Goal: Contribute content

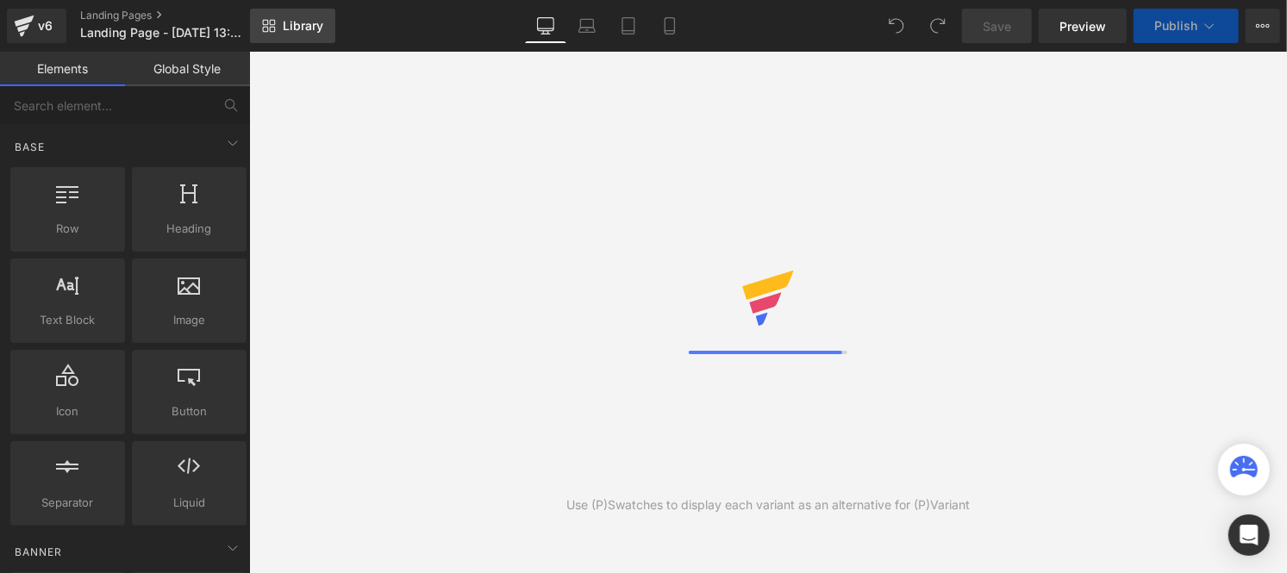
click at [294, 34] on link "Library" at bounding box center [292, 26] width 85 height 34
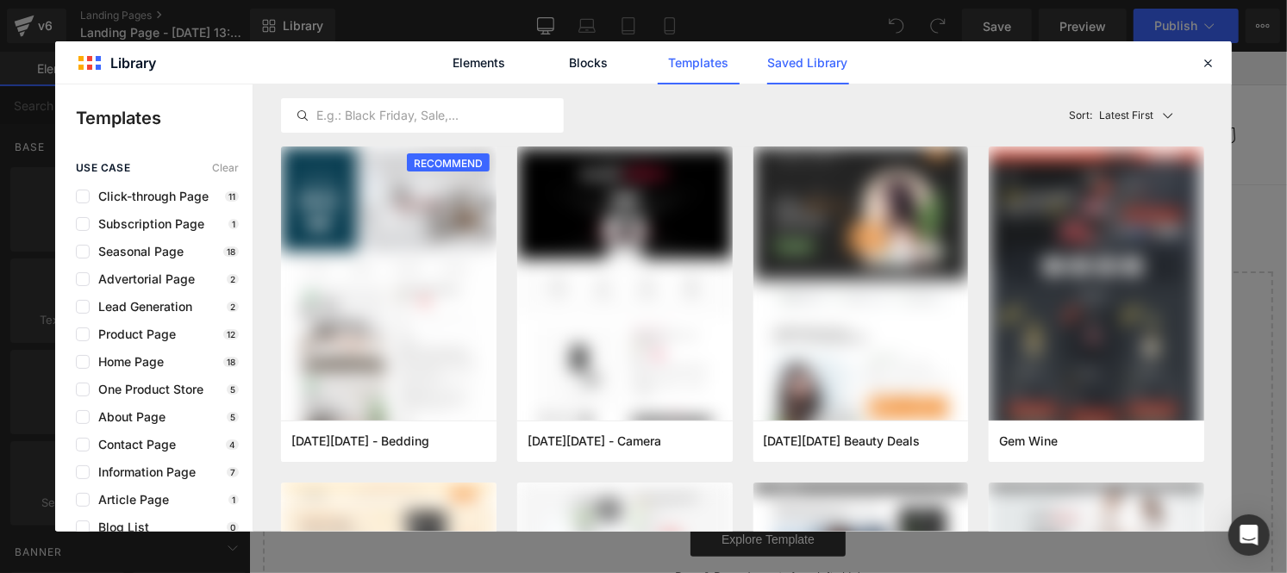
click at [829, 63] on link "Saved Library" at bounding box center [808, 62] width 82 height 43
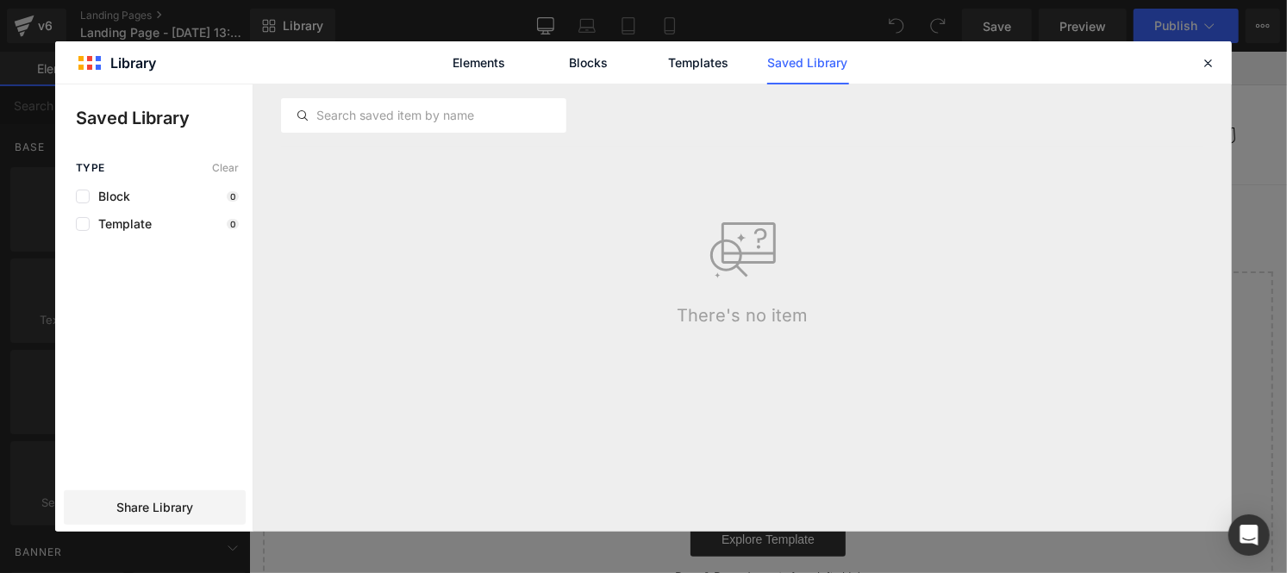
click link "Saved Library"
click link "Templates"
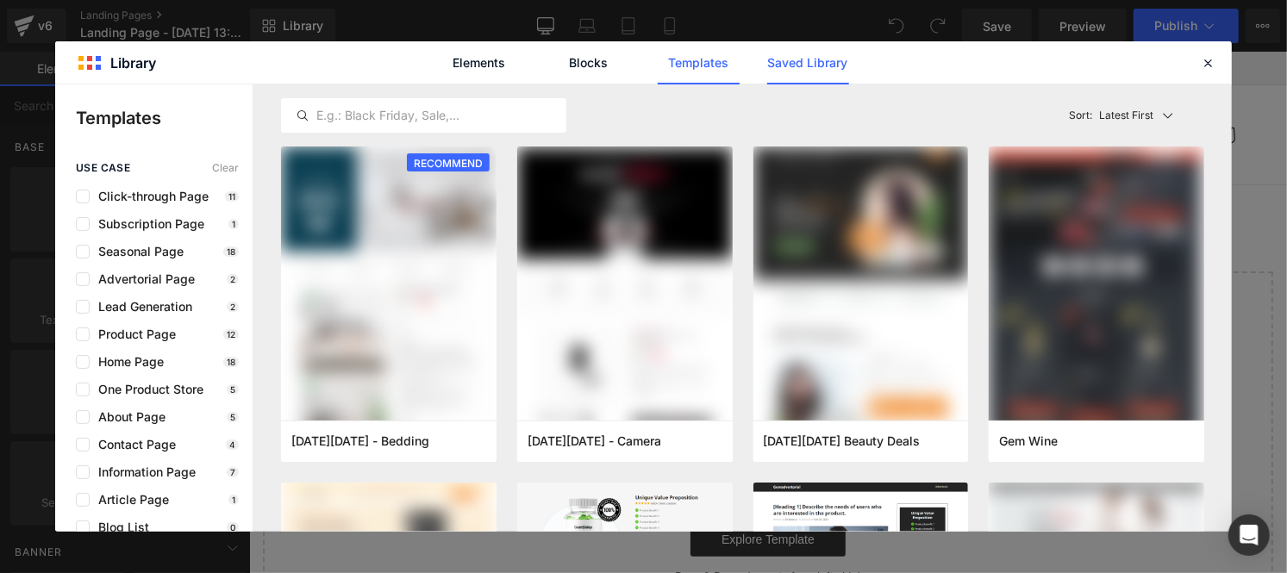
click link "Saved Library"
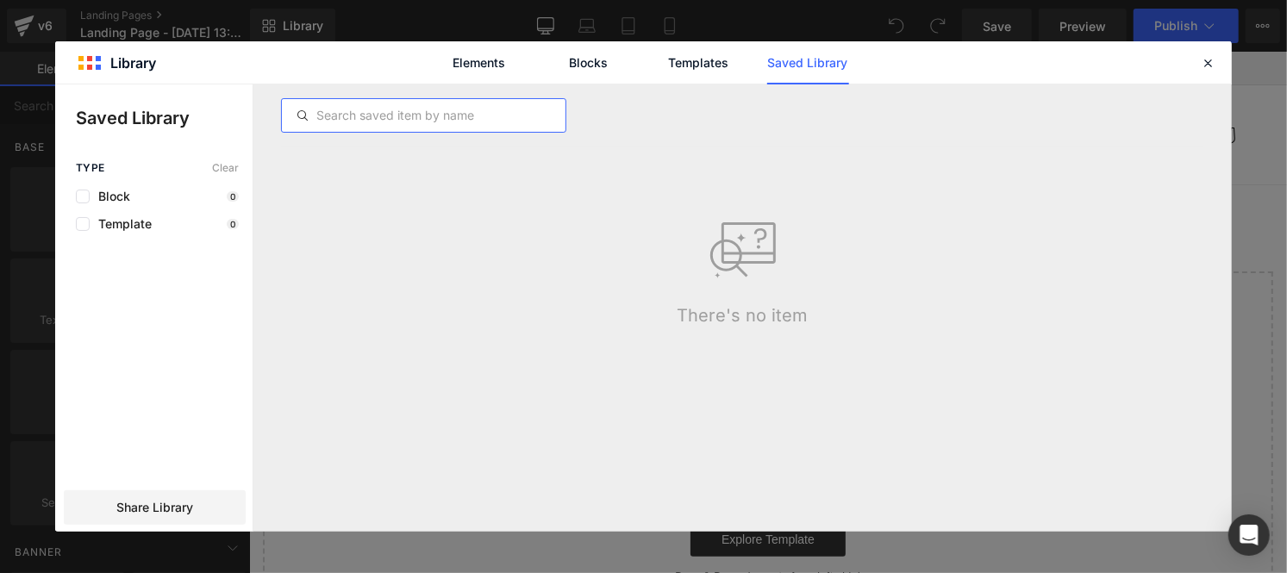
click input "text"
click div "Elements Blocks Templates Saved Library"
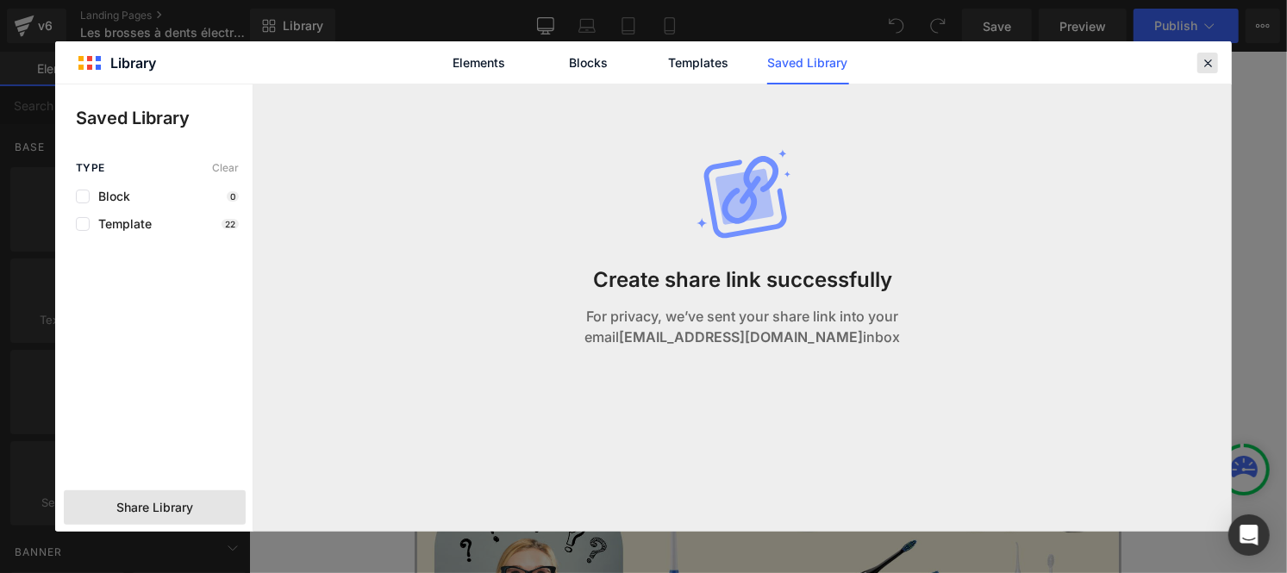
click at [1211, 62] on icon at bounding box center [1208, 63] width 16 height 16
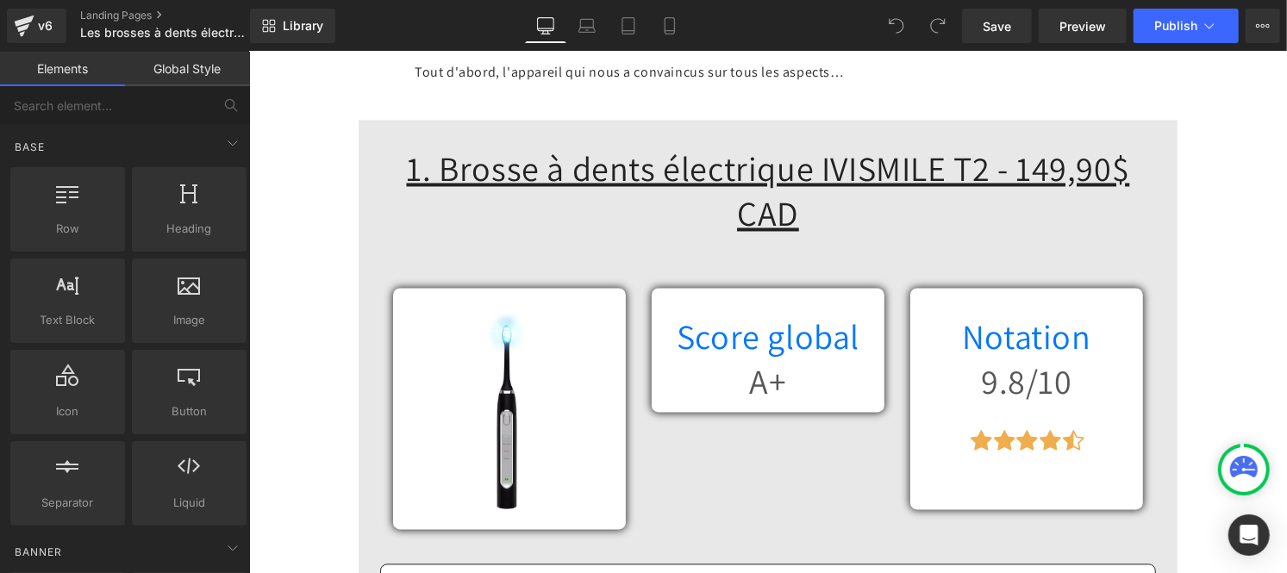
scroll to position [1929, 0]
click at [299, 21] on span "Library" at bounding box center [303, 26] width 41 height 16
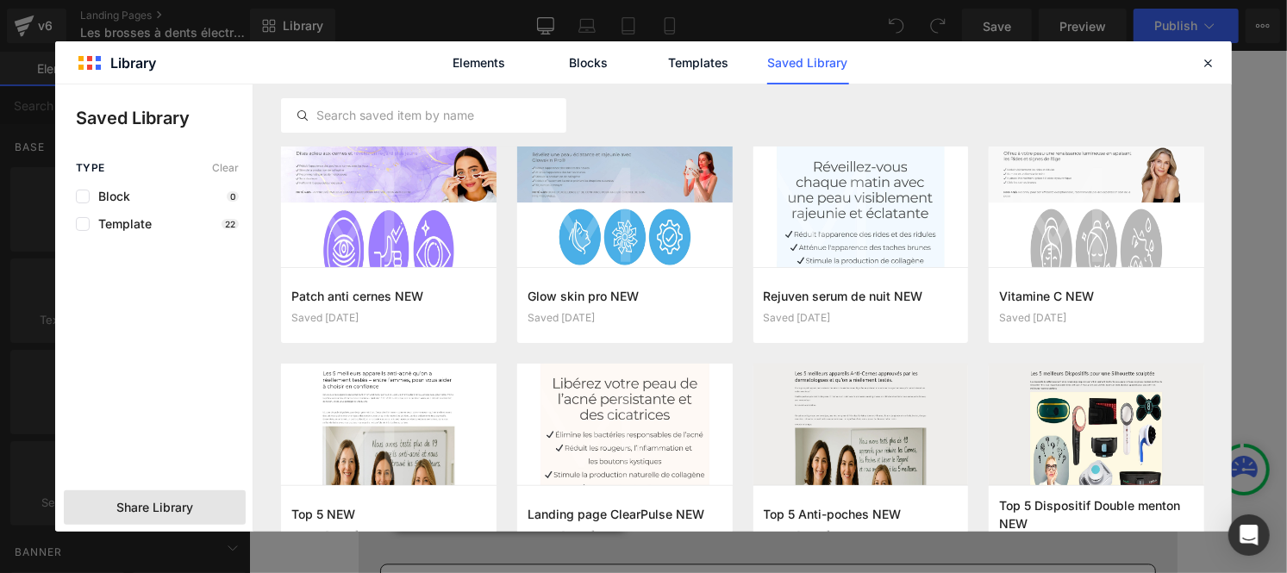
click at [161, 515] on span "Share Library" at bounding box center [154, 507] width 77 height 17
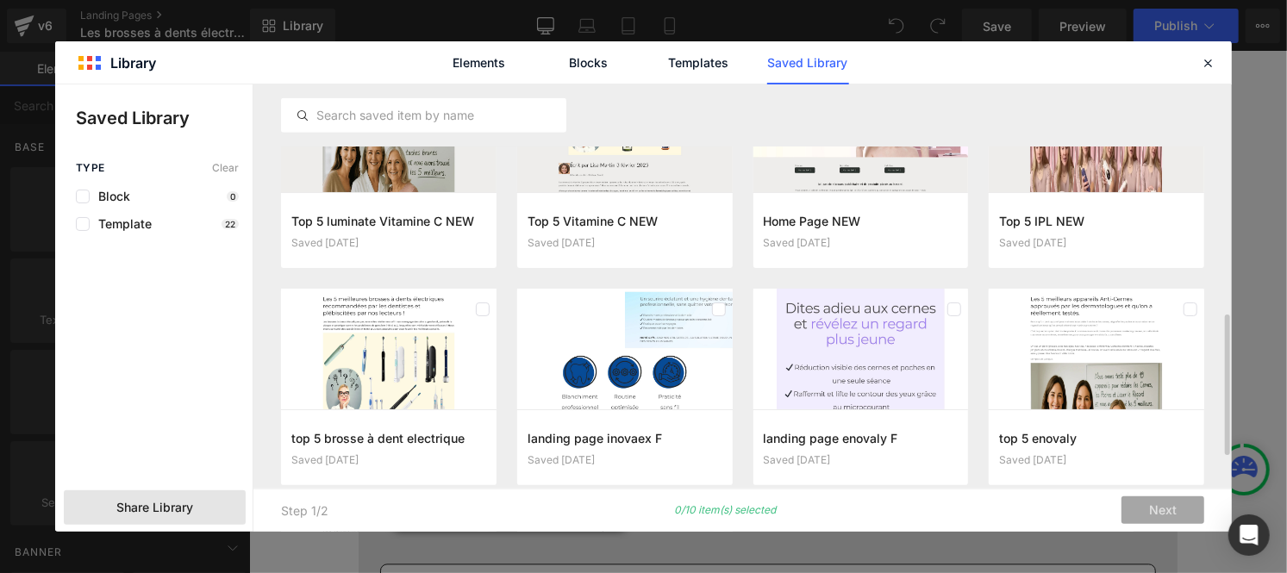
scroll to position [729, 0]
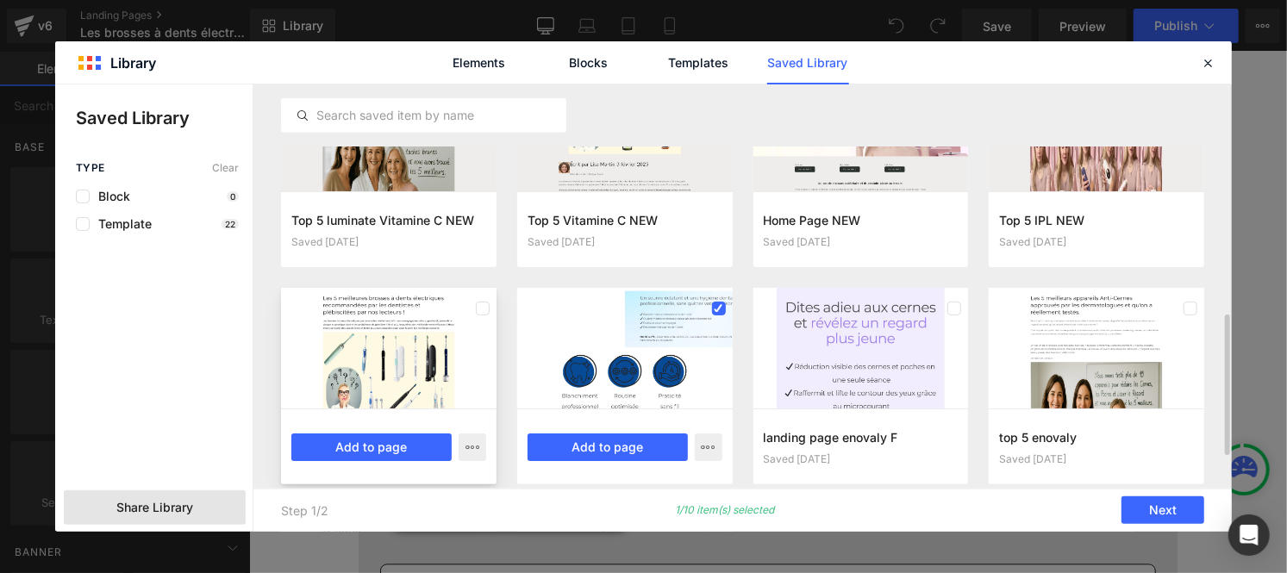
click at [435, 341] on div at bounding box center [389, 348] width 216 height 121
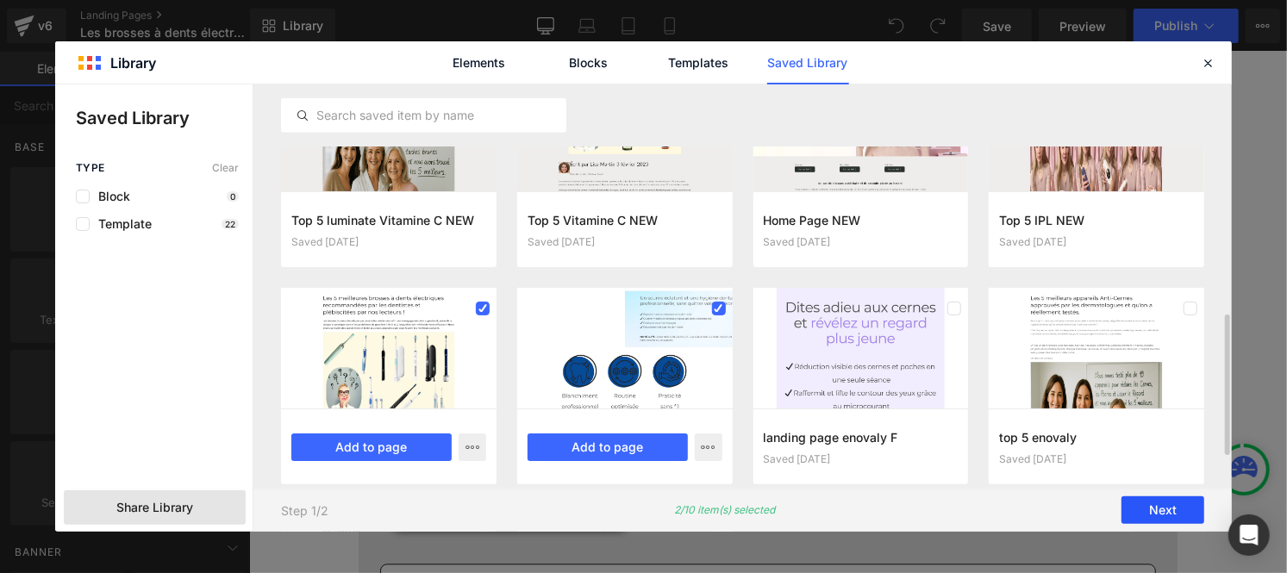
click at [1152, 512] on button "Next" at bounding box center [1163, 512] width 83 height 28
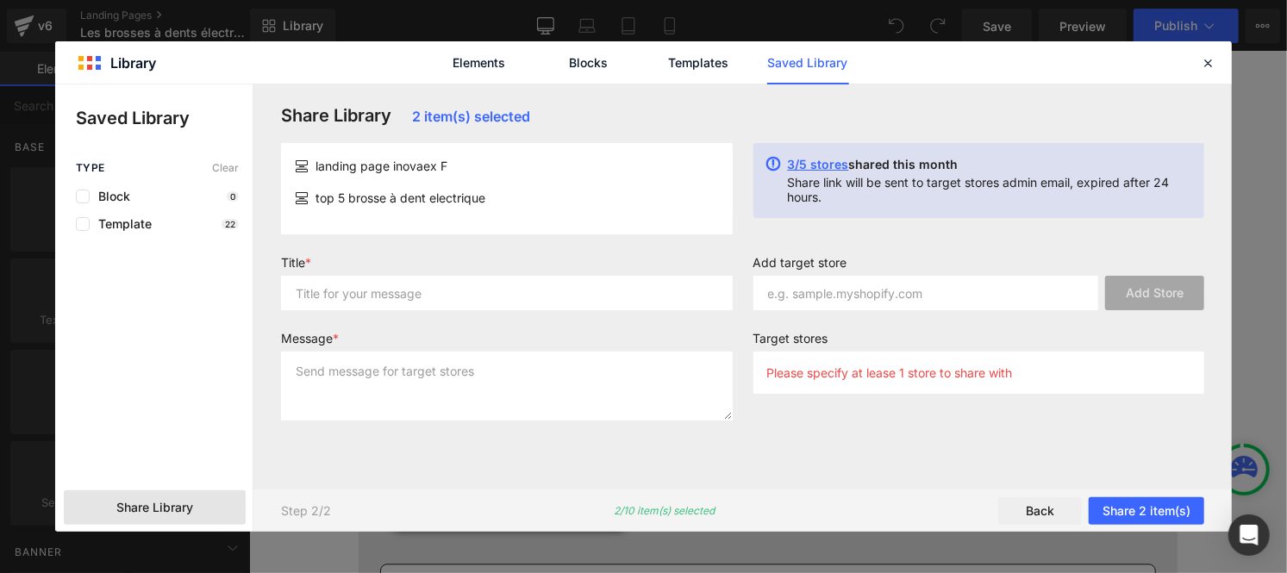
scroll to position [0, 0]
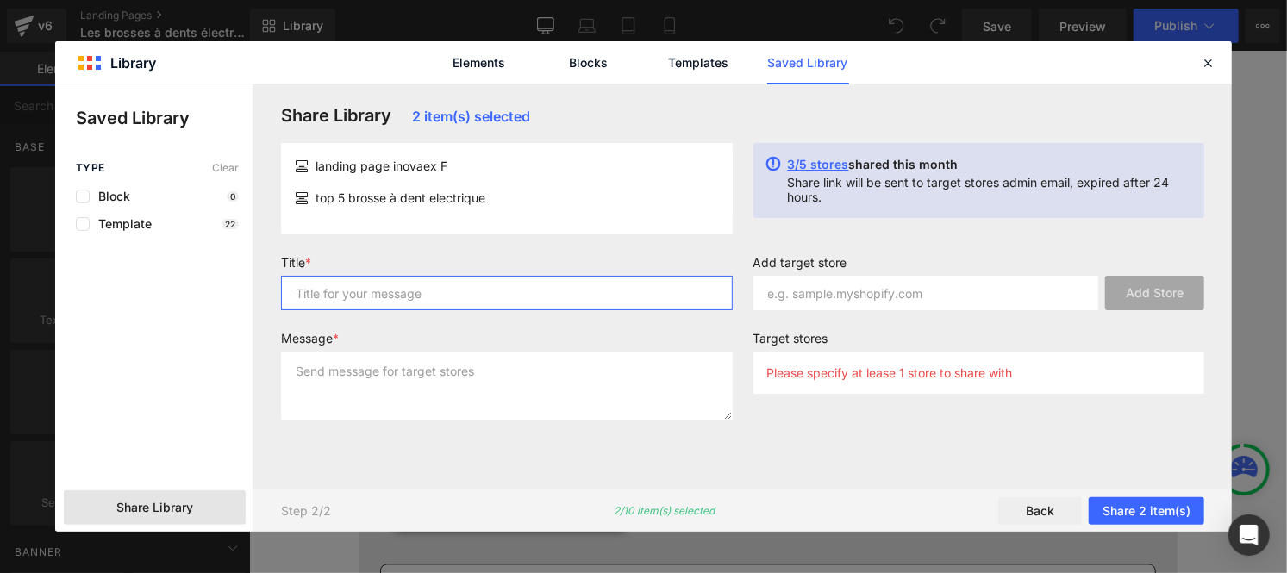
click at [485, 300] on input "text" at bounding box center [507, 293] width 452 height 34
type input "^p"
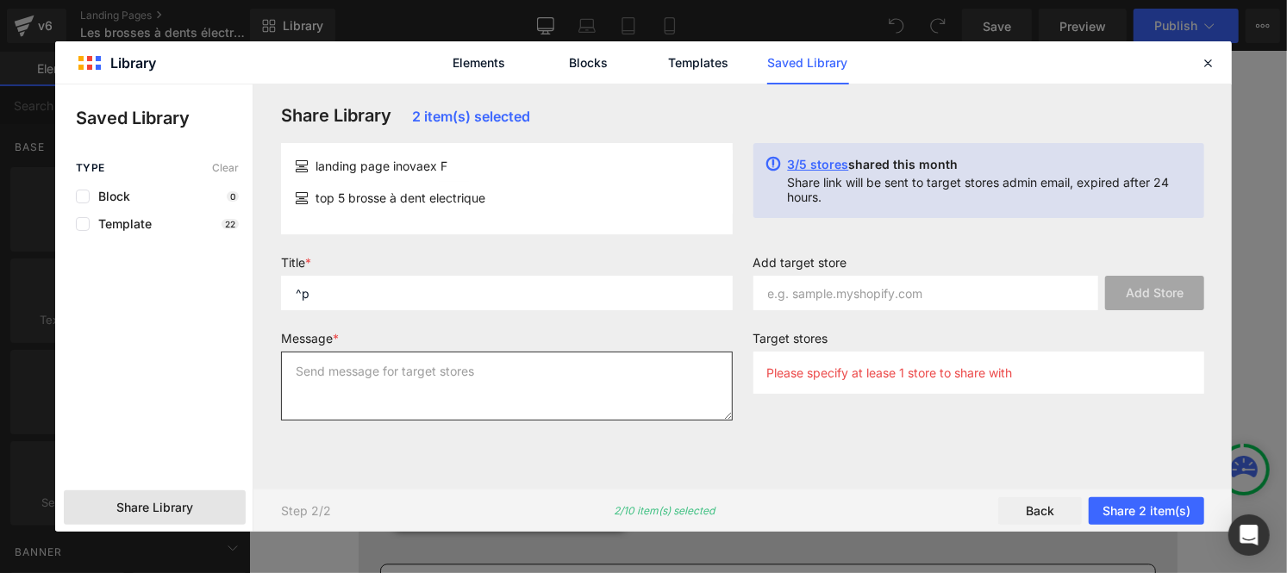
click at [461, 373] on textarea at bounding box center [507, 386] width 452 height 69
type textarea "p"
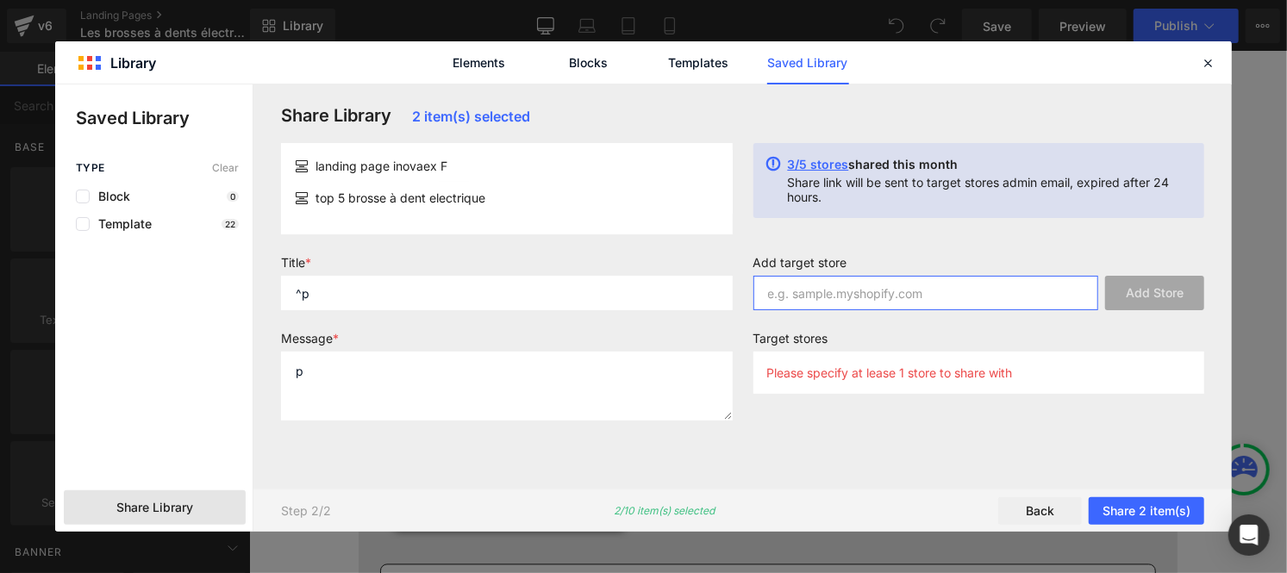
click at [923, 300] on input "text" at bounding box center [927, 293] width 346 height 34
paste input "wy1du3-ne"
type input "wy1du3-ne"
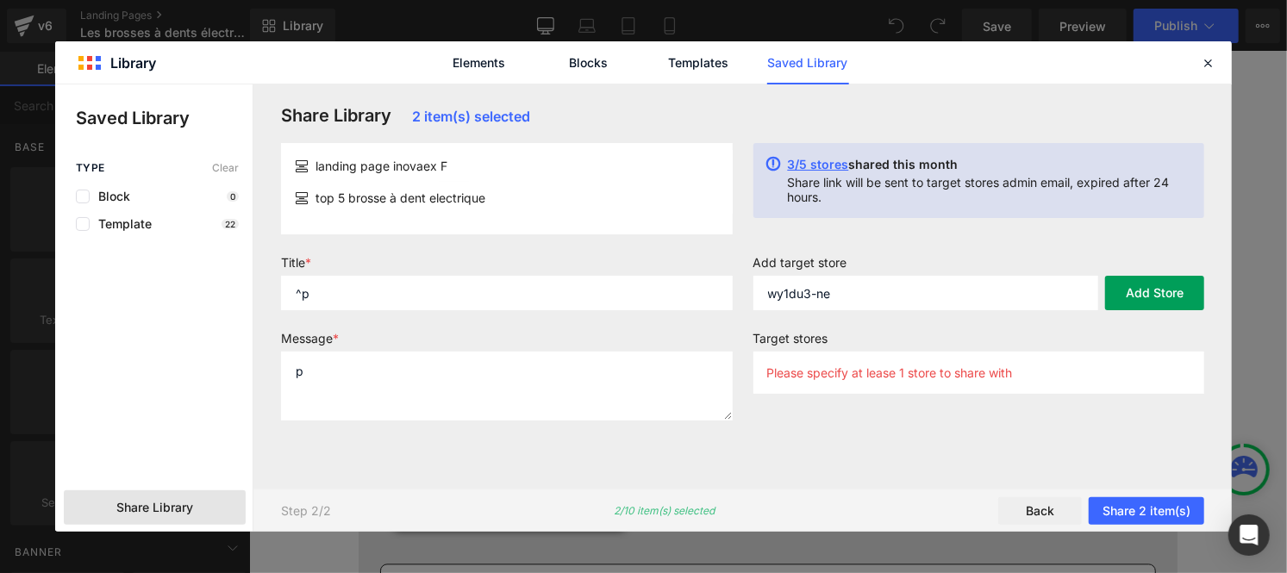
click at [1139, 295] on button "Add Store" at bounding box center [1154, 293] width 99 height 34
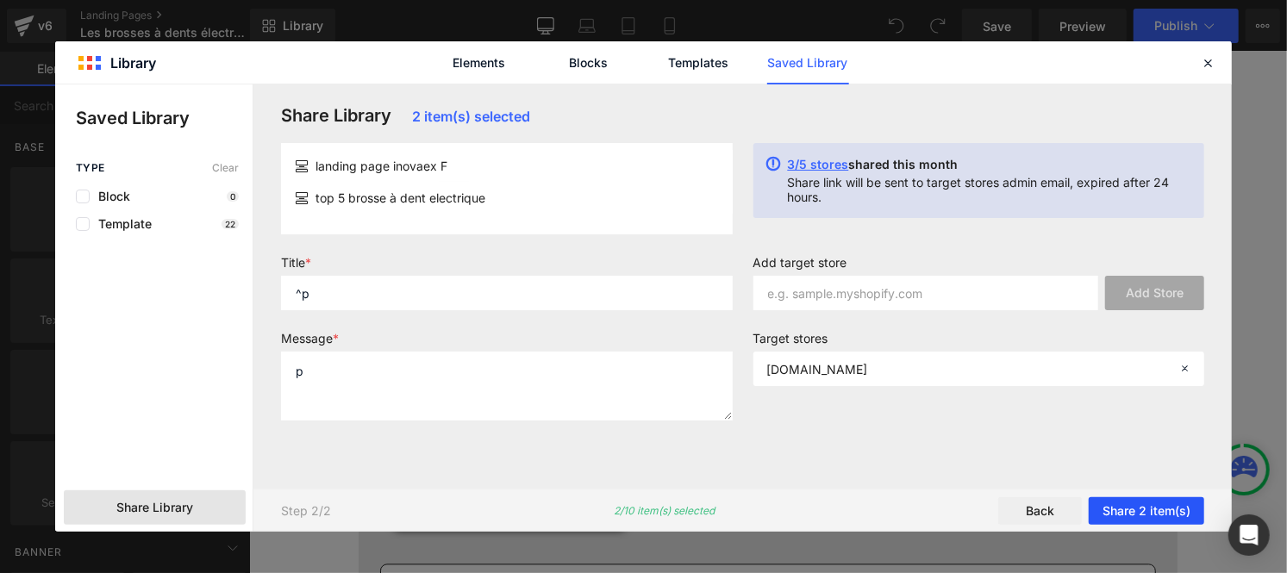
click at [1136, 510] on button "Share 2 item(s)" at bounding box center [1147, 512] width 116 height 28
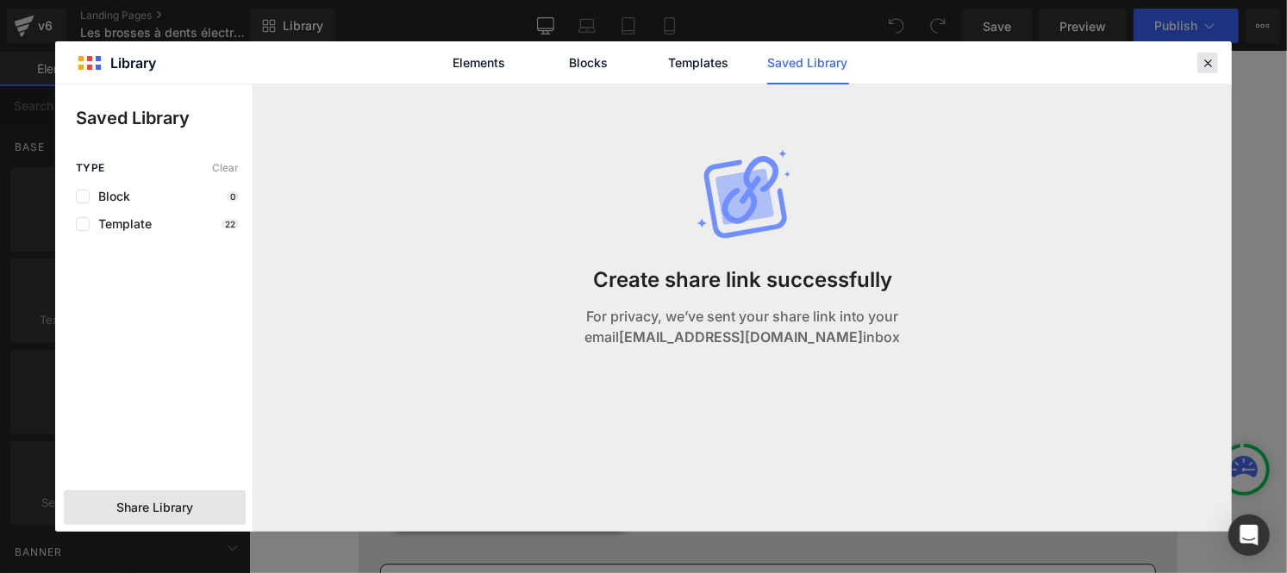
click at [1203, 59] on icon at bounding box center [1208, 63] width 16 height 16
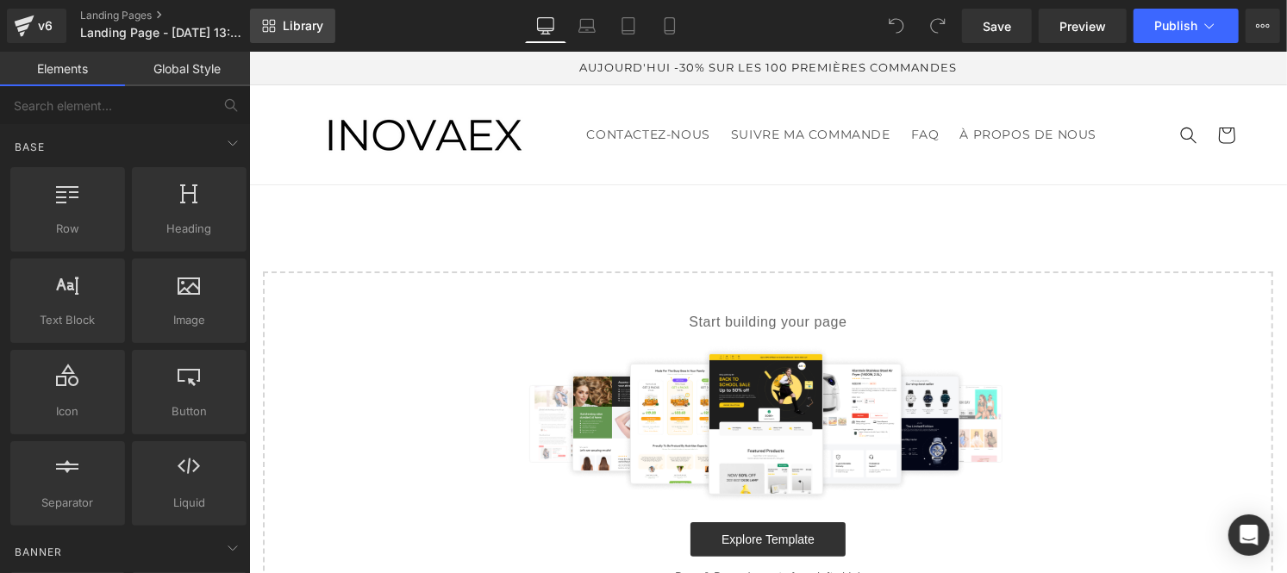
click at [305, 26] on span "Library" at bounding box center [303, 26] width 41 height 16
click at [303, 29] on span "Library" at bounding box center [303, 26] width 41 height 16
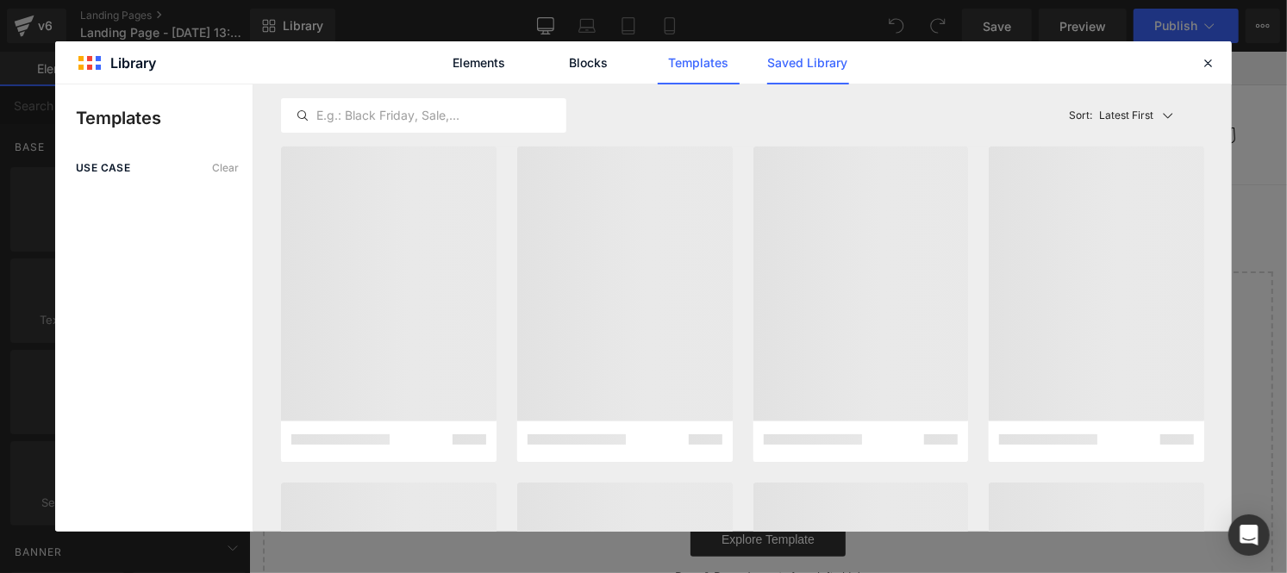
click at [797, 76] on link "Saved Library" at bounding box center [808, 62] width 82 height 43
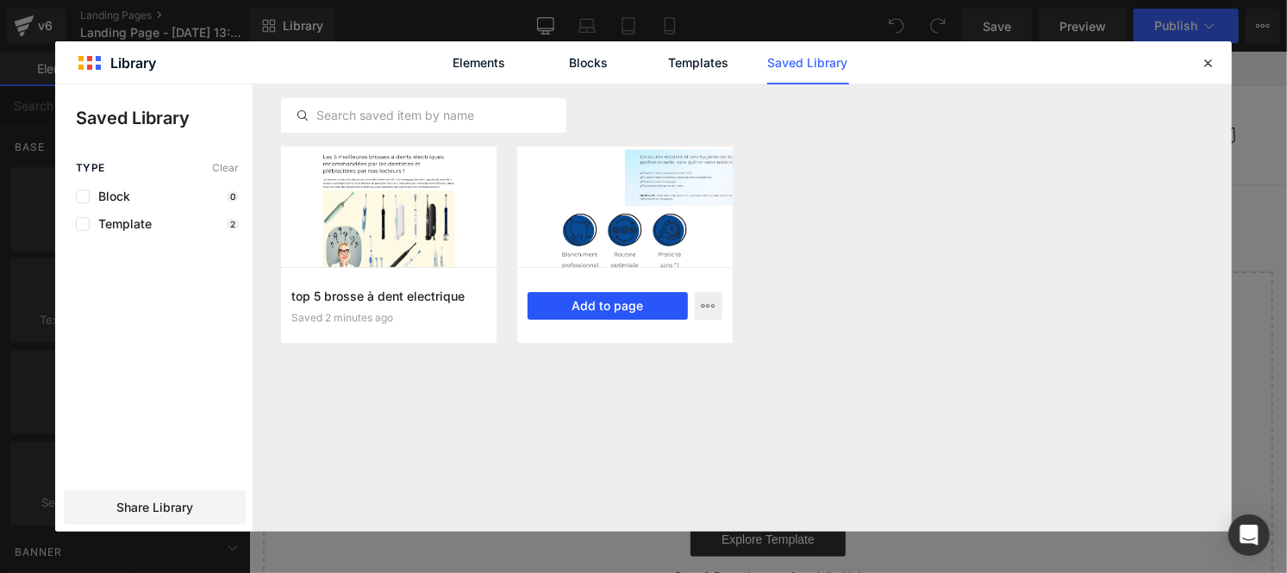
click at [598, 299] on button "Add to page" at bounding box center [608, 306] width 160 height 28
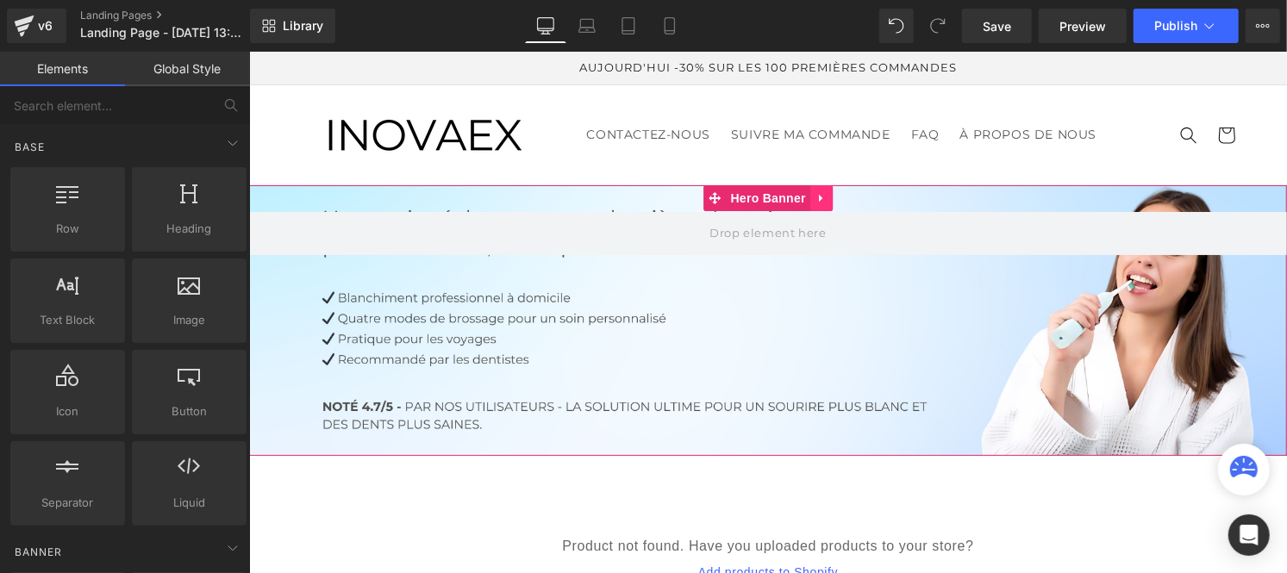
click at [815, 201] on icon at bounding box center [821, 197] width 12 height 13
click at [826, 203] on icon at bounding box center [832, 197] width 12 height 12
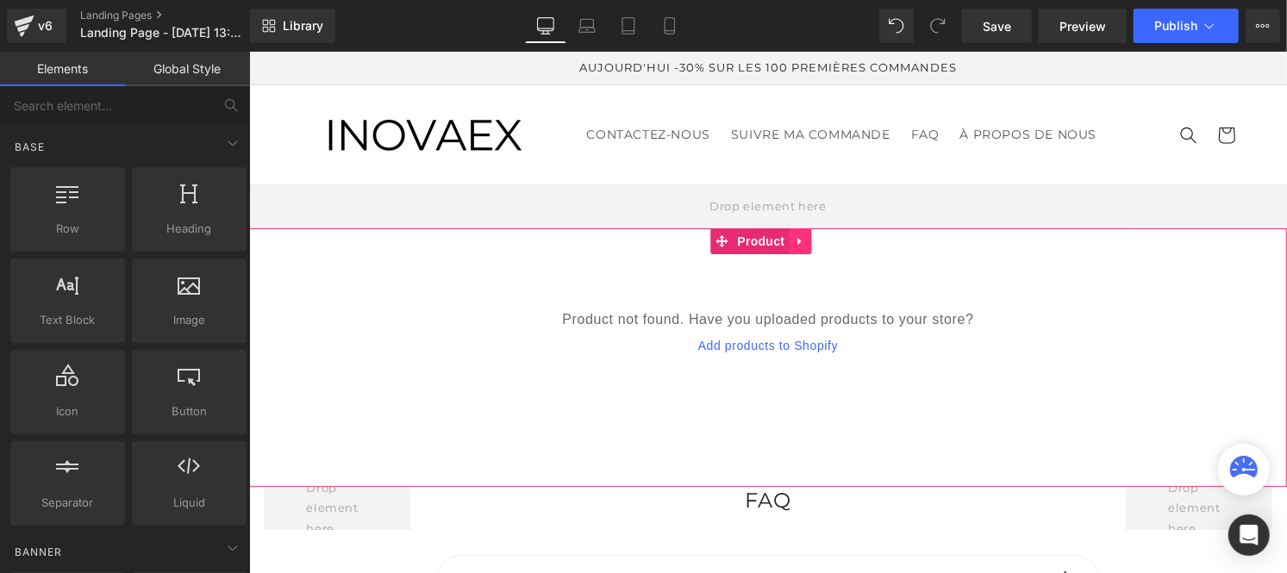
click at [805, 247] on link at bounding box center [799, 241] width 22 height 26
click at [807, 245] on icon at bounding box center [810, 241] width 12 height 12
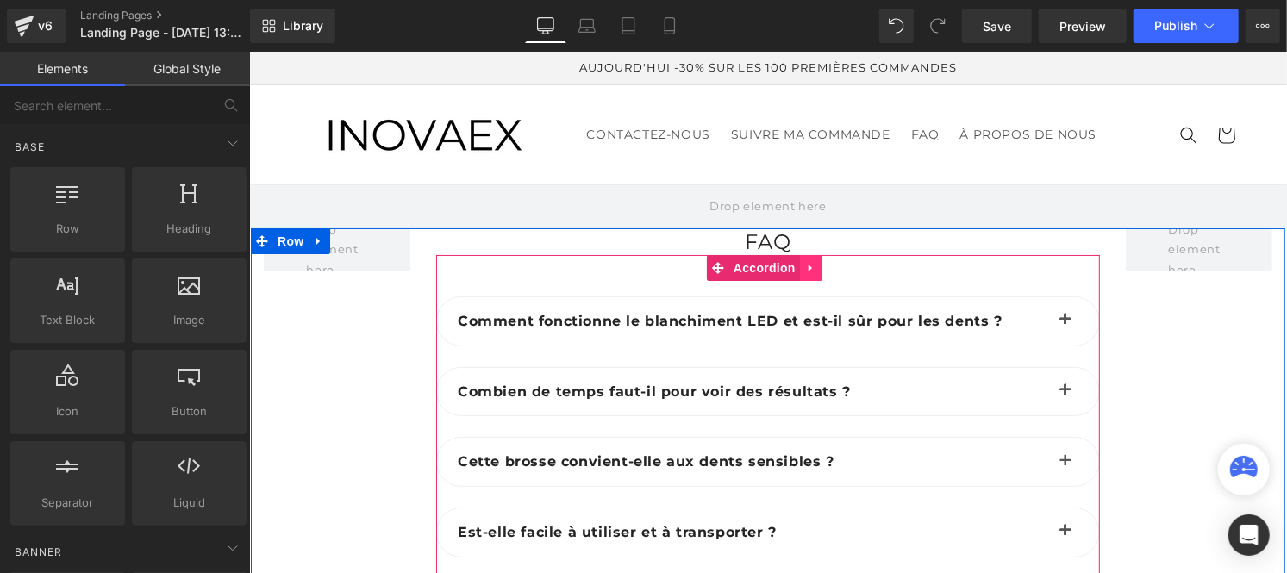
click at [808, 267] on icon at bounding box center [809, 268] width 3 height 8
click at [816, 271] on icon at bounding box center [822, 267] width 12 height 13
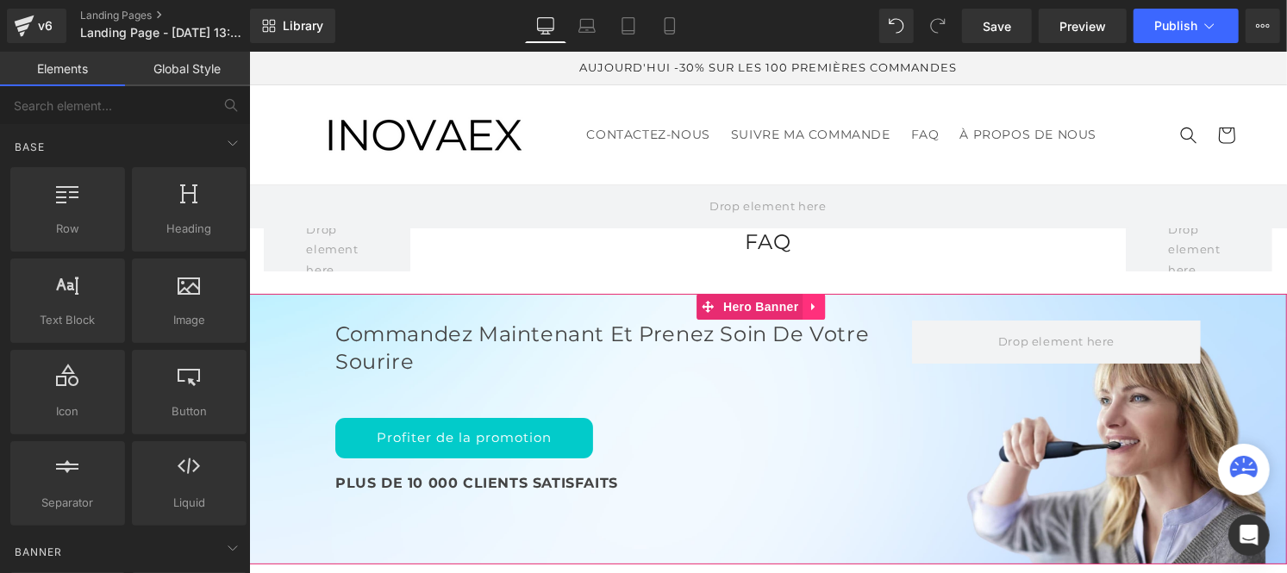
click at [809, 306] on icon at bounding box center [814, 306] width 12 height 13
click at [823, 303] on icon at bounding box center [825, 306] width 12 height 12
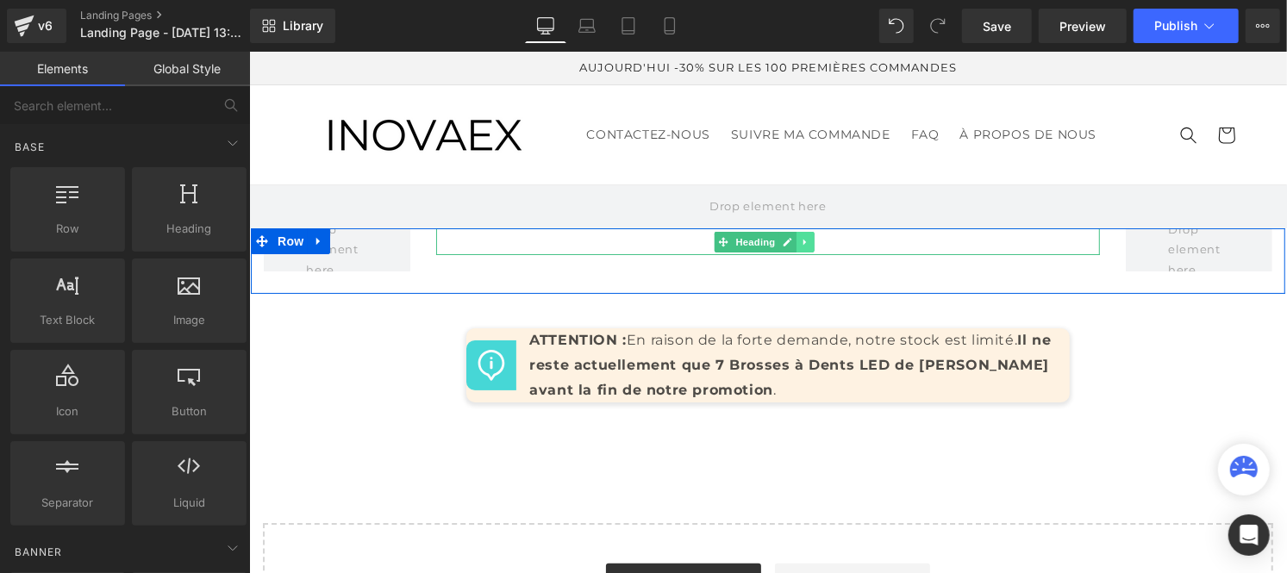
click at [806, 245] on link at bounding box center [805, 241] width 18 height 21
click at [809, 245] on icon at bounding box center [813, 240] width 9 height 9
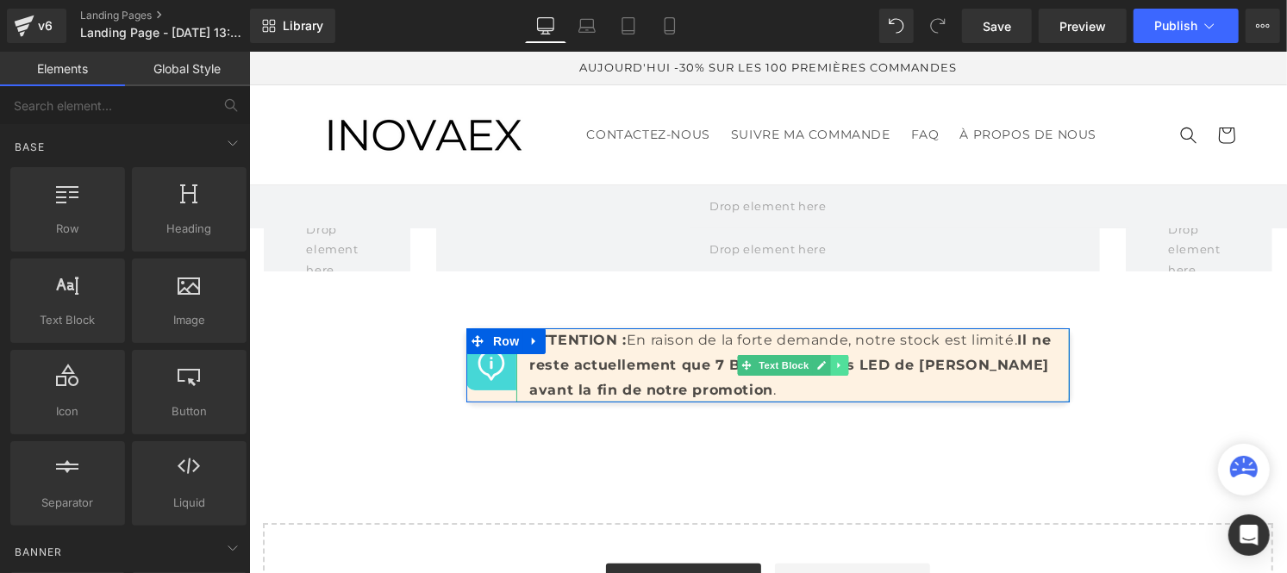
click at [834, 362] on icon at bounding box center [838, 365] width 9 height 10
click at [843, 364] on icon at bounding box center [847, 364] width 9 height 9
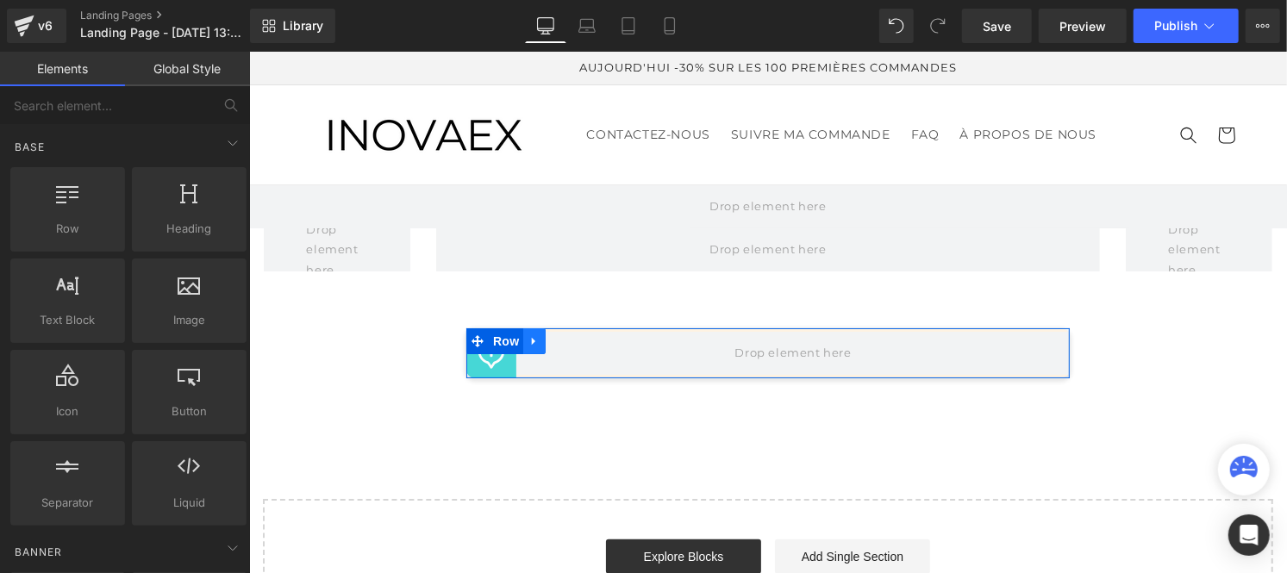
click at [530, 341] on icon at bounding box center [534, 341] width 12 height 13
click at [573, 346] on icon at bounding box center [579, 341] width 12 height 12
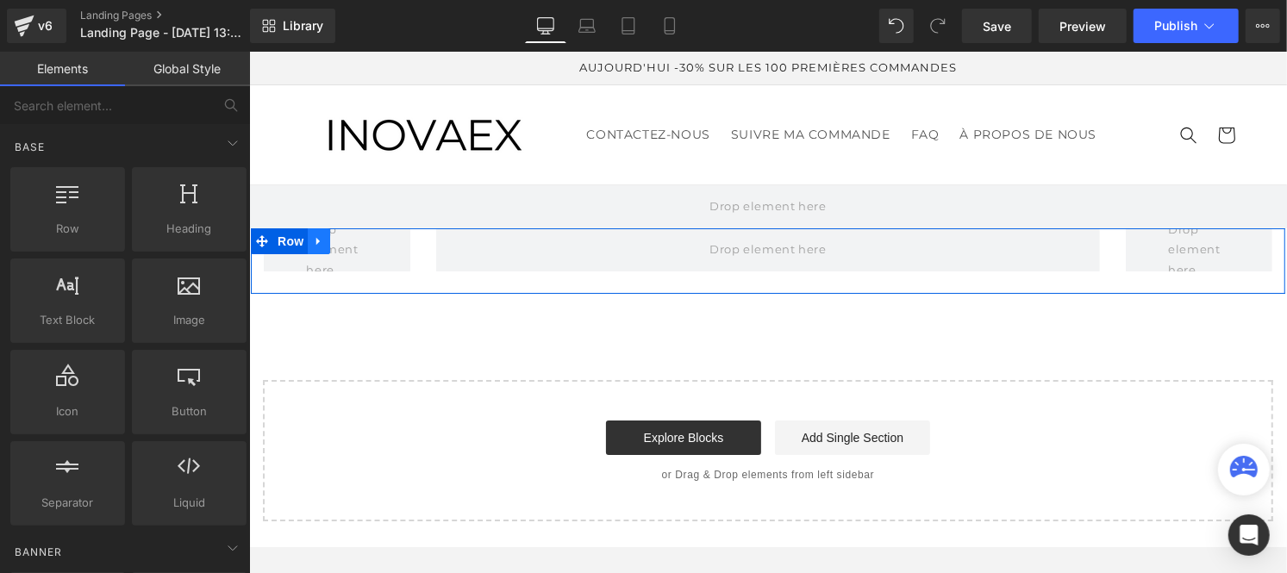
click at [316, 238] on icon at bounding box center [317, 241] width 3 height 8
click at [366, 247] on link at bounding box center [363, 241] width 22 height 26
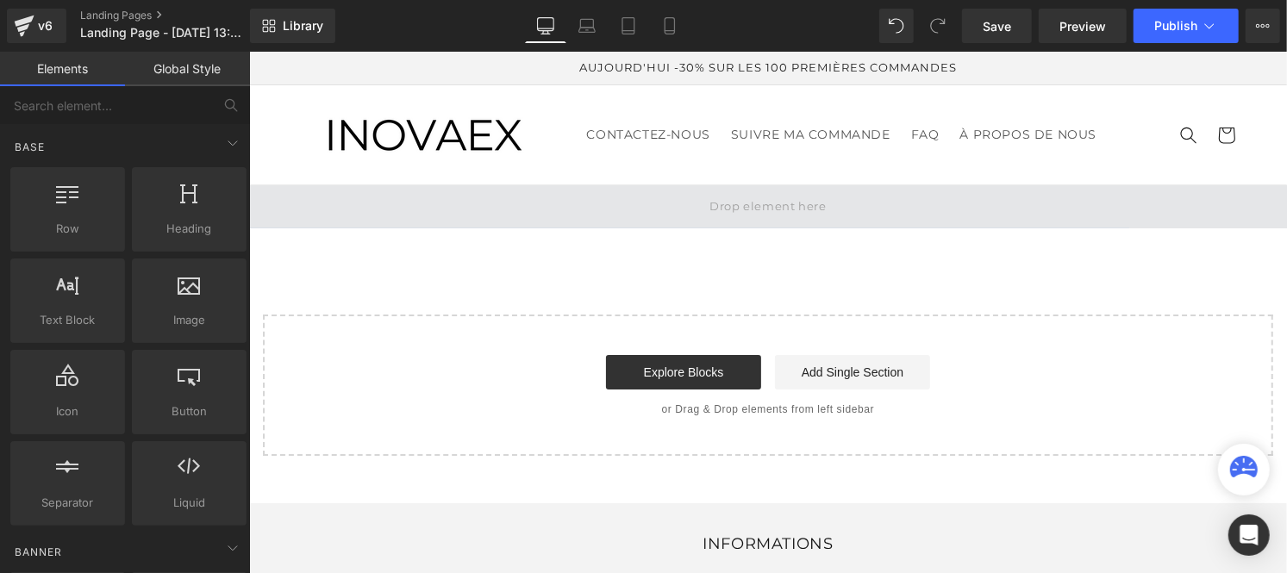
click at [314, 209] on span at bounding box center [767, 206] width 1038 height 43
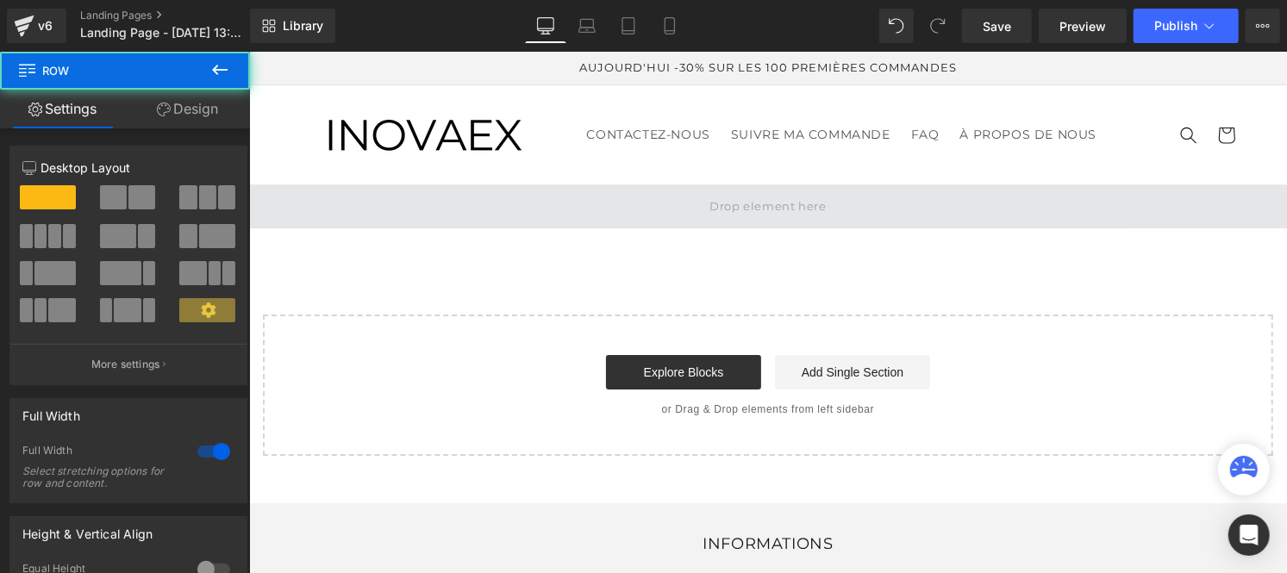
click at [635, 211] on span at bounding box center [767, 206] width 1038 height 43
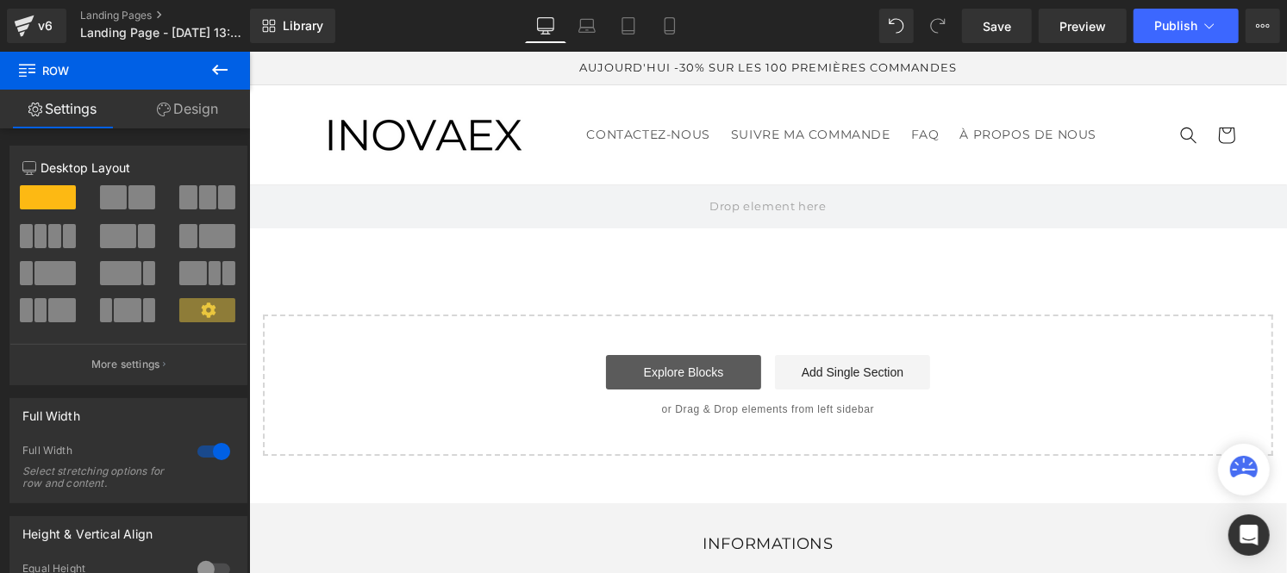
click at [665, 367] on link "Explore Blocks" at bounding box center [682, 371] width 155 height 34
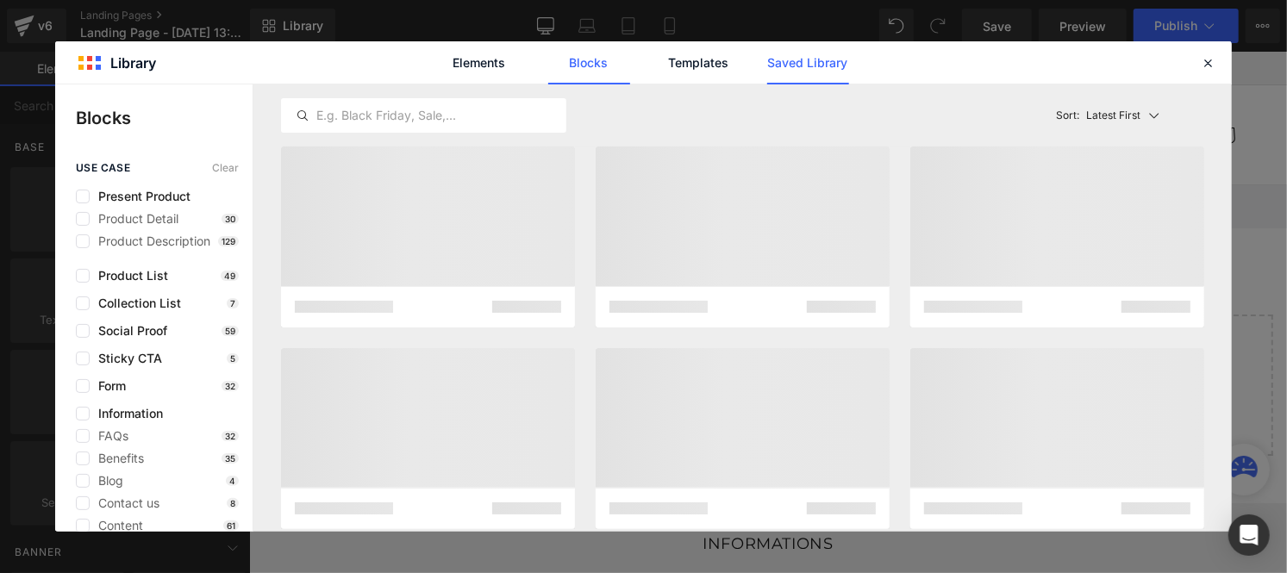
click at [790, 76] on link "Saved Library" at bounding box center [808, 62] width 82 height 43
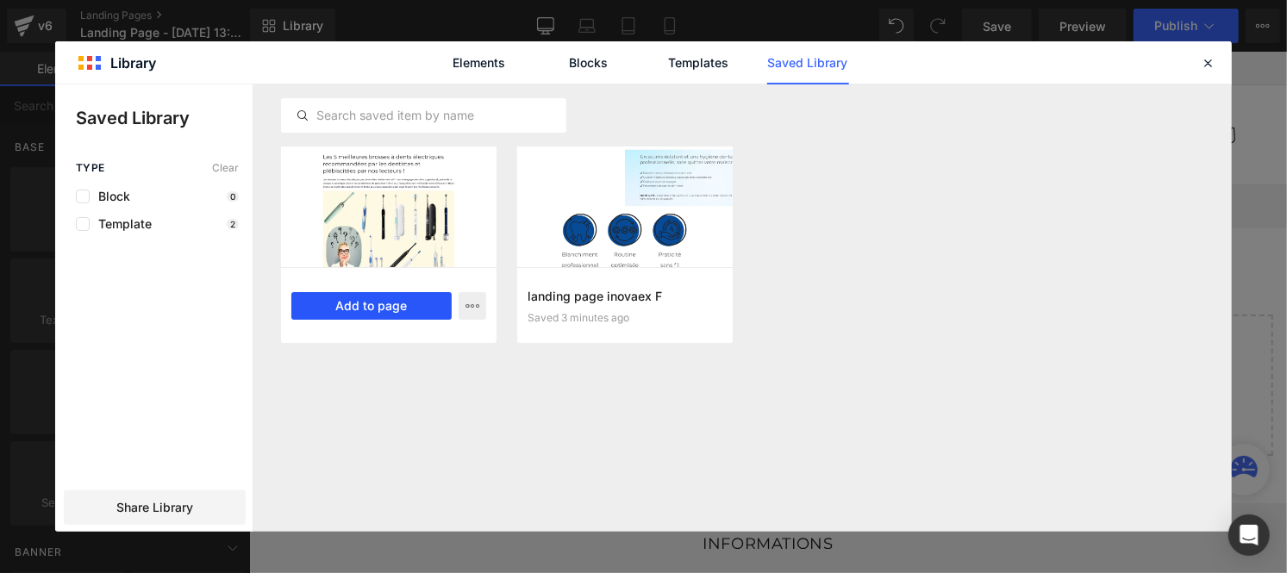
click at [360, 311] on button "Add to page" at bounding box center [371, 306] width 160 height 28
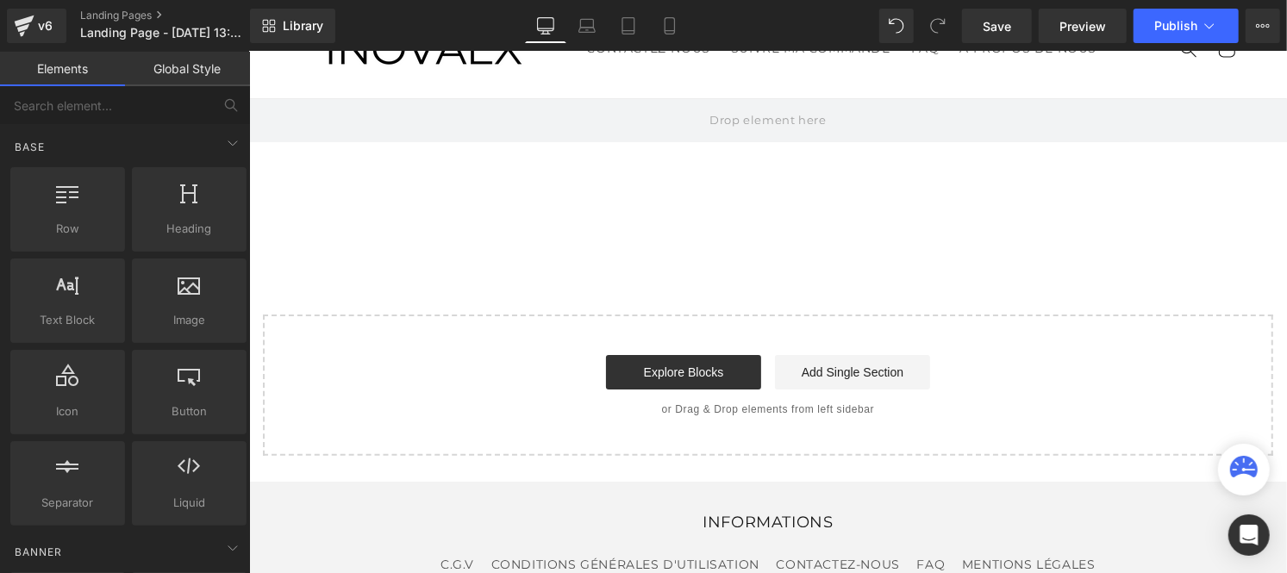
scroll to position [91, 0]
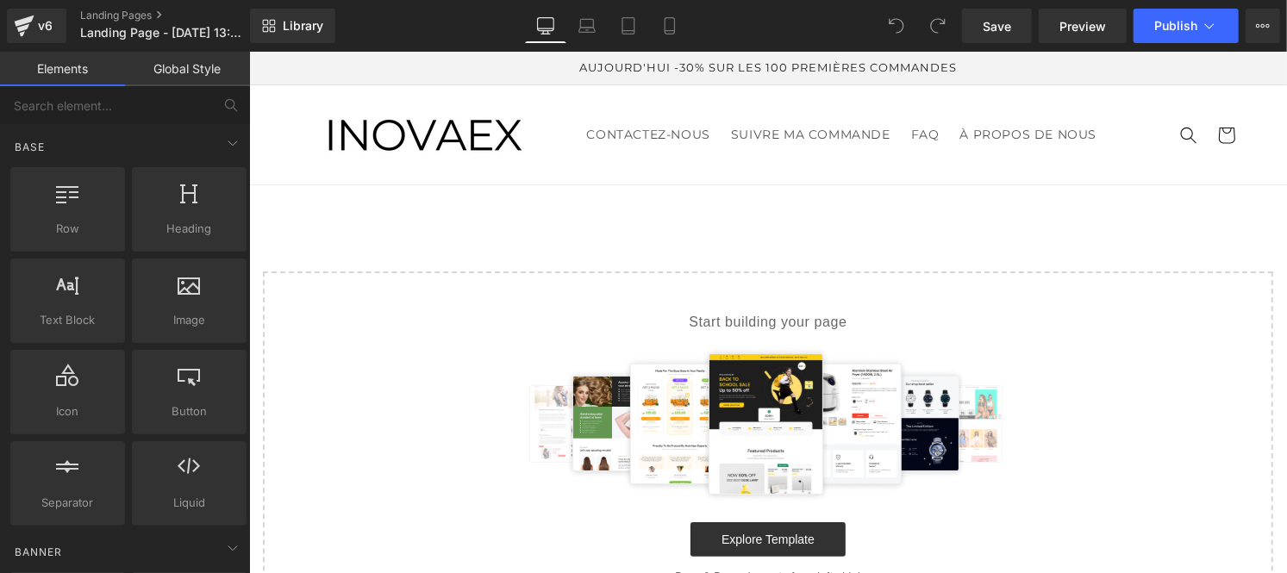
scroll to position [178, 0]
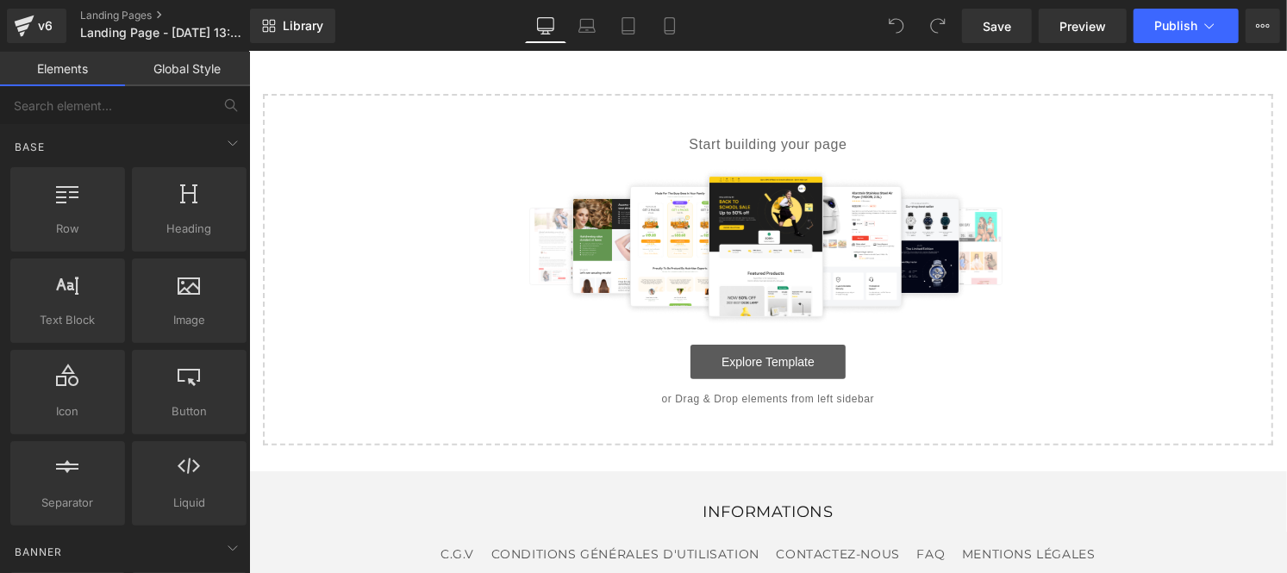
click at [734, 359] on link "Explore Template" at bounding box center [767, 361] width 155 height 34
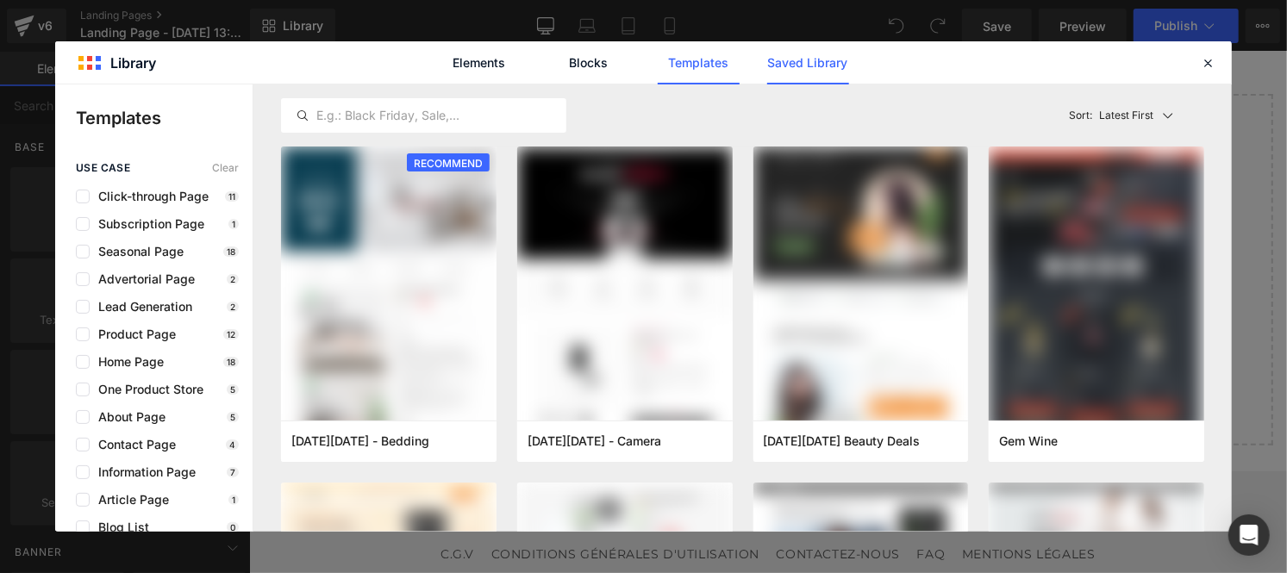
click at [796, 71] on link "Saved Library" at bounding box center [808, 62] width 82 height 43
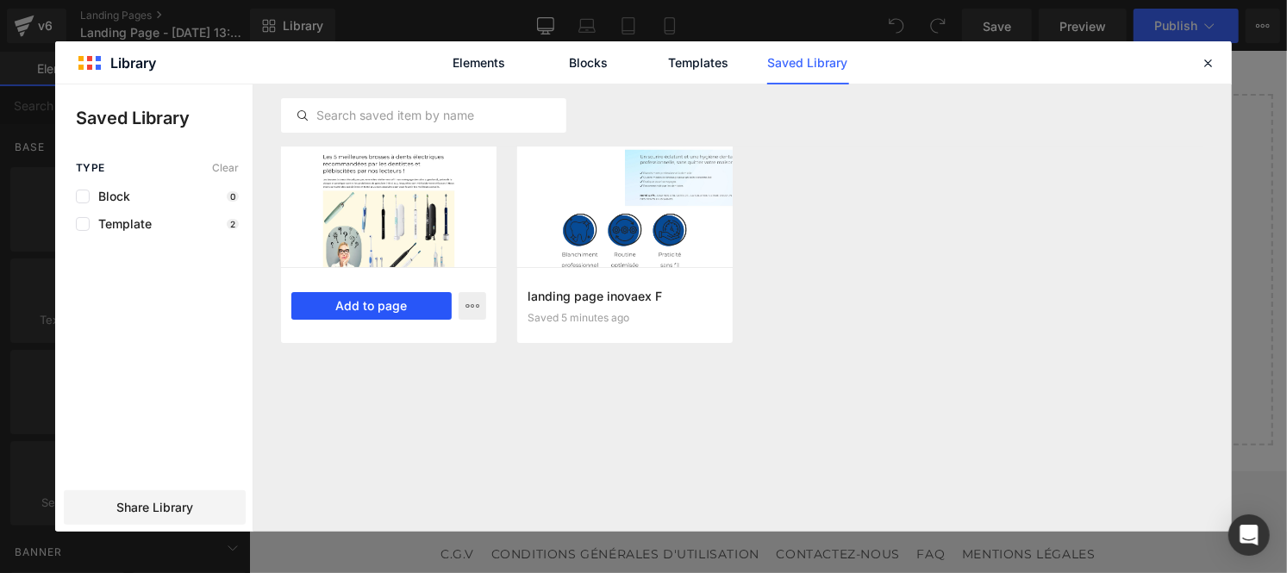
click at [358, 297] on button "Add to page" at bounding box center [371, 306] width 160 height 28
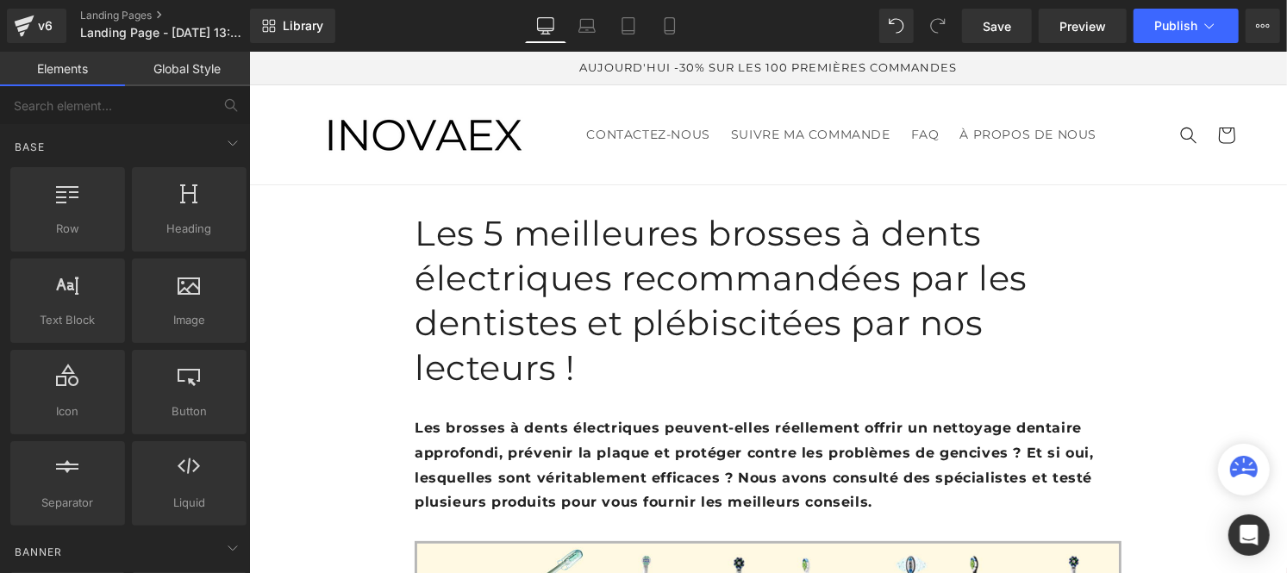
click at [173, 63] on link "Global Style" at bounding box center [187, 69] width 125 height 34
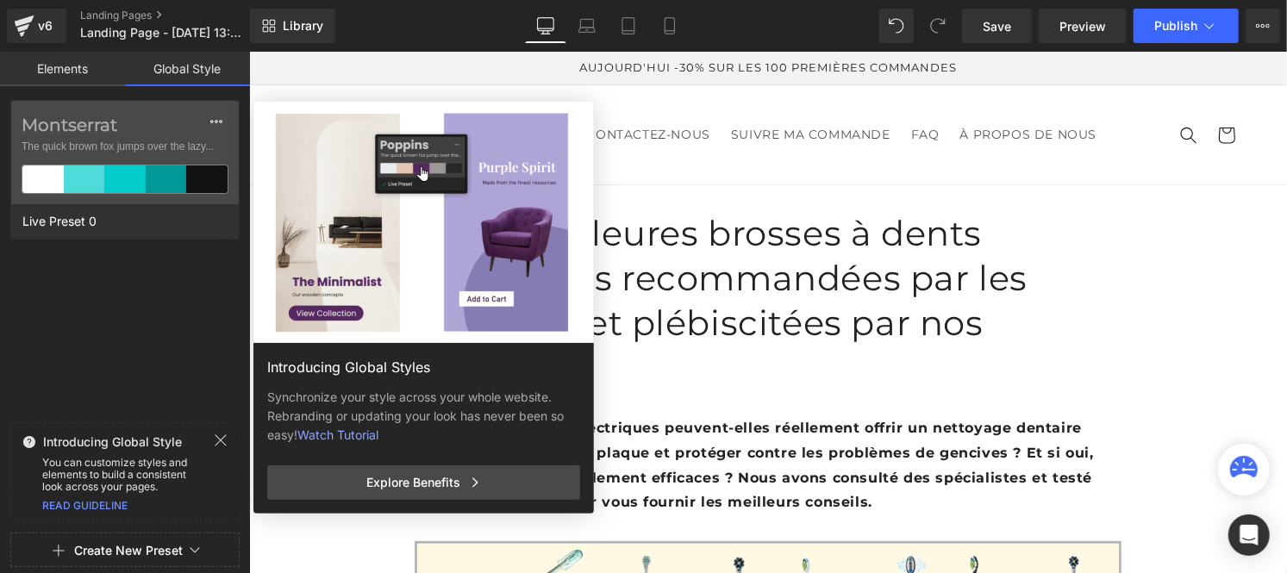
click at [156, 550] on button "Create New Preset" at bounding box center [128, 551] width 109 height 36
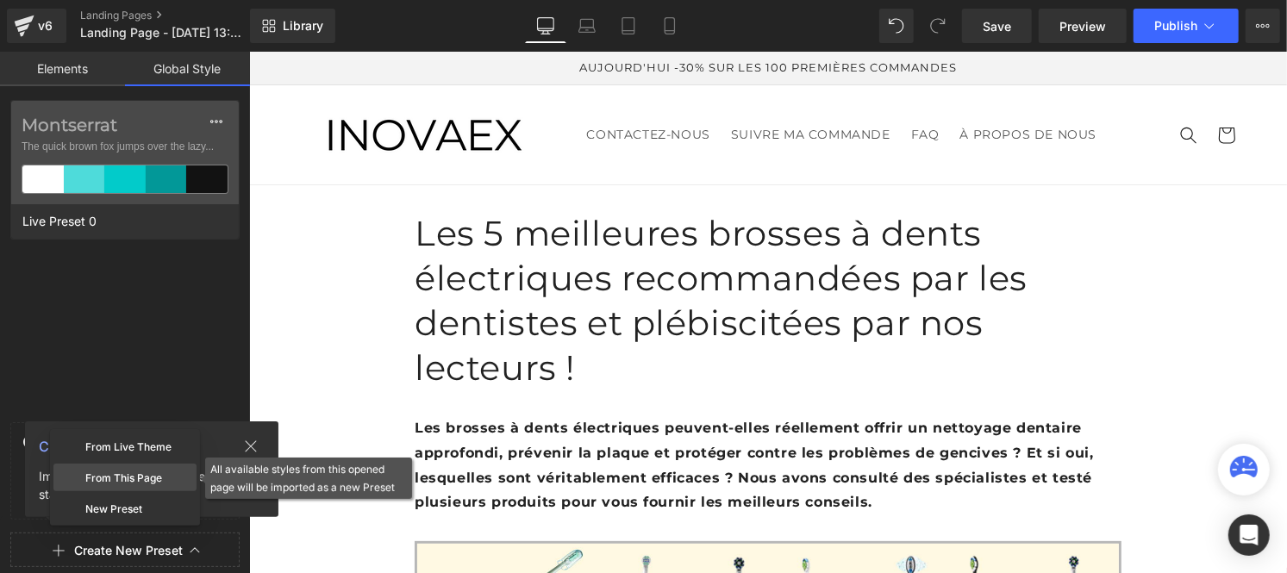
click at [108, 476] on div "From This Page" at bounding box center [124, 478] width 143 height 28
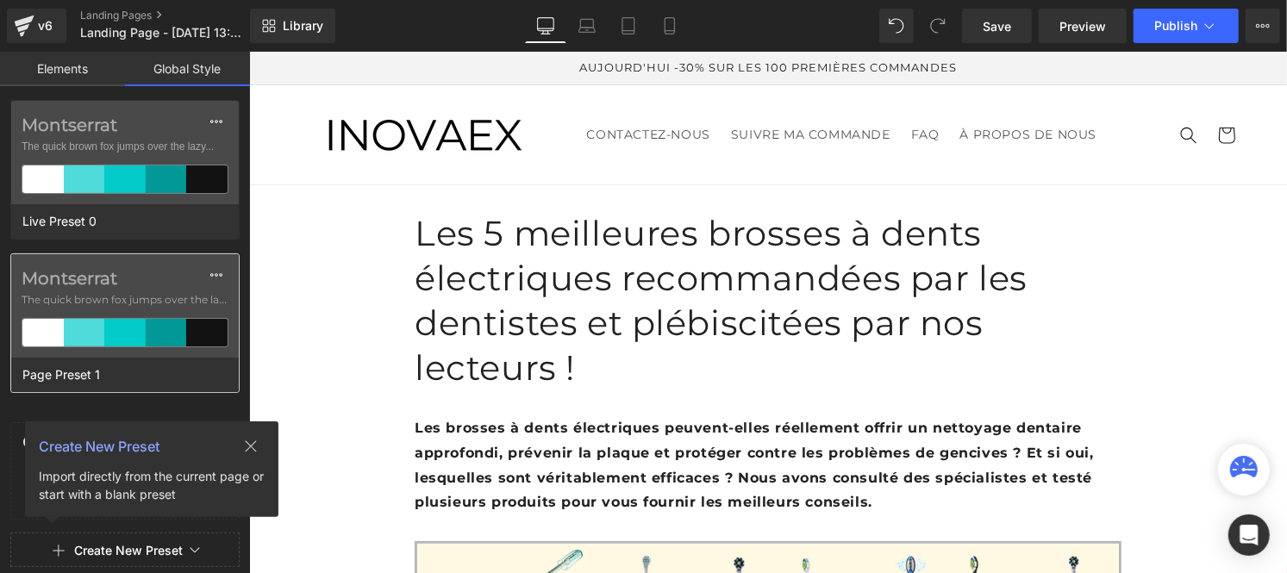
click at [97, 302] on span "The quick brown fox jumps over the lazy..." at bounding box center [125, 300] width 207 height 16
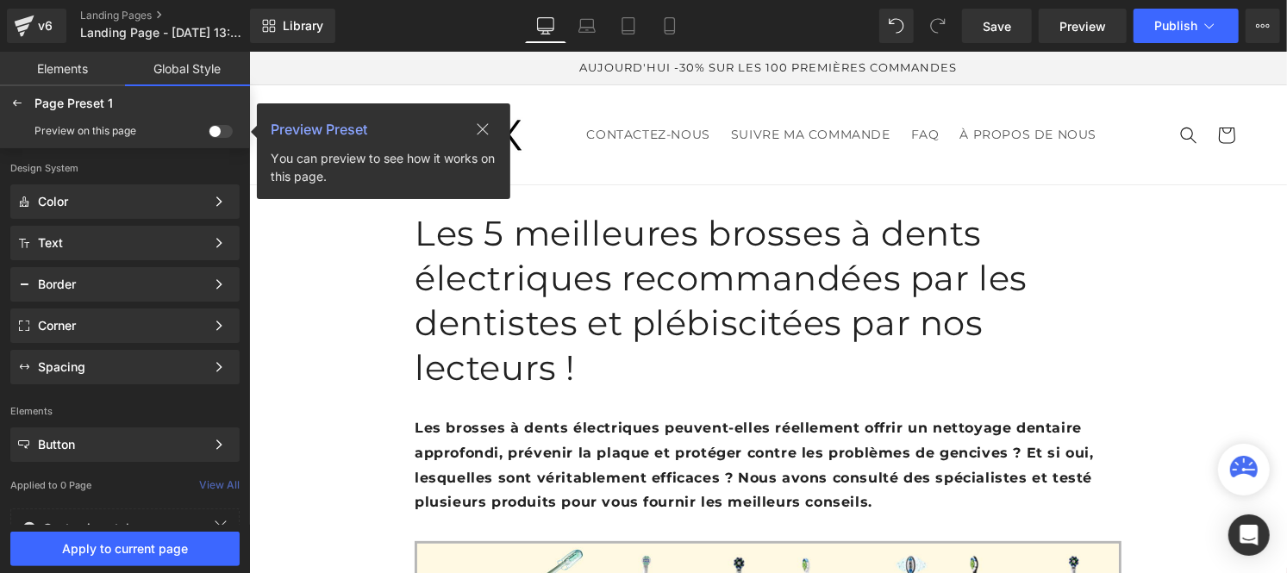
click at [227, 128] on span at bounding box center [221, 131] width 24 height 13
click at [209, 135] on input "checkbox" at bounding box center [209, 135] width 0 height 0
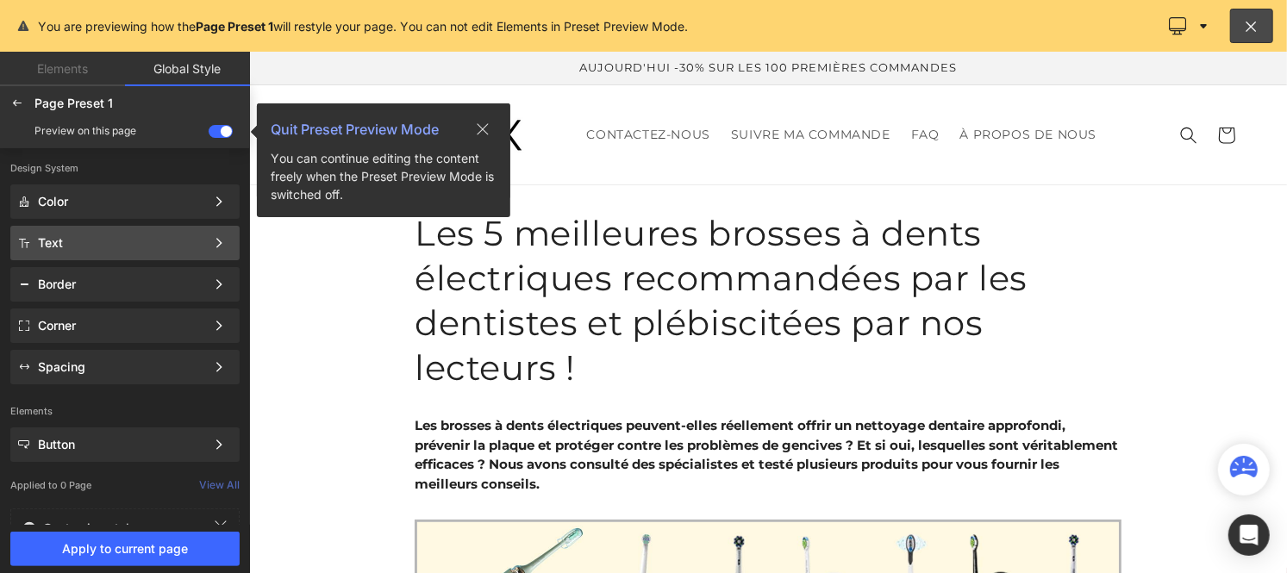
click at [76, 267] on div "Text" at bounding box center [124, 284] width 229 height 34
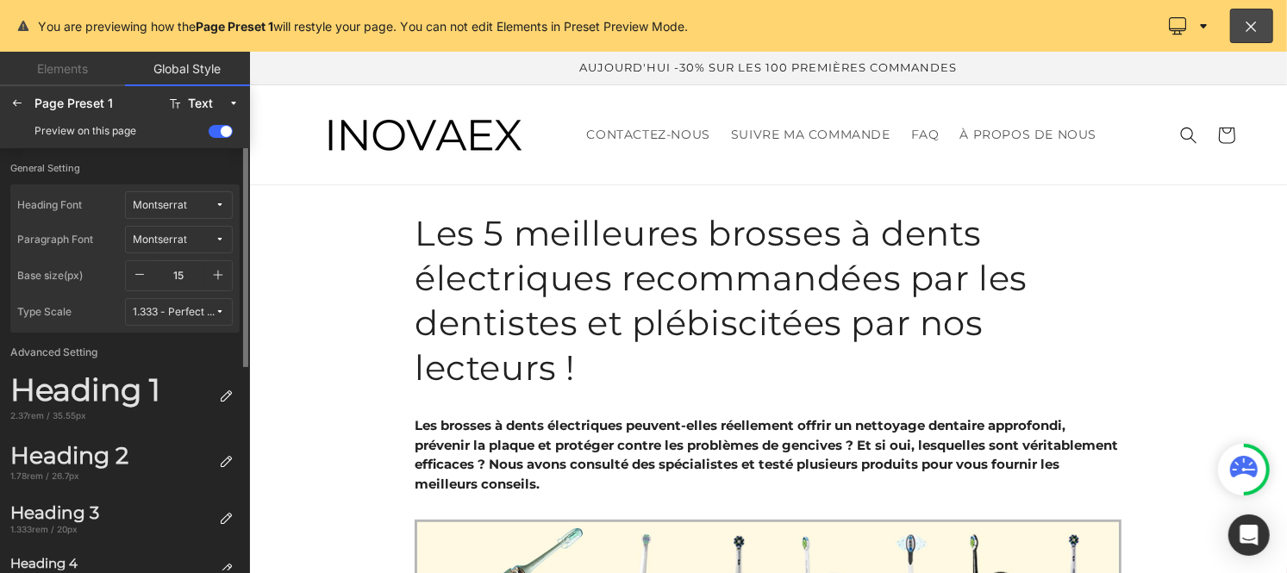
click at [222, 201] on icon at bounding box center [220, 205] width 10 height 10
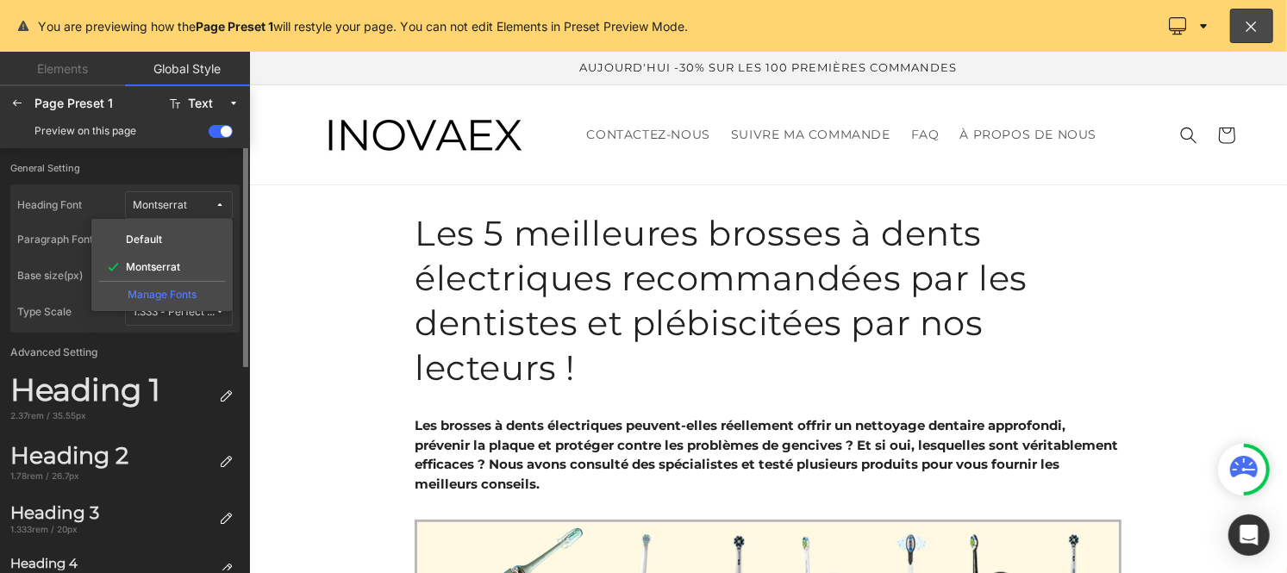
click at [152, 288] on div "Manage Fonts" at bounding box center [162, 292] width 128 height 23
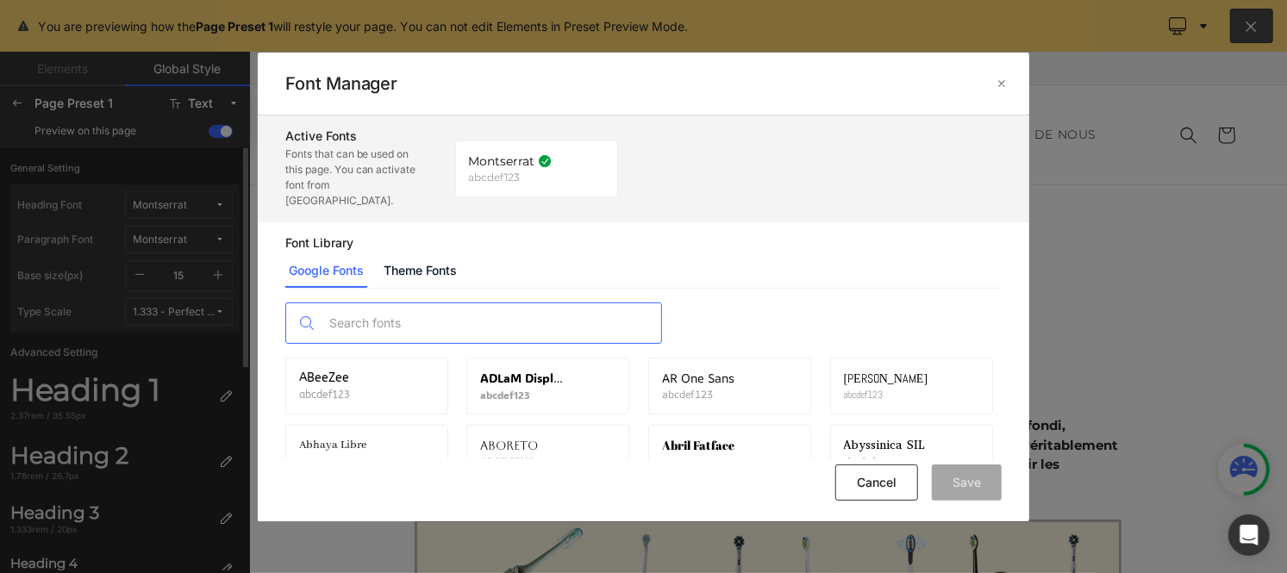
click at [365, 319] on input "text" at bounding box center [491, 324] width 341 height 40
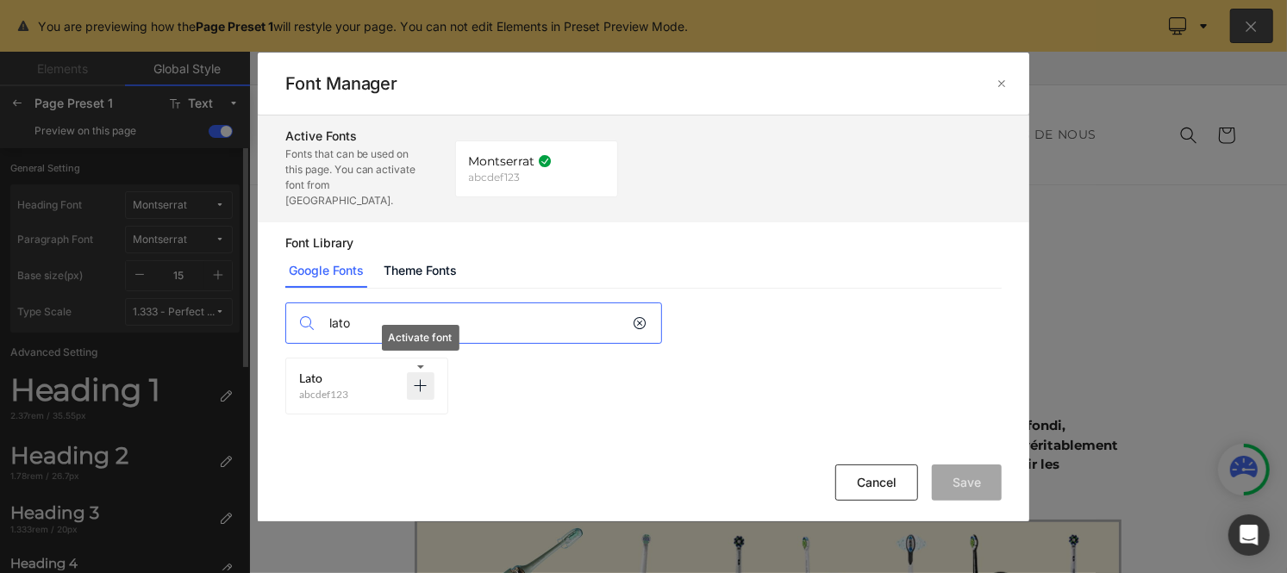
type input "lato"
click at [420, 379] on icon at bounding box center [421, 386] width 14 height 14
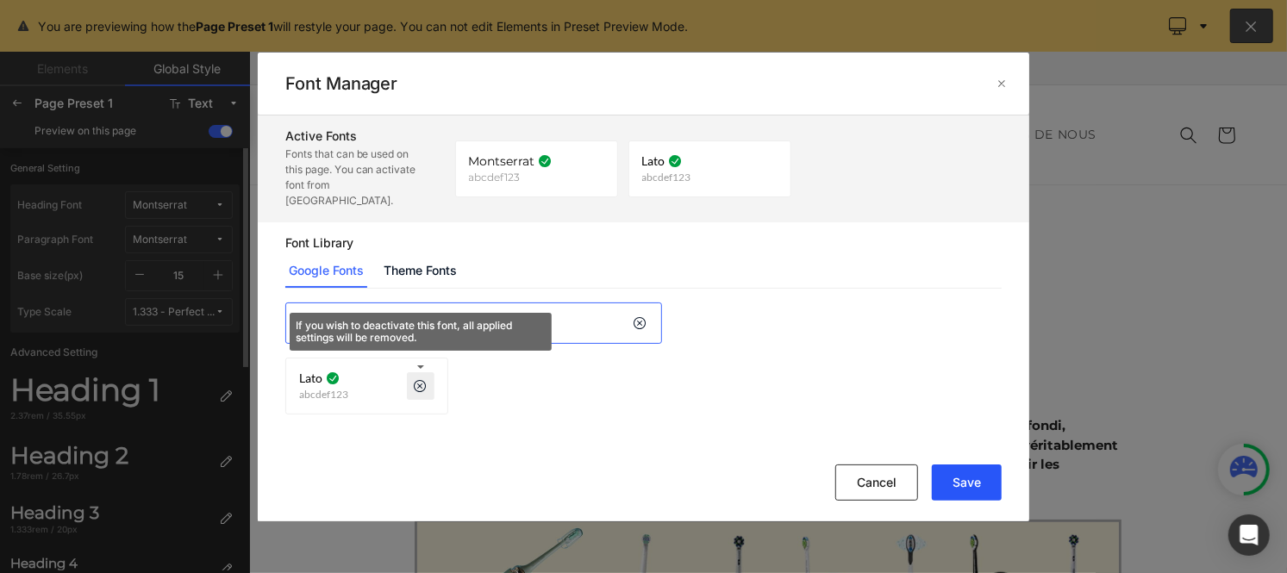
click at [970, 485] on button "Save" at bounding box center [967, 483] width 70 height 36
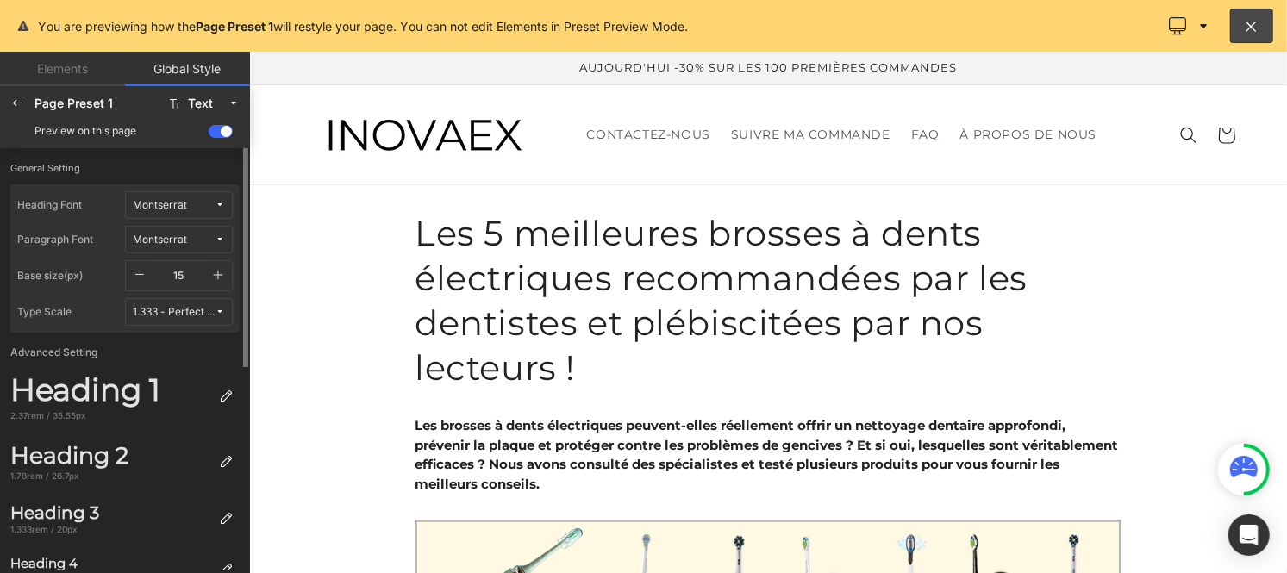
click at [178, 209] on div "Montserrat" at bounding box center [160, 205] width 54 height 13
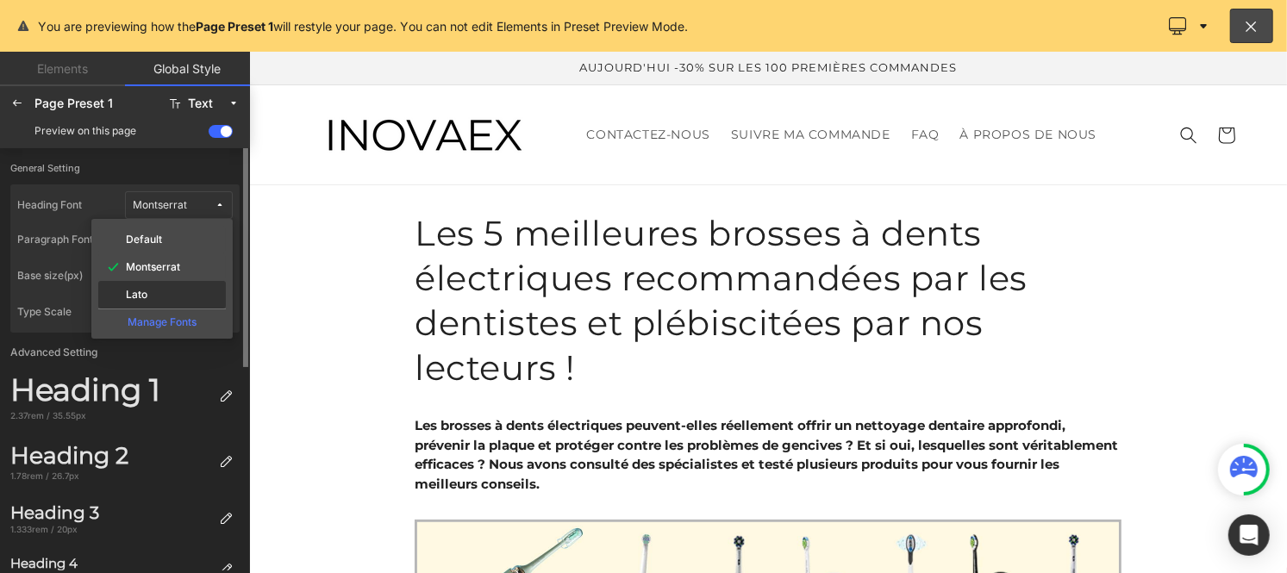
click at [169, 281] on div "Lato" at bounding box center [162, 295] width 128 height 28
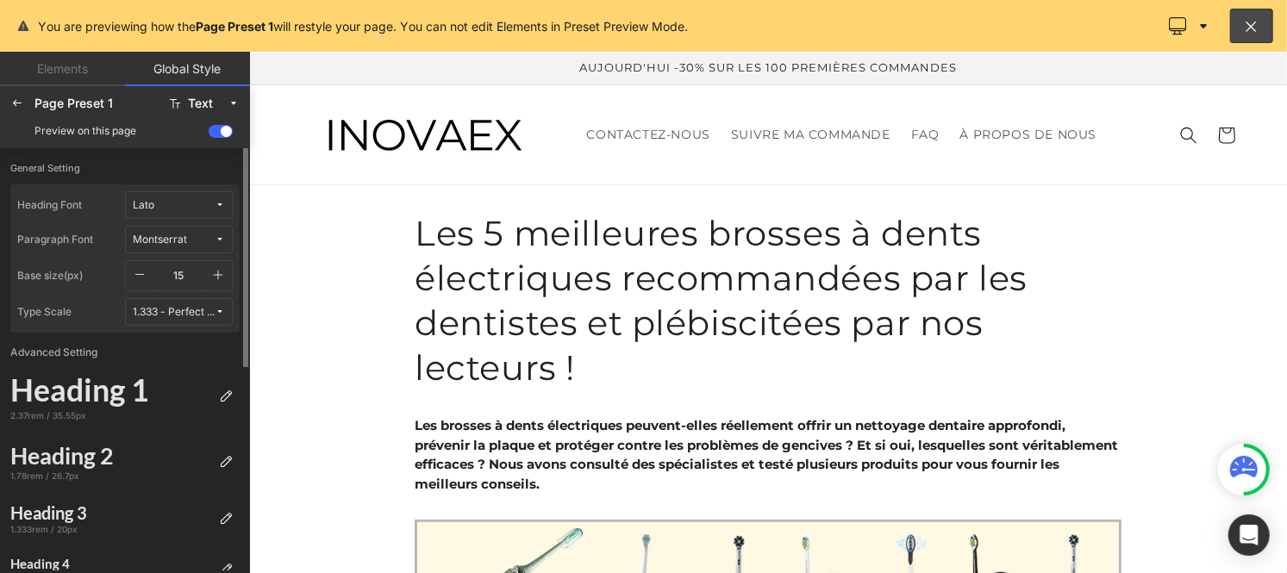
click at [173, 235] on div "Montserrat" at bounding box center [160, 240] width 54 height 13
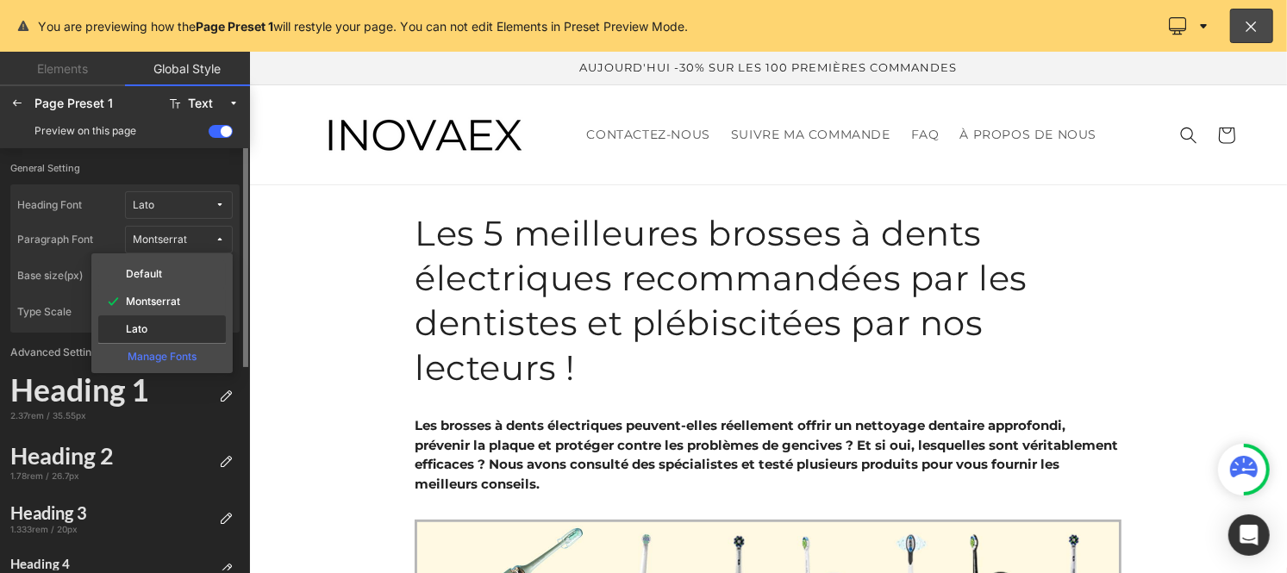
click at [161, 316] on div "Lato" at bounding box center [162, 330] width 128 height 28
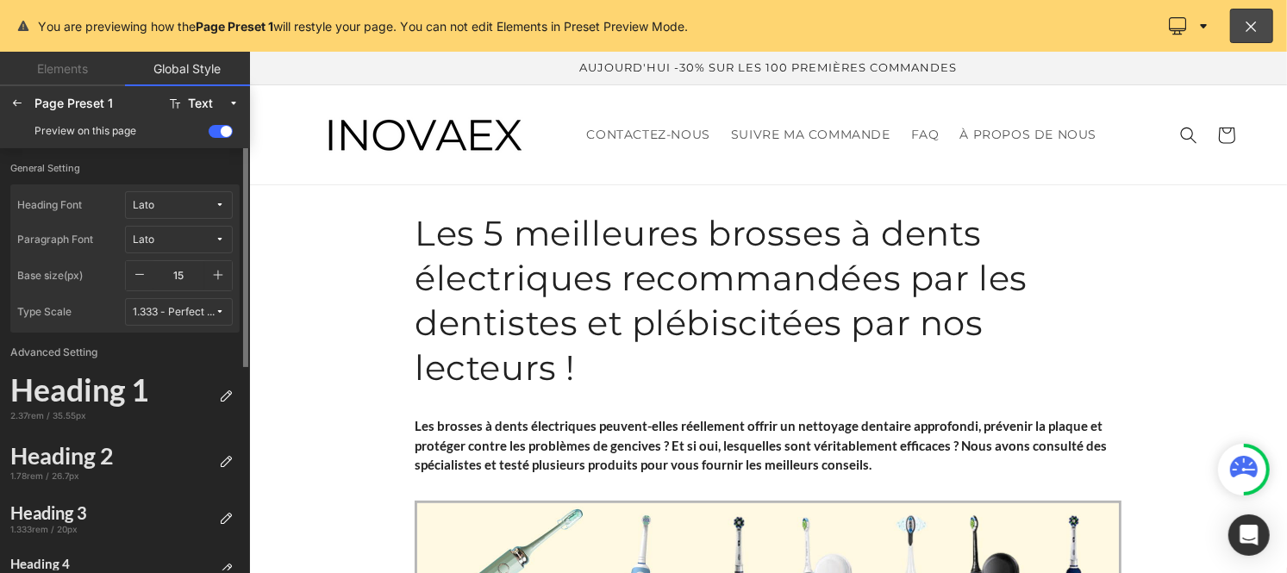
click at [222, 264] on button "button" at bounding box center [218, 275] width 28 height 29
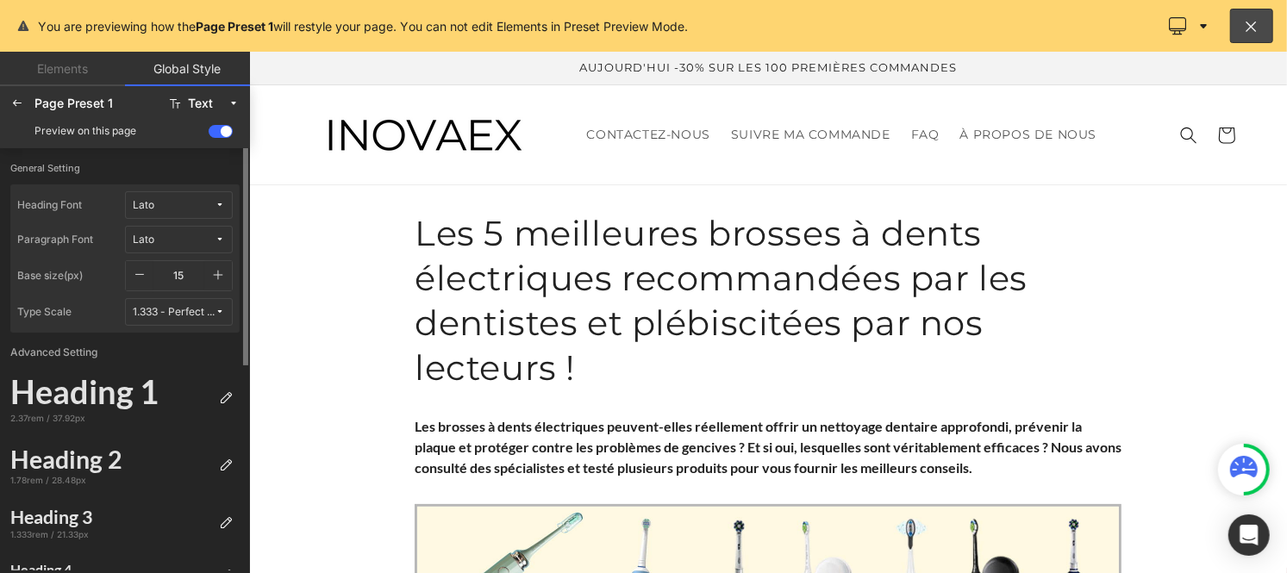
click at [222, 264] on button "button" at bounding box center [218, 275] width 28 height 29
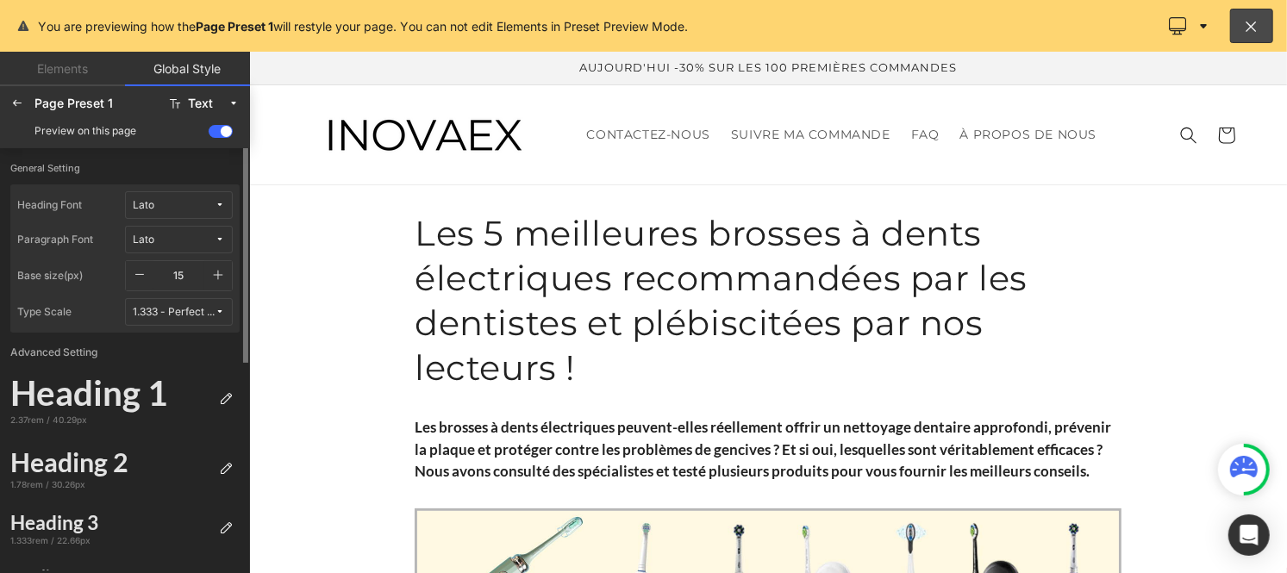
click at [222, 264] on button "button" at bounding box center [218, 275] width 28 height 29
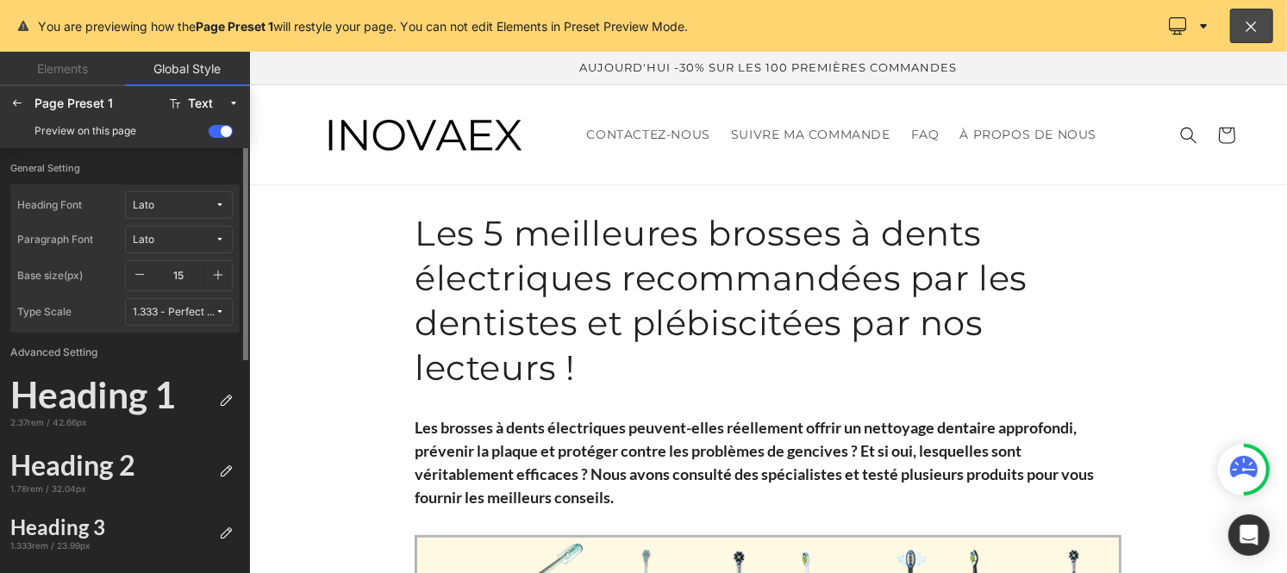
click at [222, 264] on button "button" at bounding box center [218, 275] width 28 height 29
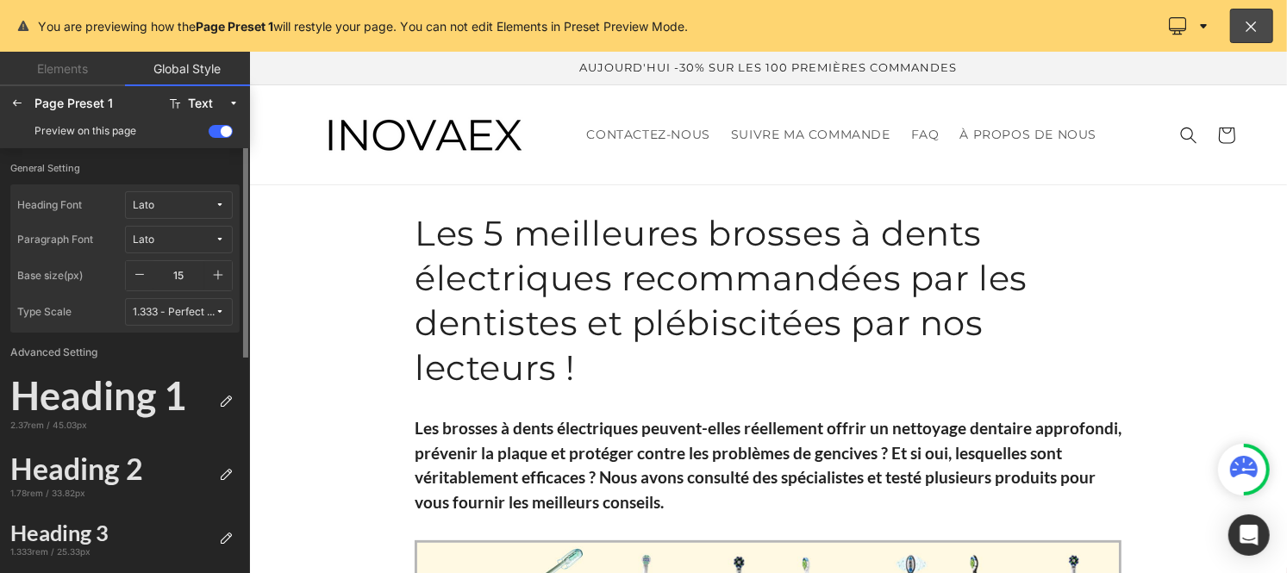
click at [222, 264] on button "button" at bounding box center [218, 275] width 28 height 29
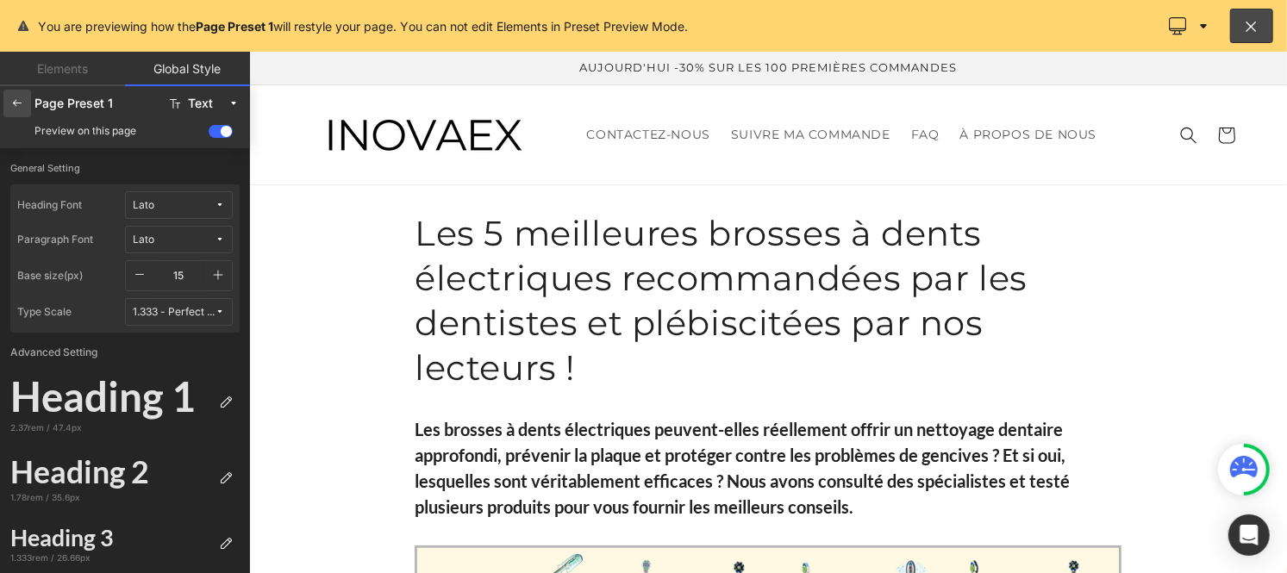
click at [24, 92] on div at bounding box center [17, 104] width 28 height 28
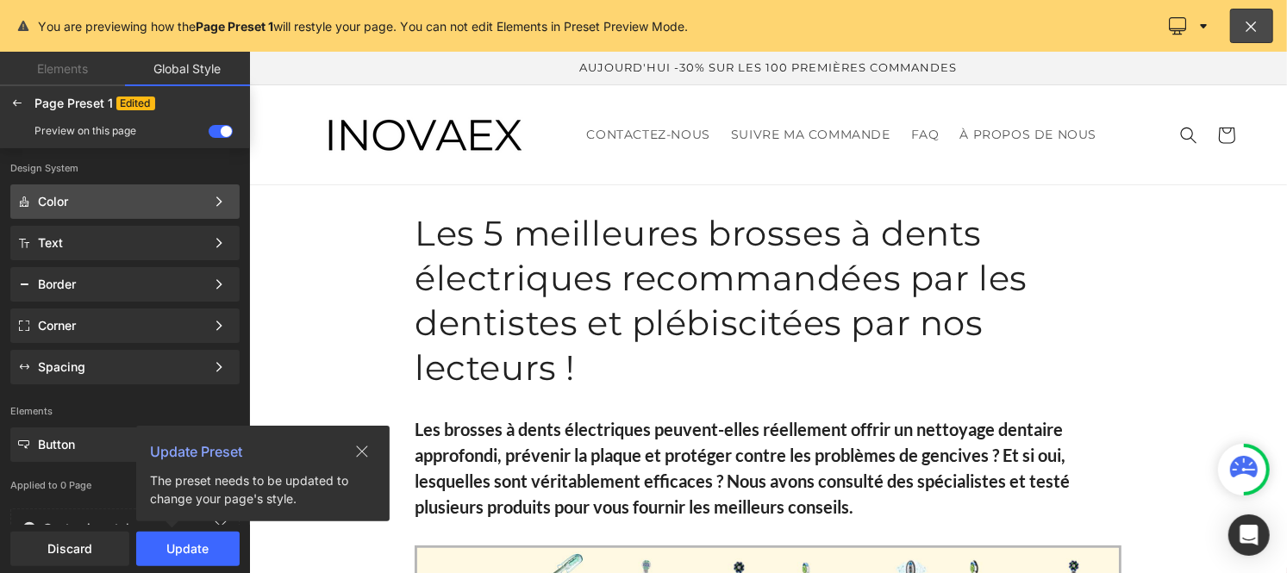
click at [61, 195] on div "Color" at bounding box center [121, 202] width 167 height 14
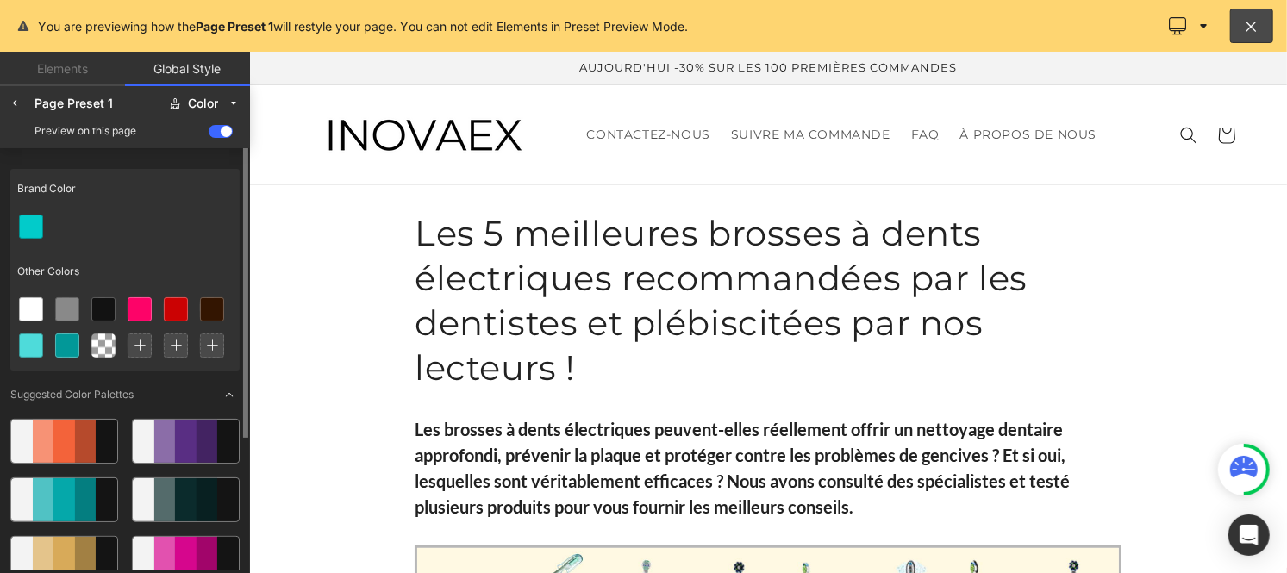
click at [134, 350] on icon at bounding box center [140, 346] width 12 height 12
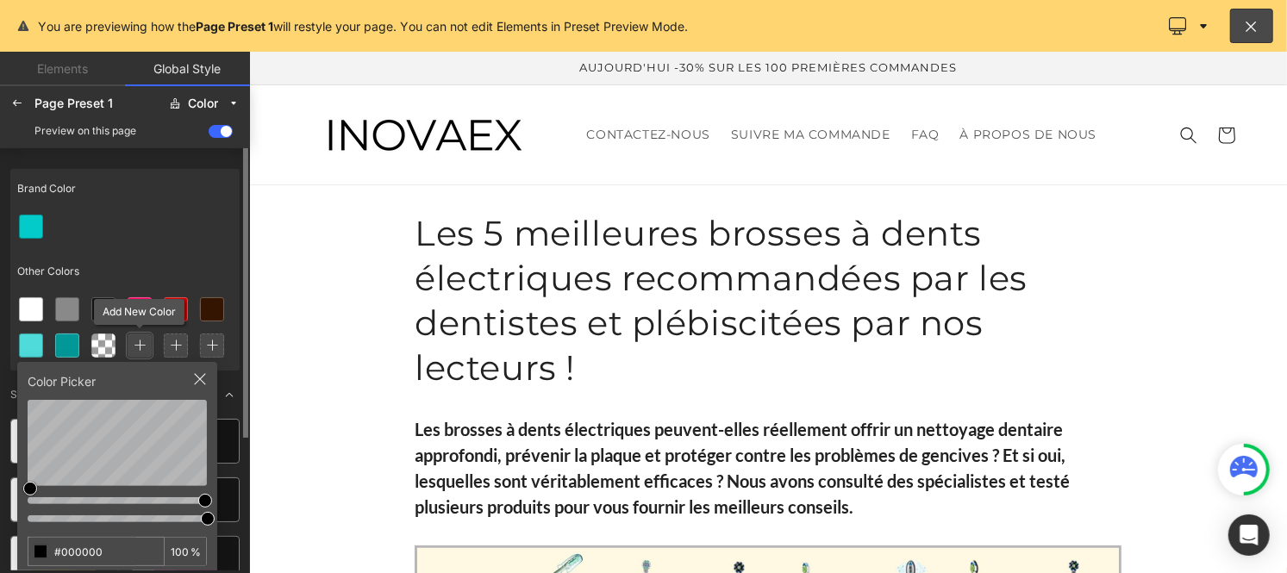
click at [135, 341] on icon at bounding box center [140, 346] width 12 height 12
click at [110, 554] on input "#000000" at bounding box center [82, 552] width 108 height 28
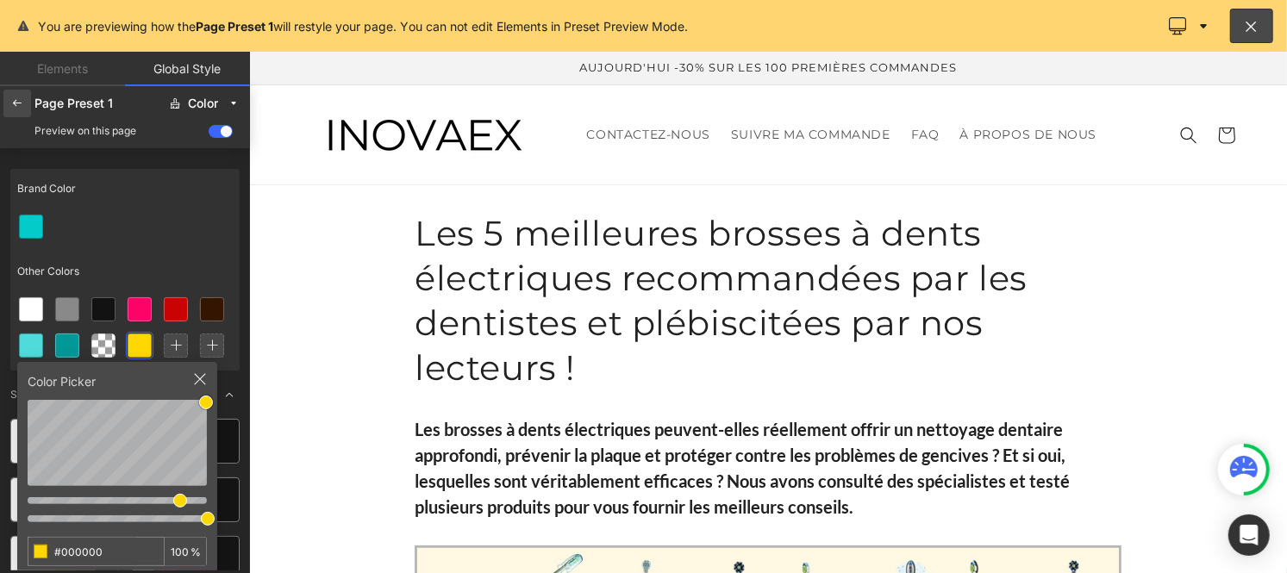
click at [17, 93] on div at bounding box center [17, 104] width 28 height 28
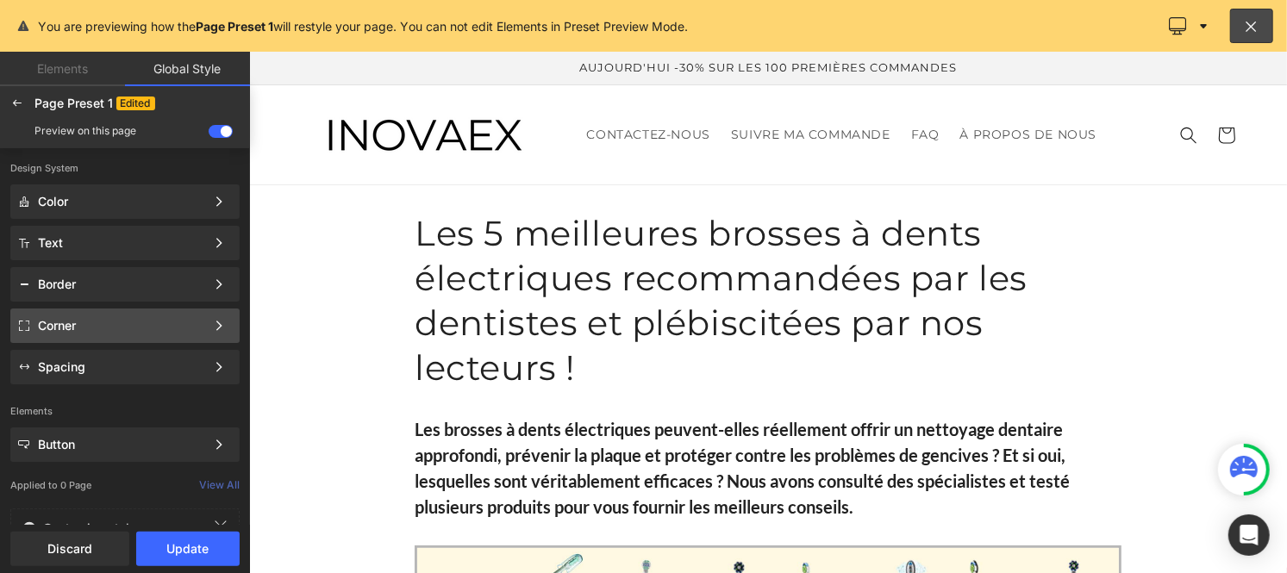
click at [80, 322] on div "Corner" at bounding box center [121, 326] width 167 height 14
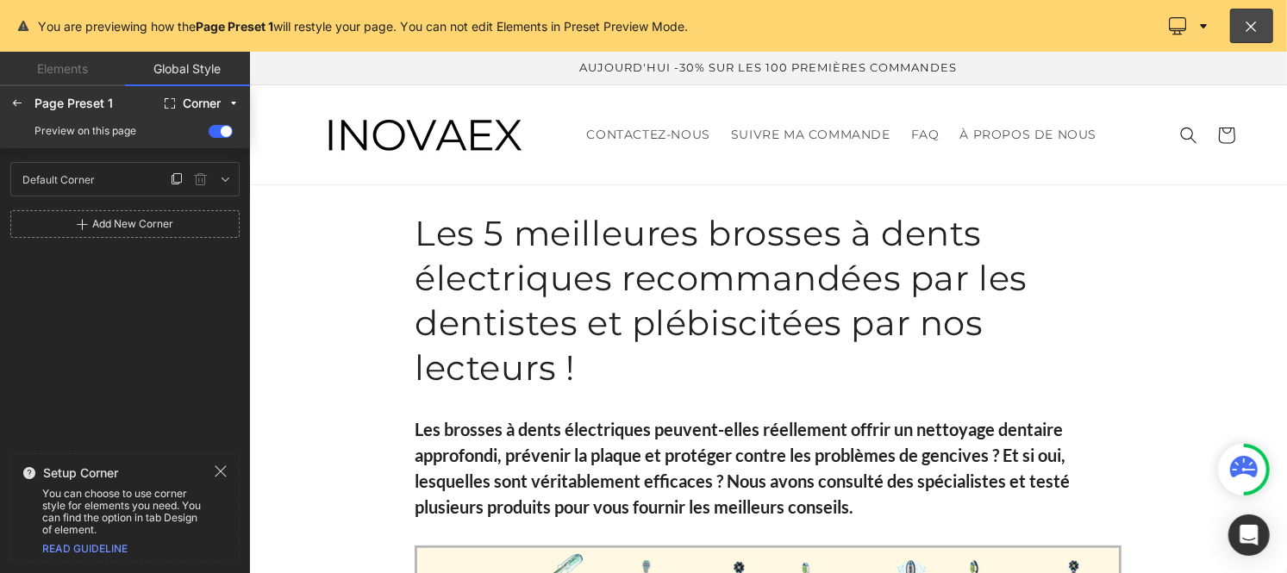
click at [101, 174] on div "Default Corner Default Corner" at bounding box center [91, 179] width 152 height 26
click at [224, 178] on icon at bounding box center [225, 179] width 14 height 14
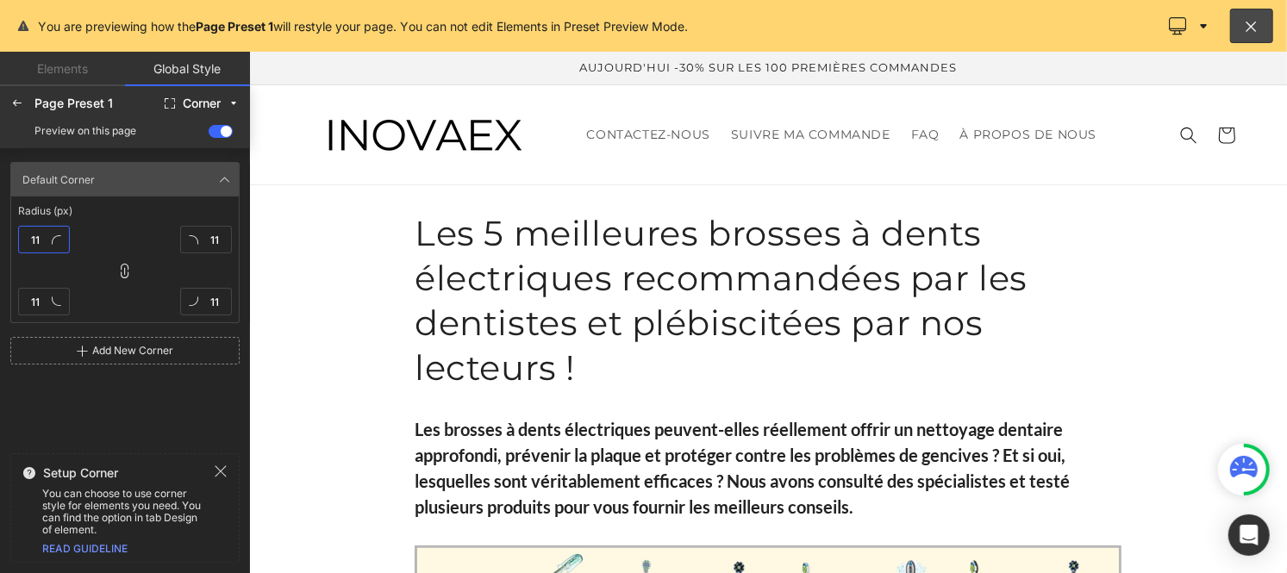
type textarea "11"
click at [43, 240] on input "11" at bounding box center [44, 240] width 52 height 28
type input "0"
click at [11, 100] on icon at bounding box center [17, 104] width 14 height 14
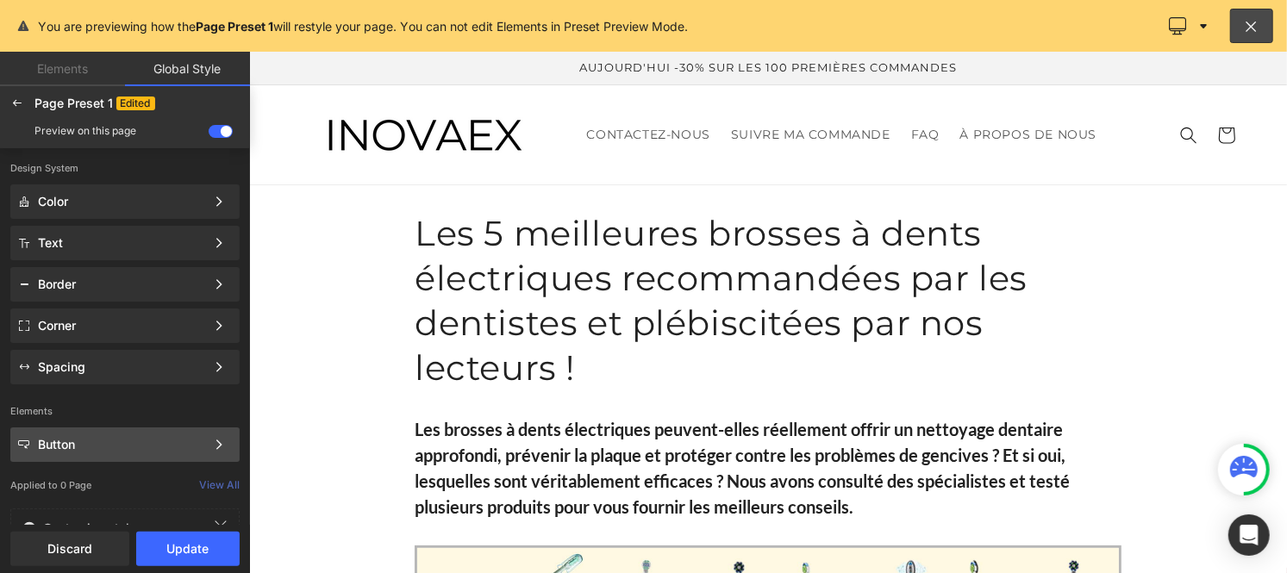
click at [74, 449] on div "Button" at bounding box center [121, 445] width 167 height 14
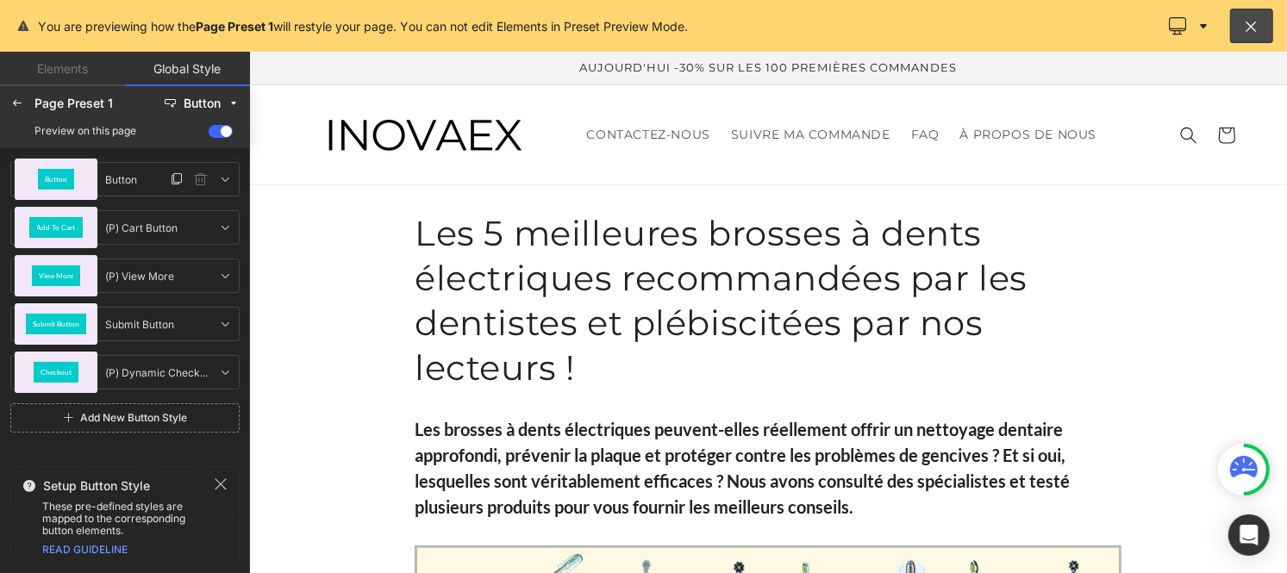
click at [48, 178] on span "Button" at bounding box center [56, 179] width 22 height 7
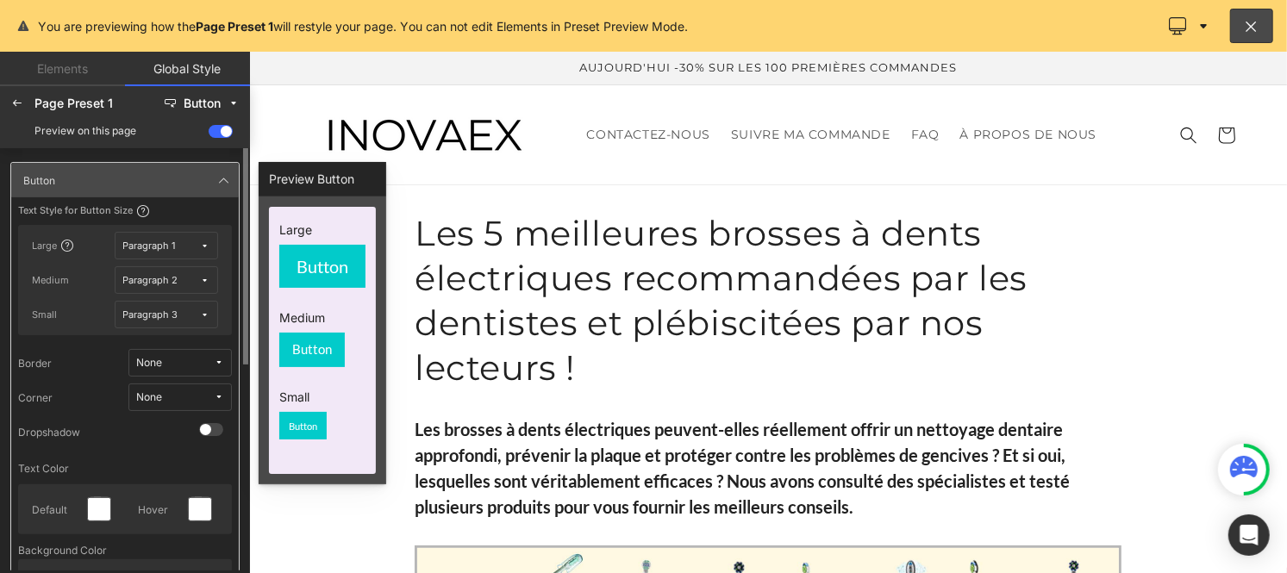
scroll to position [160, 0]
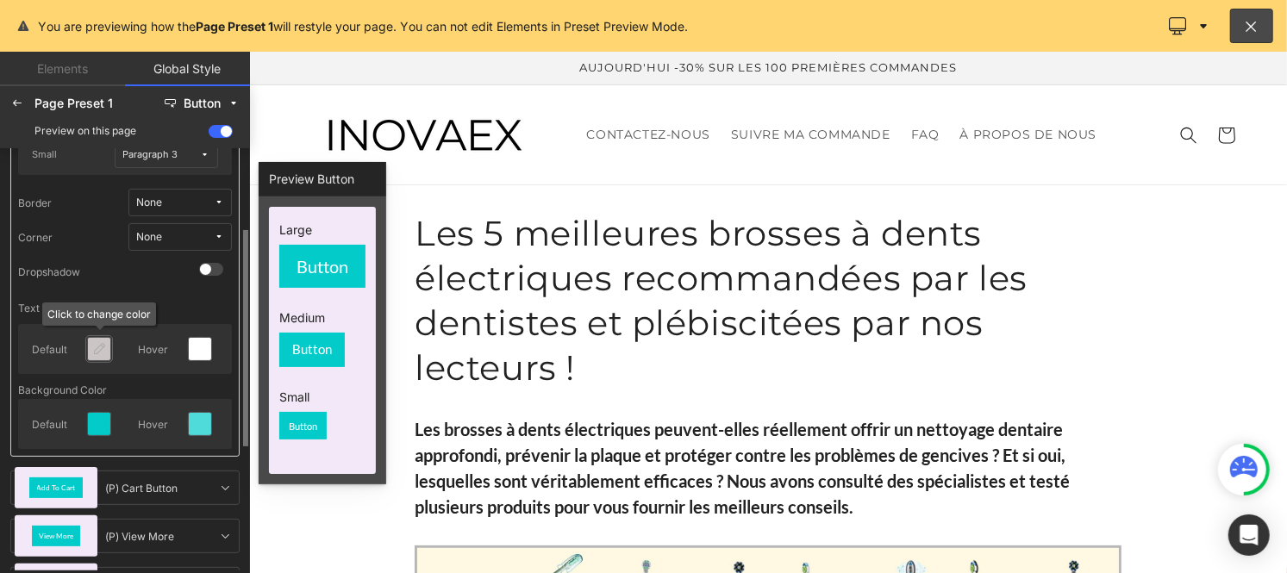
click at [98, 346] on icon at bounding box center [99, 349] width 14 height 14
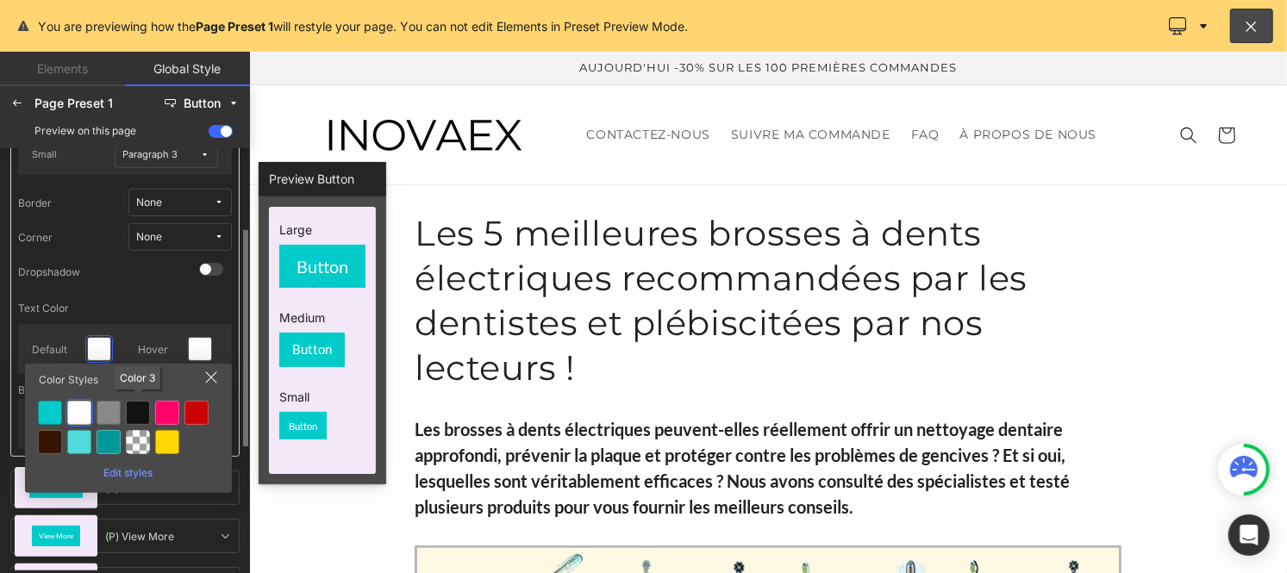
click at [141, 414] on div at bounding box center [138, 413] width 24 height 24
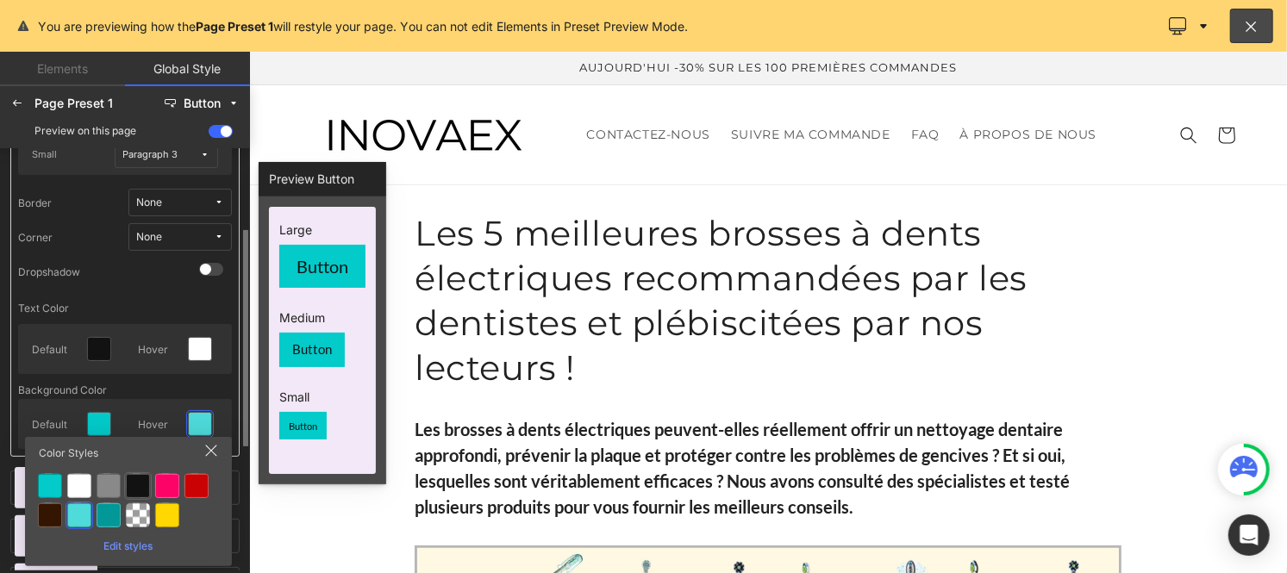
click at [136, 485] on div at bounding box center [138, 486] width 24 height 24
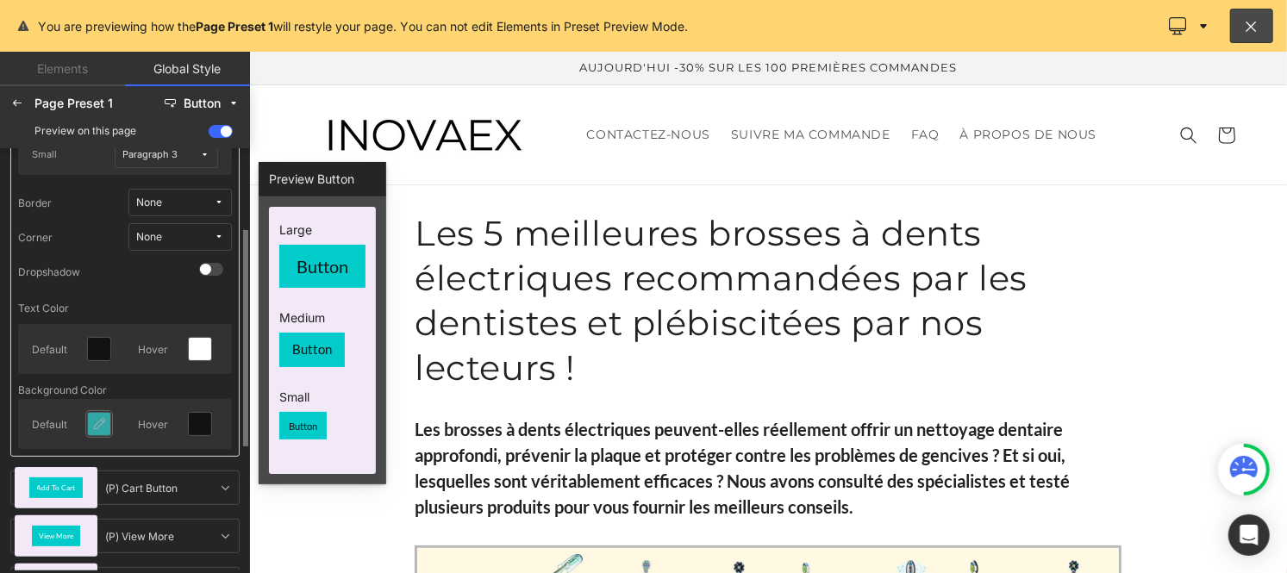
click at [93, 417] on icon at bounding box center [99, 424] width 14 height 14
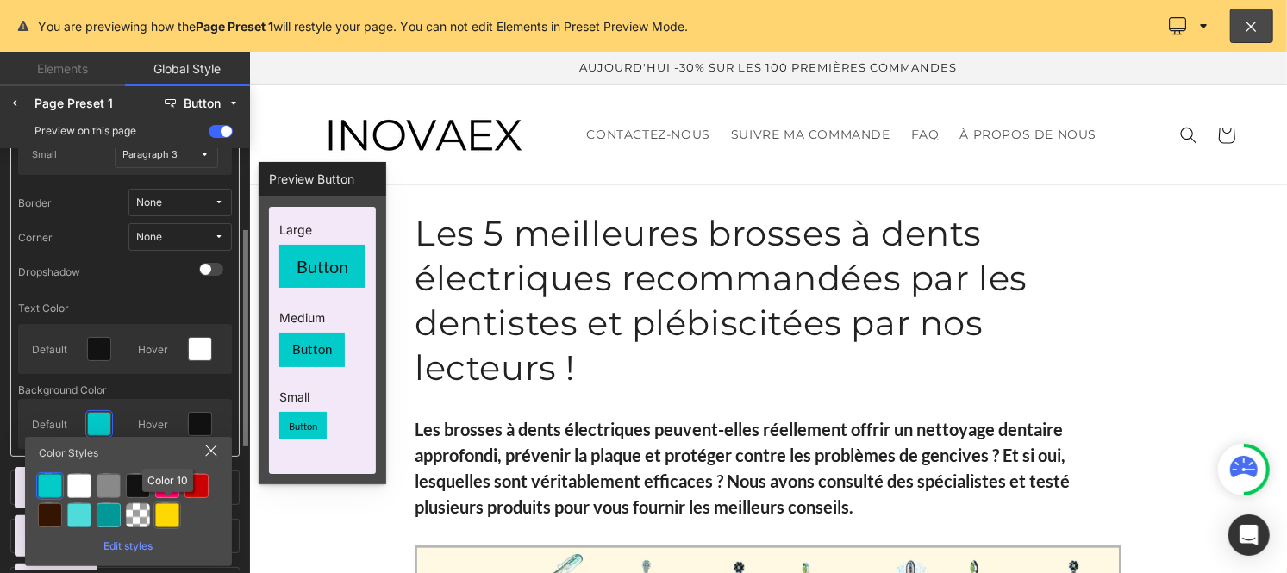
click at [167, 516] on div at bounding box center [167, 516] width 24 height 24
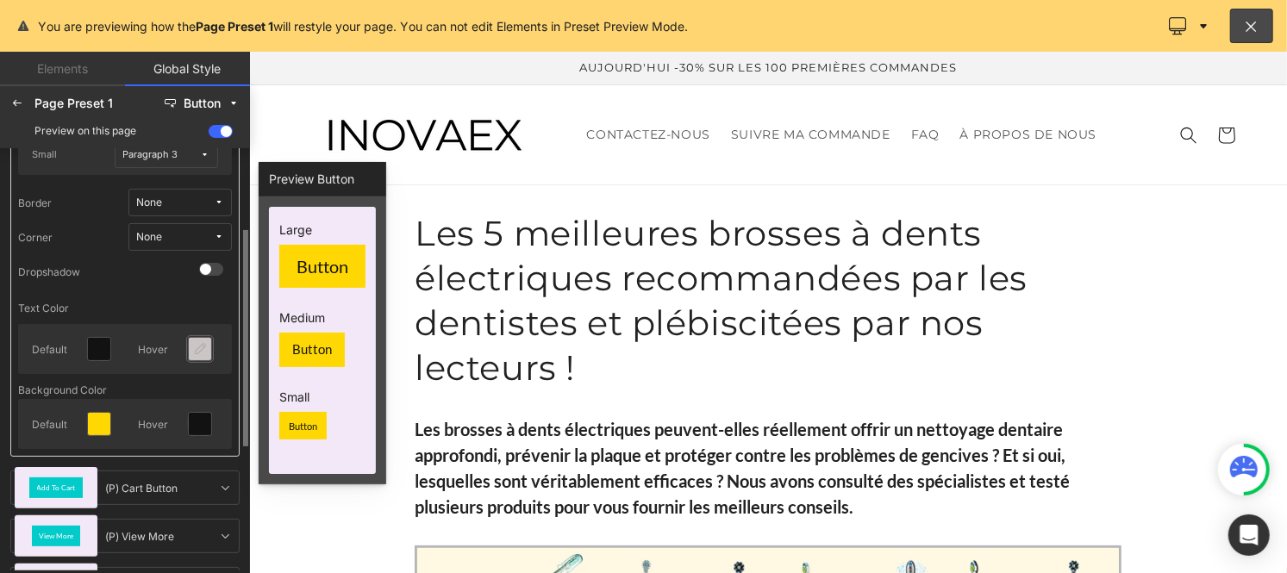
click at [201, 342] on icon at bounding box center [200, 349] width 14 height 14
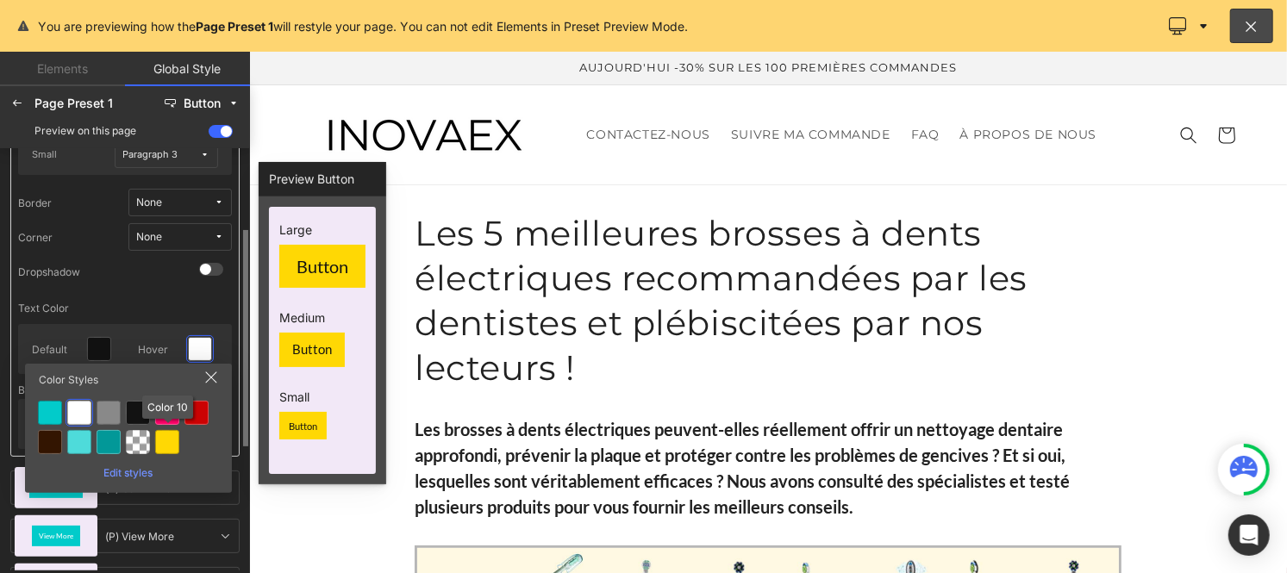
click at [169, 437] on div at bounding box center [167, 442] width 24 height 24
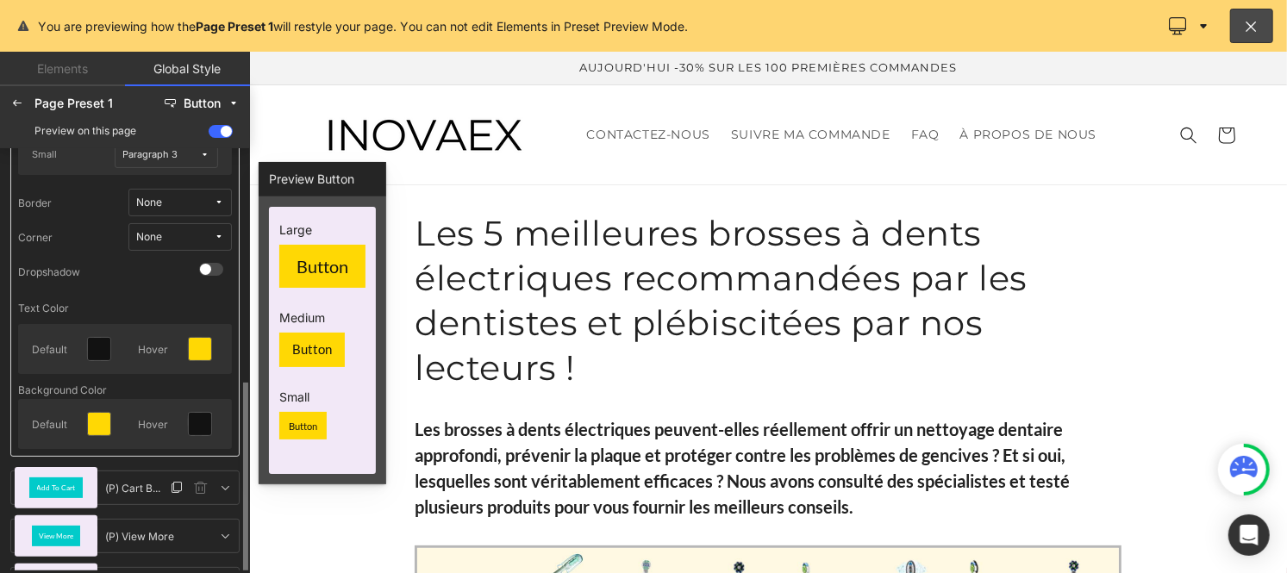
scroll to position [262, 0]
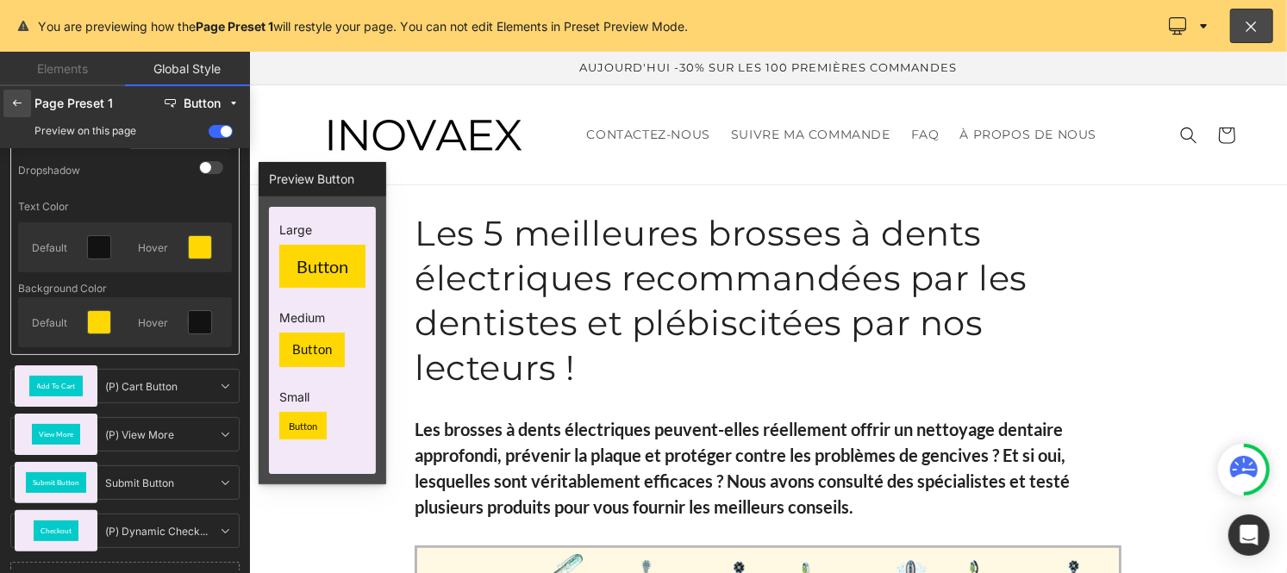
click at [12, 100] on icon at bounding box center [17, 104] width 14 height 14
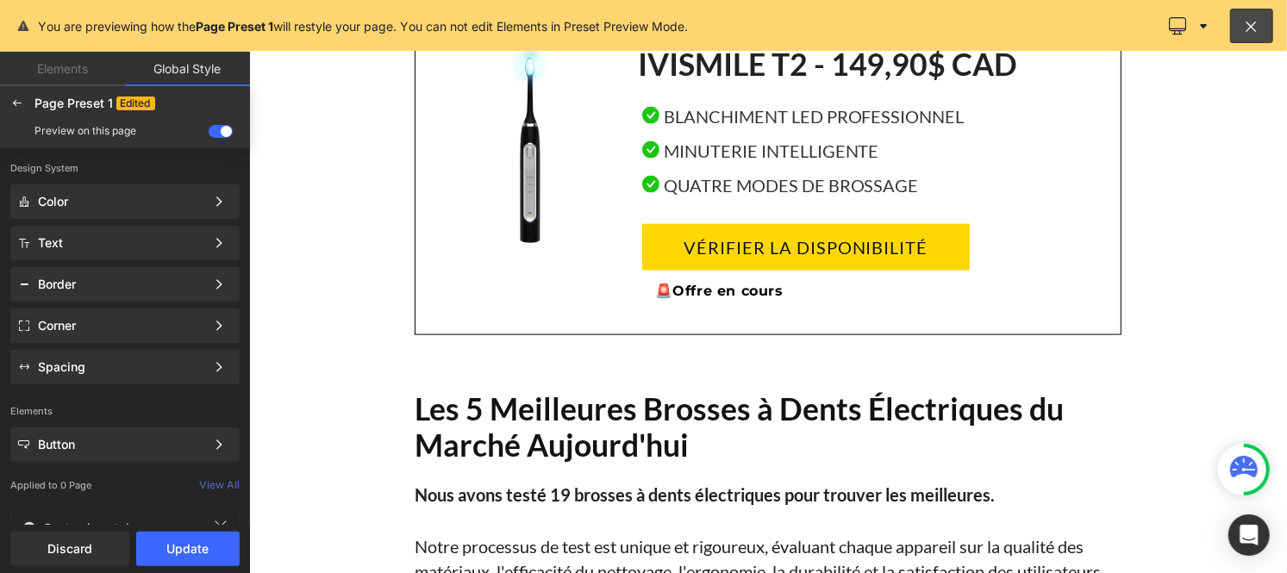
scroll to position [1418, 0]
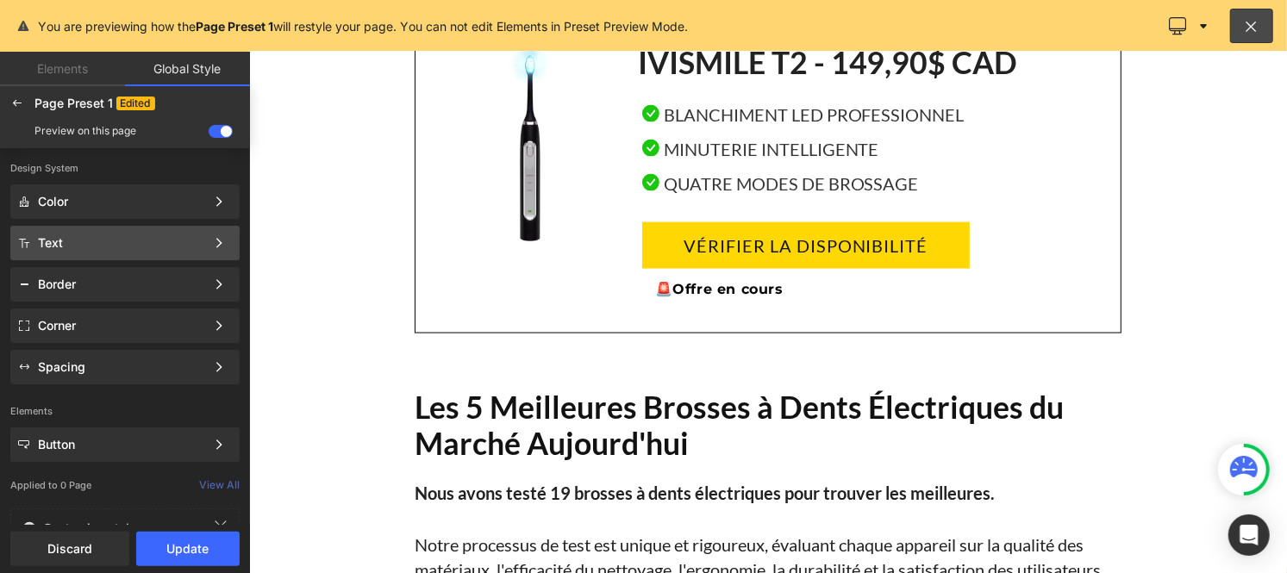
click at [78, 241] on div "Text" at bounding box center [121, 243] width 167 height 14
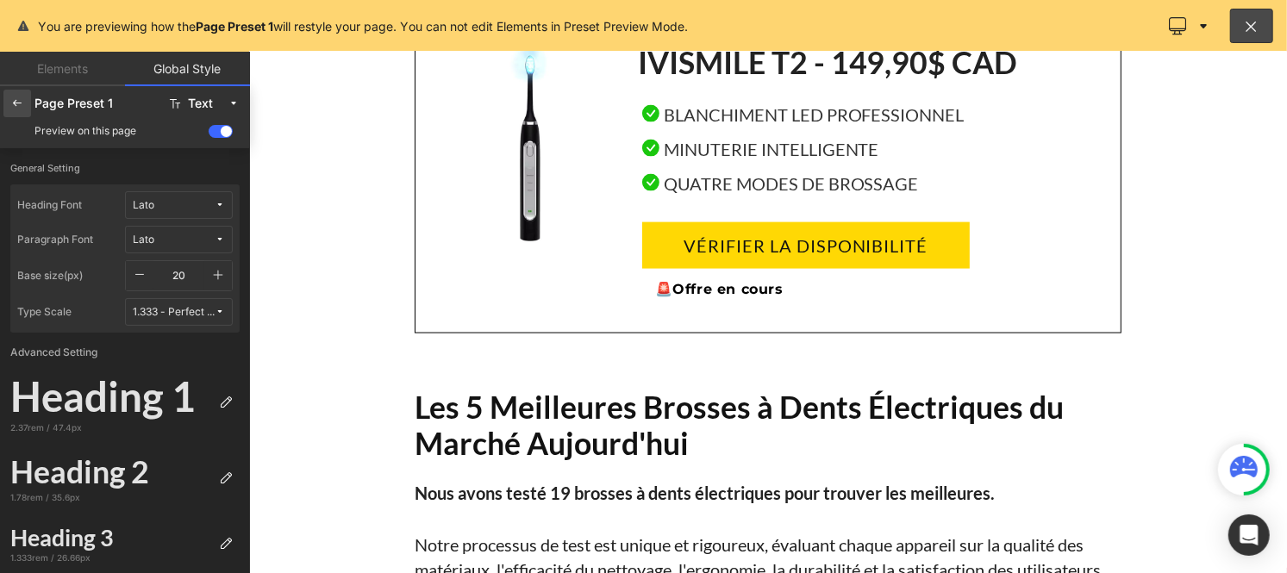
click at [9, 102] on div at bounding box center [17, 104] width 28 height 28
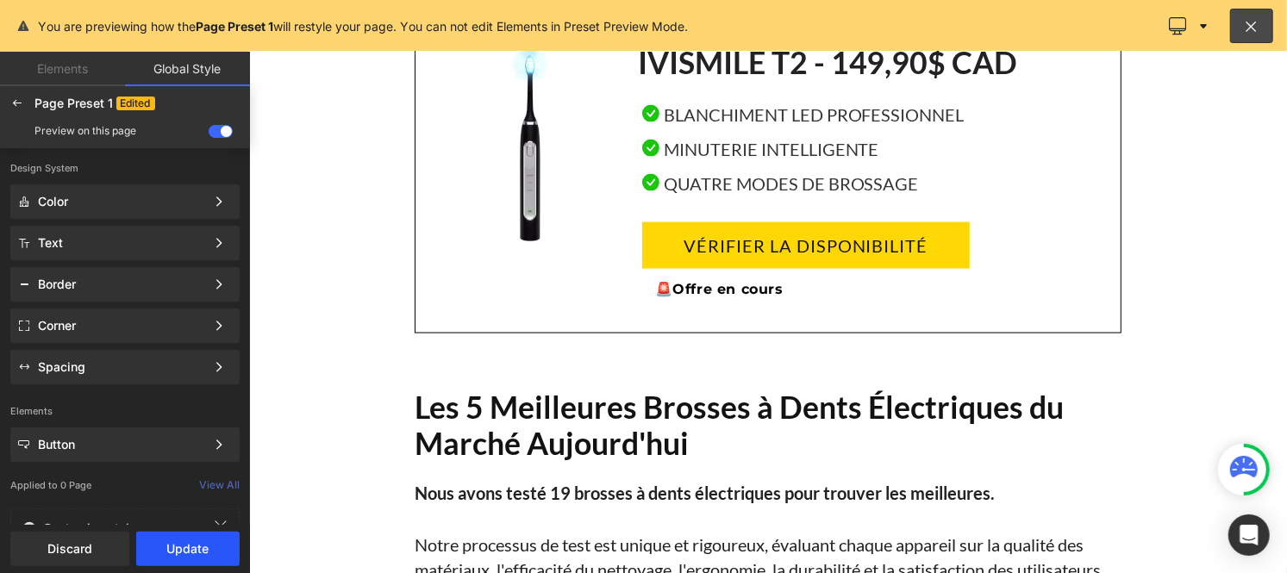
click at [181, 554] on button "Update" at bounding box center [187, 549] width 103 height 34
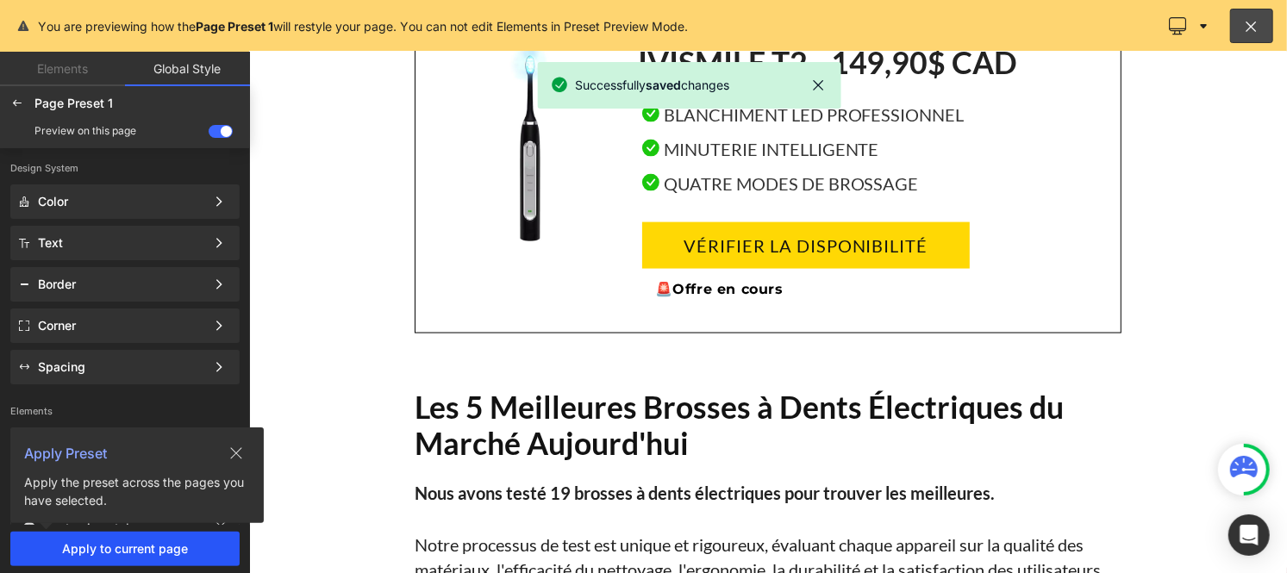
click at [133, 552] on span "Apply to current page" at bounding box center [125, 549] width 209 height 14
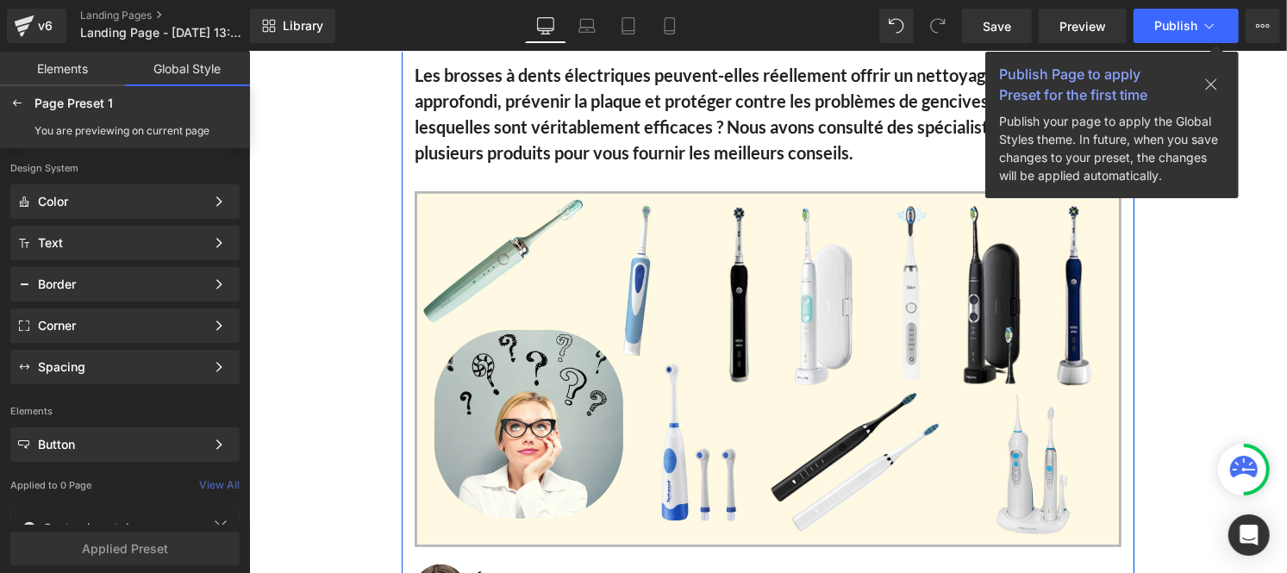
scroll to position [0, 0]
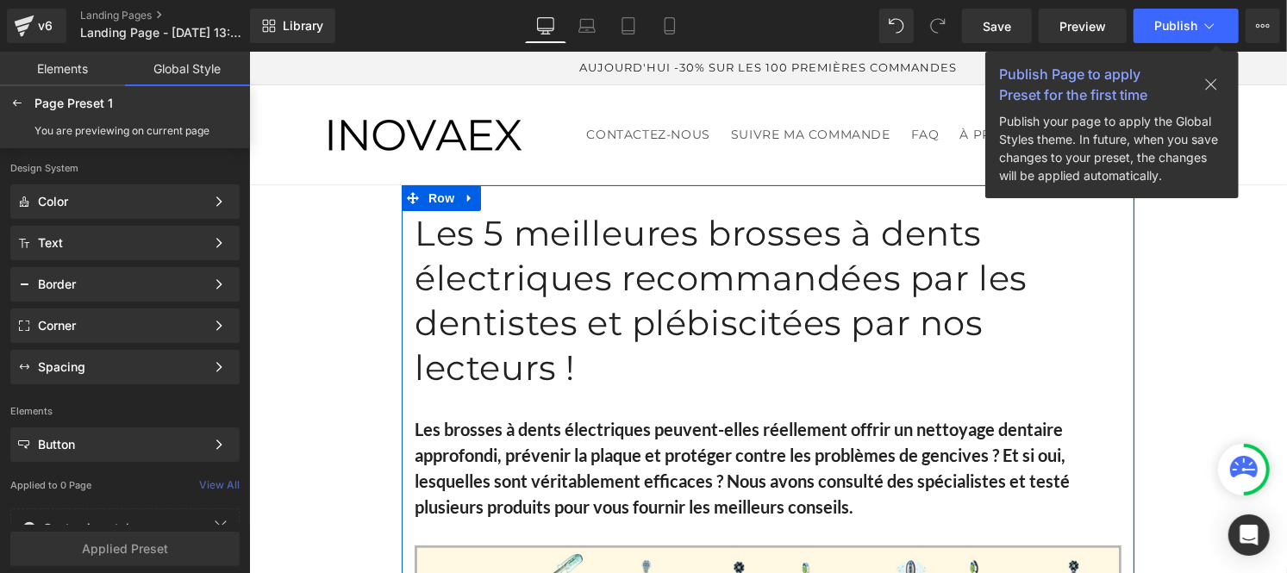
click at [566, 319] on h1 "Les 5 meilleures brosses à dents électriques recommandées par les dentistes et …" at bounding box center [767, 299] width 707 height 179
click at [1273, 26] on button "View Live Page View with current Template Save Template to Library Schedule Pub…" at bounding box center [1263, 26] width 34 height 34
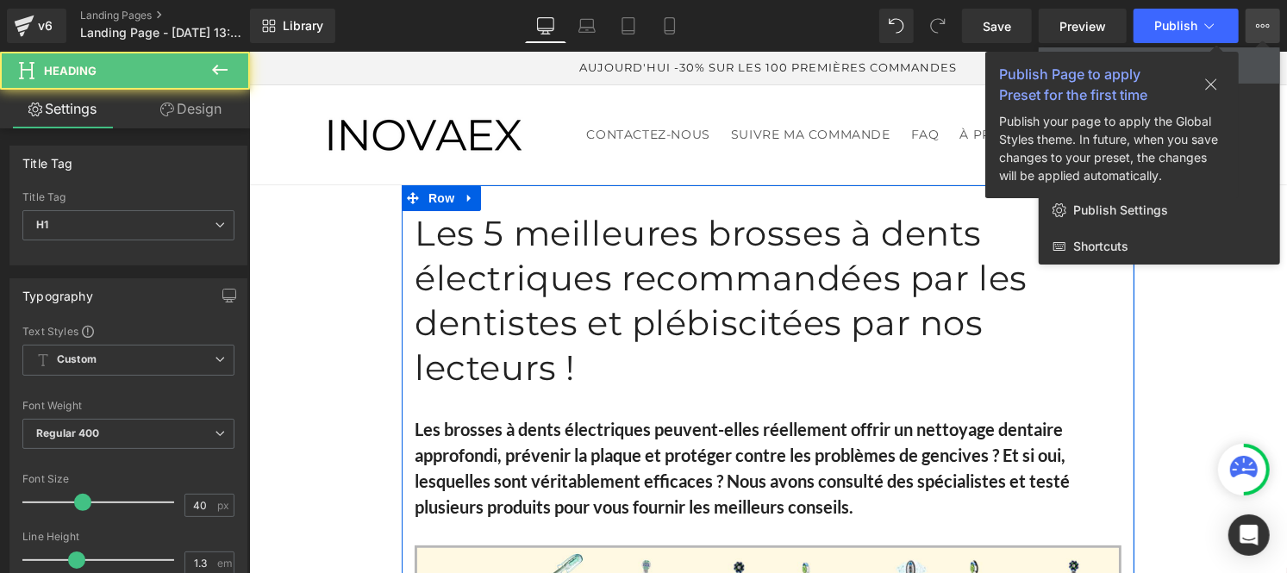
click at [1269, 26] on icon at bounding box center [1263, 26] width 14 height 14
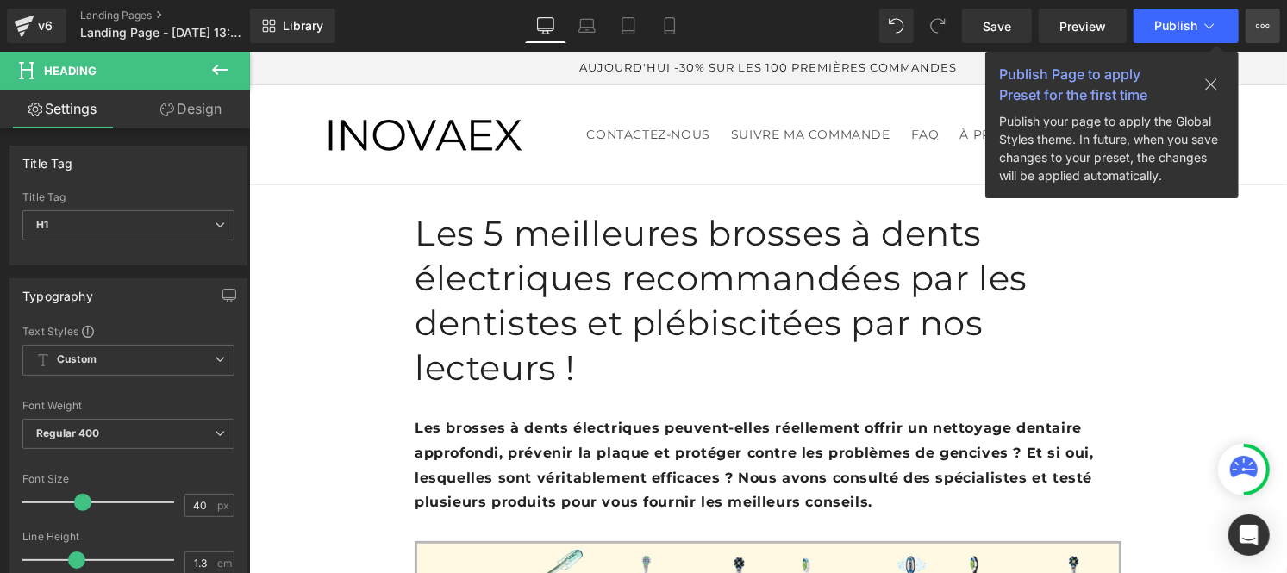
click at [1266, 28] on icon at bounding box center [1263, 26] width 14 height 14
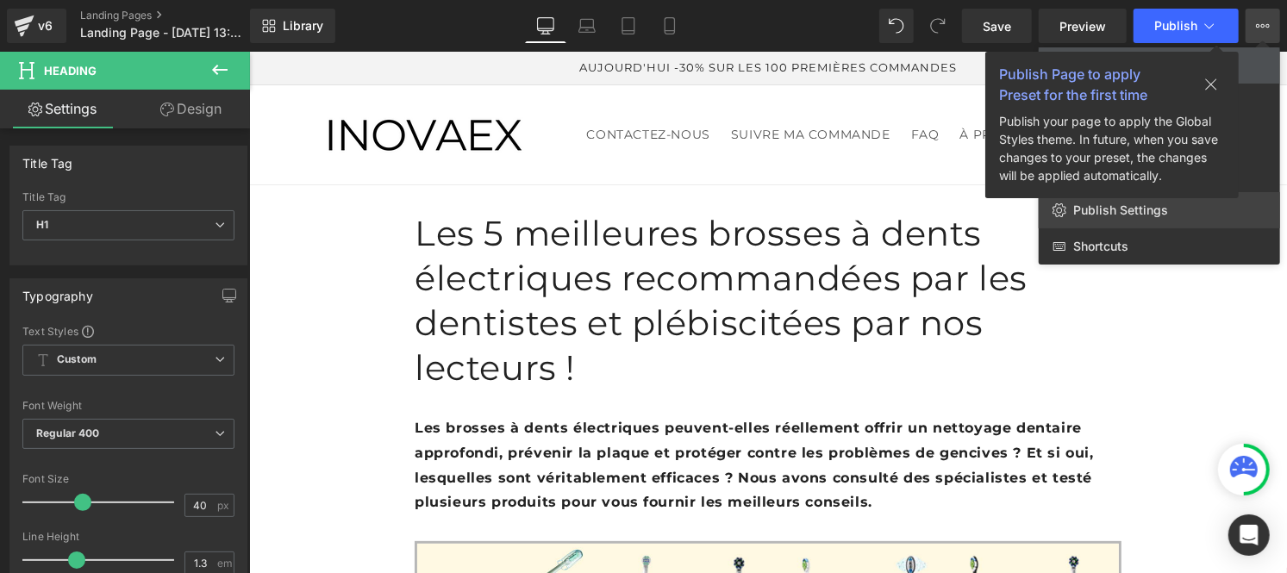
click at [1104, 212] on span "Publish Settings" at bounding box center [1120, 211] width 95 height 16
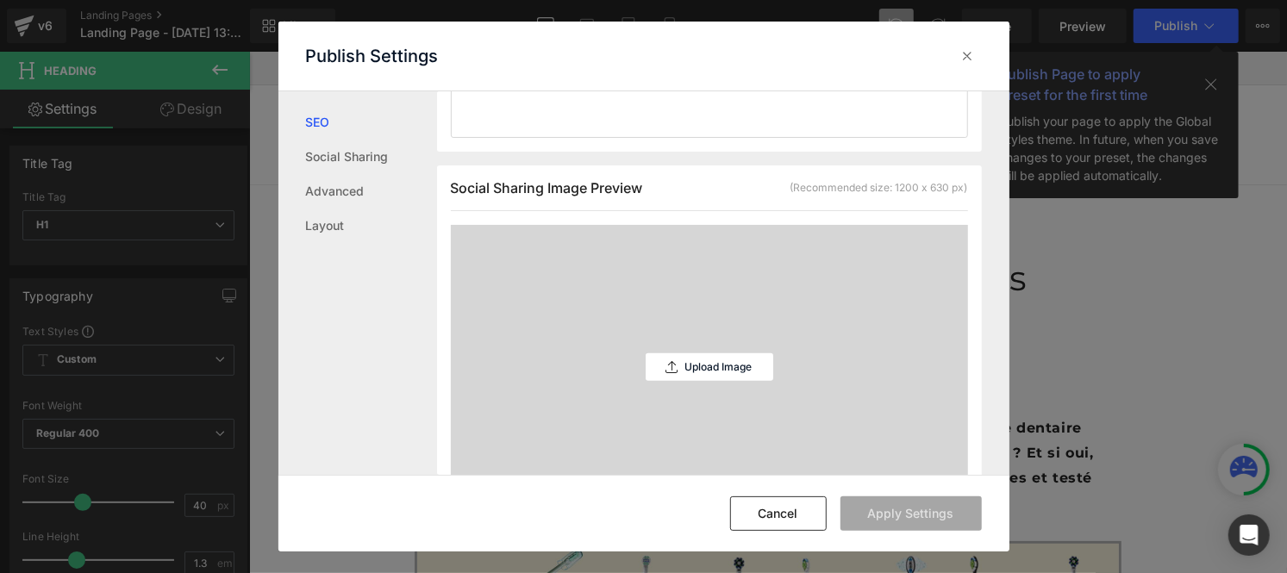
scroll to position [1028, 0]
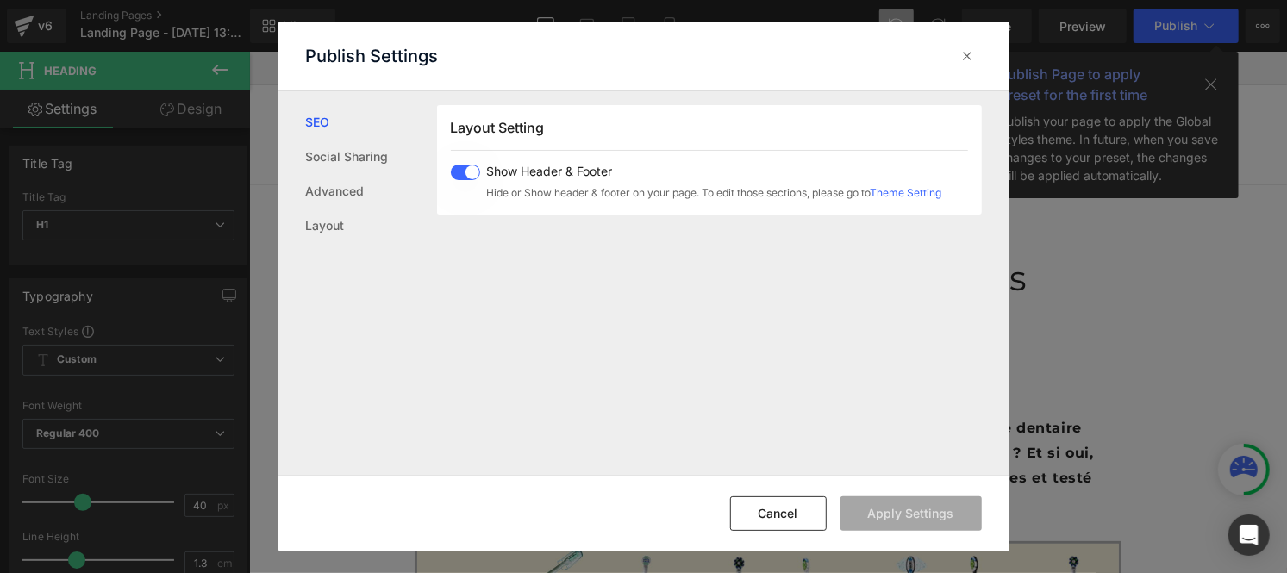
click at [460, 182] on div "Show Header & Footer Hide or Show header & footer on your page. To edit those s…" at bounding box center [696, 183] width 491 height 36
click at [901, 510] on button "Apply Settings" at bounding box center [911, 514] width 141 height 34
click at [968, 54] on icon at bounding box center [968, 55] width 17 height 17
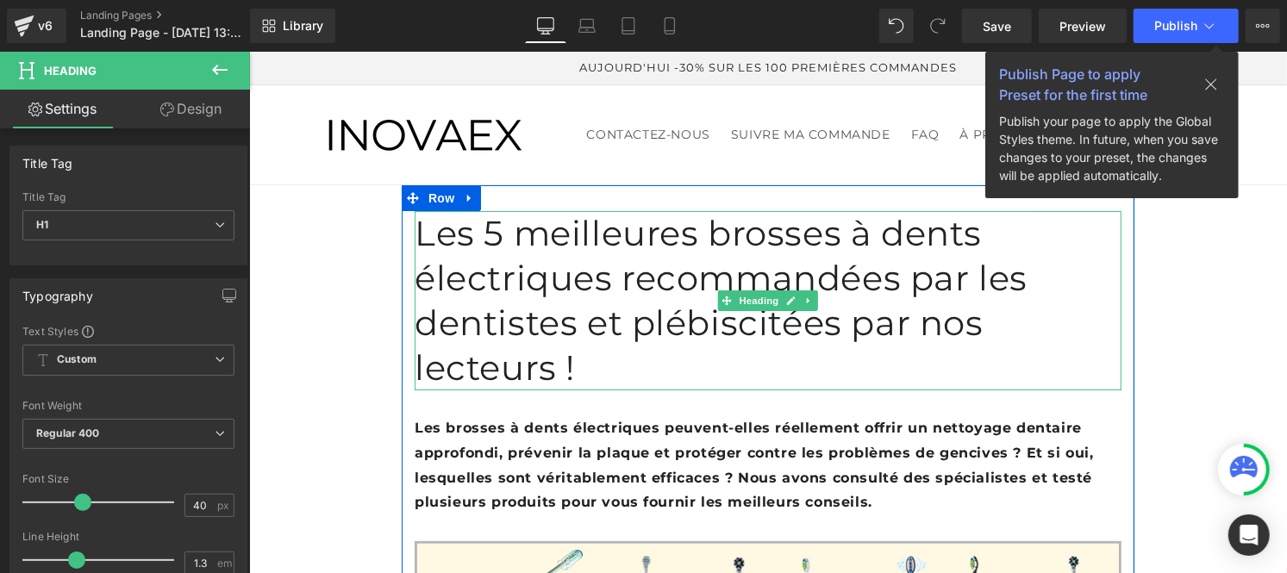
click at [518, 327] on h1 "Les 5 meilleures brosses à dents électriques recommandées par les dentistes et …" at bounding box center [767, 299] width 707 height 179
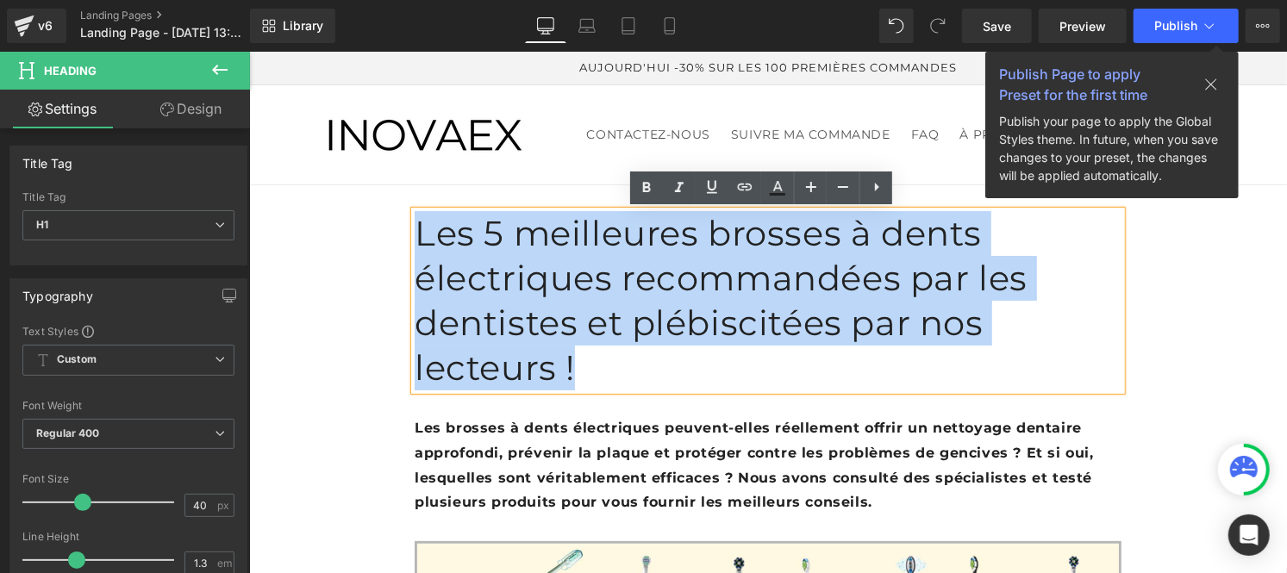
drag, startPoint x: 612, startPoint y: 373, endPoint x: 366, endPoint y: 252, distance: 274.2
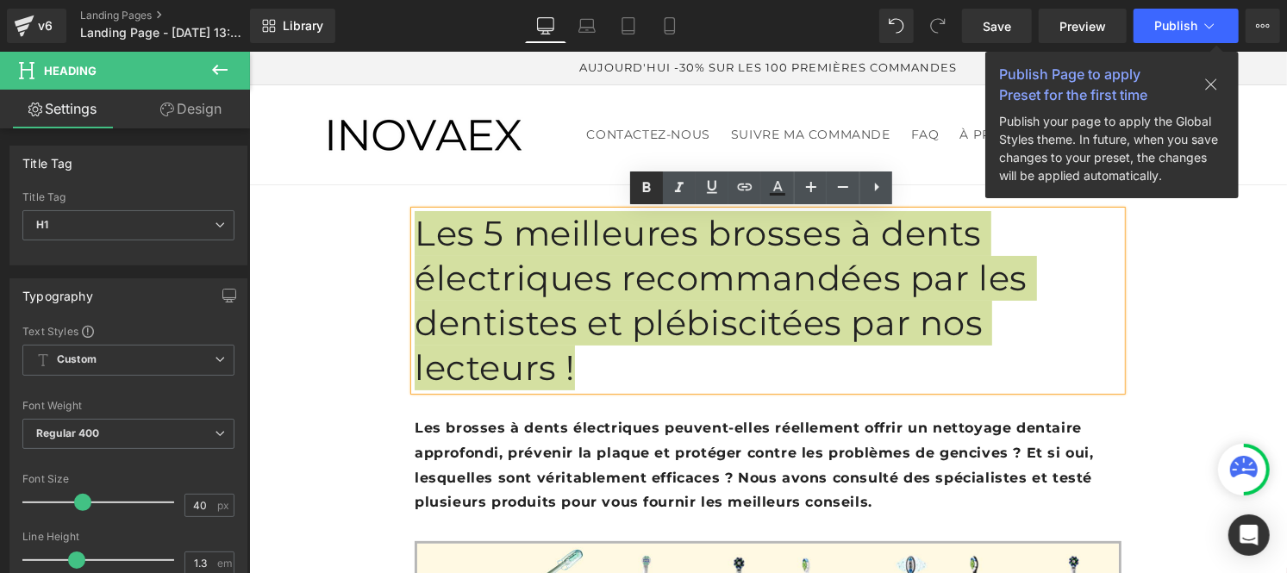
click at [650, 187] on icon at bounding box center [646, 188] width 21 height 21
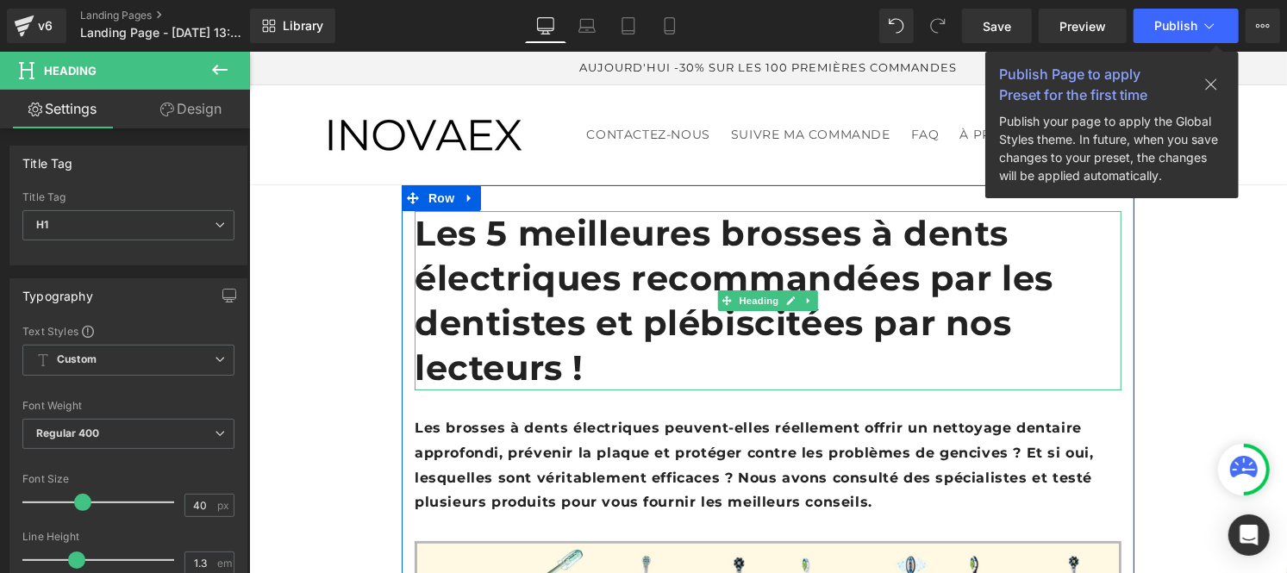
click at [466, 298] on h1 "Les 5 meilleures brosses à dents électriques recommandées par les dentistes et …" at bounding box center [767, 299] width 707 height 179
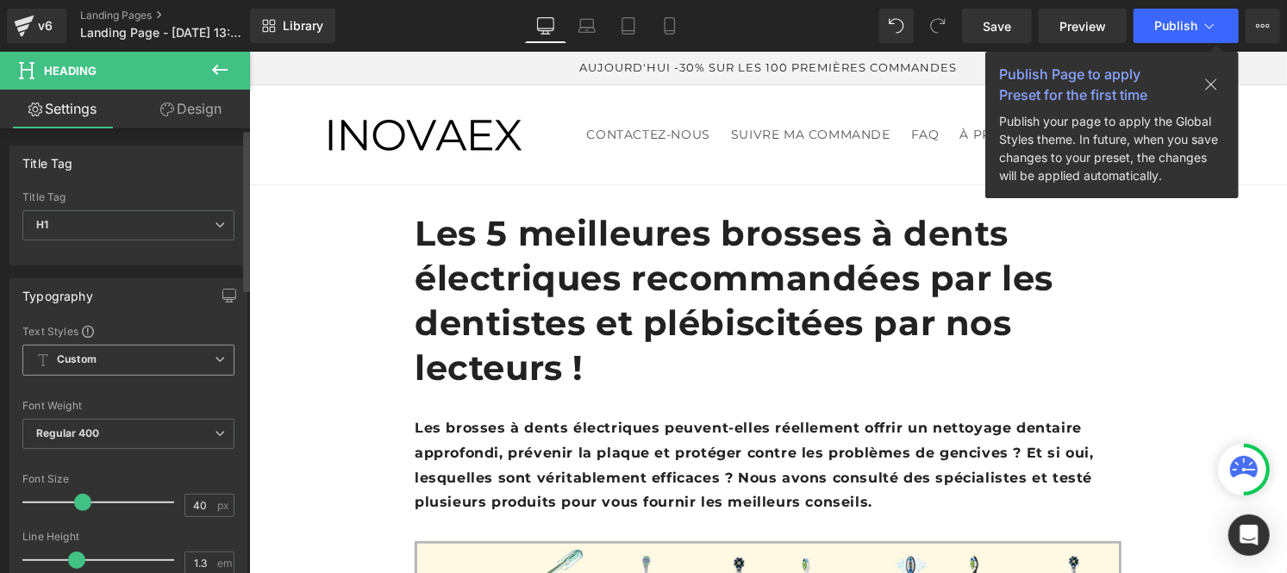
click at [98, 365] on span "Custom" at bounding box center [128, 360] width 212 height 31
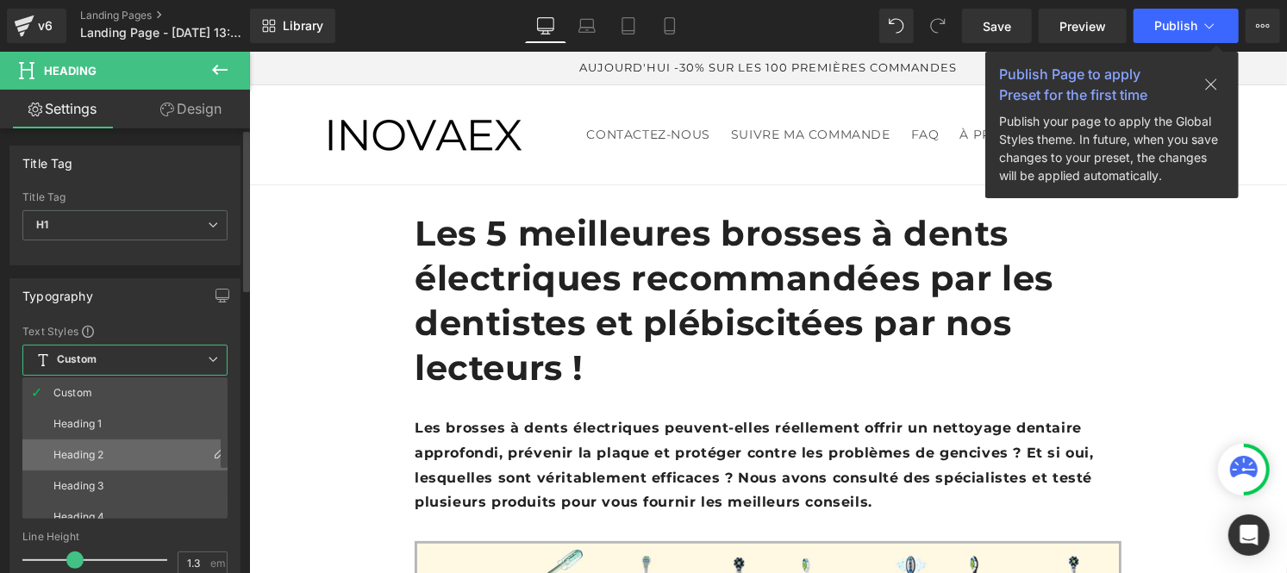
click at [100, 454] on div "Heading 2" at bounding box center [78, 455] width 50 height 12
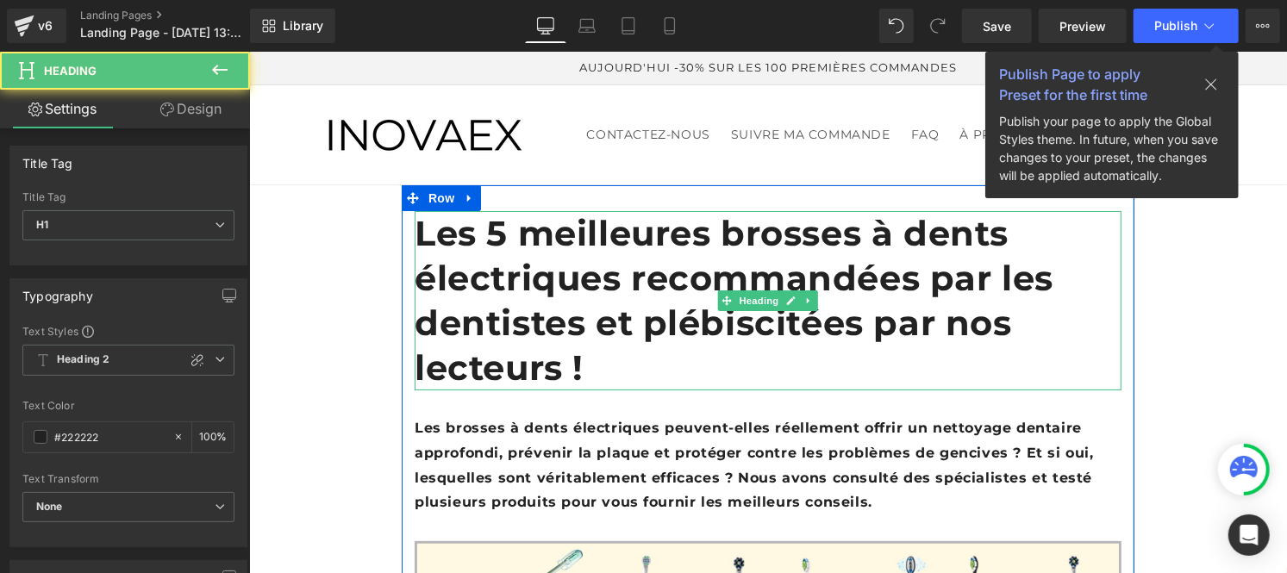
click at [514, 267] on strong "Les 5 meilleures brosses à dents électriques recommandées par les dentistes et …" at bounding box center [733, 299] width 639 height 177
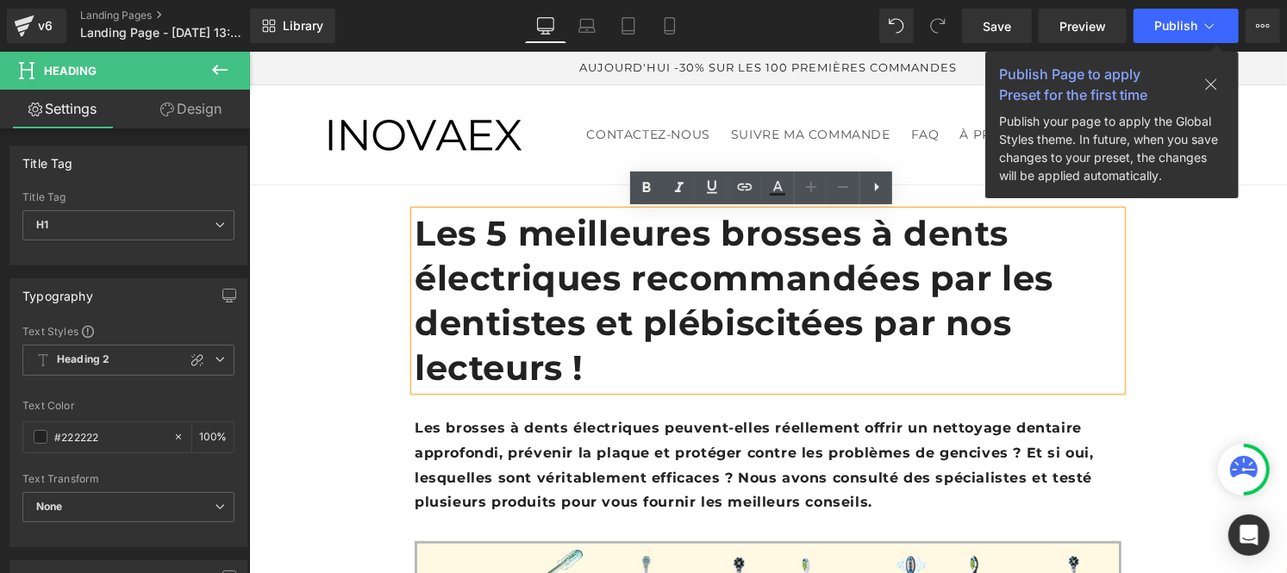
click at [533, 247] on strong "Les 5 meilleures brosses à dents électriques recommandées par les dentistes et …" at bounding box center [733, 299] width 639 height 177
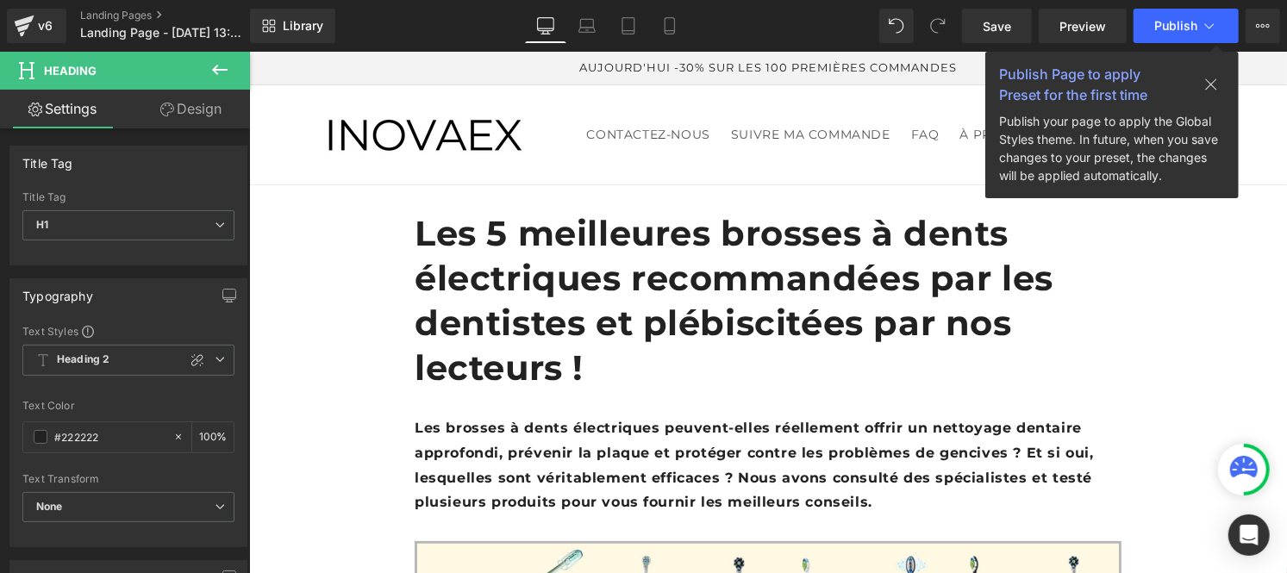
click at [220, 64] on icon at bounding box center [220, 69] width 21 height 21
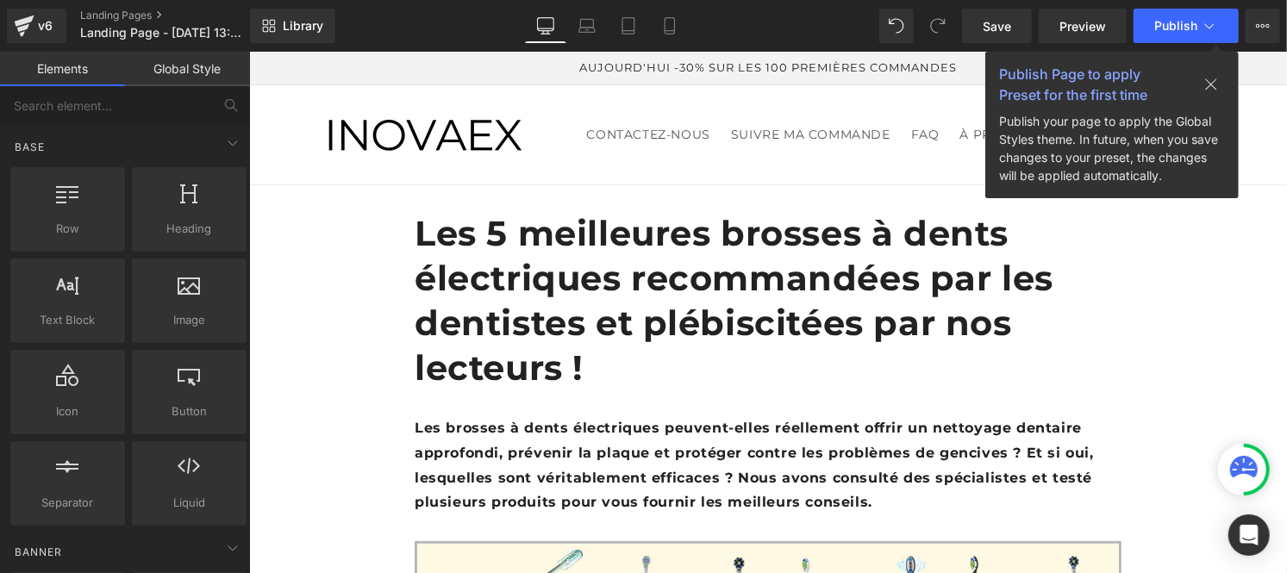
click at [185, 78] on link "Global Style" at bounding box center [187, 69] width 125 height 34
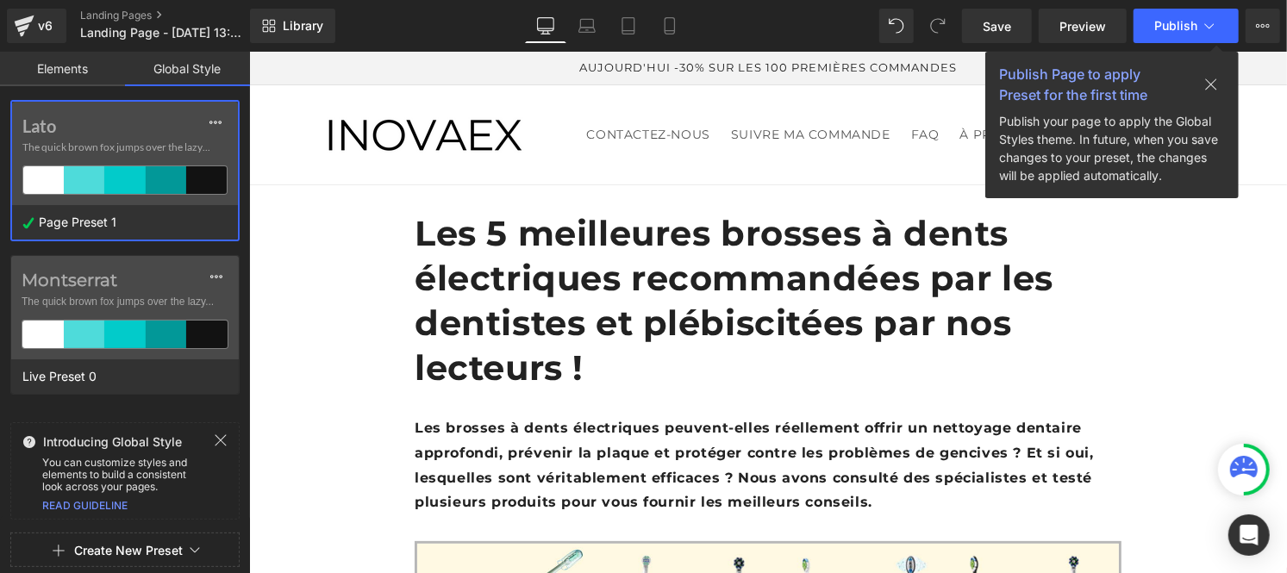
click at [80, 153] on span "The quick brown fox jumps over the lazy..." at bounding box center [124, 148] width 205 height 16
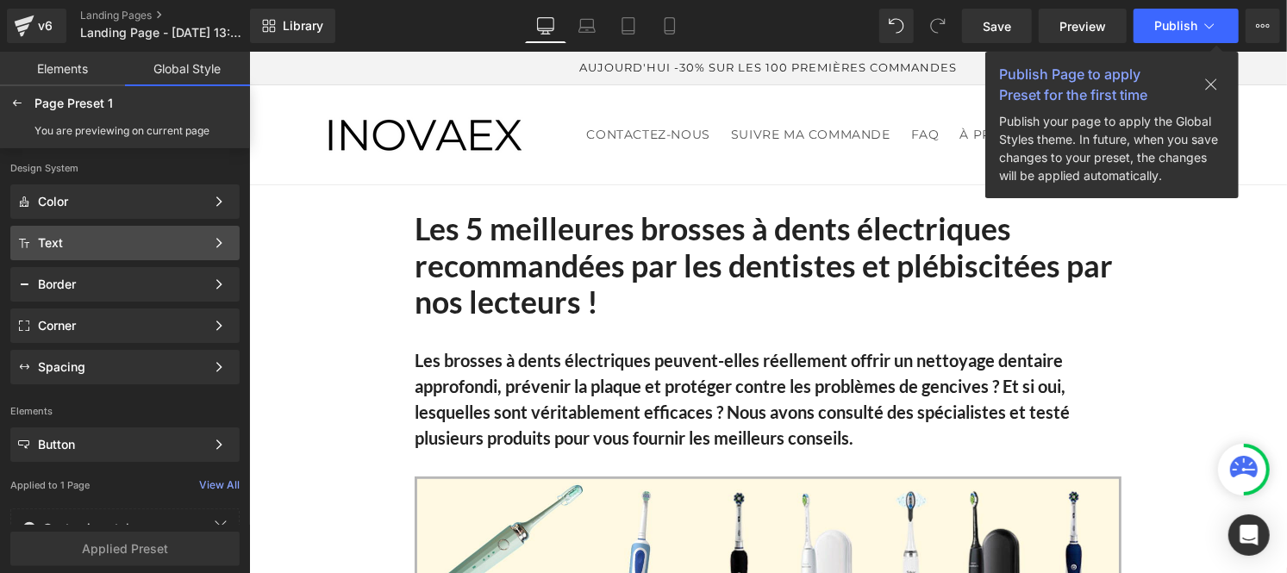
click at [93, 239] on div "Text" at bounding box center [121, 243] width 167 height 14
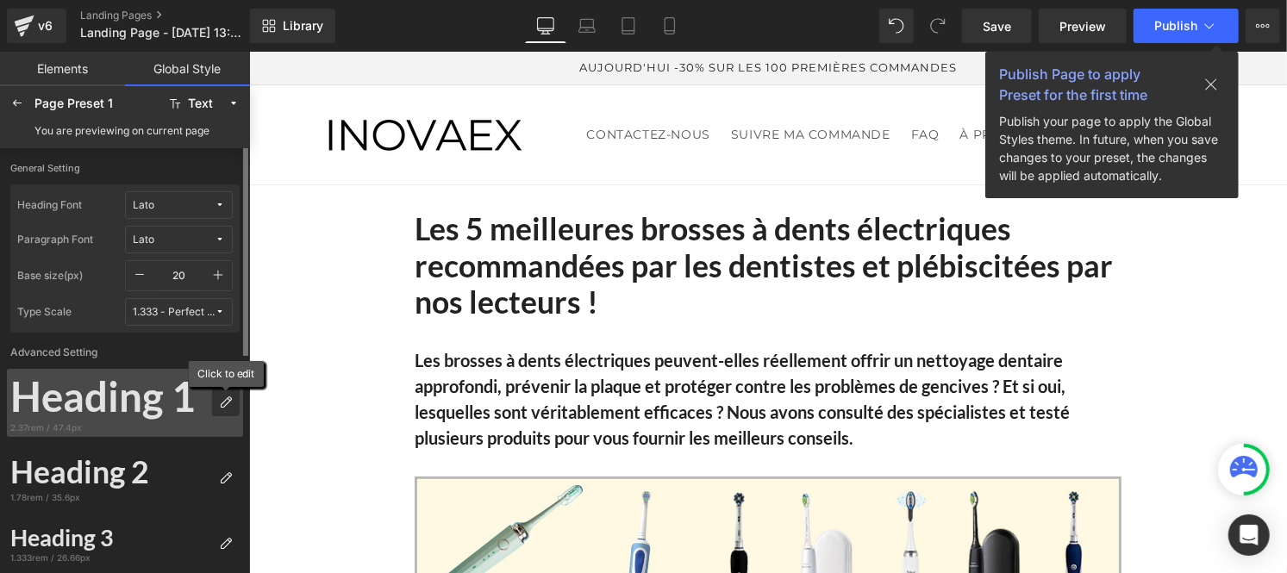
click at [225, 404] on icon at bounding box center [226, 403] width 14 height 14
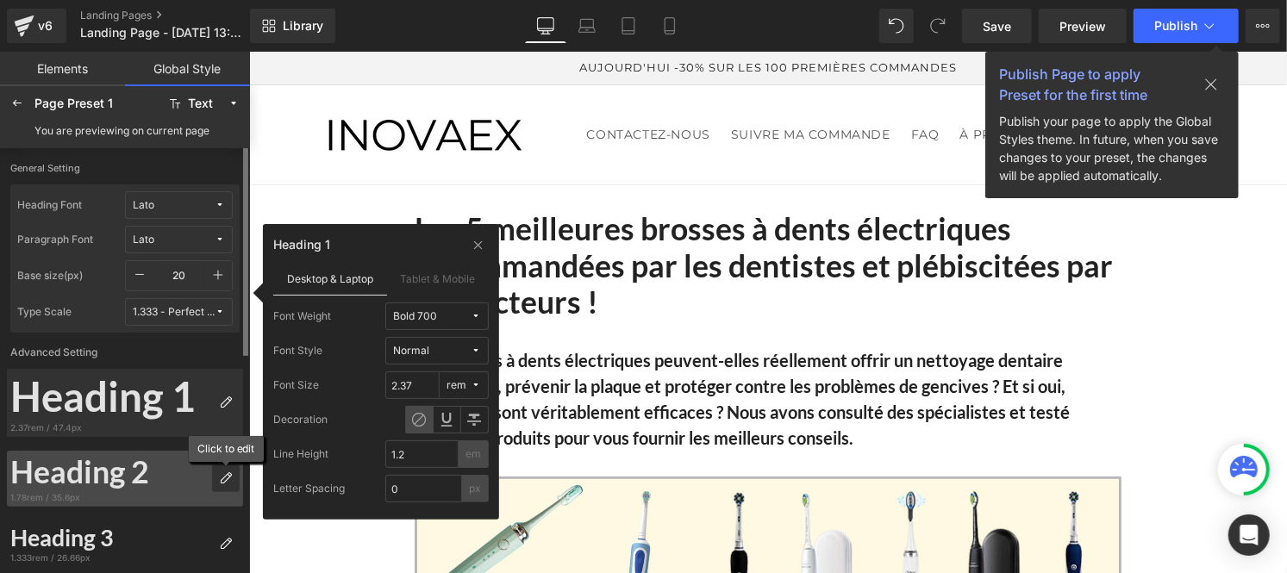
click at [224, 483] on icon at bounding box center [226, 479] width 14 height 14
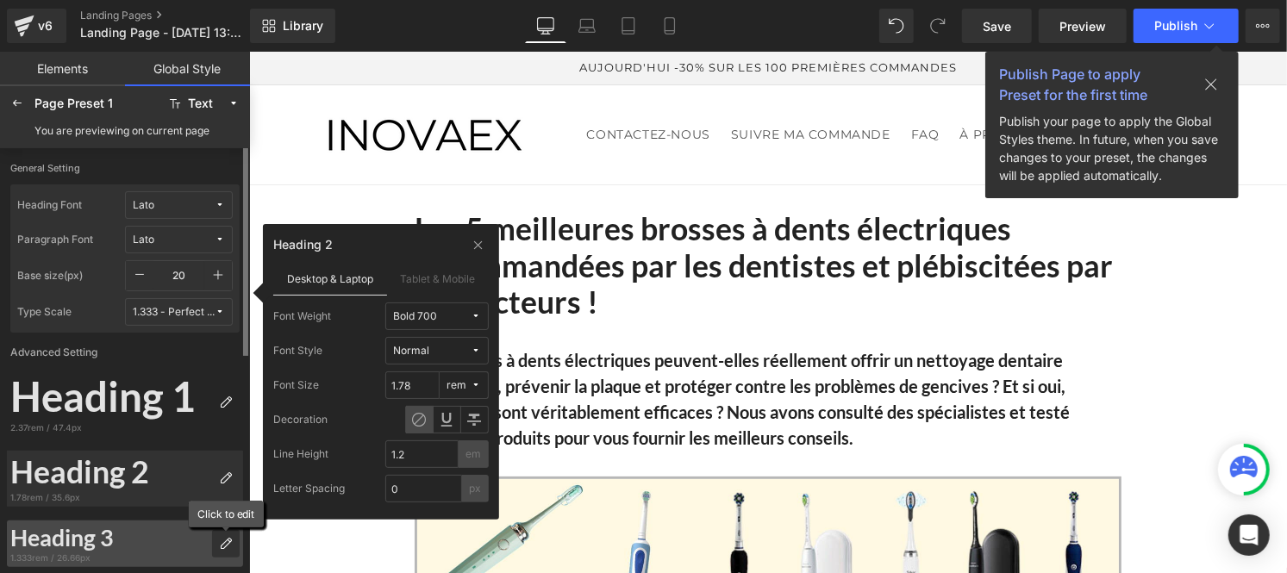
click at [226, 548] on icon at bounding box center [226, 544] width 14 height 14
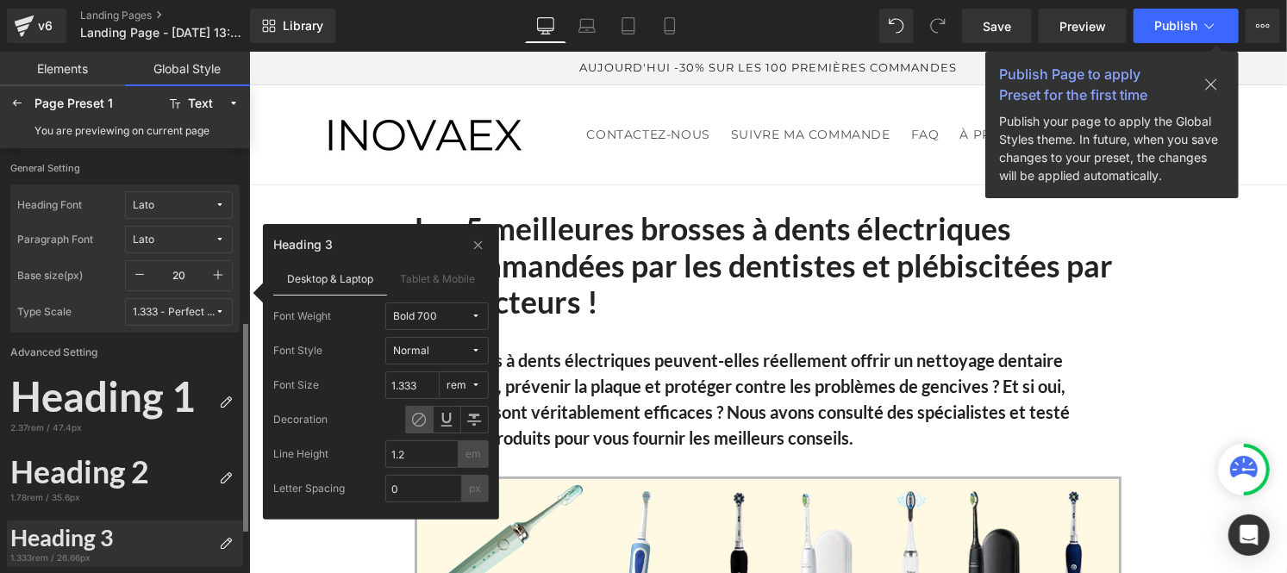
scroll to position [140, 0]
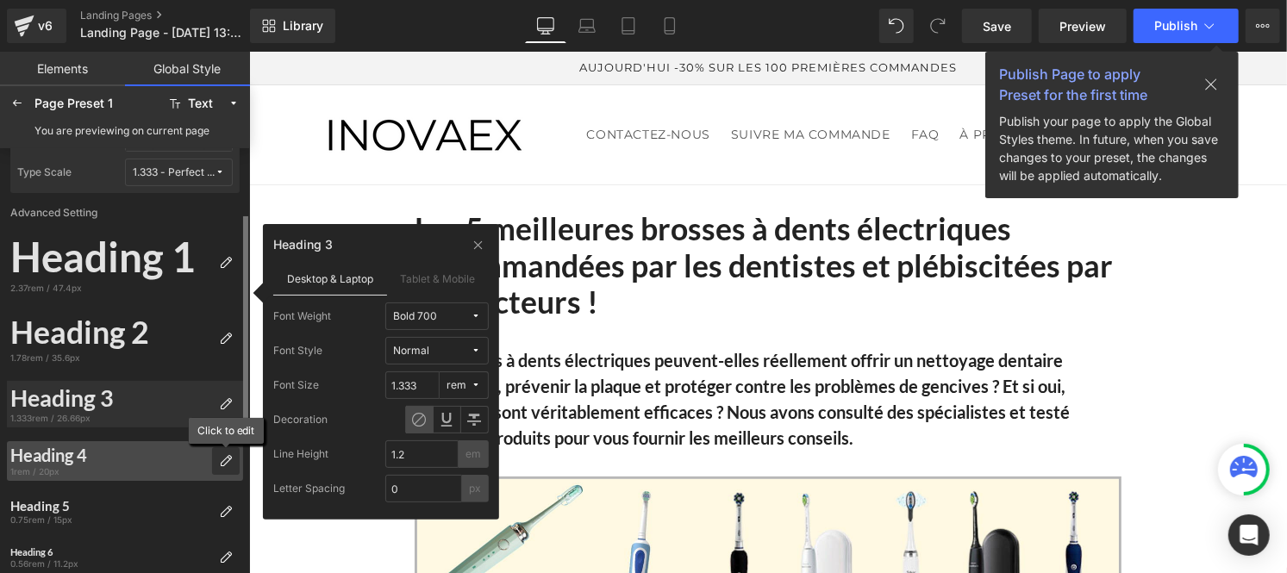
click at [222, 469] on div at bounding box center [226, 461] width 28 height 28
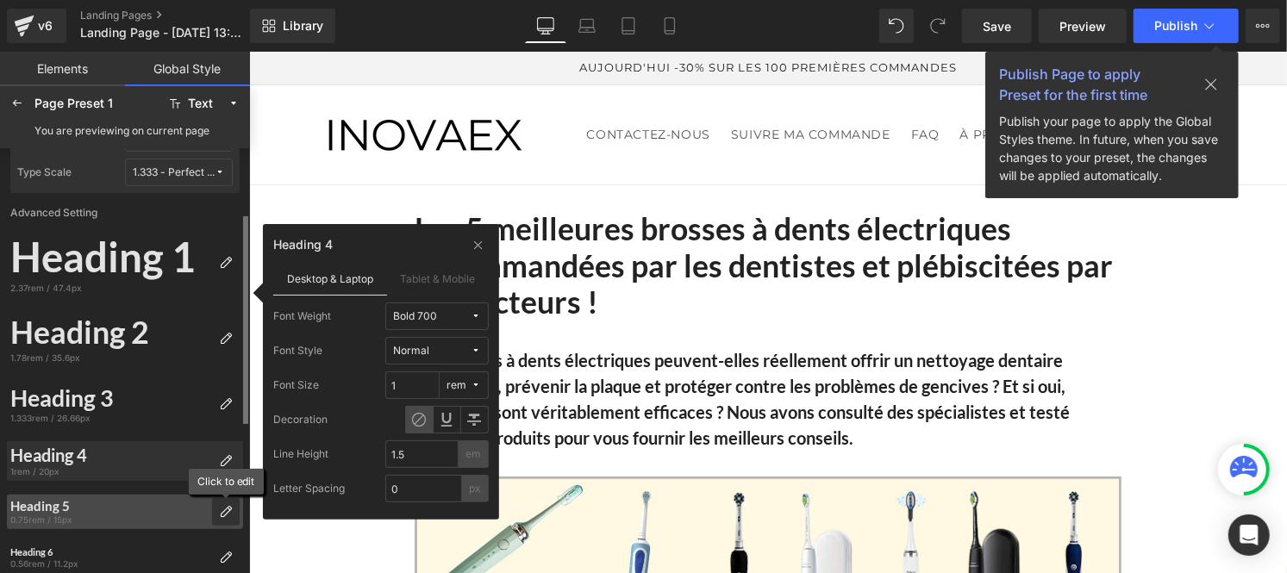
click at [225, 514] on icon at bounding box center [226, 512] width 14 height 14
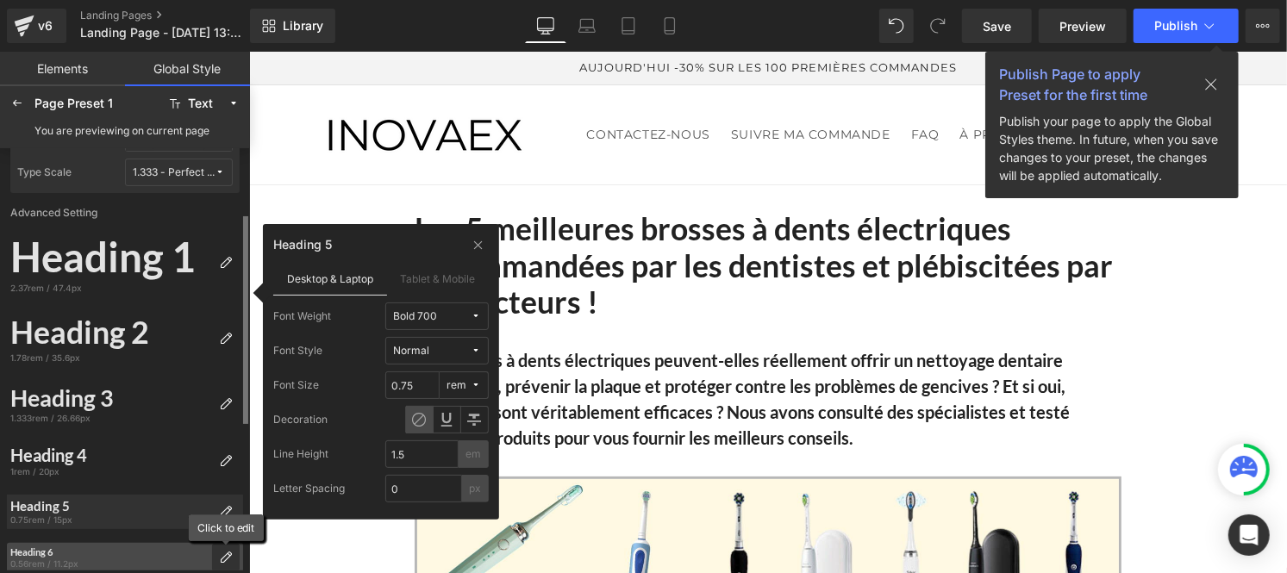
click at [220, 561] on icon at bounding box center [226, 558] width 14 height 14
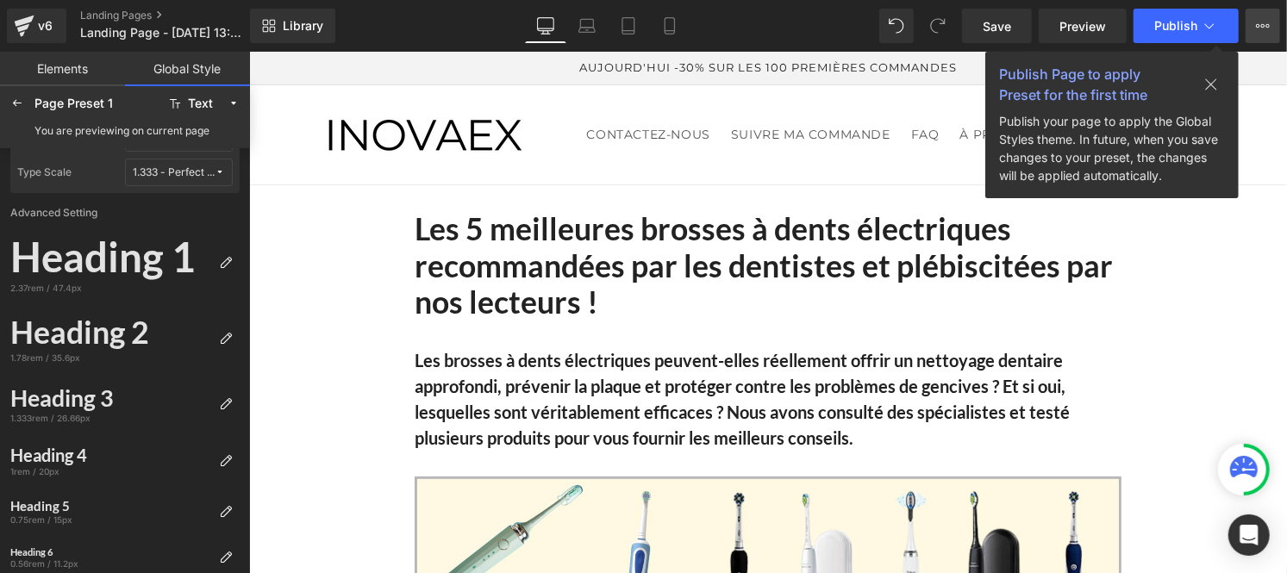
click at [1266, 27] on icon at bounding box center [1263, 26] width 14 height 14
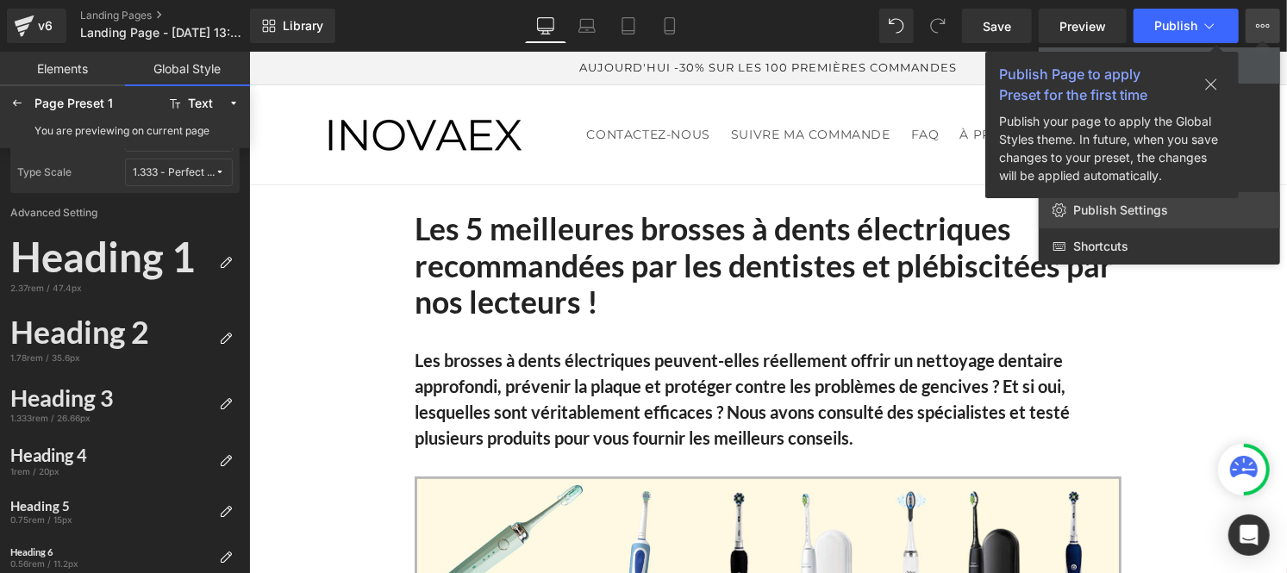
click at [1147, 214] on span "Publish Settings" at bounding box center [1120, 211] width 95 height 16
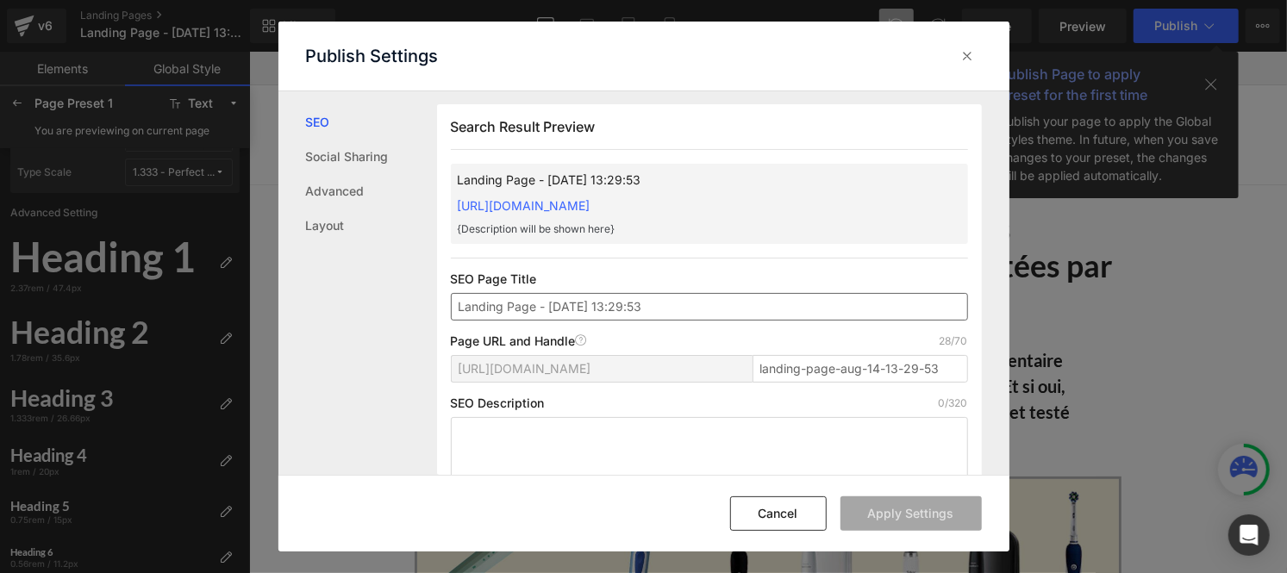
scroll to position [1028, 0]
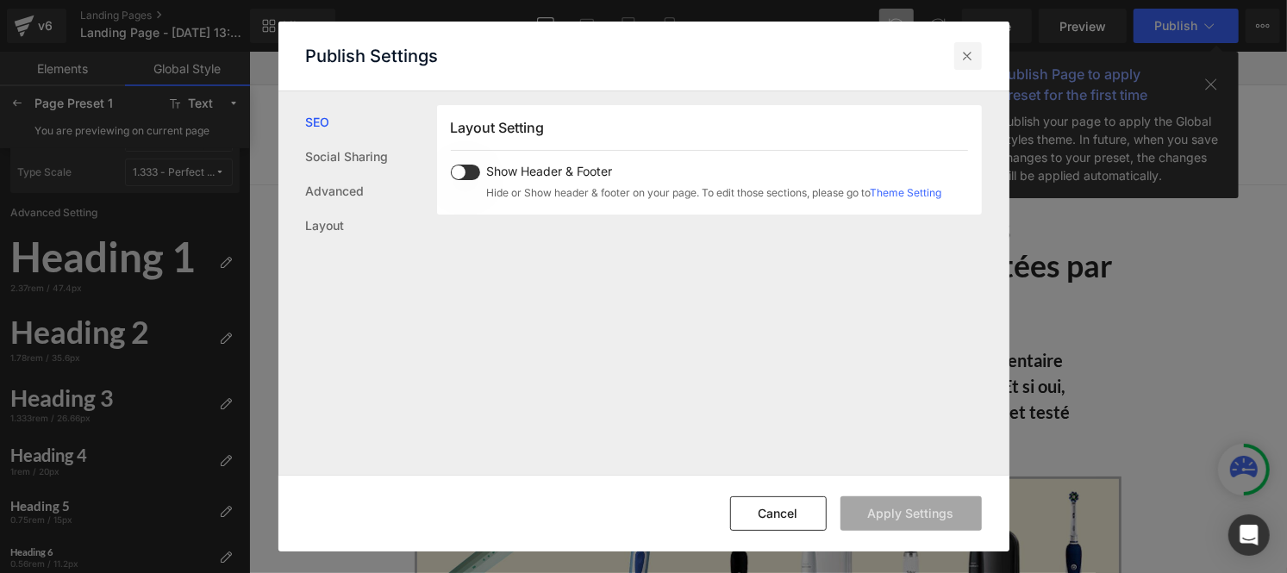
click at [969, 57] on icon at bounding box center [968, 55] width 17 height 17
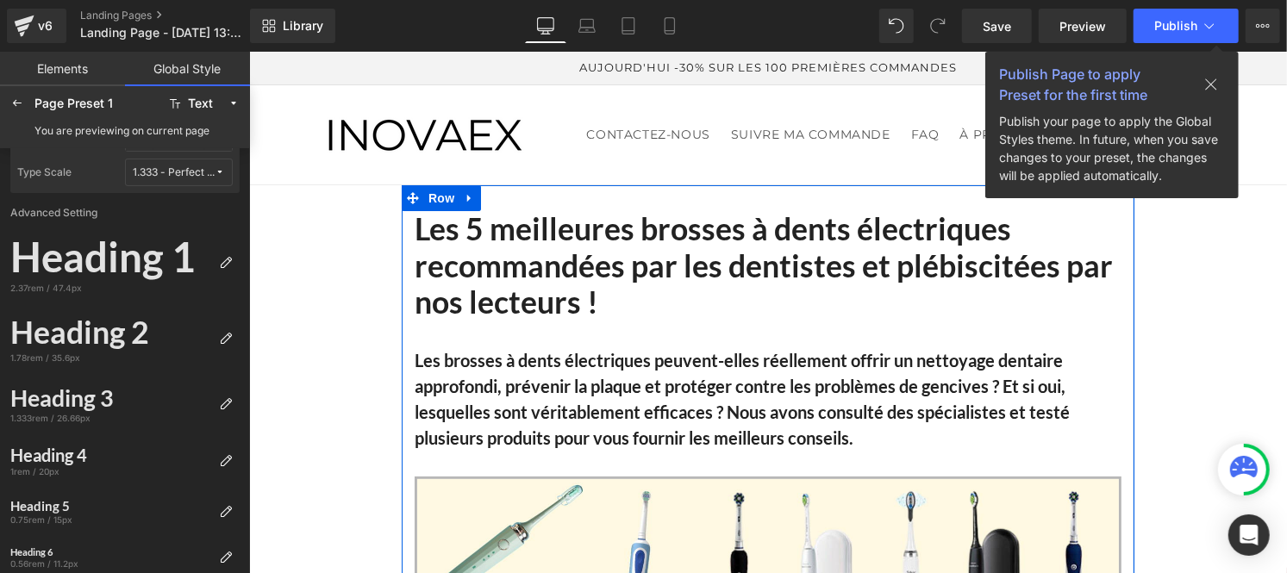
click at [506, 271] on strong "Les 5 meilleures brosses à dents électriques recommandées par les dentistes et …" at bounding box center [763, 265] width 698 height 110
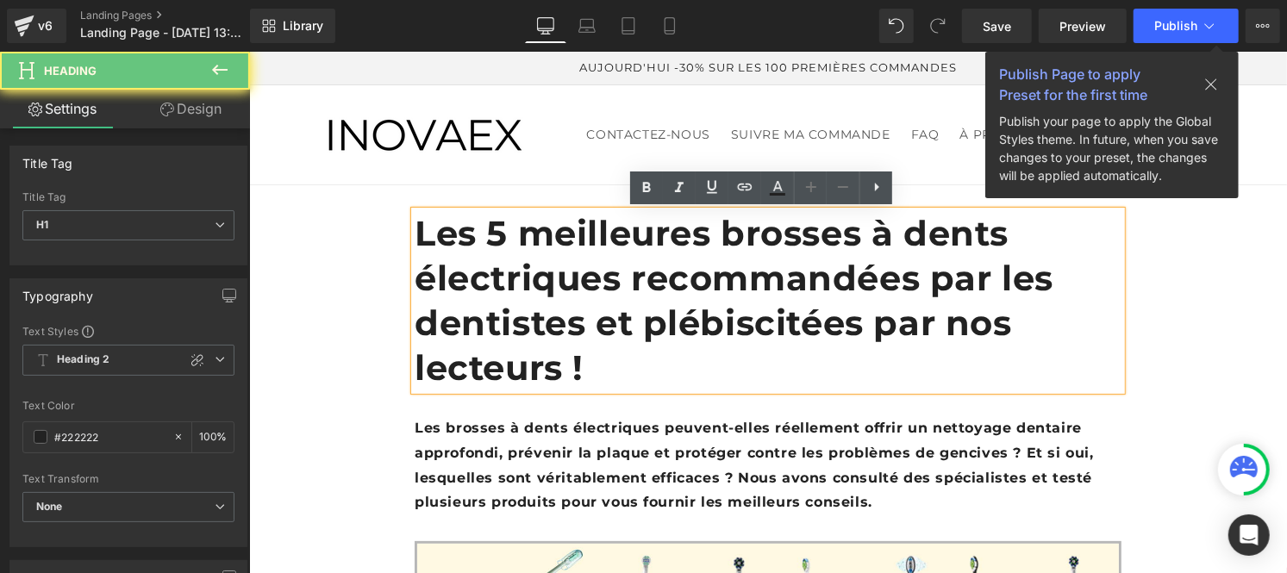
click at [506, 271] on strong "Les 5 meilleures brosses à dents électriques recommandées par les dentistes et …" at bounding box center [733, 299] width 639 height 177
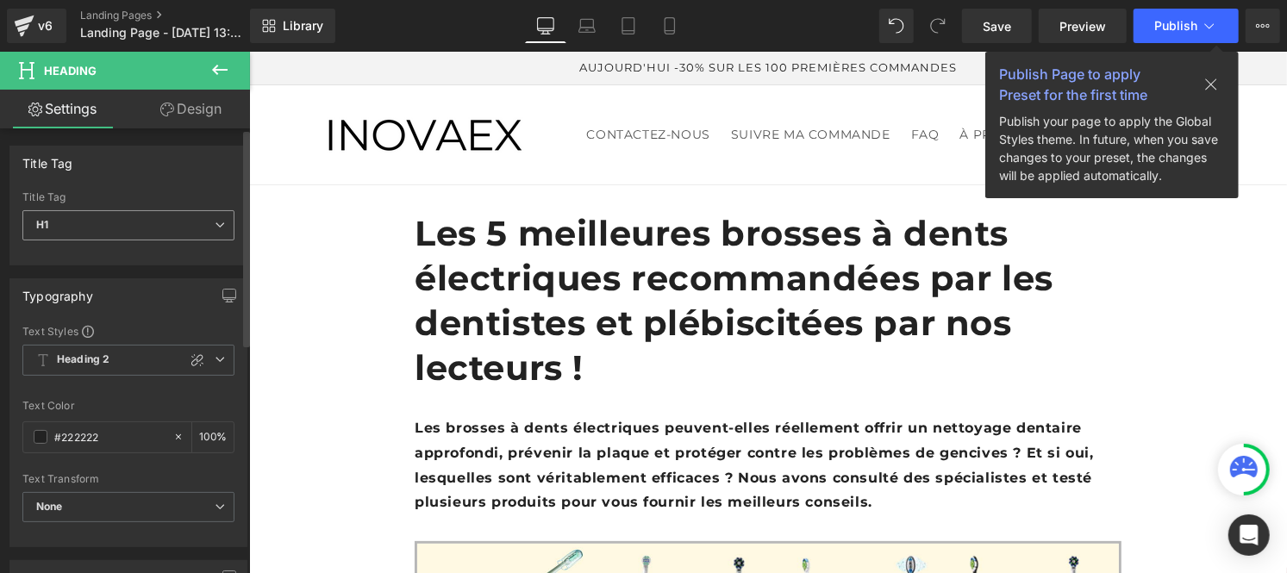
click at [158, 228] on span "H1" at bounding box center [128, 225] width 212 height 30
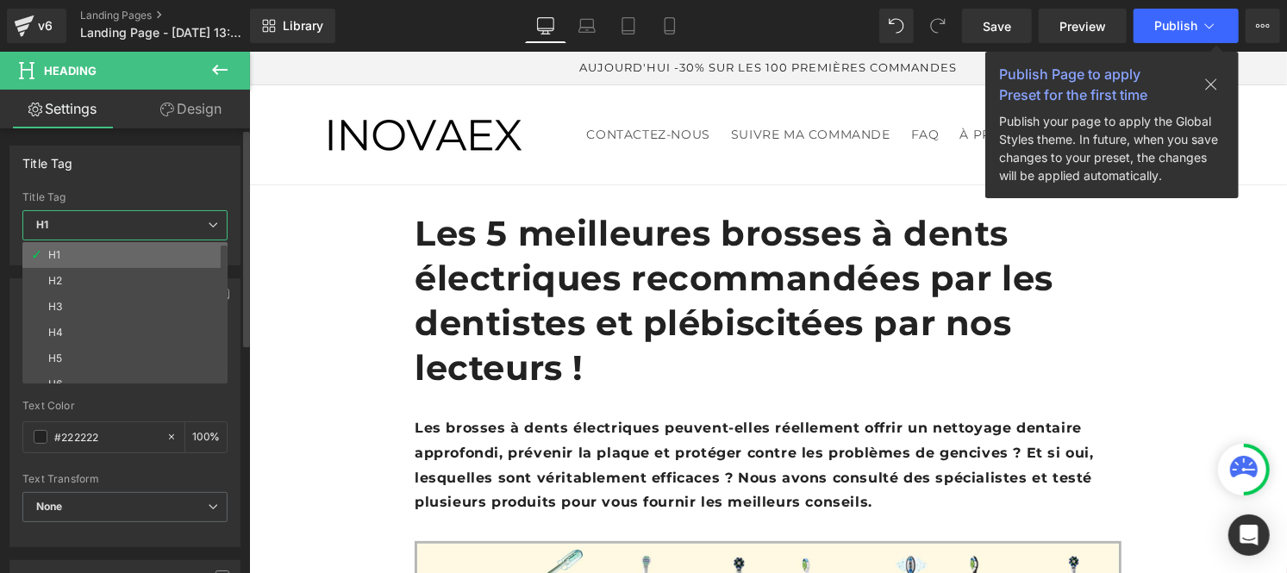
click at [104, 255] on li "H1" at bounding box center [128, 255] width 213 height 26
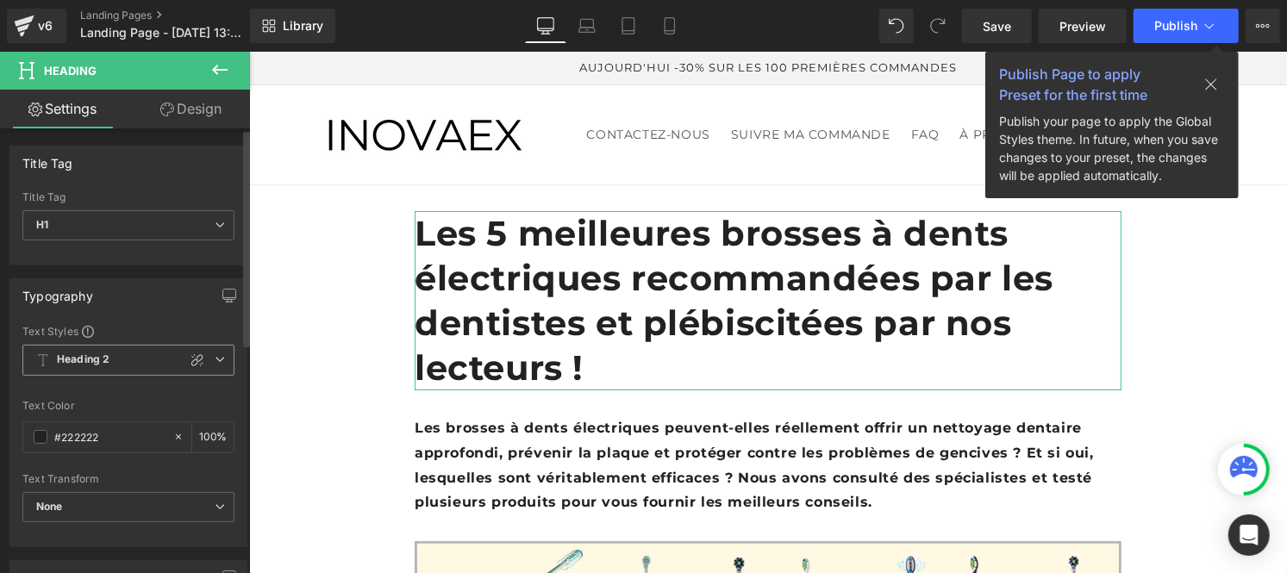
click at [217, 362] on icon at bounding box center [220, 359] width 10 height 10
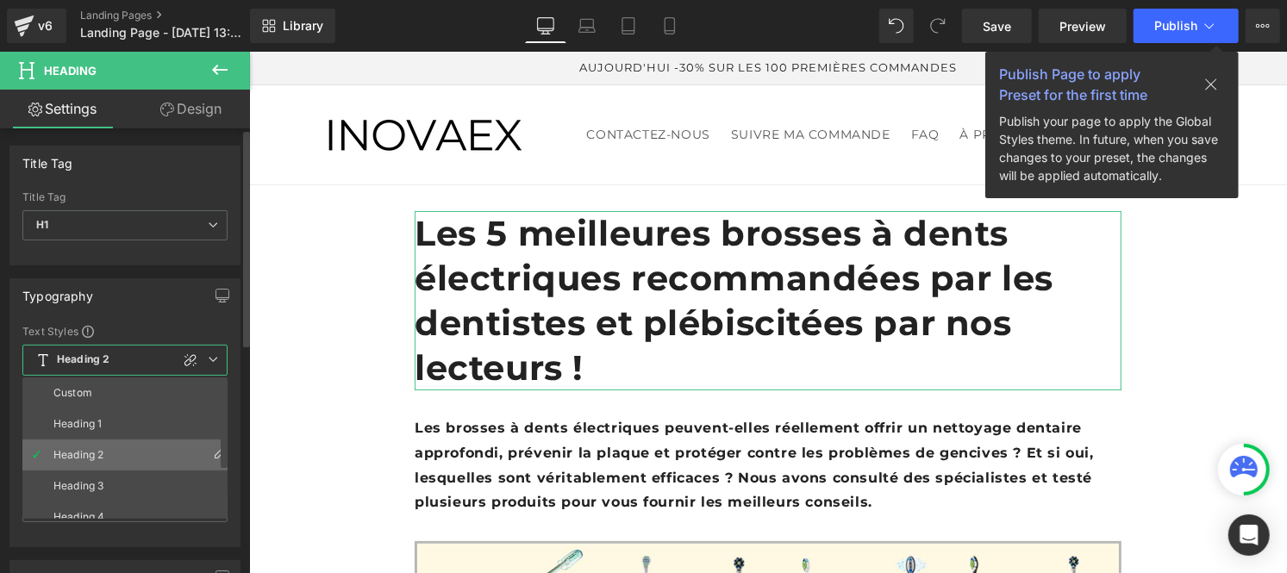
click at [97, 454] on div "Heading 2" at bounding box center [78, 455] width 50 height 12
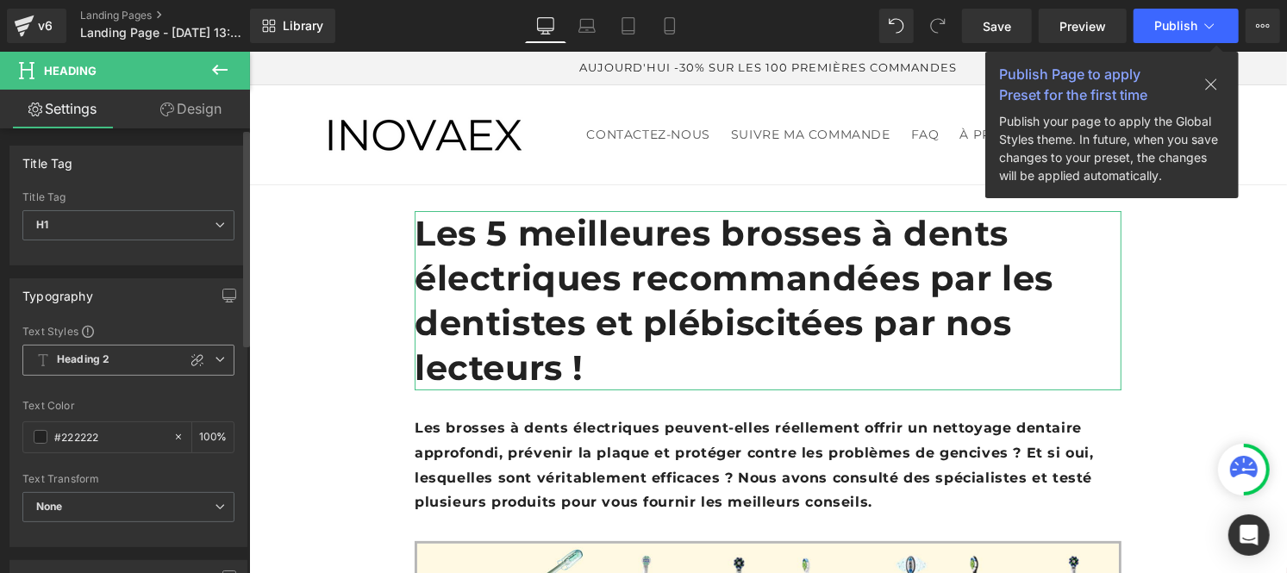
click at [87, 351] on span "Heading 2" at bounding box center [128, 360] width 212 height 31
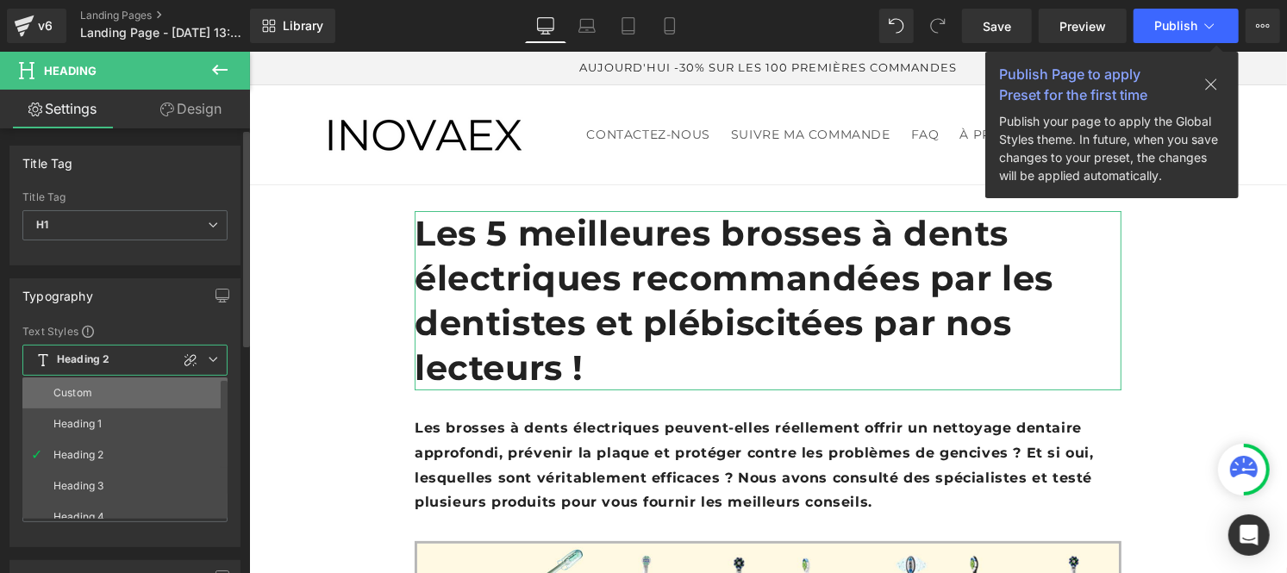
click at [84, 381] on li "Custom" at bounding box center [128, 393] width 213 height 31
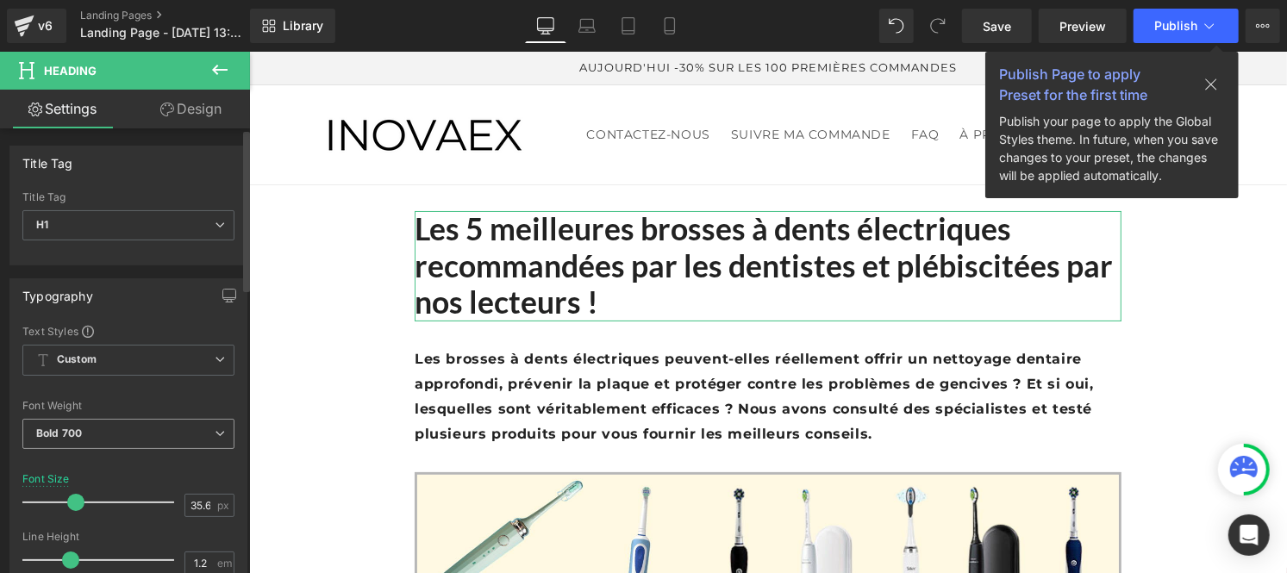
click at [188, 431] on span "Bold 700" at bounding box center [128, 434] width 212 height 30
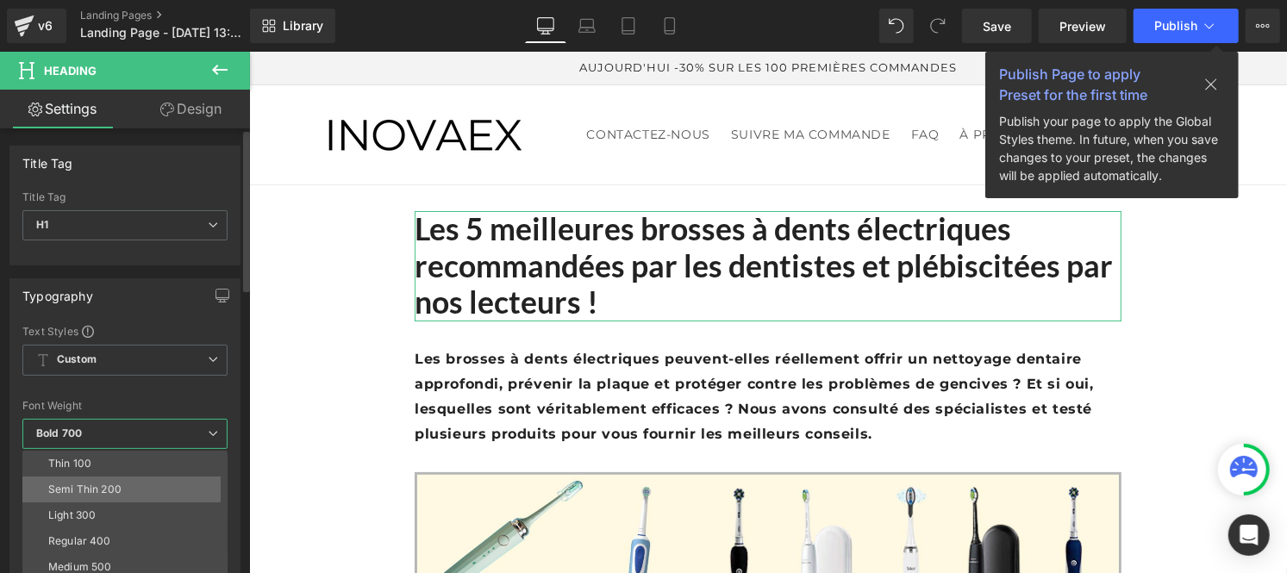
click at [108, 484] on div "Semi Thin 200" at bounding box center [84, 490] width 73 height 12
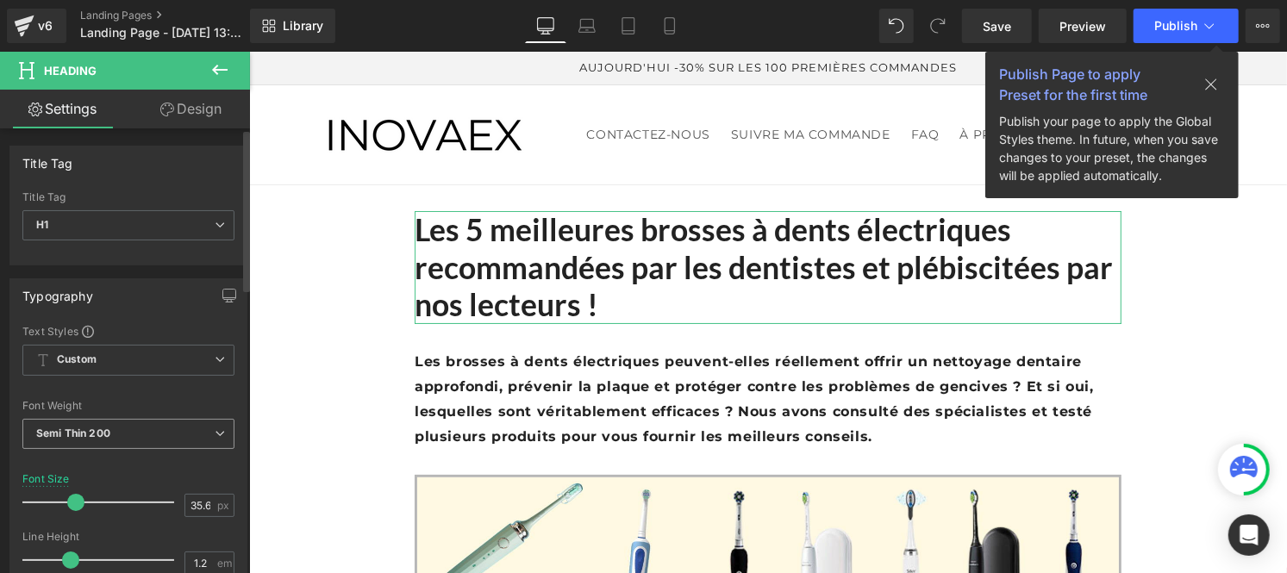
click at [160, 441] on span "Semi Thin 200" at bounding box center [128, 434] width 212 height 30
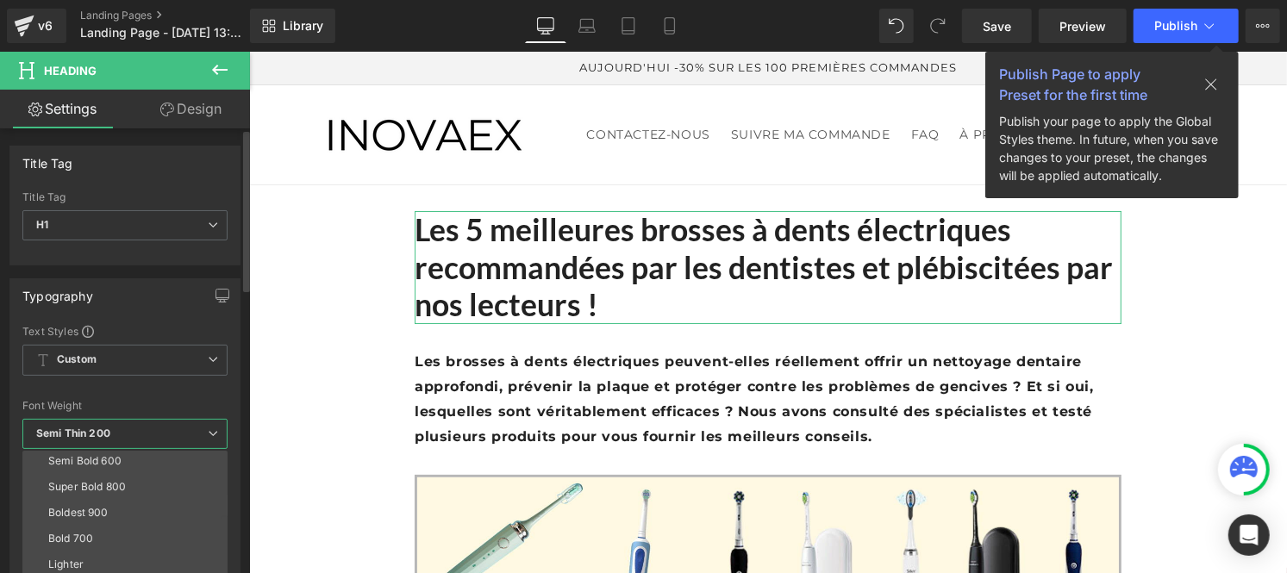
scroll to position [142, 0]
click at [92, 526] on li "Bold 700" at bounding box center [128, 529] width 213 height 26
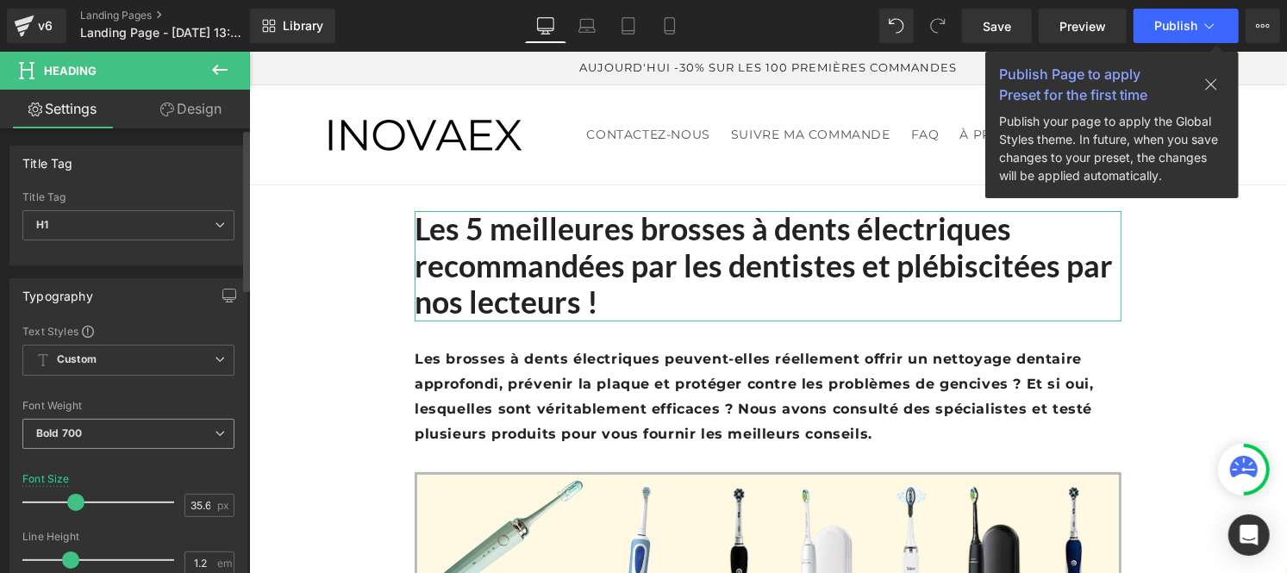
click at [124, 437] on span "Bold 700" at bounding box center [128, 434] width 212 height 30
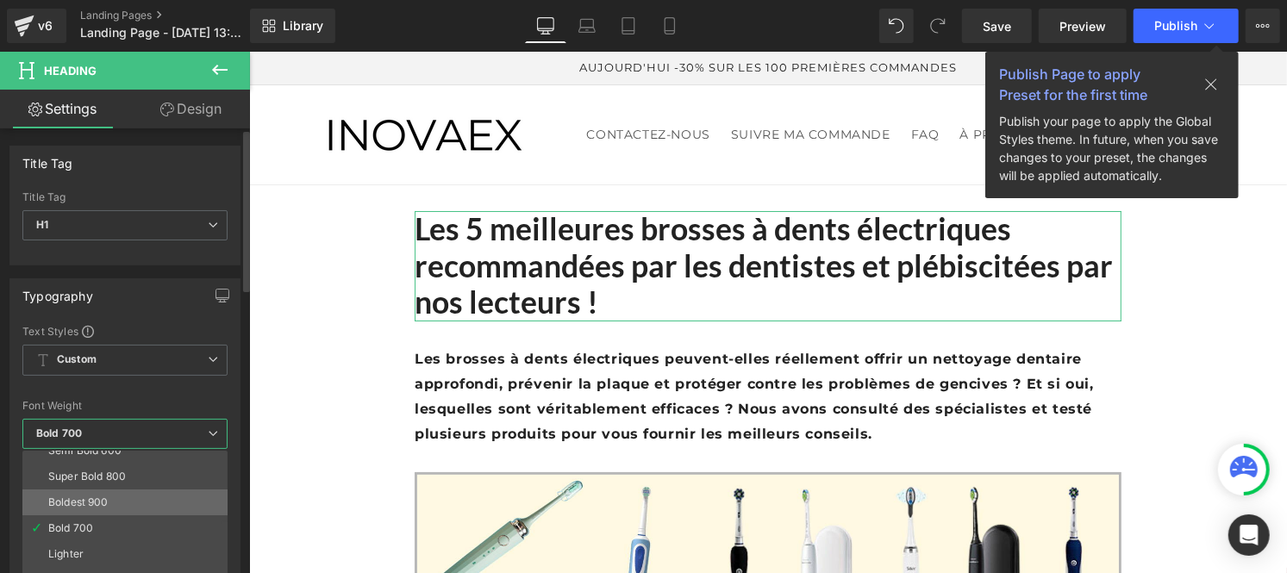
click at [92, 497] on div "Boldest 900" at bounding box center [78, 503] width 60 height 12
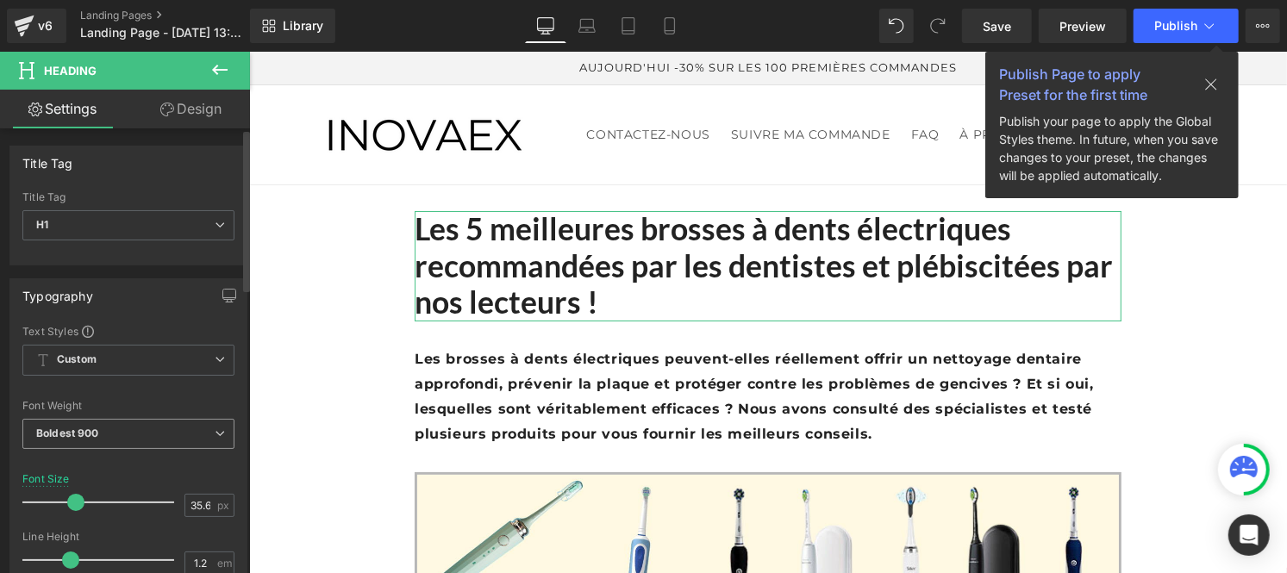
click at [133, 433] on span "Boldest 900" at bounding box center [128, 434] width 212 height 30
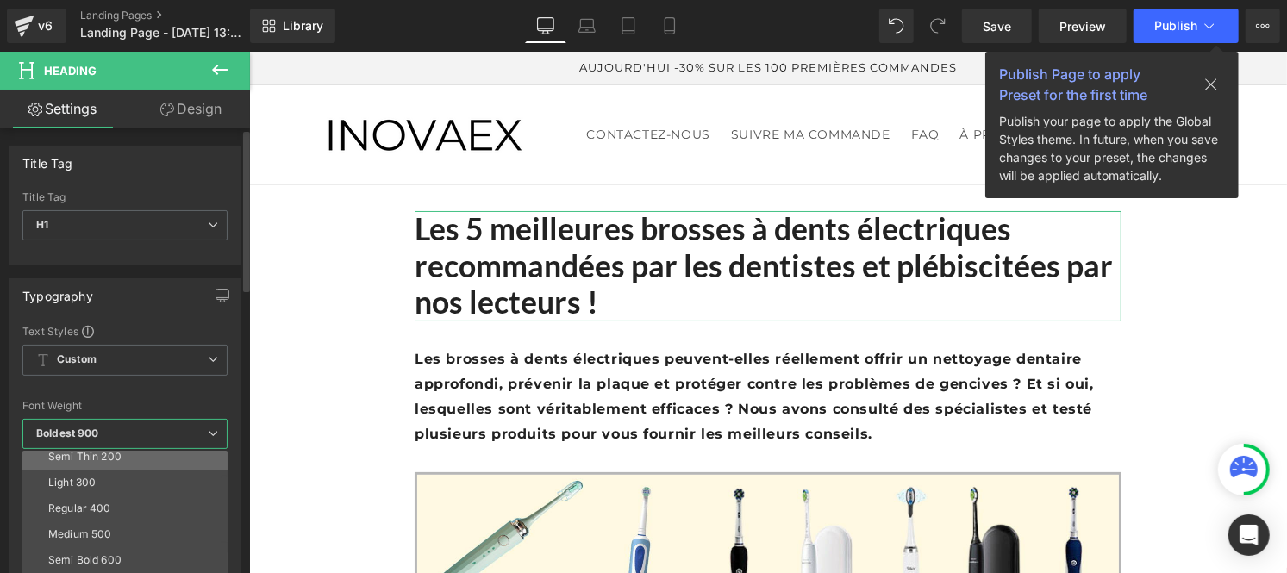
scroll to position [64, 0]
click at [105, 500] on div "Medium 500" at bounding box center [79, 504] width 63 height 12
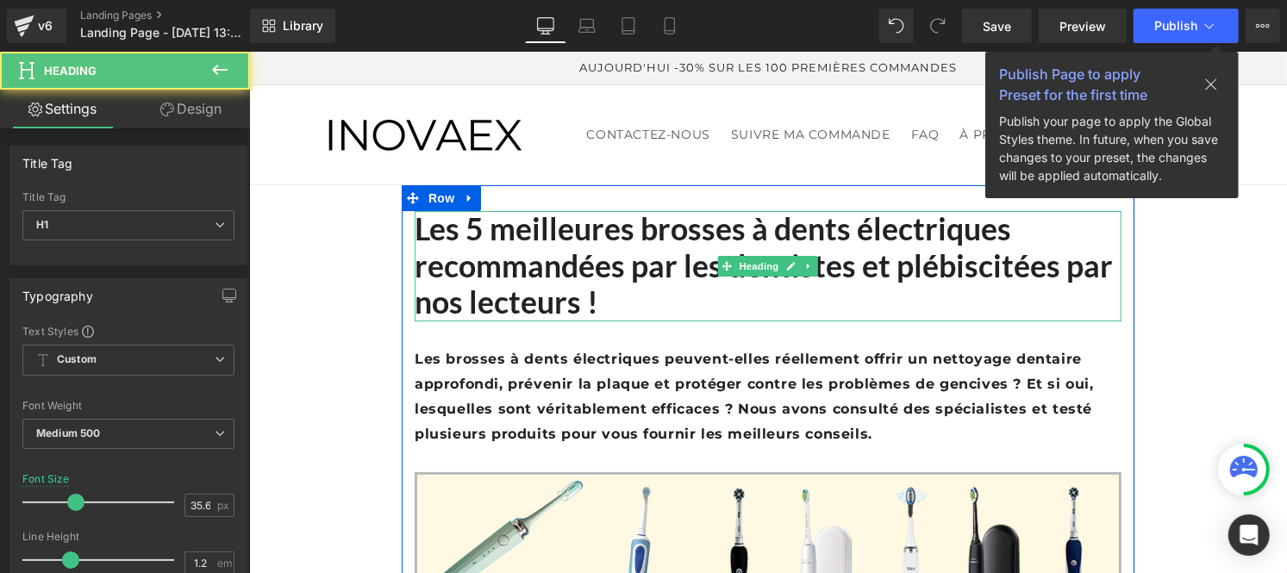
click at [582, 269] on strong "Les 5 meilleures brosses à dents électriques recommandées par les dentistes et …" at bounding box center [763, 265] width 698 height 110
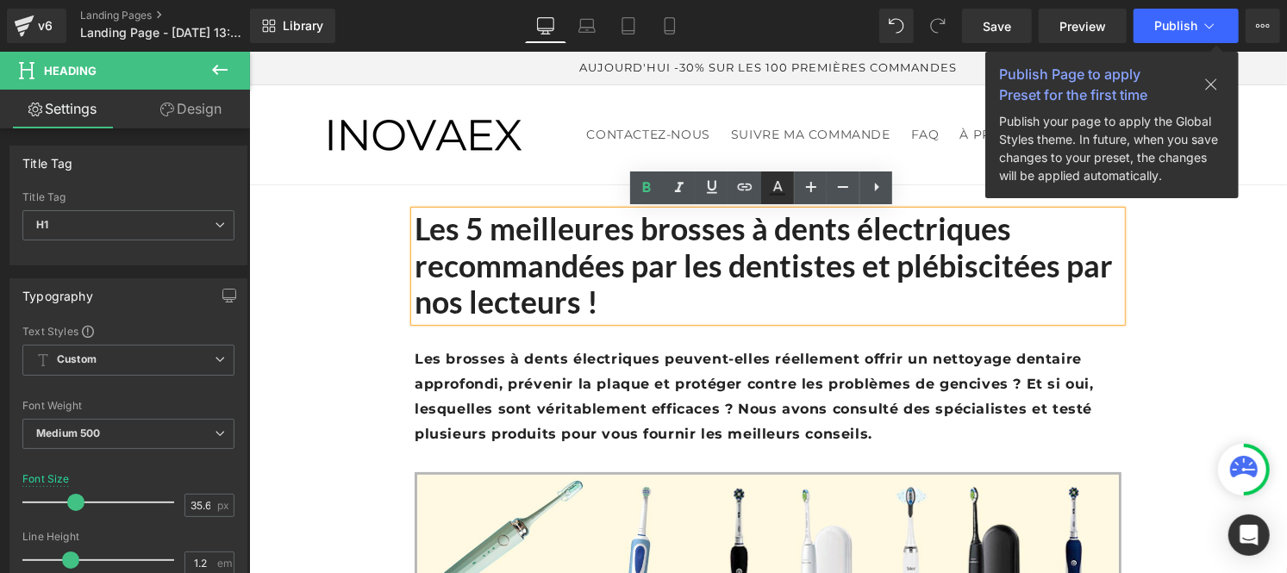
click at [774, 191] on icon at bounding box center [777, 186] width 9 height 10
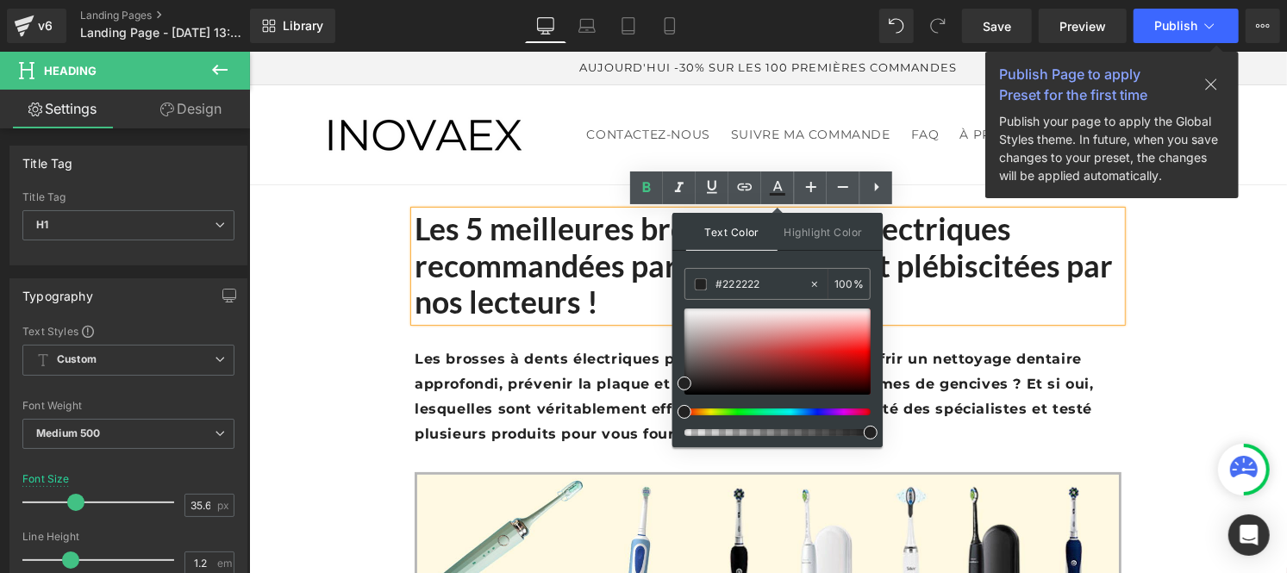
click at [497, 278] on strong "Les 5 meilleures brosses à dents électriques recommandées par les dentistes et …" at bounding box center [763, 265] width 698 height 110
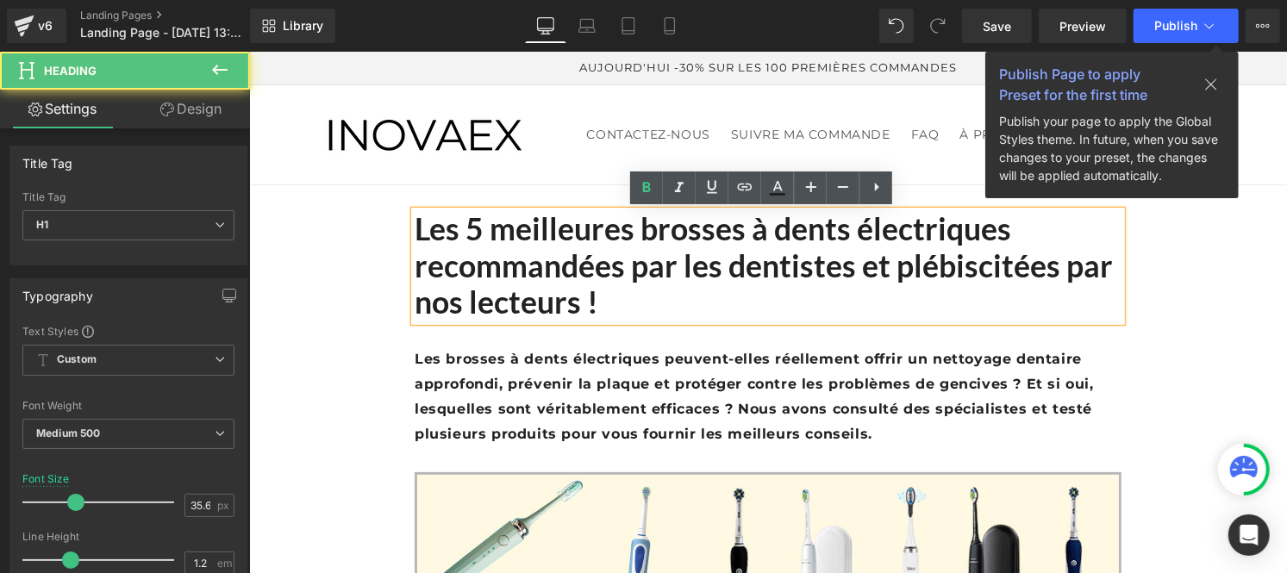
click at [470, 391] on b "Les brosses à dents électriques peuvent-elles réellement offrir un nettoyage de…" at bounding box center [753, 395] width 679 height 91
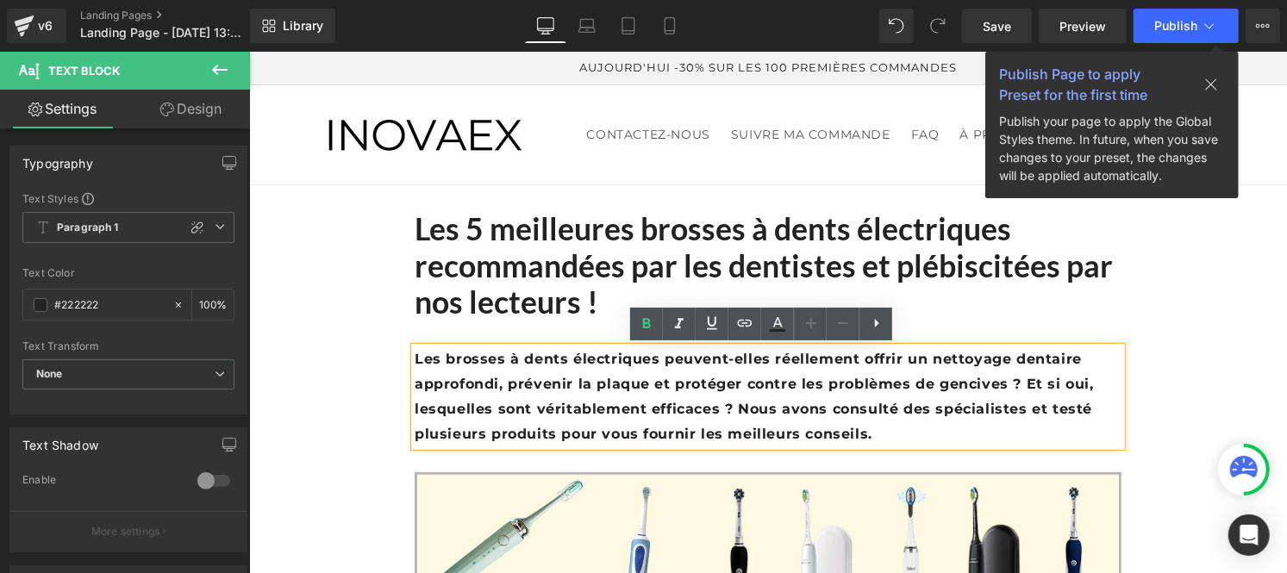
click at [473, 398] on p "Les brosses à dents électriques peuvent-elles réellement offrir un nettoyage de…" at bounding box center [767, 396] width 707 height 99
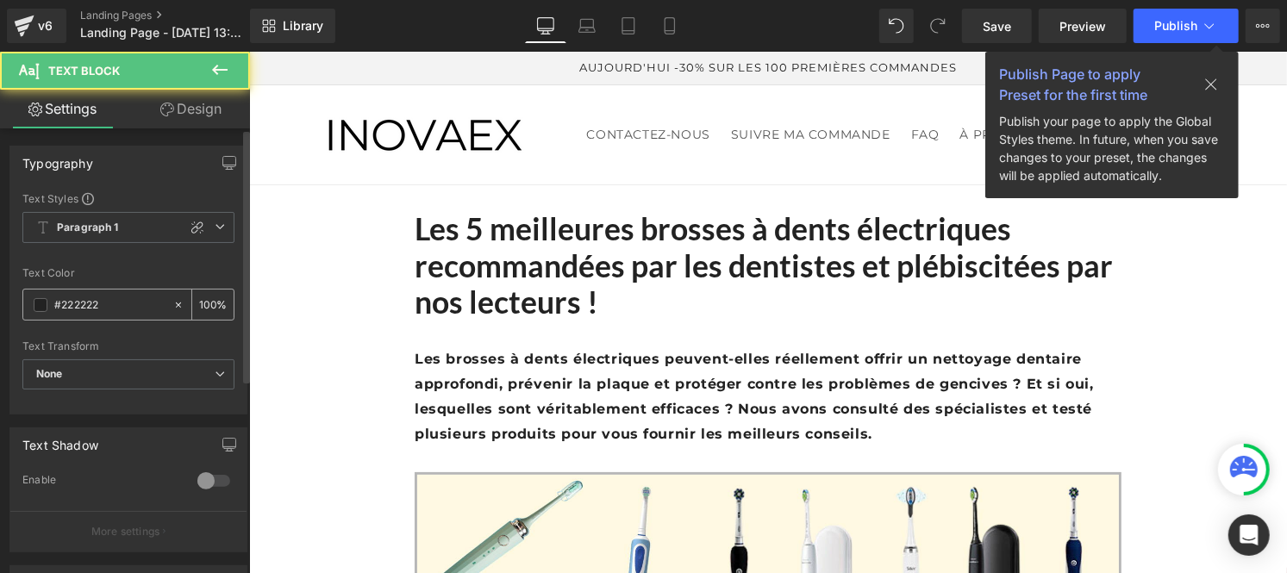
click at [123, 312] on input "#222222" at bounding box center [109, 305] width 110 height 19
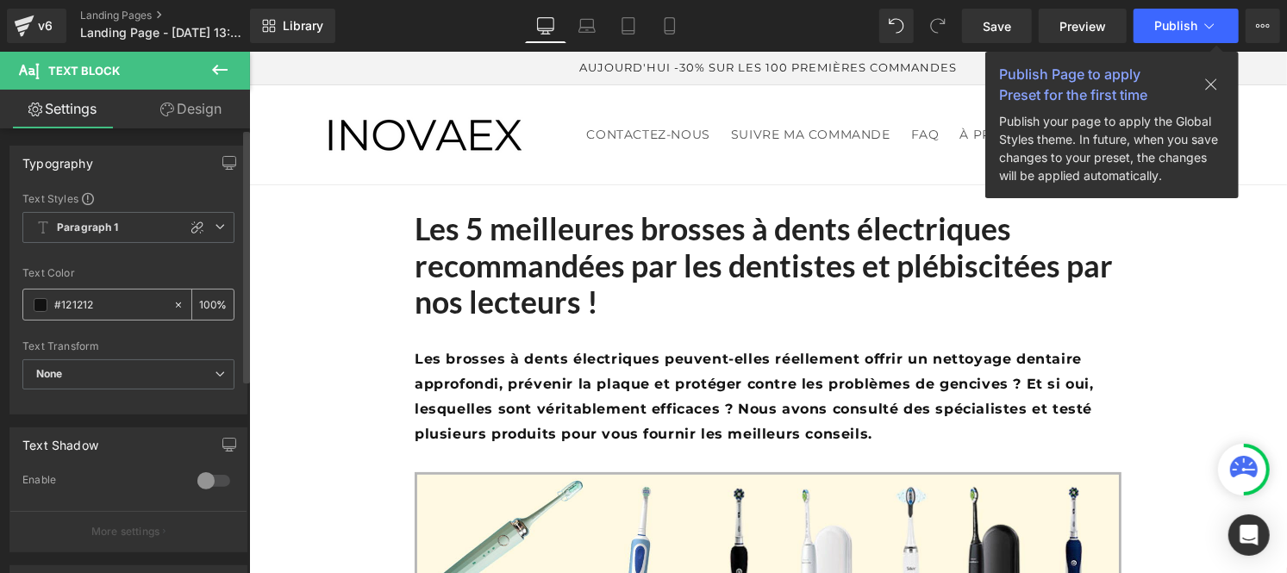
type input "#121212"
click at [208, 300] on input "100" at bounding box center [207, 304] width 17 height 19
type input "1"
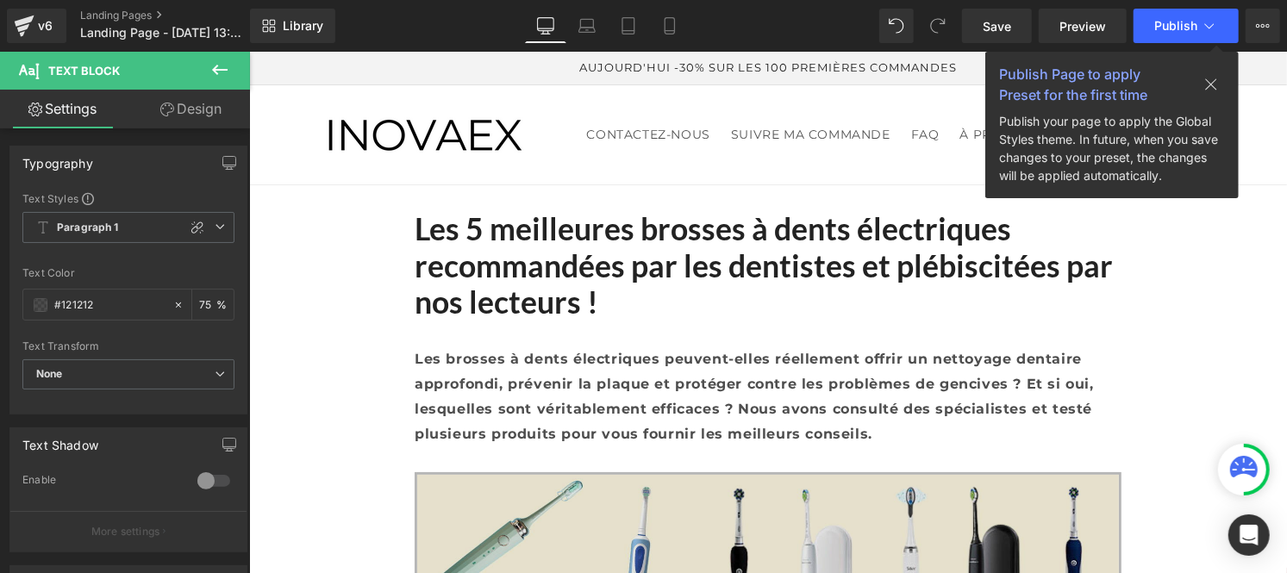
type input "75"
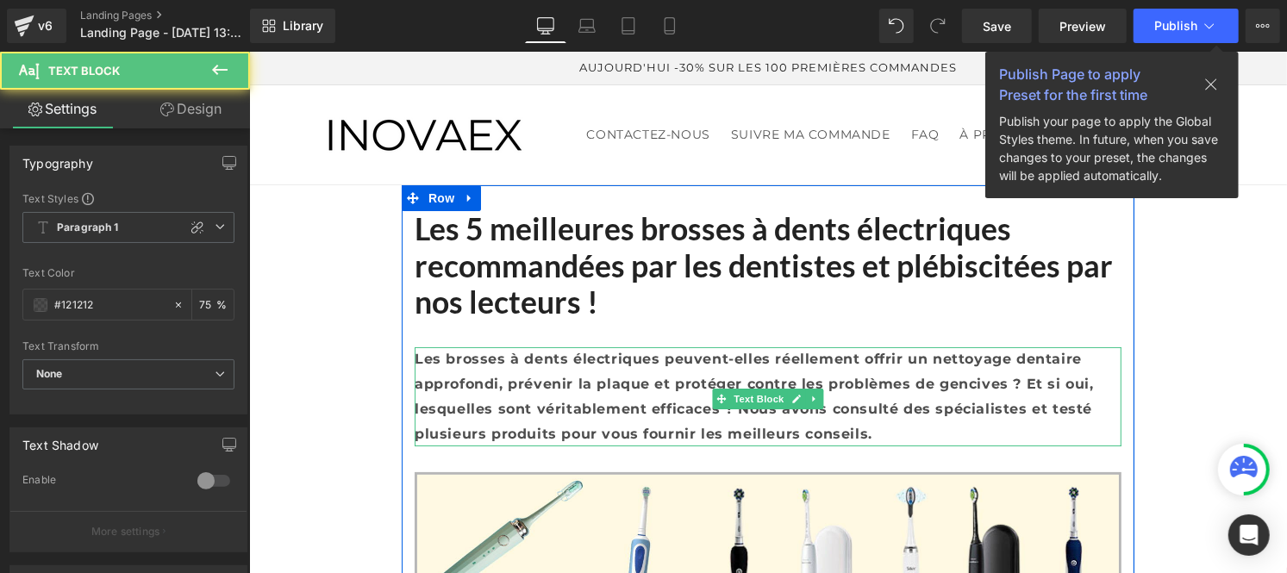
click at [510, 406] on b "Les brosses à dents électriques peuvent-elles réellement offrir un nettoyage de…" at bounding box center [753, 395] width 679 height 91
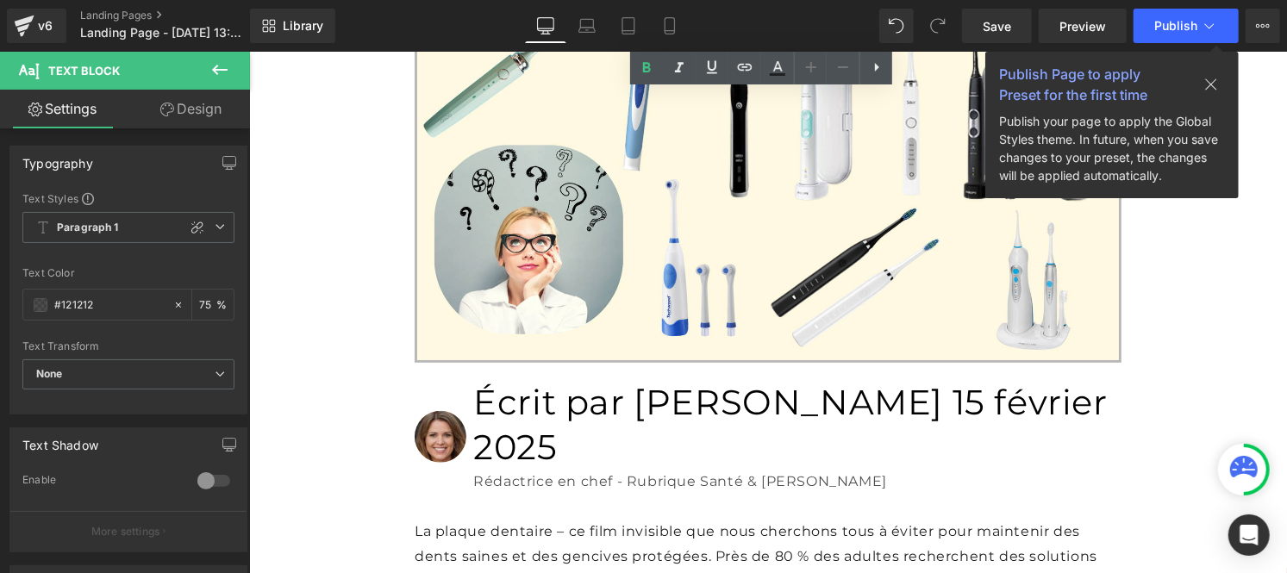
scroll to position [467, 0]
click at [505, 406] on h1 "Écrit par [PERSON_NAME] [DATE]" at bounding box center [797, 424] width 648 height 90
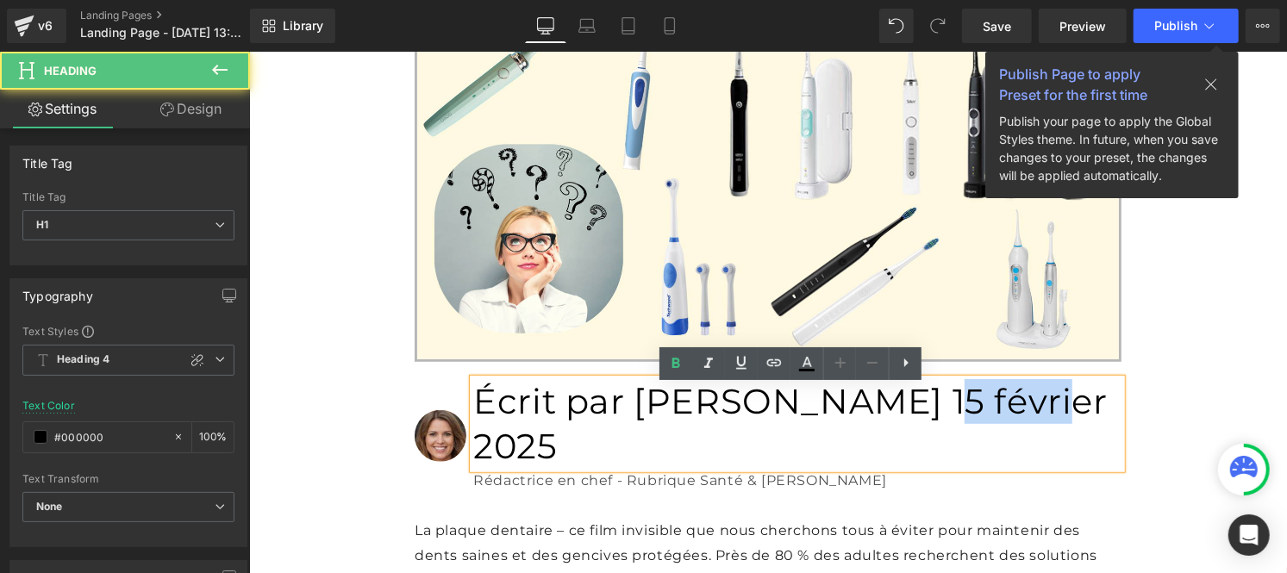
drag, startPoint x: 650, startPoint y: 399, endPoint x: 697, endPoint y: 401, distance: 46.6
click at [697, 401] on h1 "Écrit par [PERSON_NAME] [DATE]" at bounding box center [797, 424] width 648 height 90
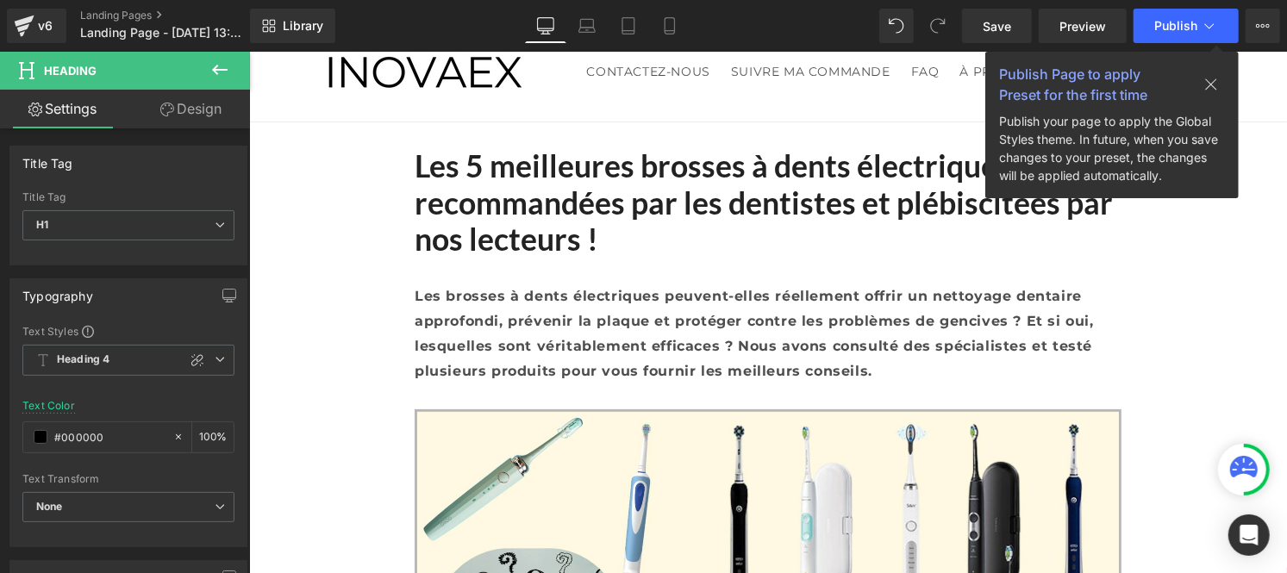
scroll to position [60, 0]
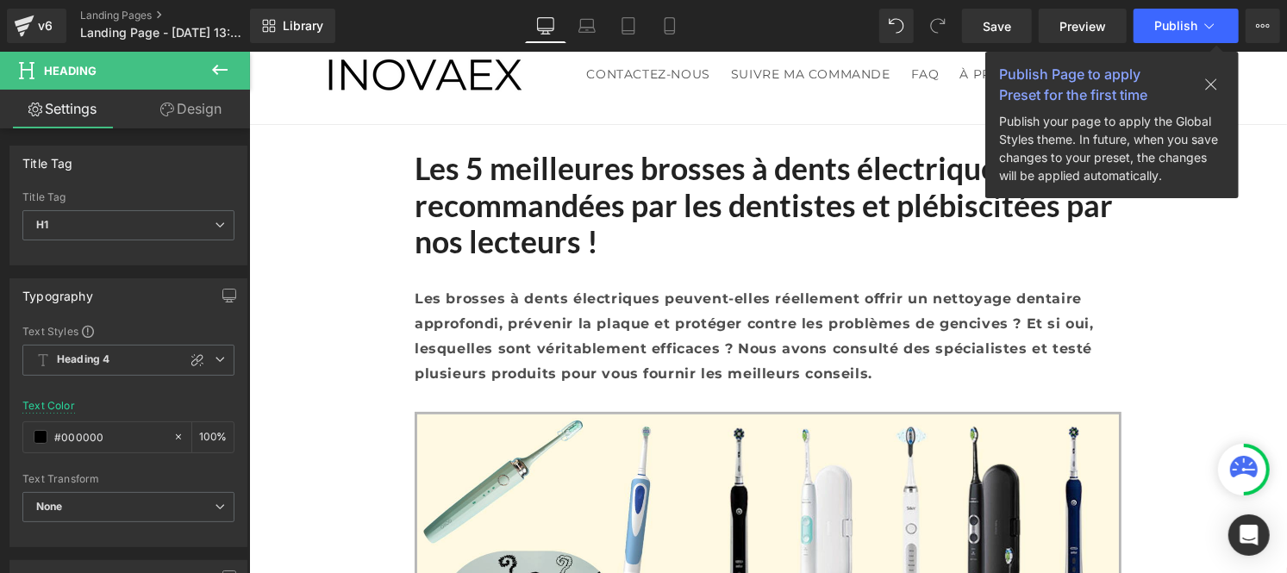
click at [509, 209] on strong "Les 5 meilleures brosses à dents électriques recommandées par les dentistes et …" at bounding box center [763, 204] width 698 height 110
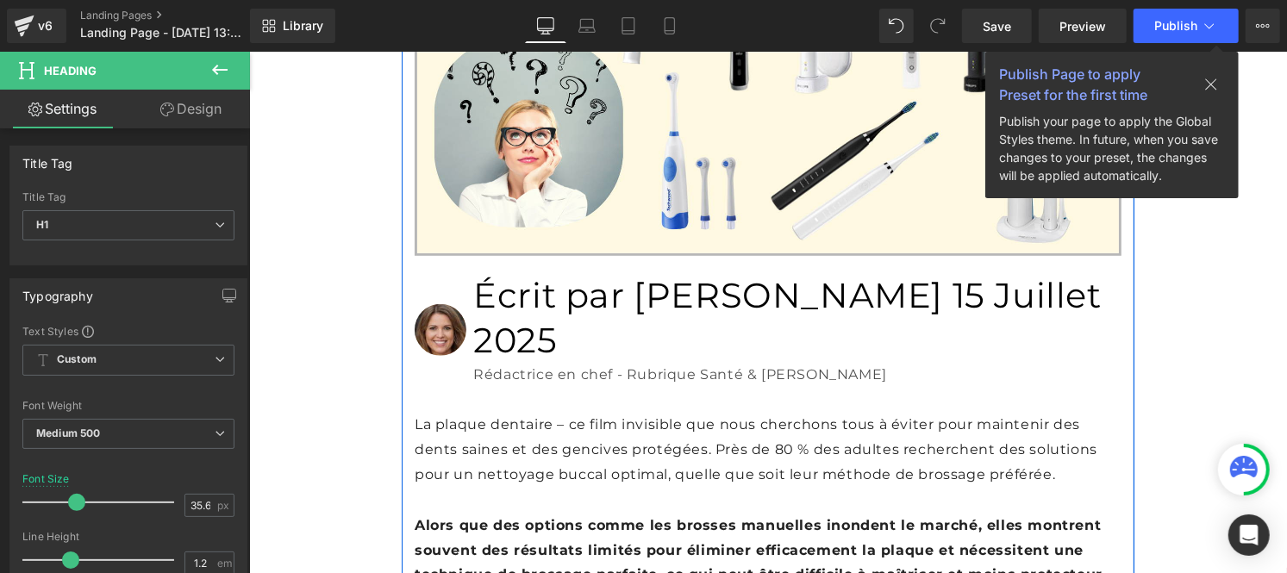
scroll to position [579, 0]
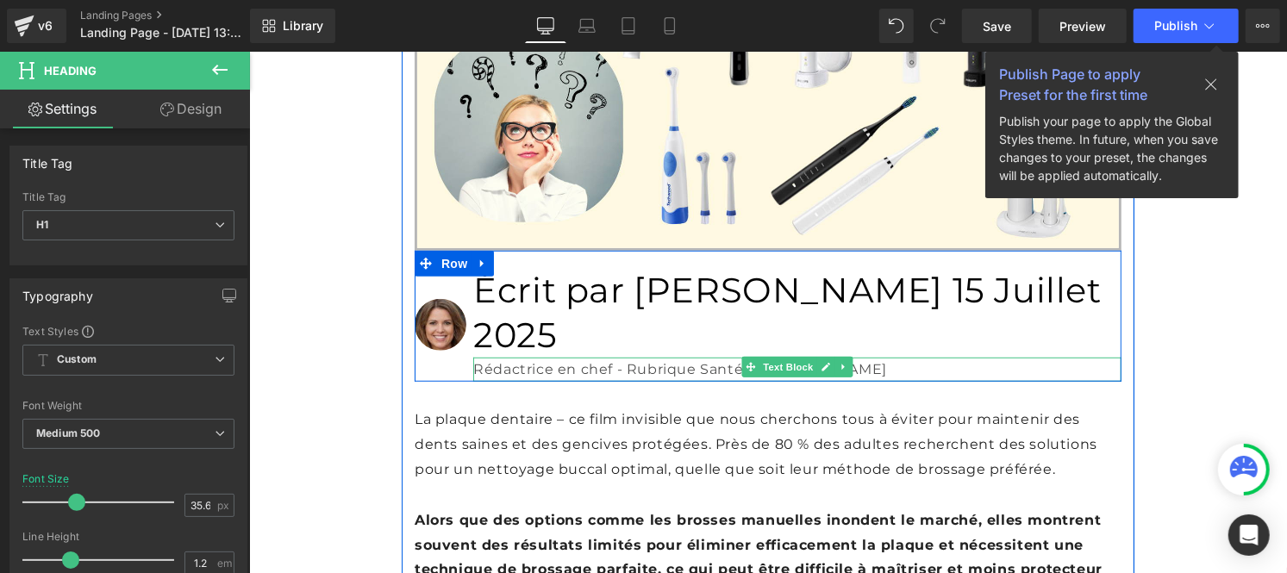
click at [498, 357] on p "Rédactrice en chef - Rubrique Santé & [PERSON_NAME]" at bounding box center [797, 369] width 648 height 25
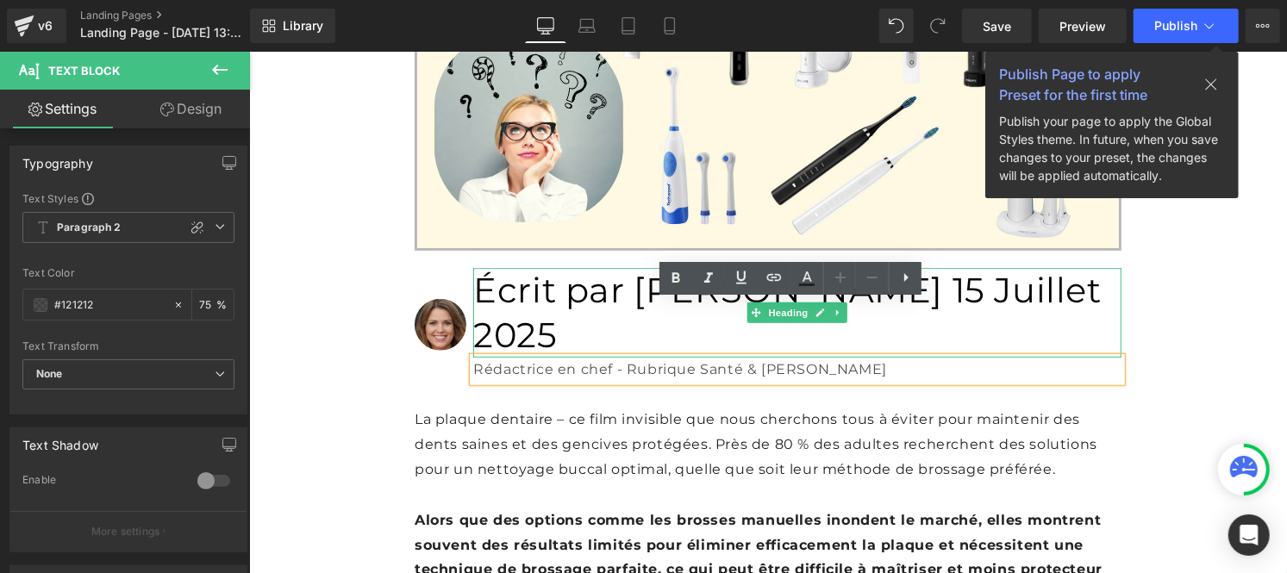
click at [572, 285] on h1 "Écrit par Lisa Martin 15 Juillet 2025" at bounding box center [797, 312] width 648 height 90
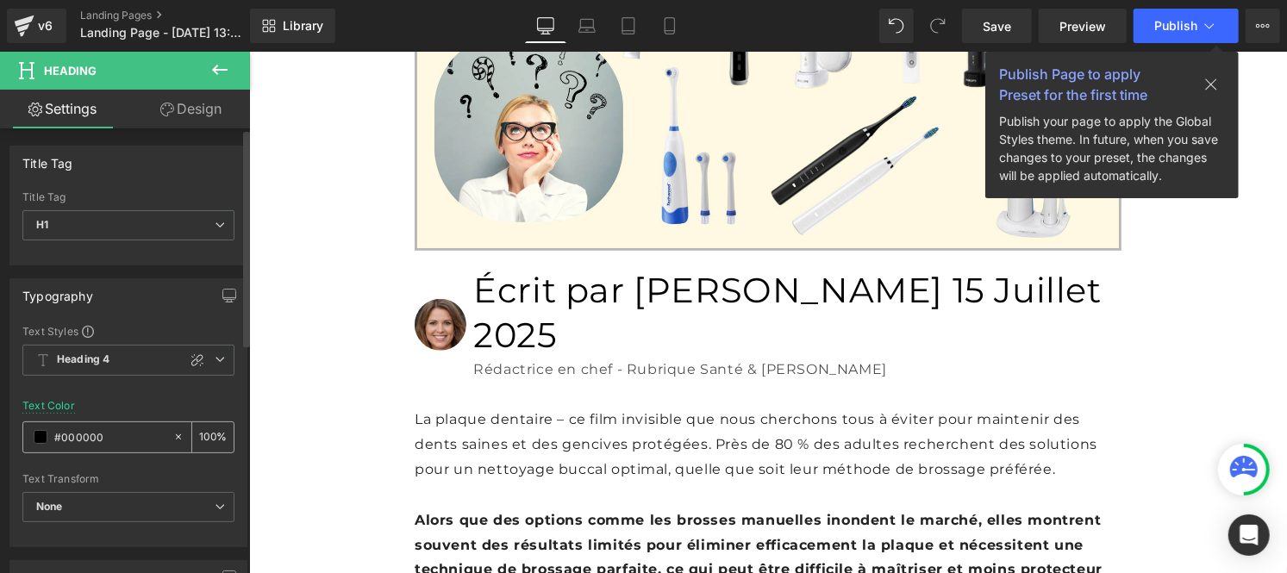
click at [113, 438] on input "#000000" at bounding box center [109, 437] width 110 height 19
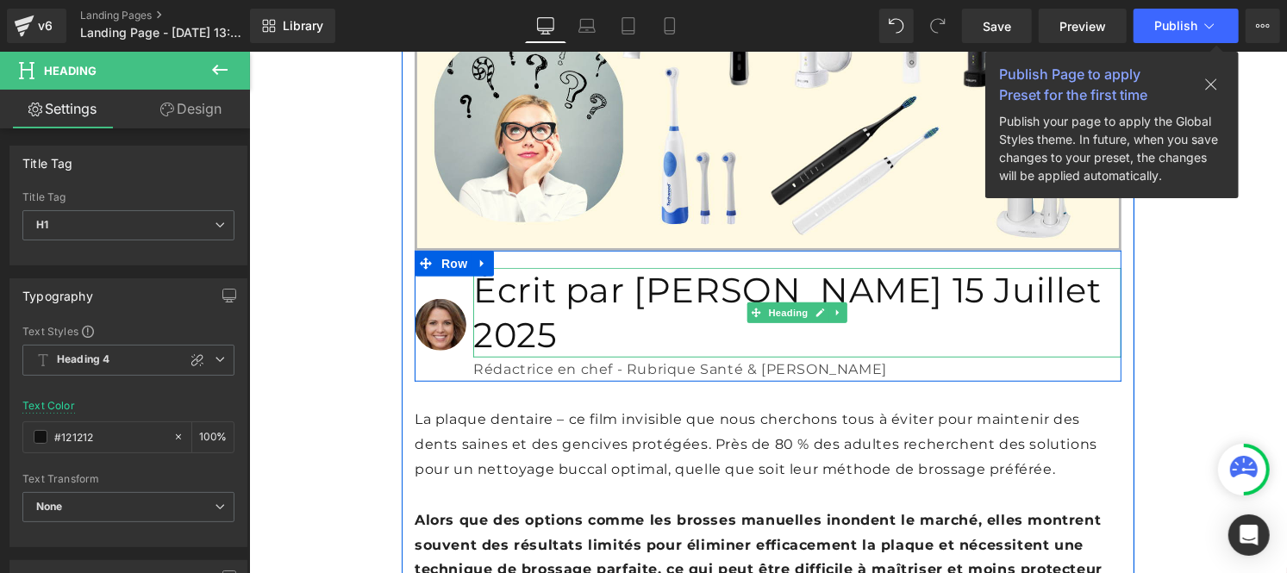
type input "#121212"
click at [574, 286] on h1 "Écrit par Lisa Martin 15 Juillet 2025" at bounding box center [797, 312] width 648 height 90
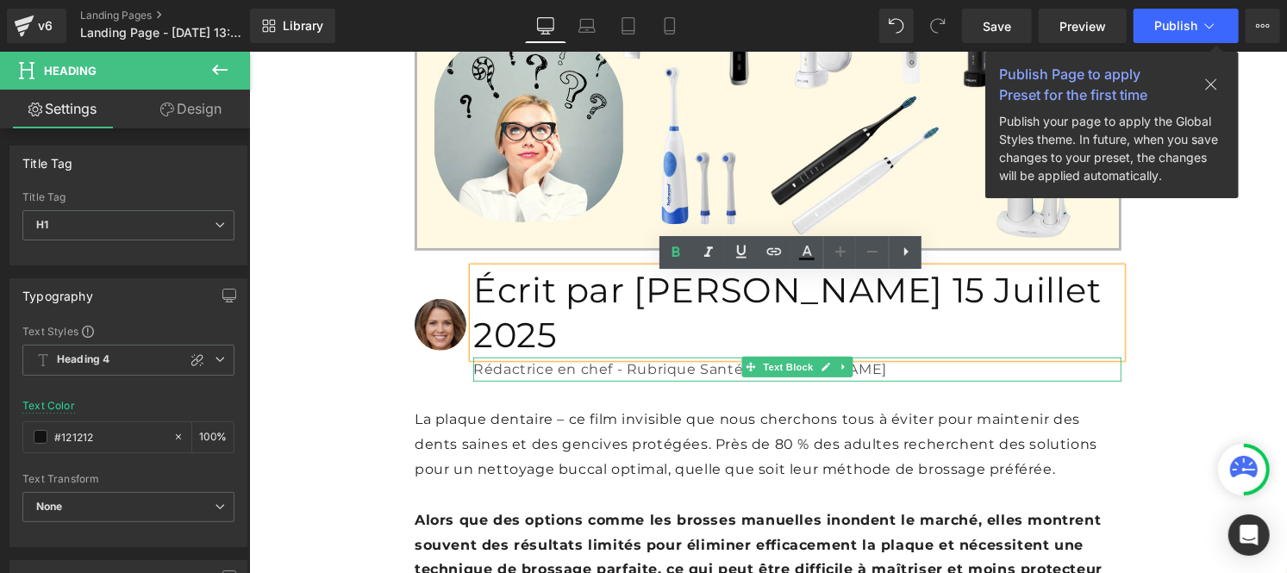
click at [517, 357] on p "Rédactrice en chef - Rubrique Santé & [PERSON_NAME]" at bounding box center [797, 369] width 648 height 25
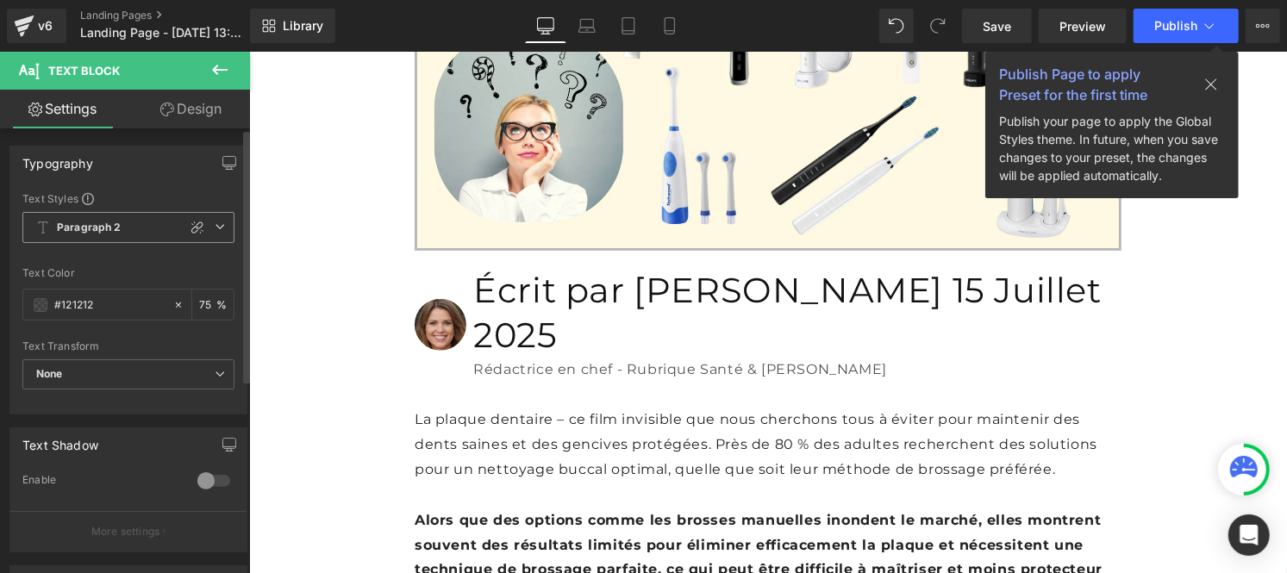
click at [103, 235] on span "Paragraph 2" at bounding box center [128, 227] width 212 height 31
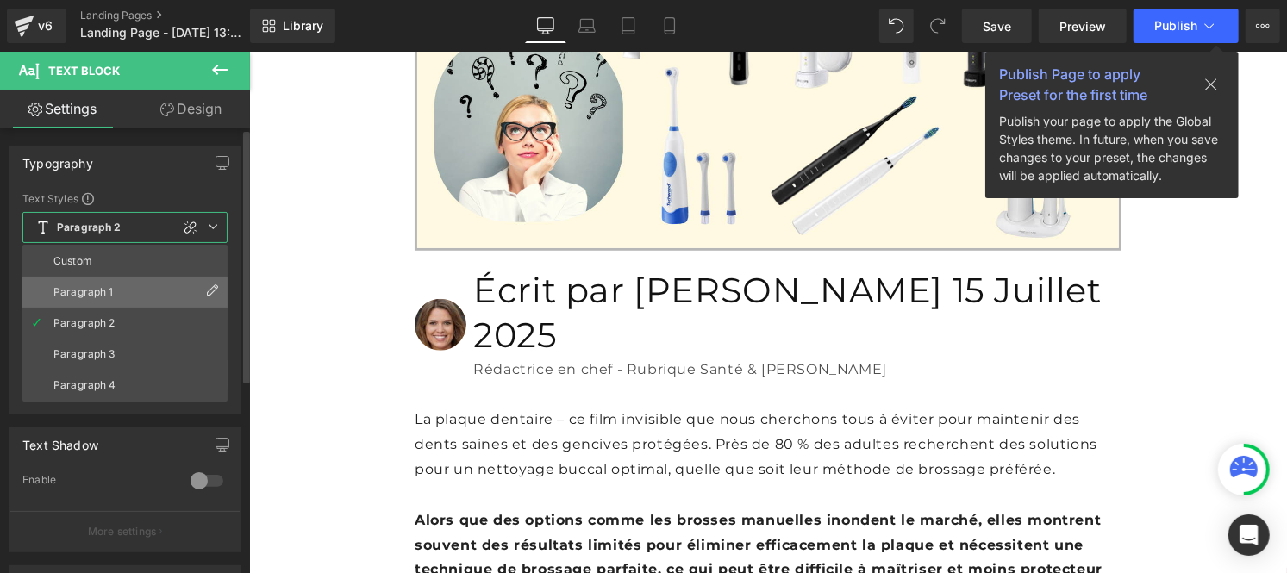
click at [96, 281] on li "Paragraph 1" at bounding box center [124, 292] width 205 height 31
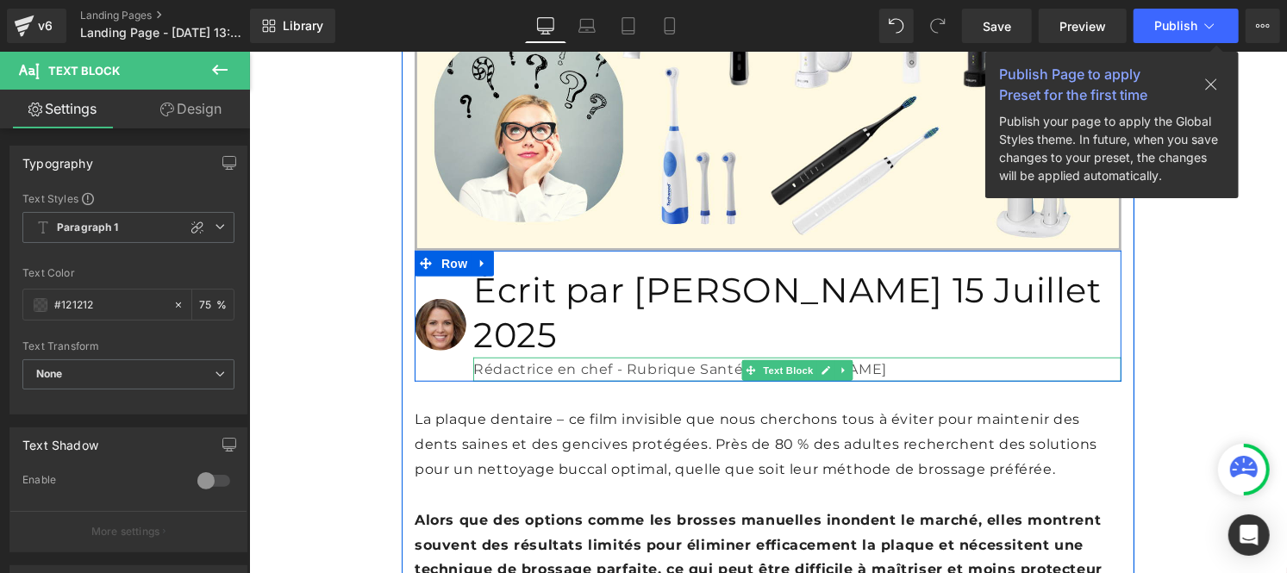
click at [498, 357] on p "Rédactrice en chef - Rubrique Santé & [PERSON_NAME]" at bounding box center [797, 369] width 648 height 25
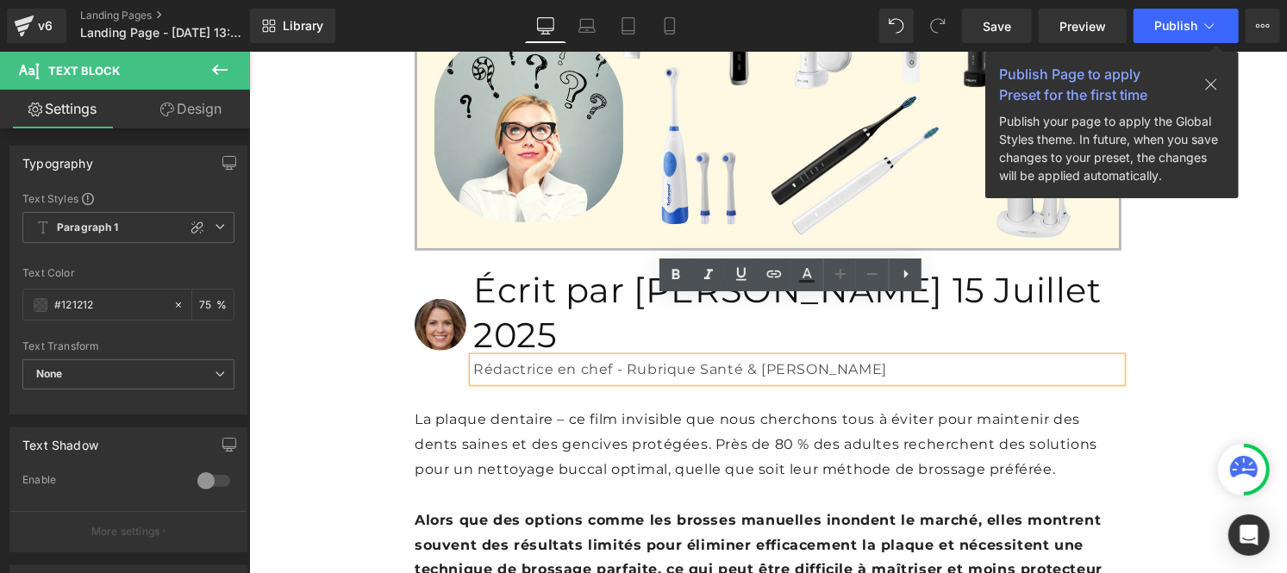
click at [513, 407] on p "La plaque dentaire – ce film invisible que nous cherchons tous à éviter pour ma…" at bounding box center [767, 444] width 707 height 74
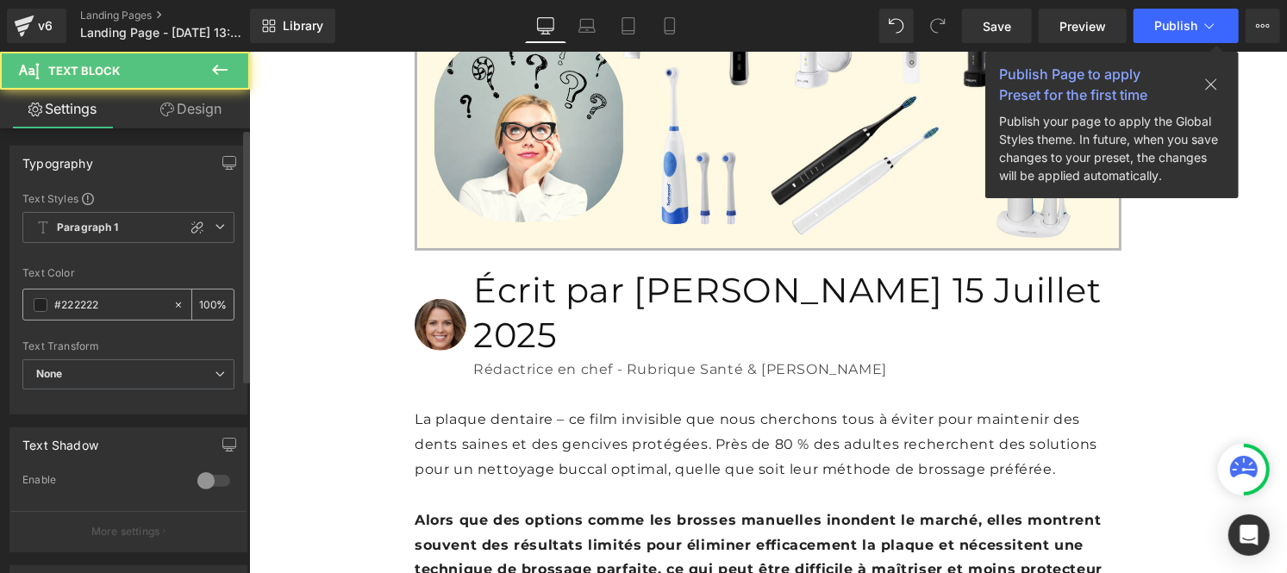
click at [106, 309] on input "#222222" at bounding box center [109, 305] width 110 height 19
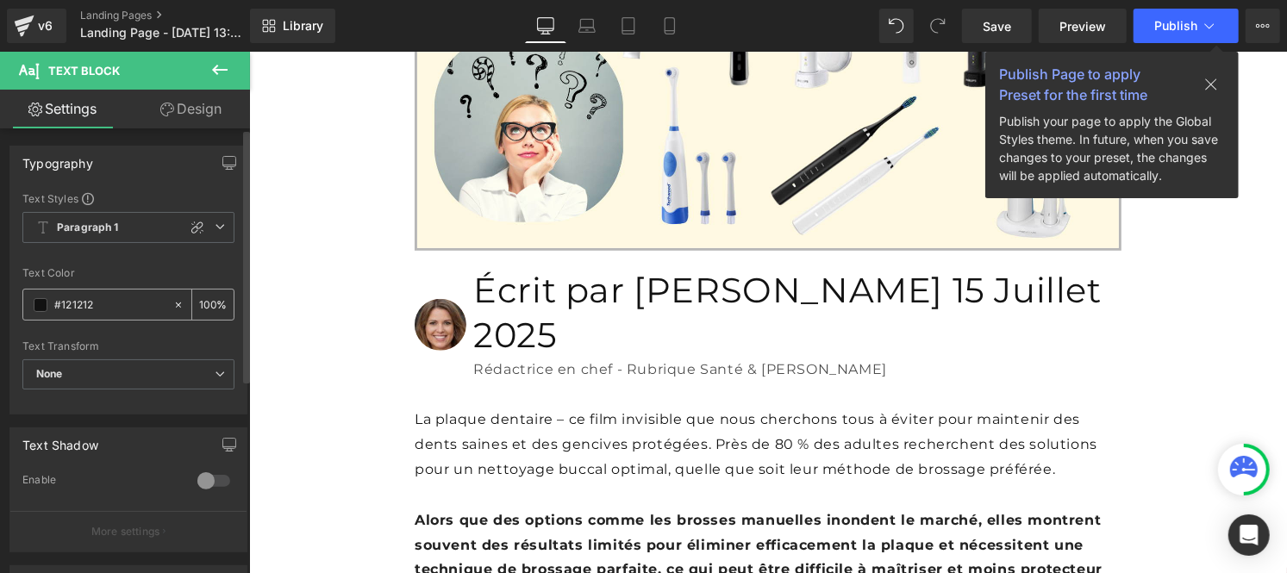
type input "#121212"
click at [210, 298] on div "100 %" at bounding box center [212, 305] width 41 height 30
click at [207, 297] on input "100" at bounding box center [207, 304] width 17 height 19
type input "1"
type input "75"
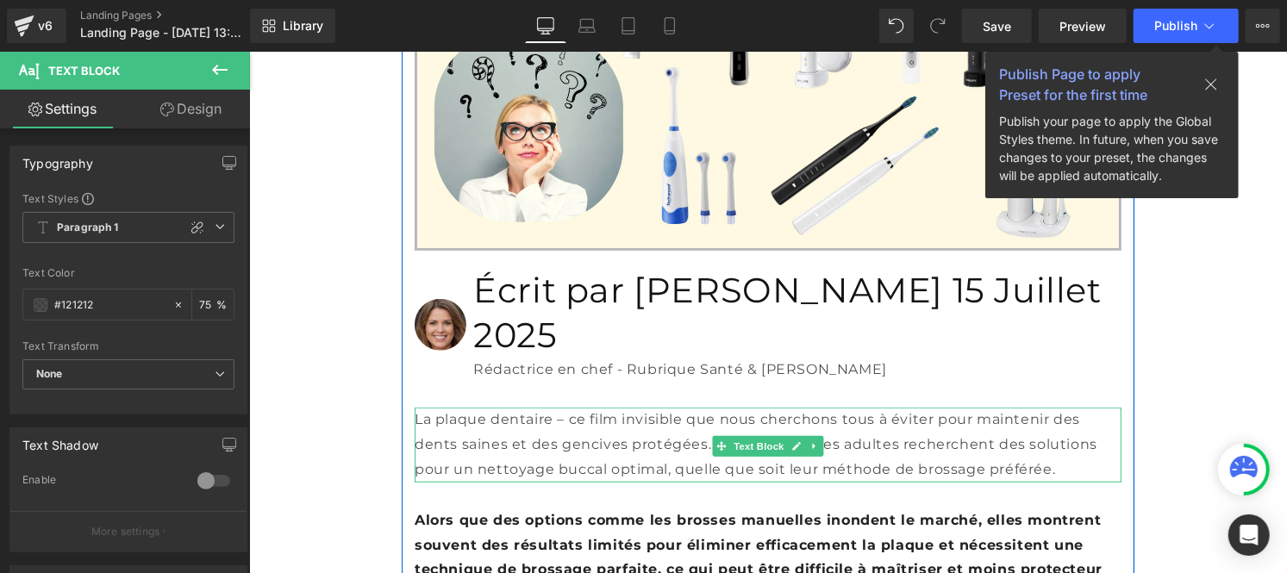
click at [462, 407] on p "La plaque dentaire – ce film invisible que nous cherchons tous à éviter pour ma…" at bounding box center [767, 444] width 707 height 74
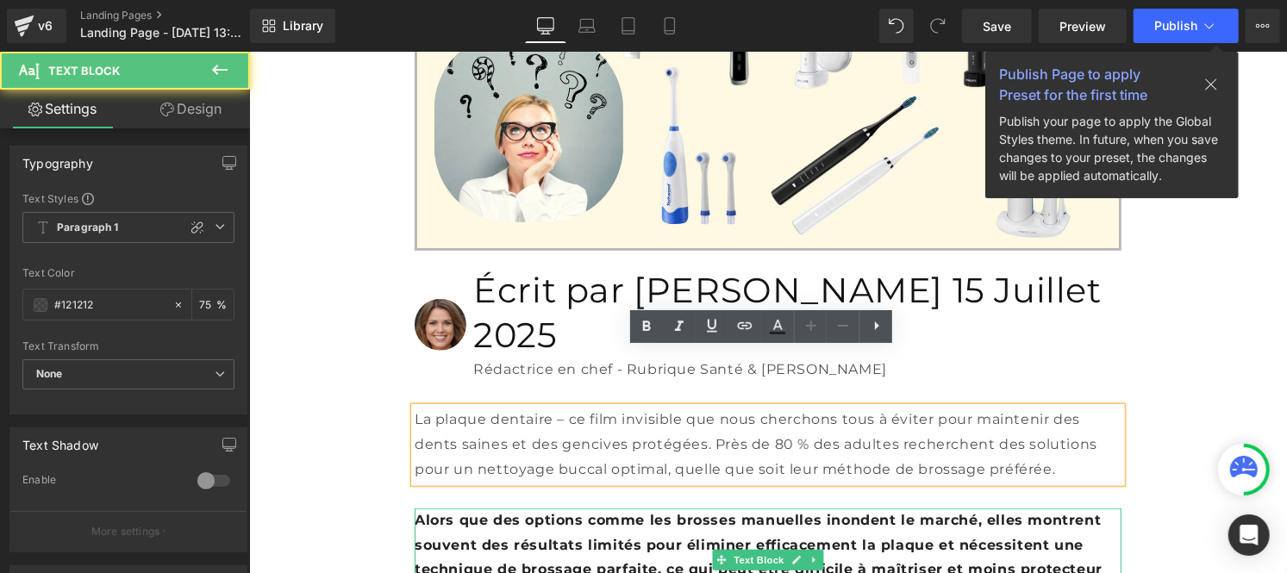
click at [482, 511] on b "Alors que des options comme les brosses manuelles inondent le marché, elles mon…" at bounding box center [758, 556] width 688 height 91
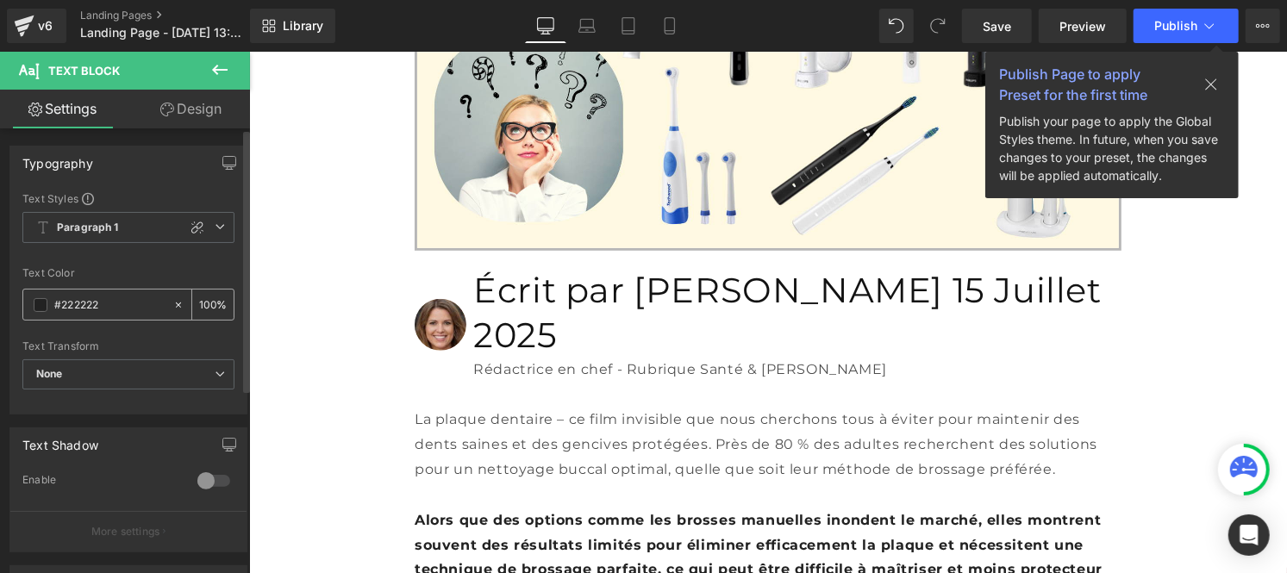
click at [118, 307] on input "#222222" at bounding box center [109, 305] width 110 height 19
type input "#121212"
click at [207, 300] on input "100" at bounding box center [207, 304] width 17 height 19
type input "1"
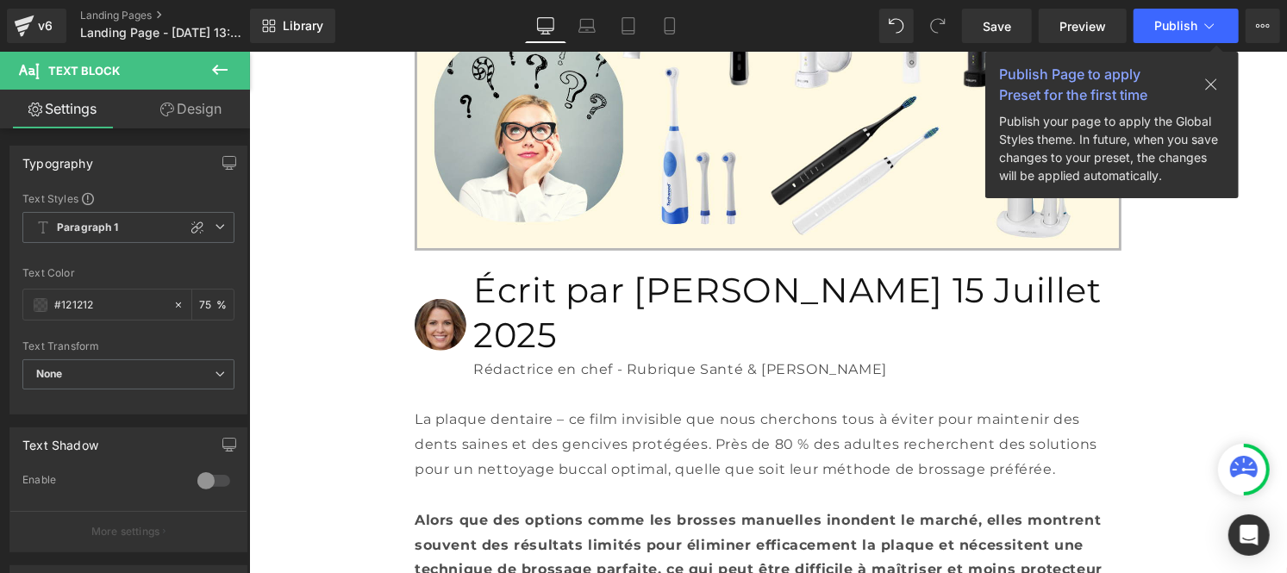
type input "75"
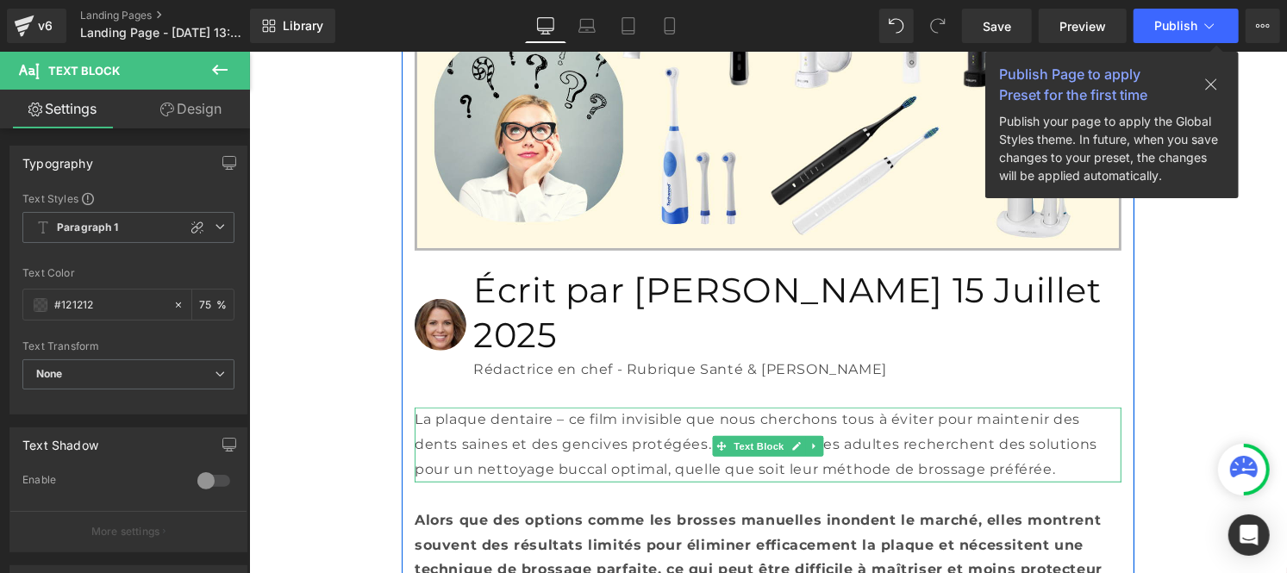
click at [537, 407] on p "La plaque dentaire – ce film invisible que nous cherchons tous à éviter pour ma…" at bounding box center [767, 444] width 707 height 74
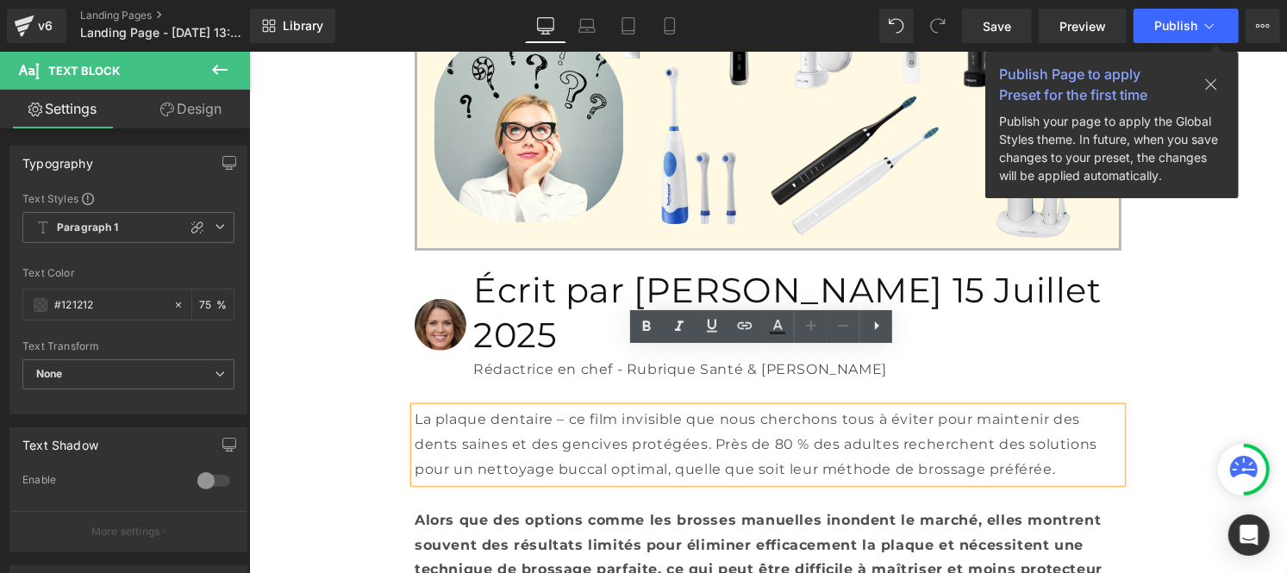
click at [491, 511] on b "Alors que des options comme les brosses manuelles inondent le marché, elles mon…" at bounding box center [758, 556] width 688 height 91
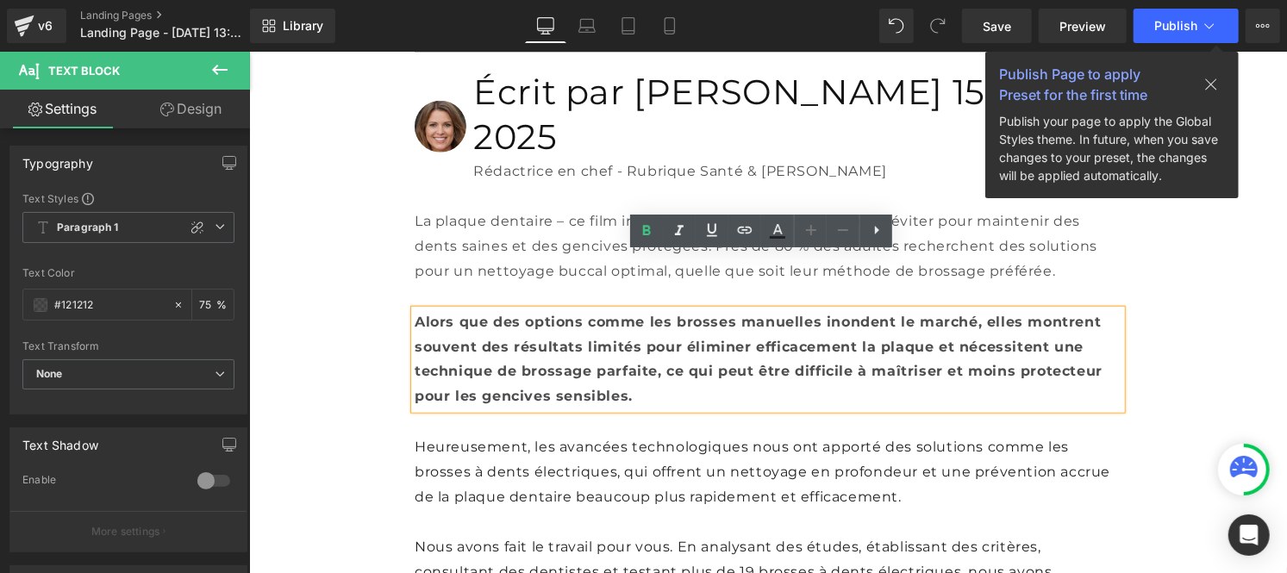
scroll to position [778, 0]
click at [452, 434] on p "Heureusement, les avancées technologiques nous ont apporté des solutions comme …" at bounding box center [767, 471] width 707 height 74
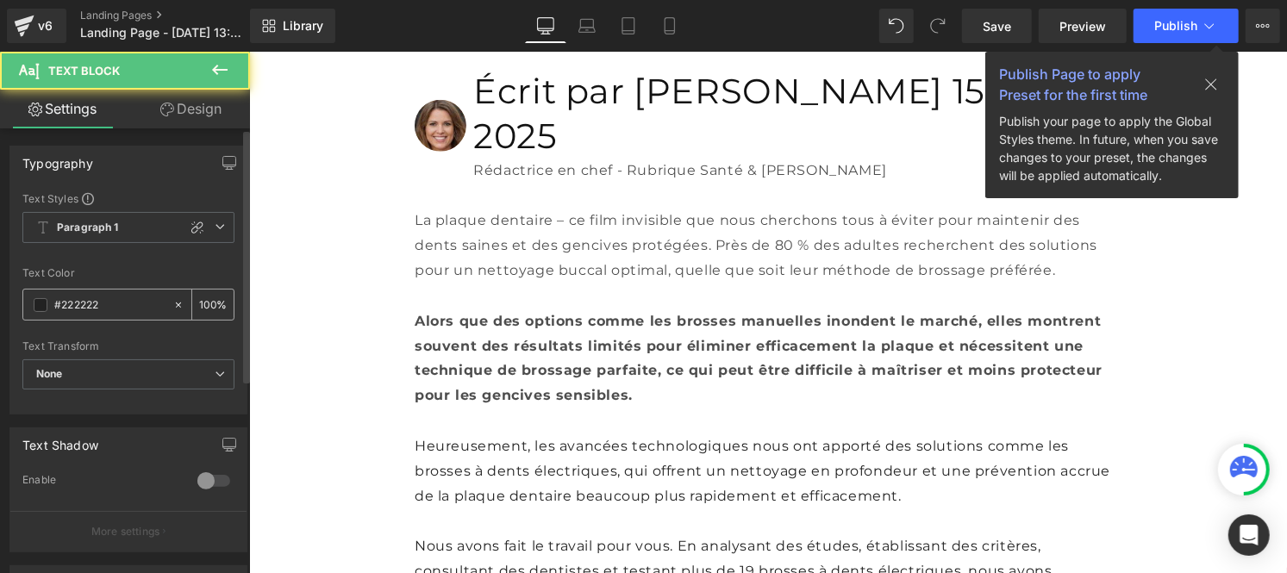
click at [112, 308] on input "#222222" at bounding box center [109, 305] width 110 height 19
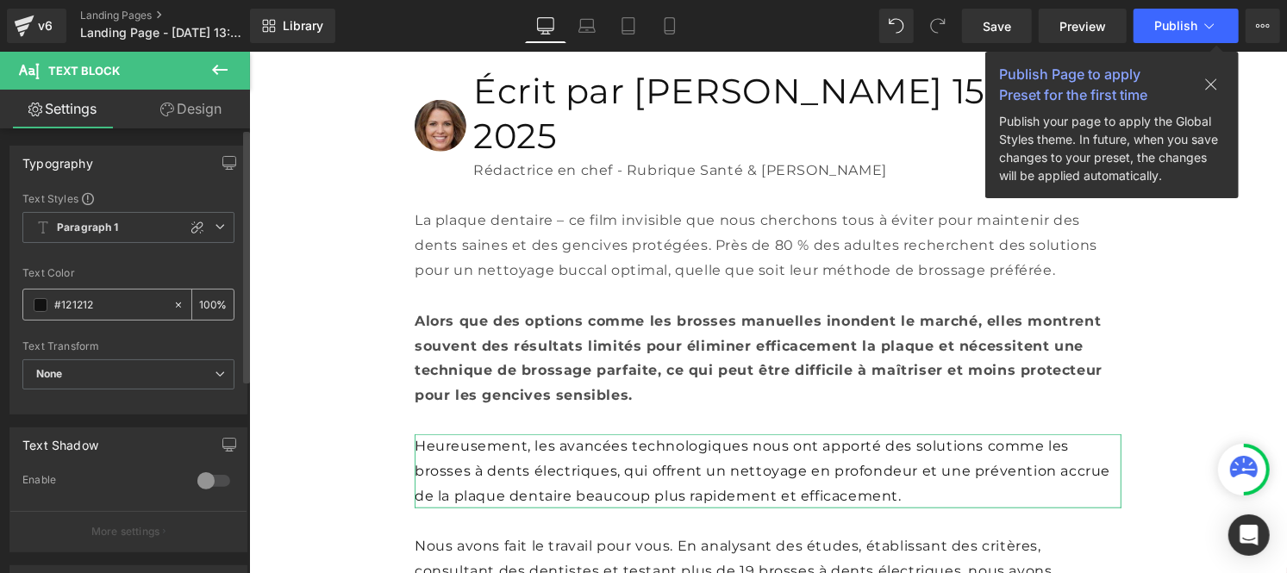
type input "#121212"
click at [208, 304] on input "100" at bounding box center [207, 304] width 17 height 19
type input "1"
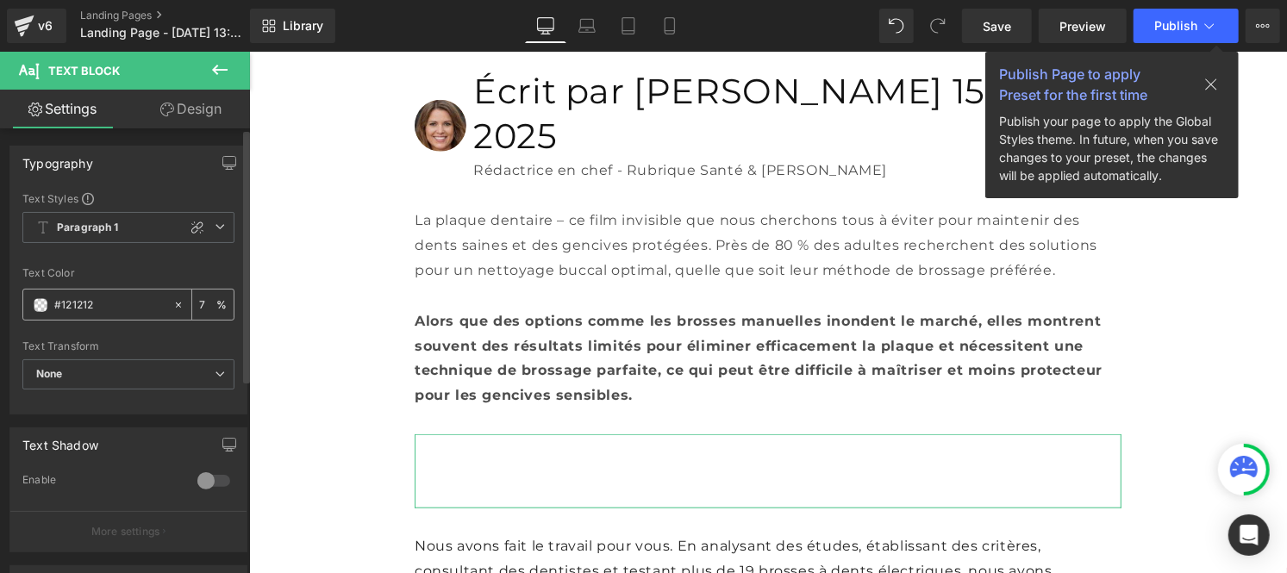
type input "75"
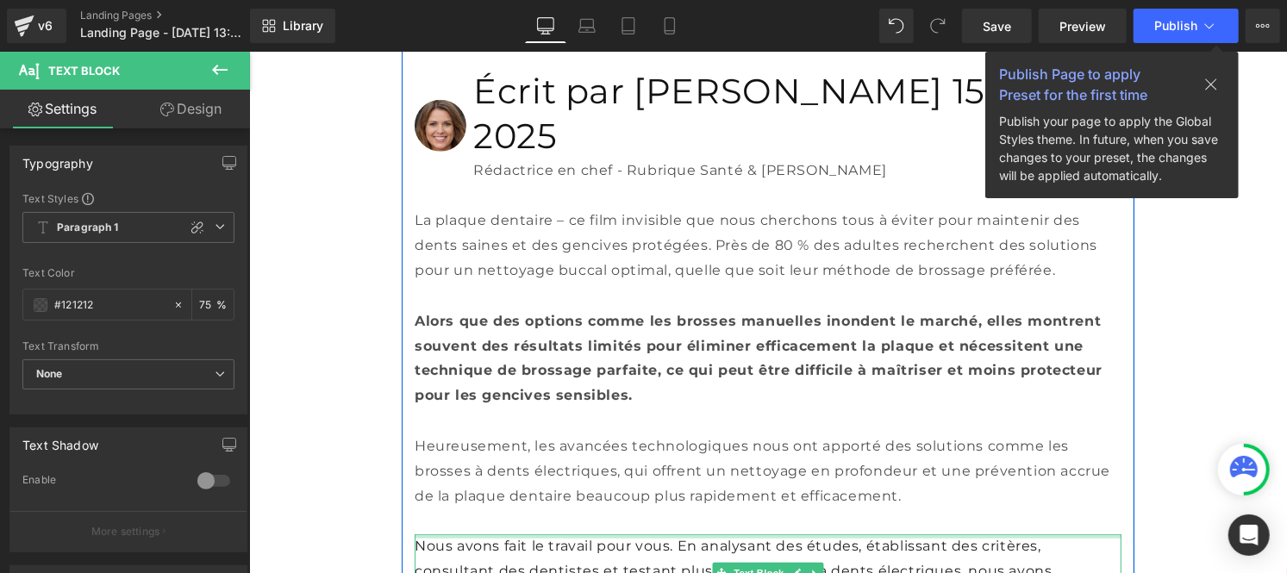
scroll to position [921, 0]
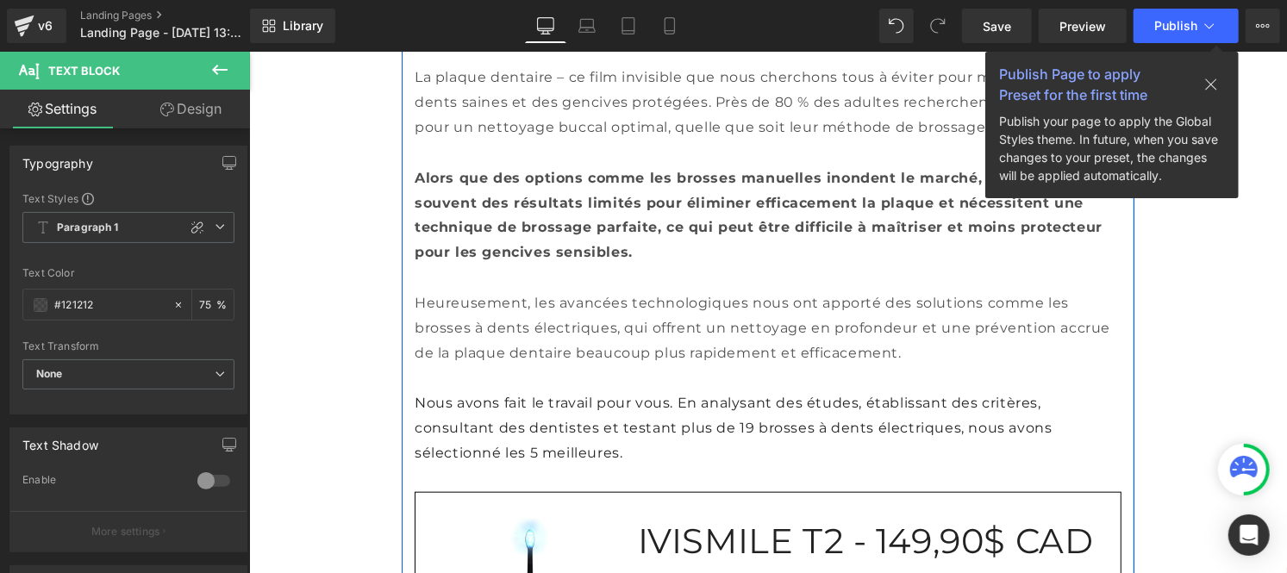
click at [516, 407] on p "Nous avons fait le travail pour vous. En analysant des études, établissant des …" at bounding box center [767, 428] width 707 height 74
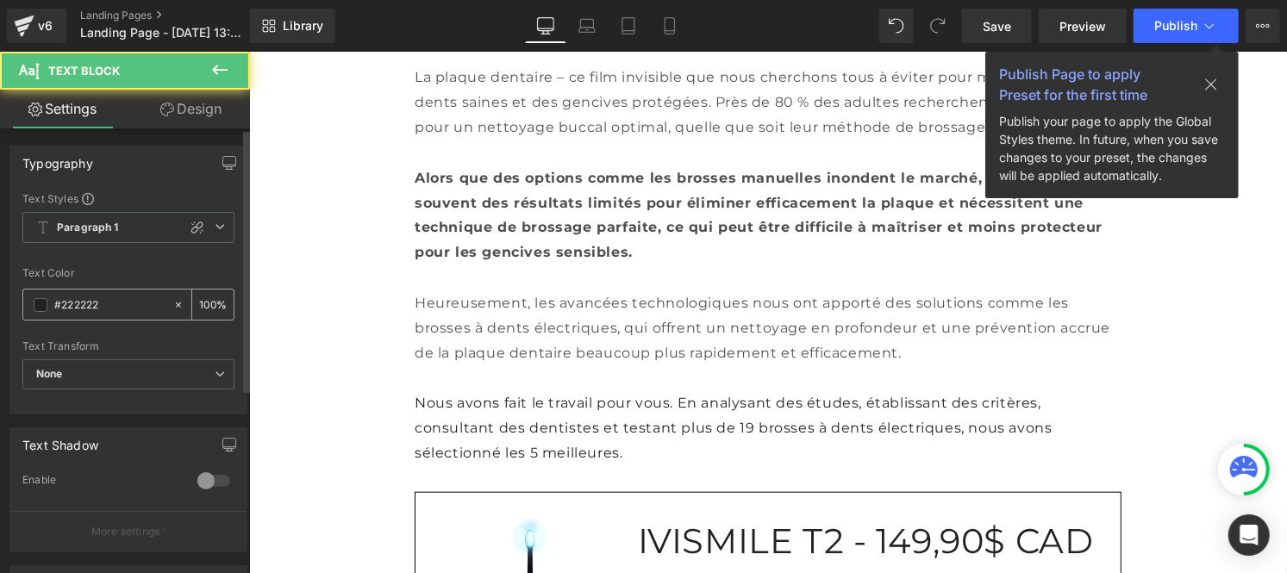
click at [110, 312] on input "#222222" at bounding box center [109, 305] width 110 height 19
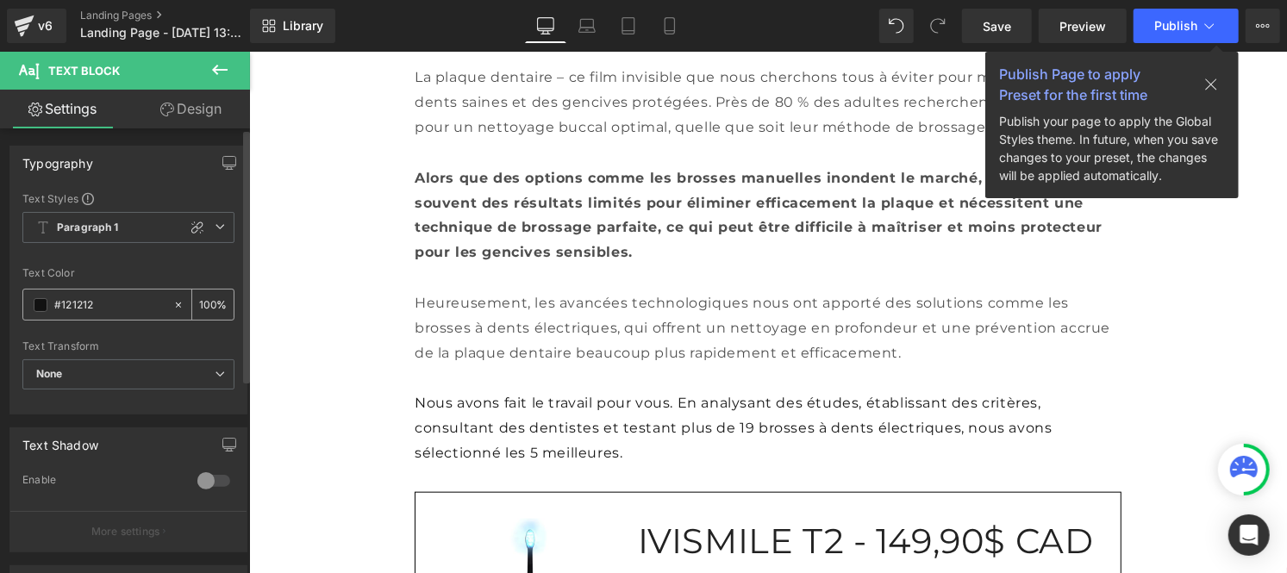
type input "#121212"
click at [208, 299] on input "100" at bounding box center [207, 304] width 17 height 19
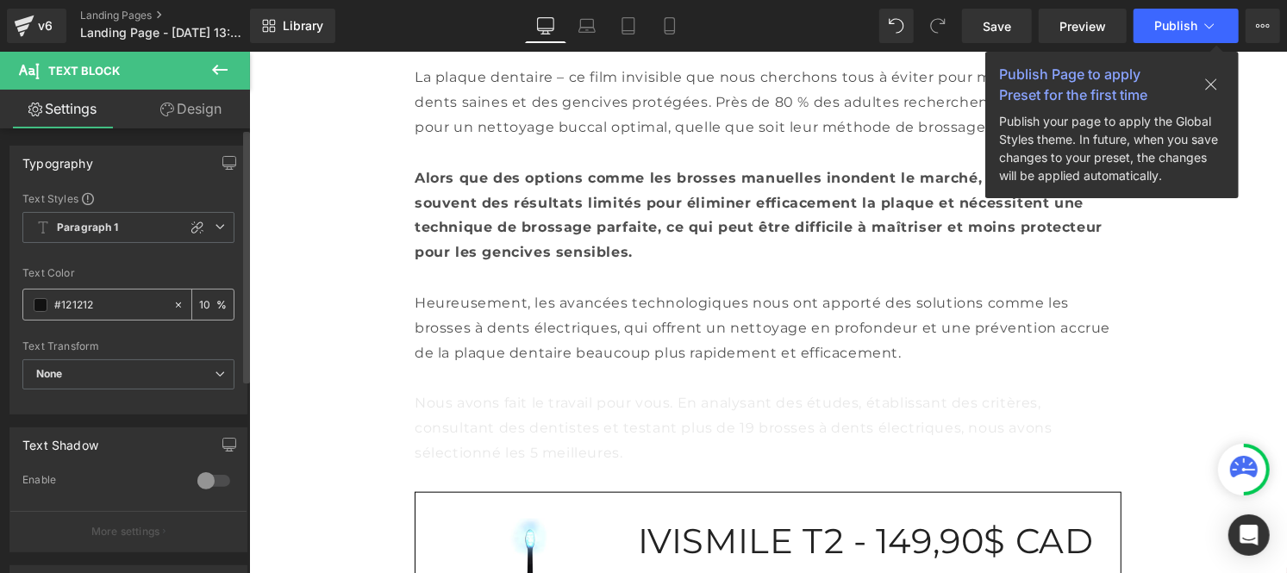
type input "1"
type input "75"
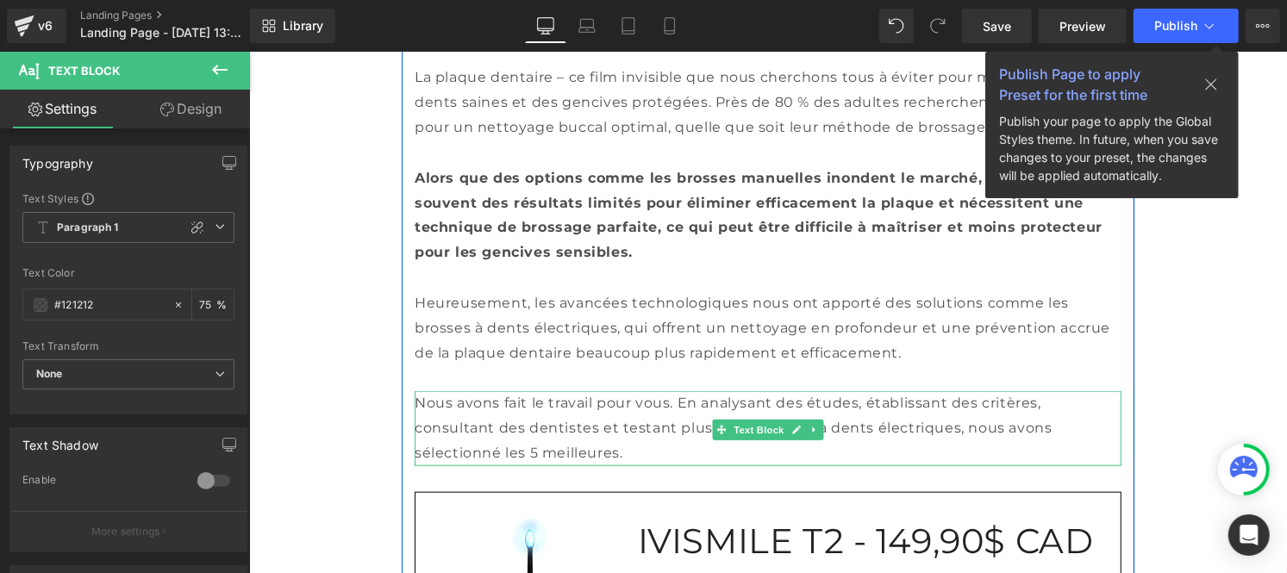
scroll to position [997, 0]
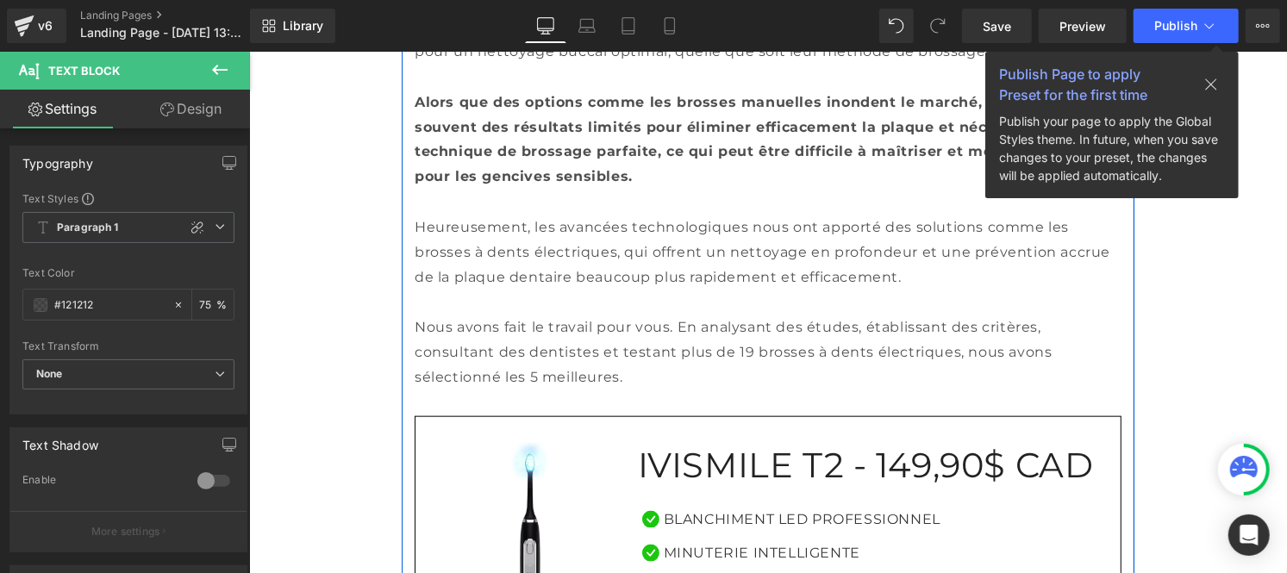
click at [667, 442] on h1 "IVISMILE T2 - 149,90$ CAD" at bounding box center [872, 464] width 470 height 45
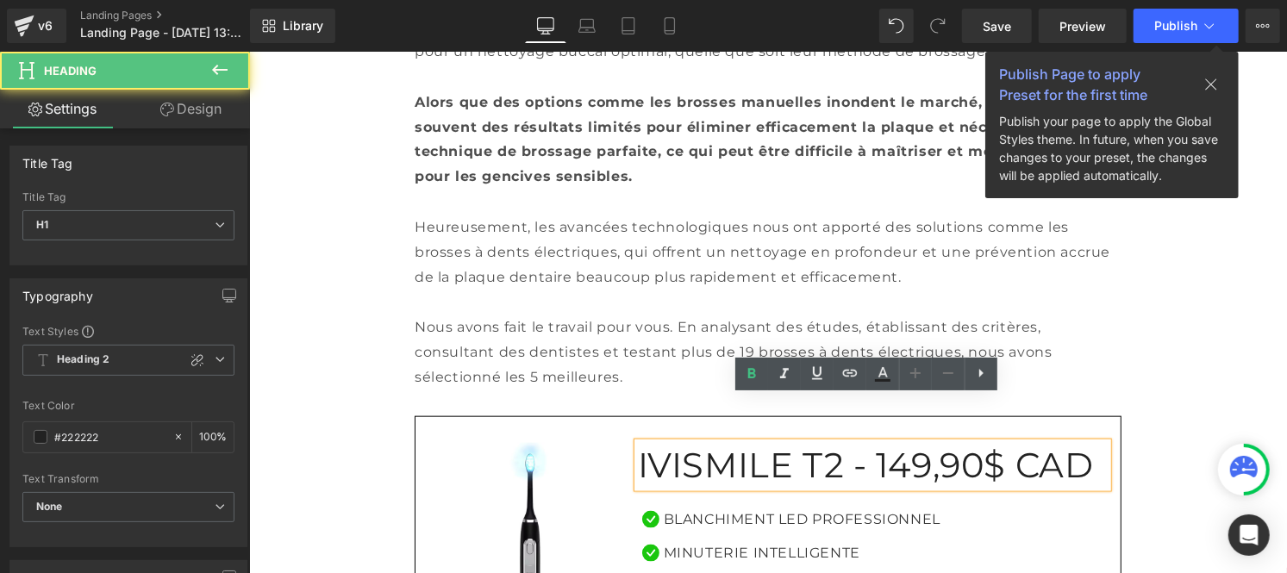
click at [684, 442] on h1 "IVISMILE T2 - 149,90$ CAD" at bounding box center [872, 464] width 470 height 45
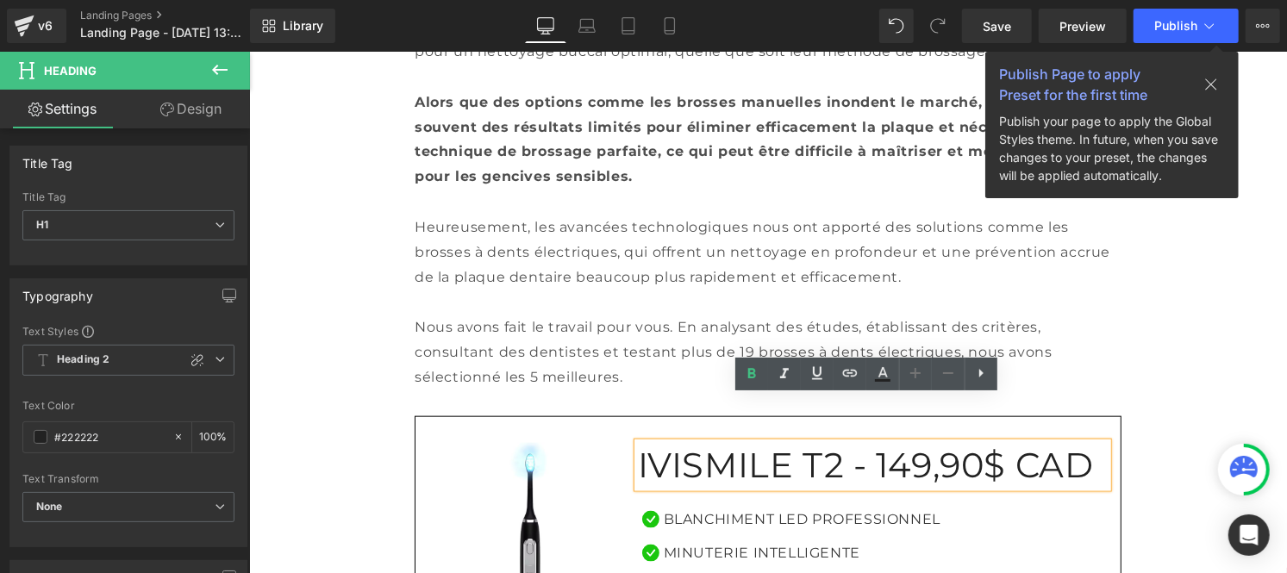
click at [689, 507] on p "BLANCHIMENT LED PROFESSIONNEL" at bounding box center [801, 519] width 277 height 25
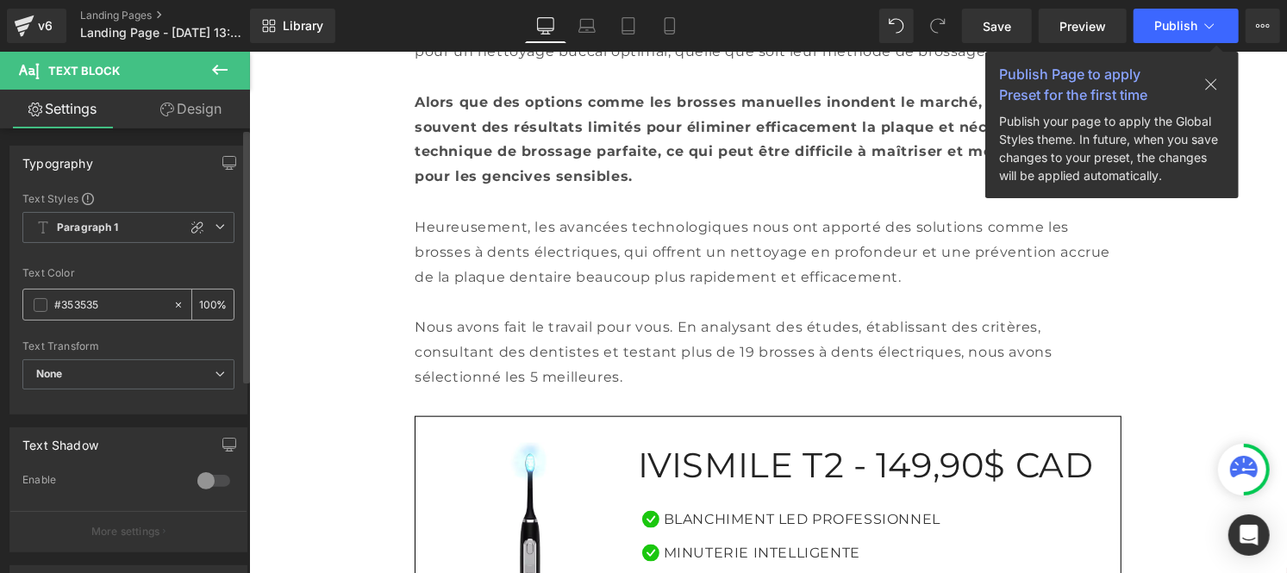
click at [122, 304] on input "#353535" at bounding box center [109, 305] width 110 height 19
type input "#121212"
click at [203, 304] on input "100" at bounding box center [207, 304] width 17 height 19
type input "0"
type input "75"
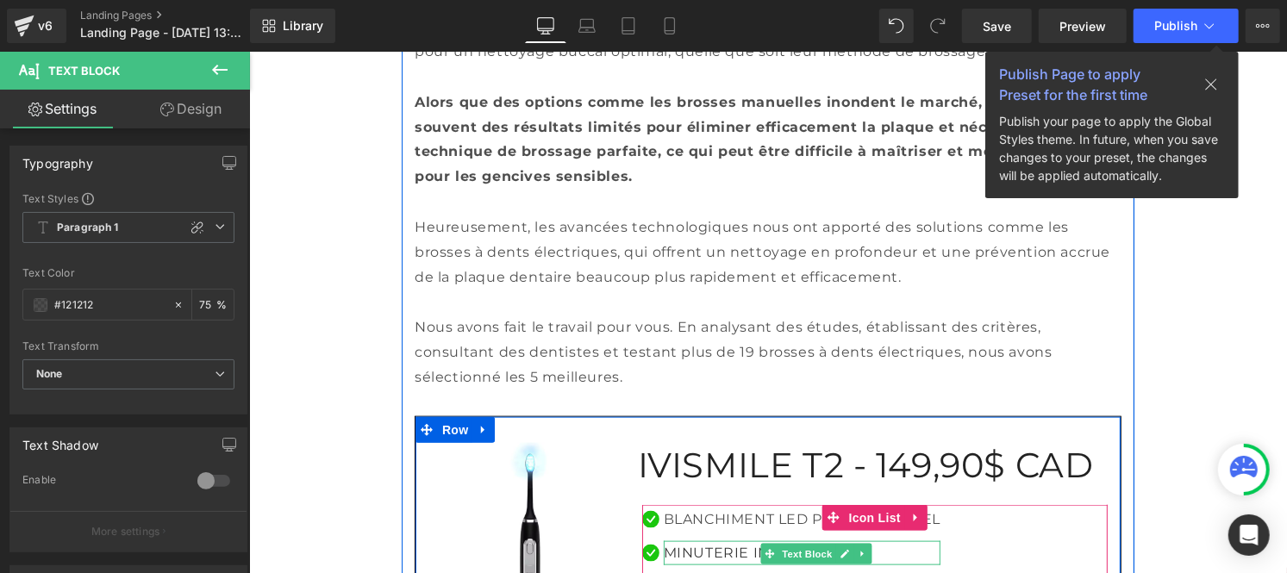
click at [699, 541] on p "MINUTERIE INTELLIGENTE" at bounding box center [801, 553] width 277 height 25
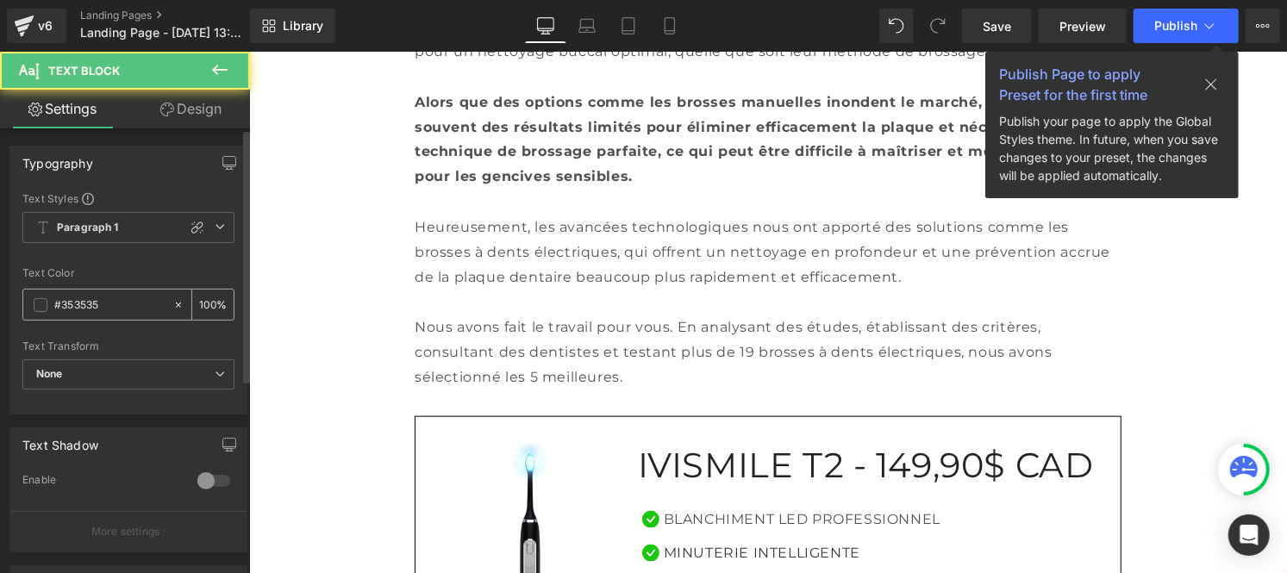
click at [110, 312] on input "#353535" at bounding box center [109, 305] width 110 height 19
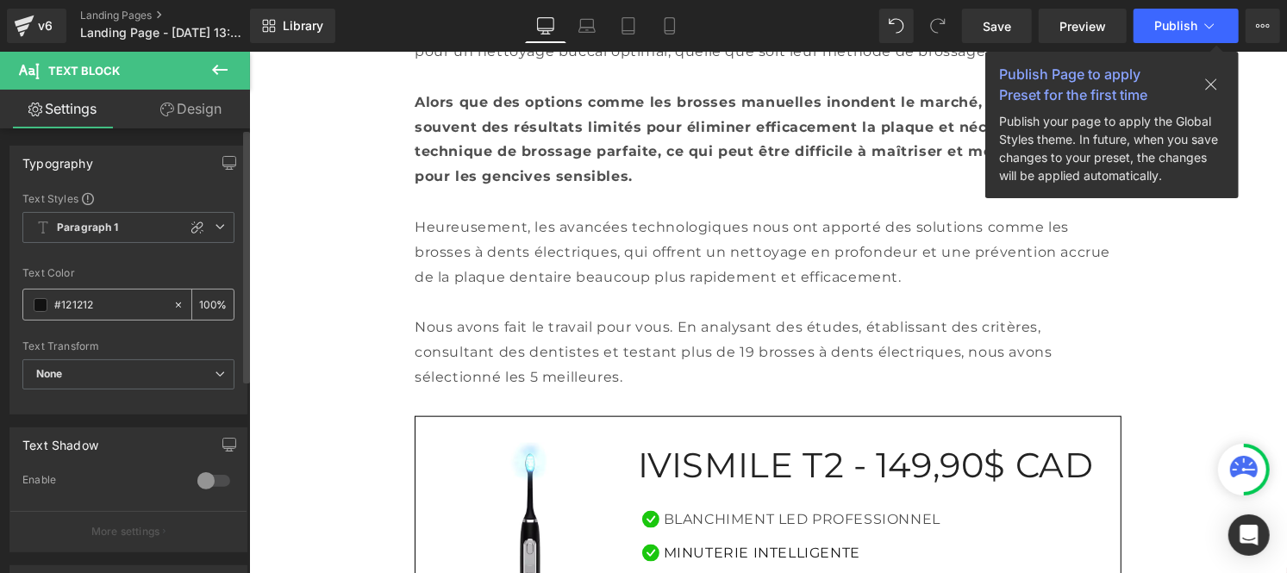
type input "#121212"
click at [210, 300] on div "100 %" at bounding box center [212, 305] width 41 height 30
click at [207, 297] on input "100" at bounding box center [207, 304] width 17 height 19
type input "1"
type input "75"
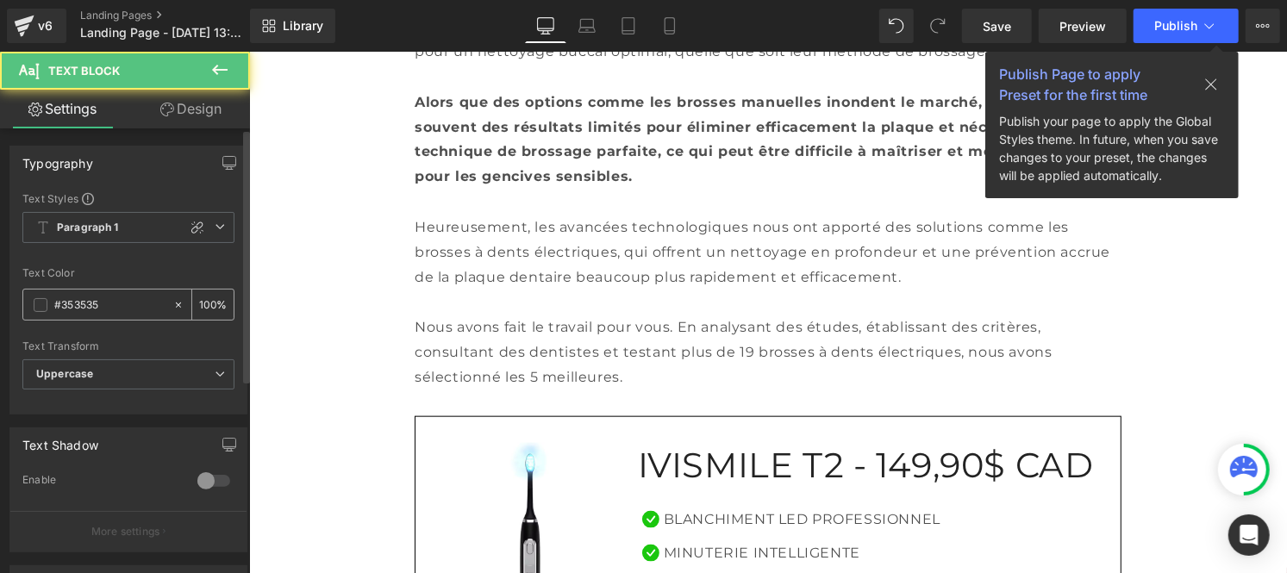
click at [106, 304] on input "#353535" at bounding box center [109, 305] width 110 height 19
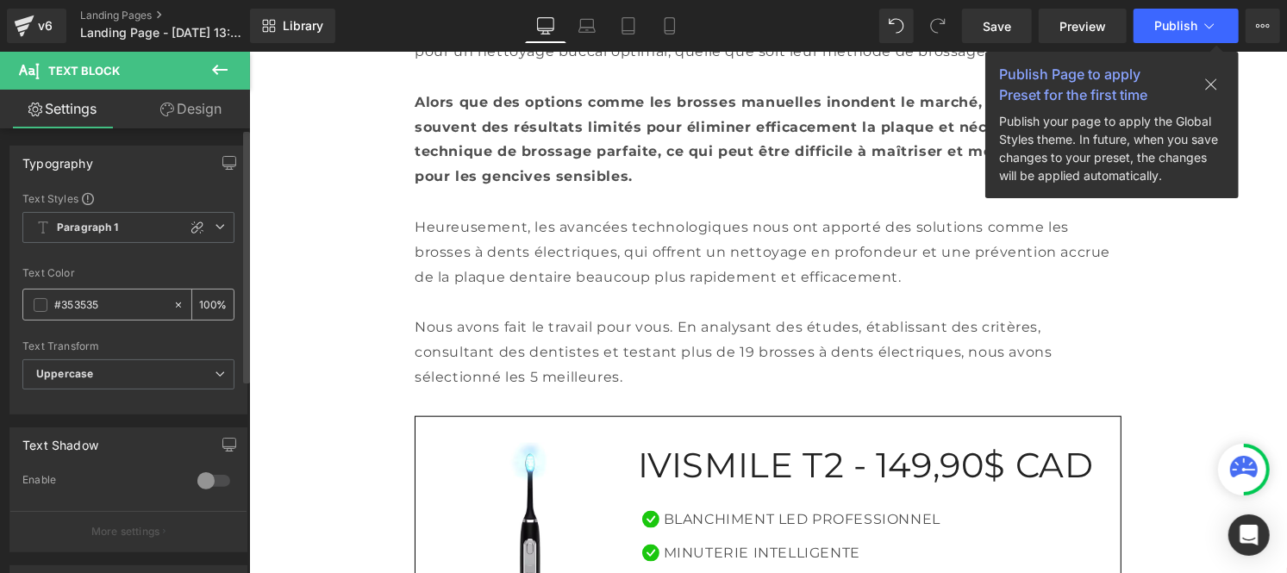
paste input "121212"
type input "#121212"
click at [204, 300] on input "100" at bounding box center [207, 304] width 17 height 19
type input "0"
type input "75"
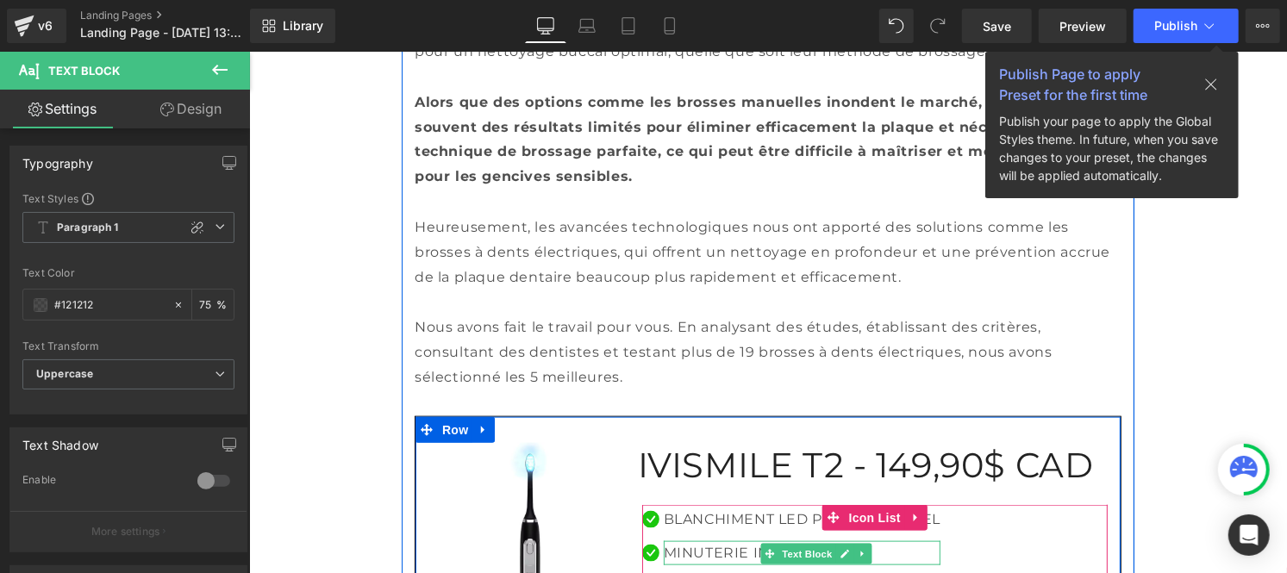
scroll to position [1239, 0]
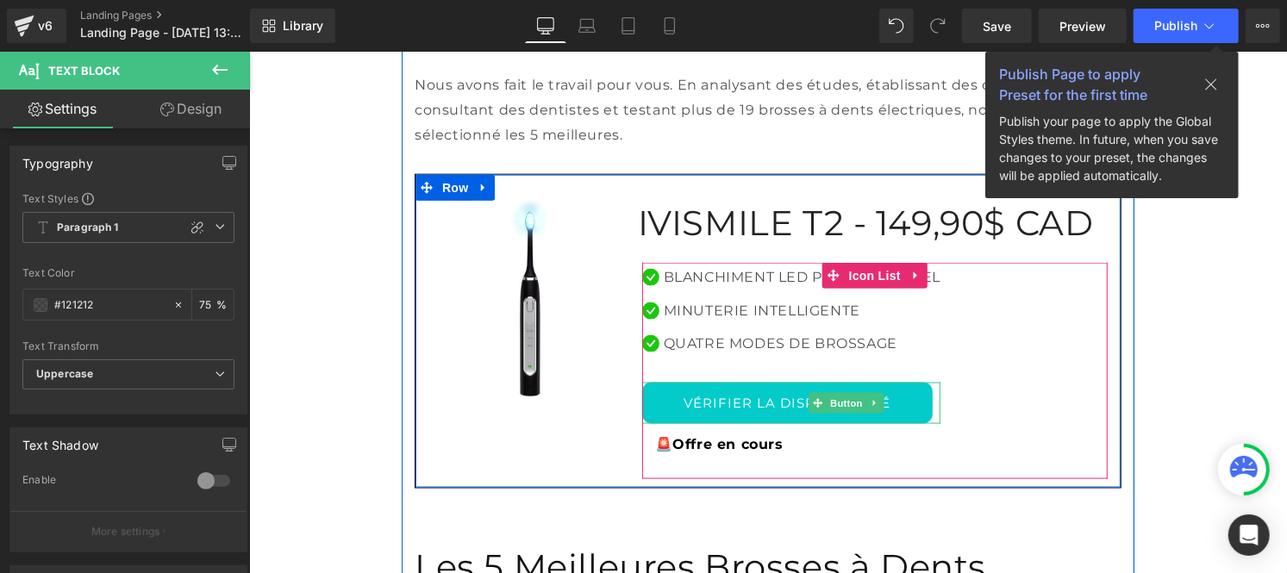
click at [706, 382] on link "VÉRIFIER LA DISPONIBILITÉ" at bounding box center [786, 402] width 291 height 41
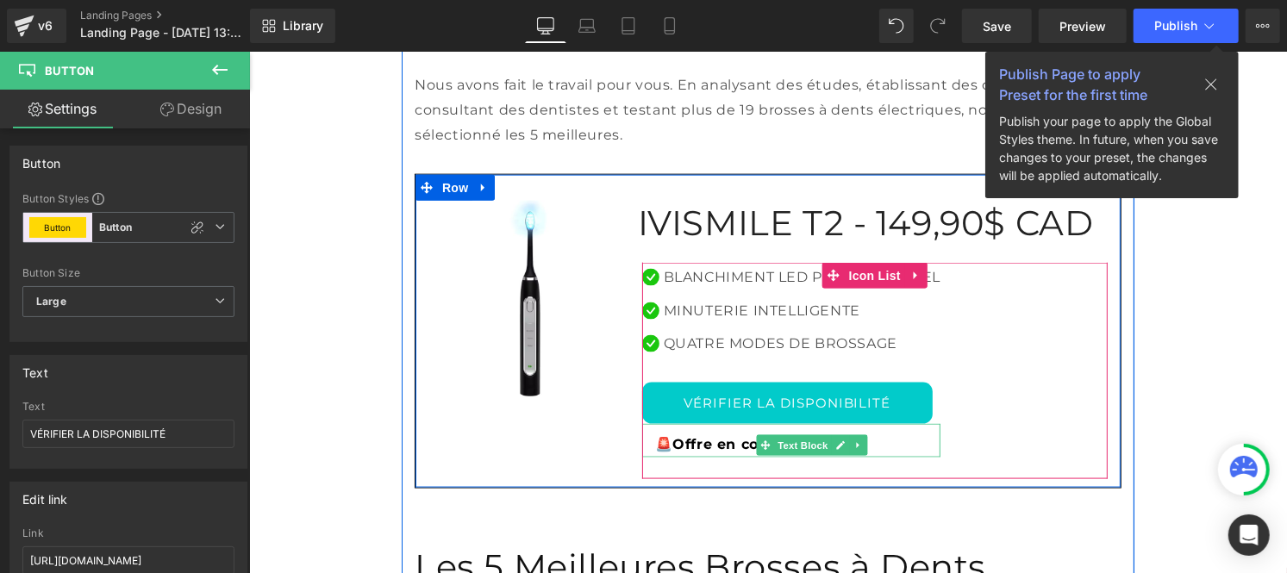
click at [698, 435] on strong "🚨Offre en cours" at bounding box center [718, 443] width 128 height 16
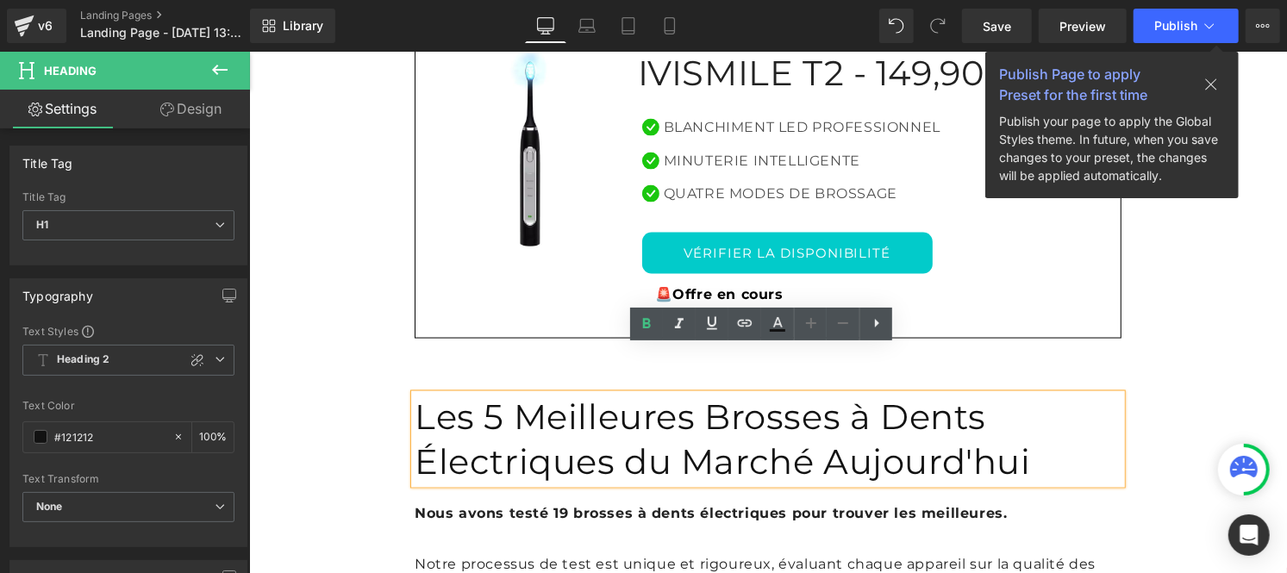
scroll to position [1392, 0]
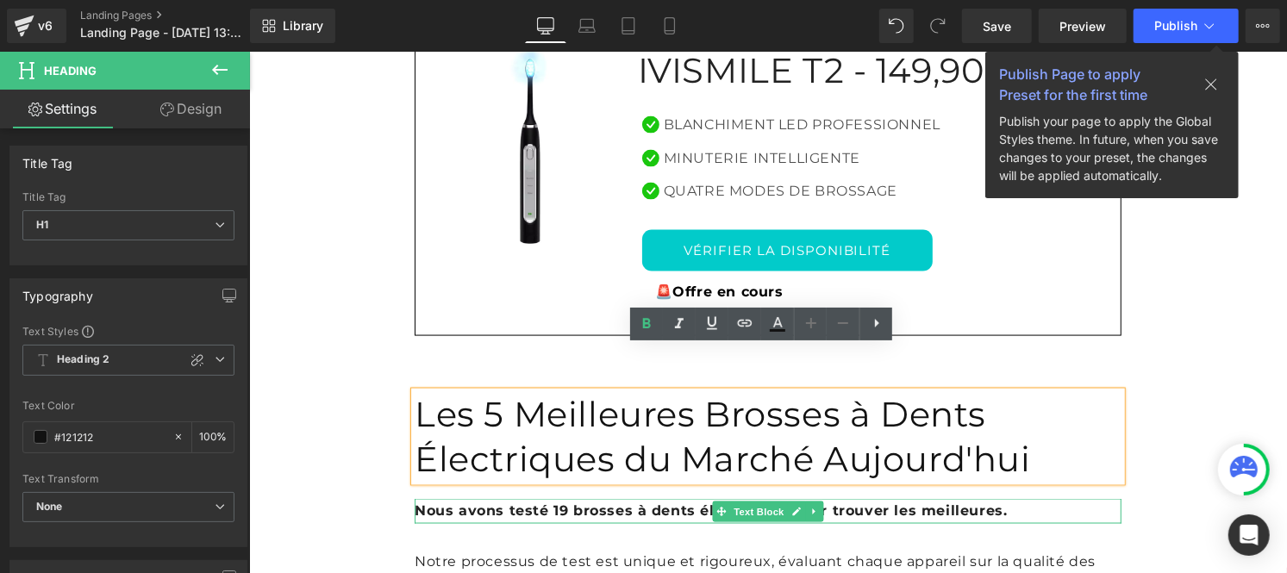
click at [479, 498] on div at bounding box center [767, 500] width 707 height 4
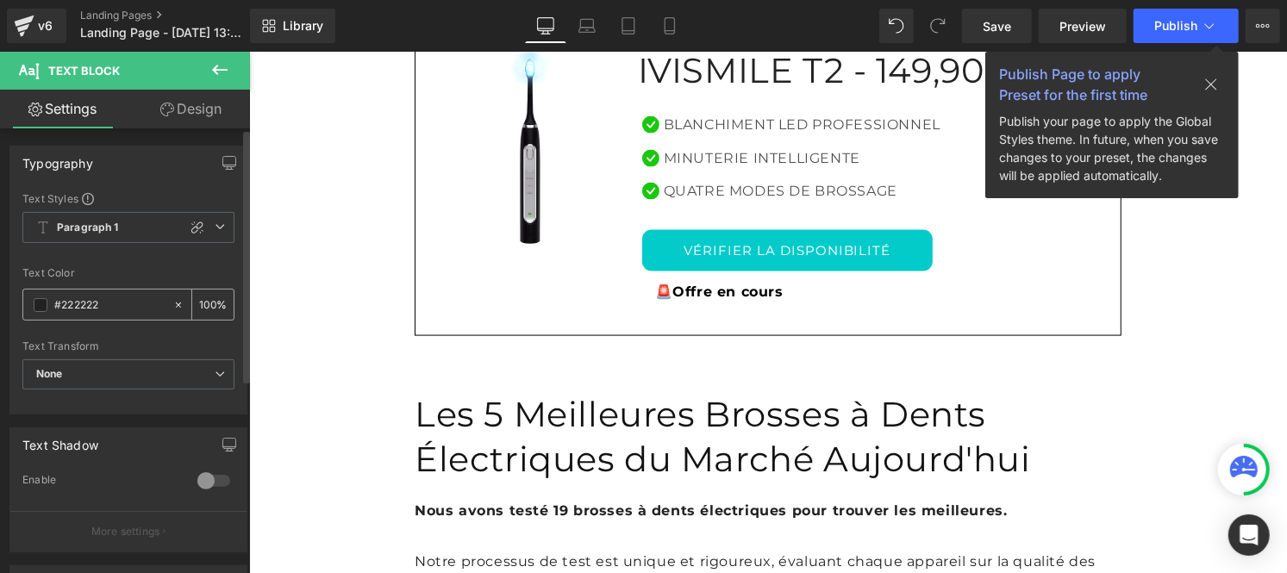
click at [110, 299] on input "#222222" at bounding box center [109, 305] width 110 height 19
type input "#121212"
click at [207, 298] on input "100" at bounding box center [207, 304] width 17 height 19
type input "1"
type input "75"
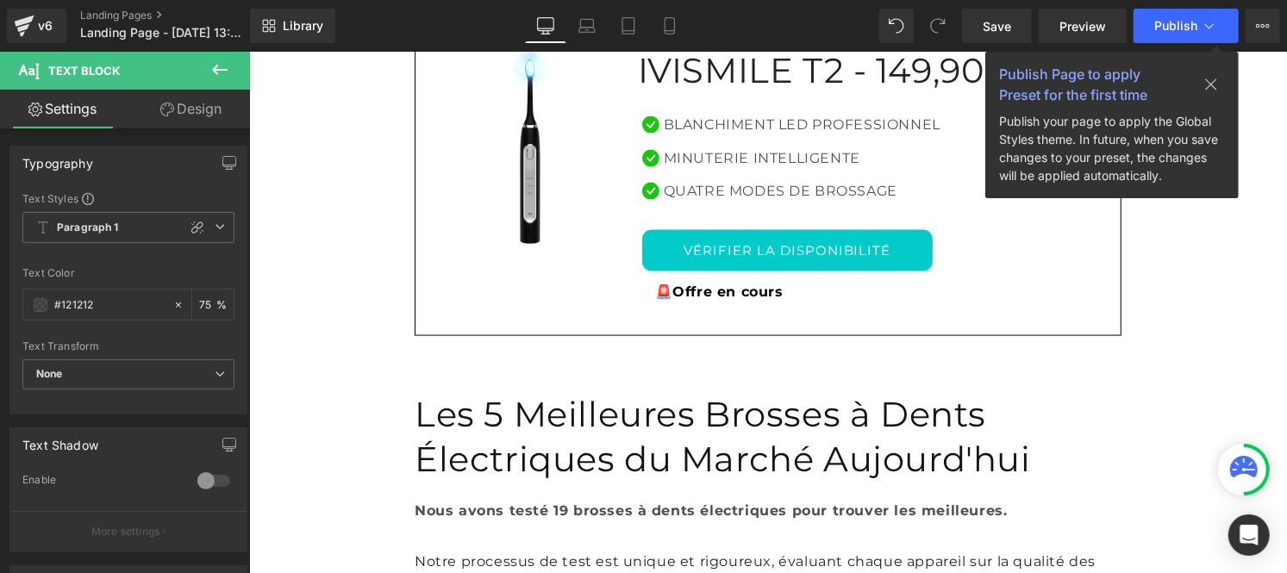
click at [548, 549] on p "Notre processus de test est unique et rigoureux, évaluant chaque appareil sur l…" at bounding box center [767, 574] width 707 height 50
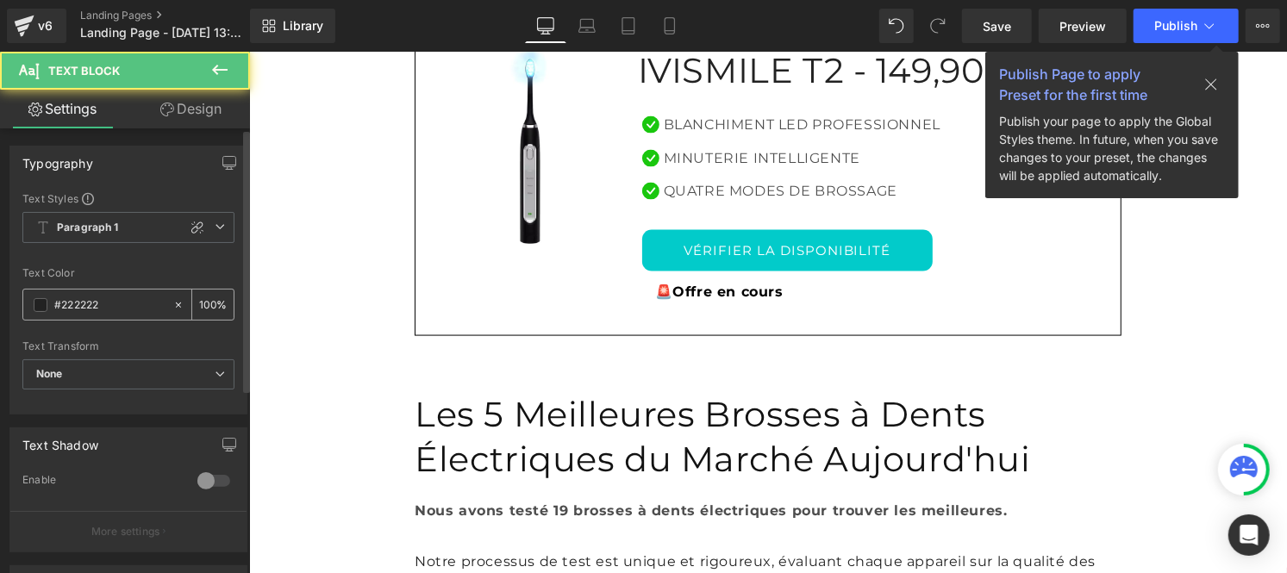
click at [112, 304] on input "#222222" at bounding box center [109, 305] width 110 height 19
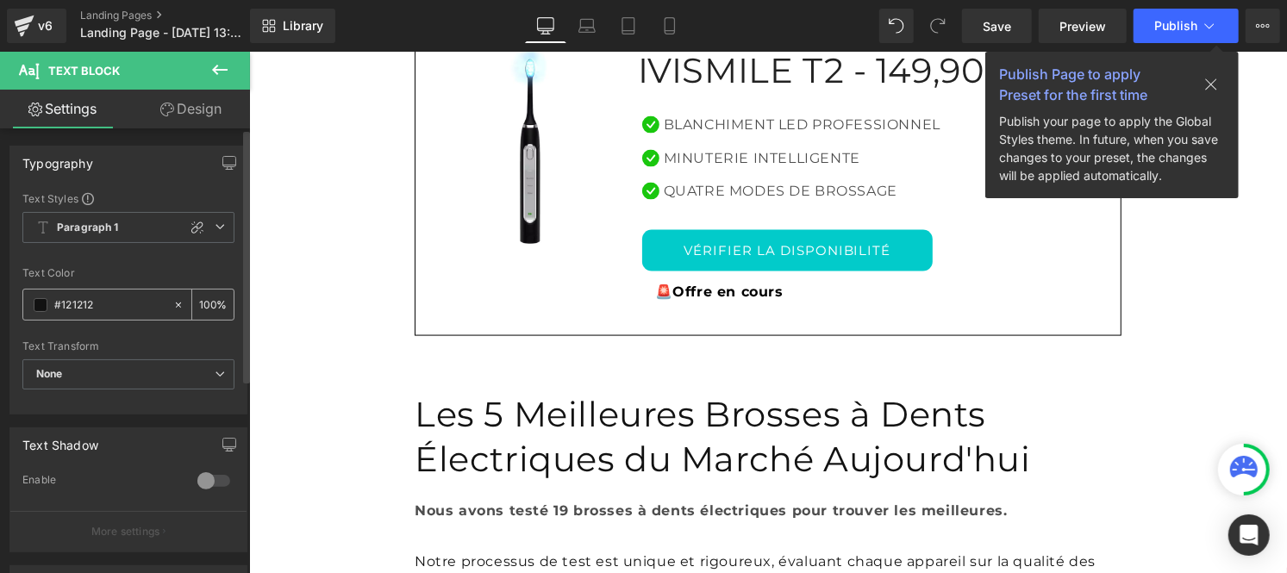
type input "#121212"
click at [207, 302] on input "100" at bounding box center [207, 304] width 17 height 19
type input "1"
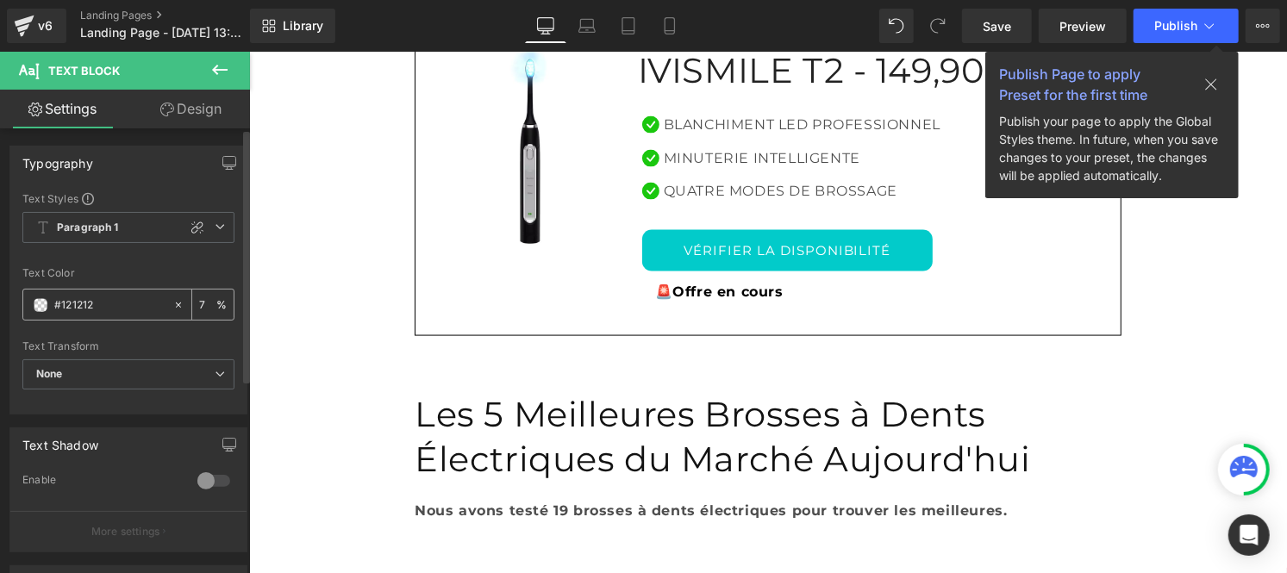
type input "75"
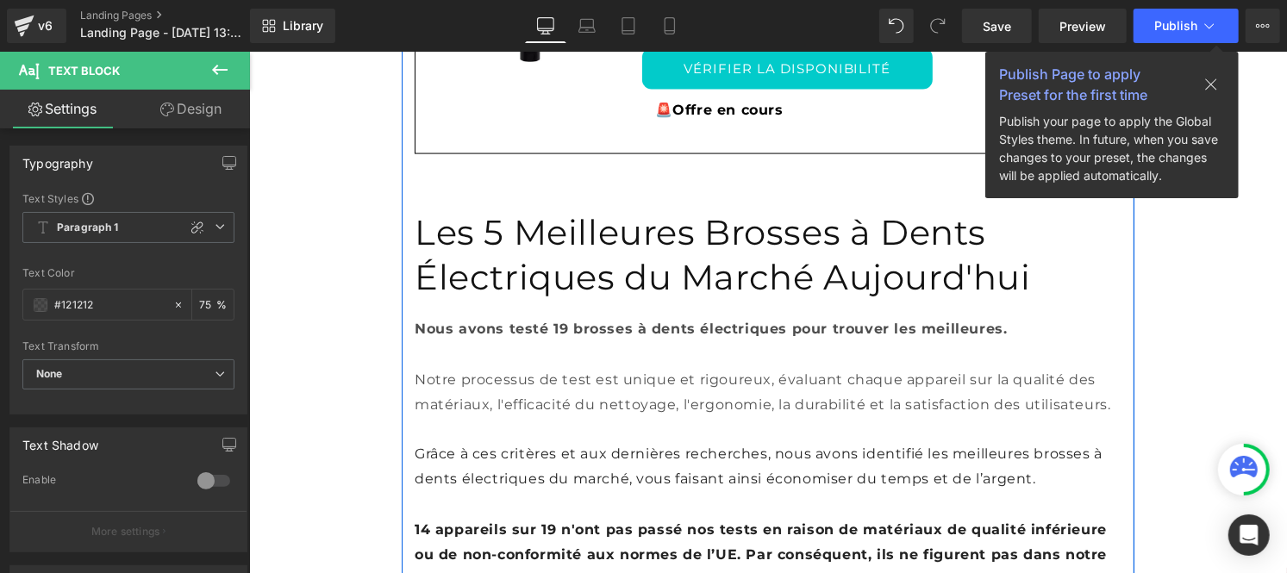
scroll to position [1575, 0]
click at [503, 441] on p "Grâce à ces critères et aux dernières recherches, nous avons identifié les meil…" at bounding box center [767, 466] width 707 height 50
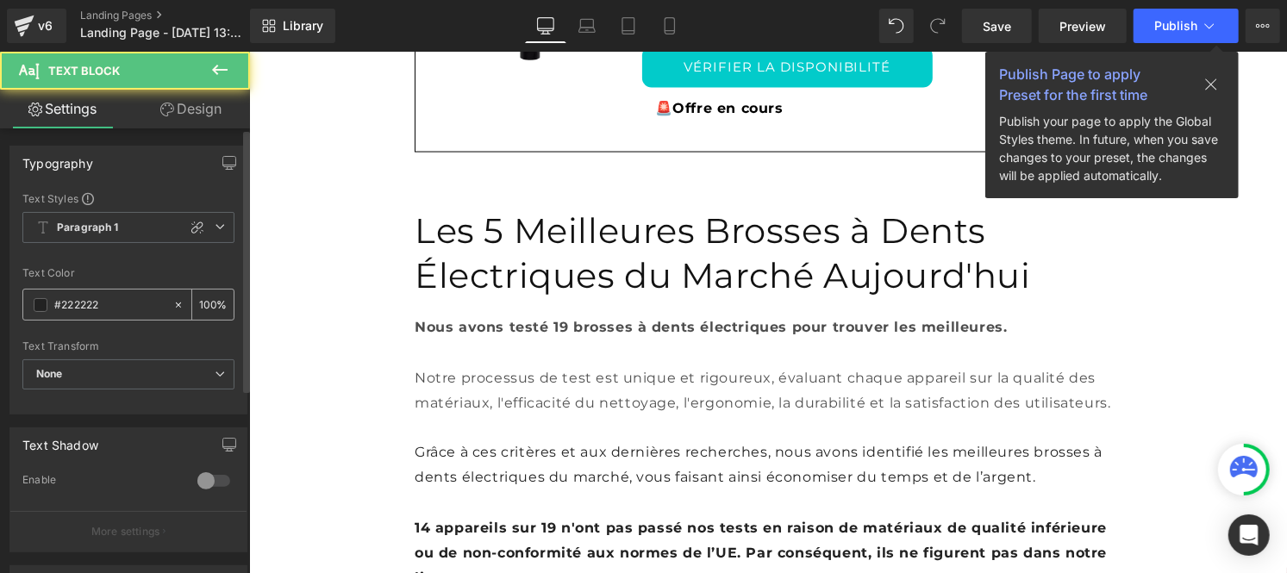
click at [114, 304] on input "#222222" at bounding box center [109, 305] width 110 height 19
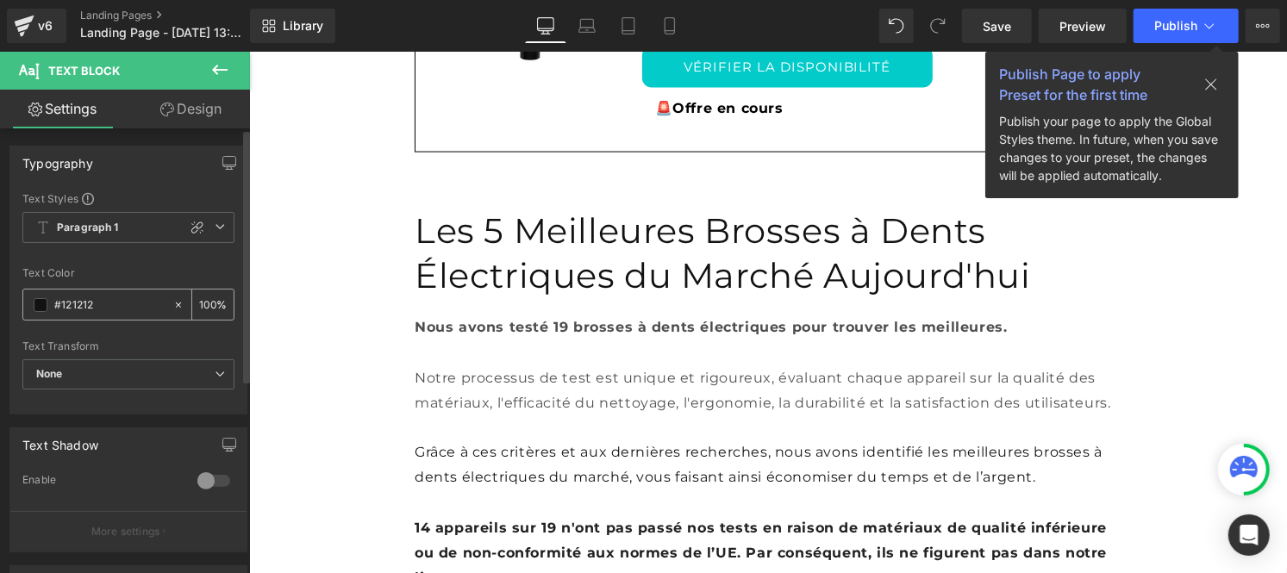
type input "#121212"
click at [205, 303] on input "100" at bounding box center [207, 304] width 17 height 19
type input "0"
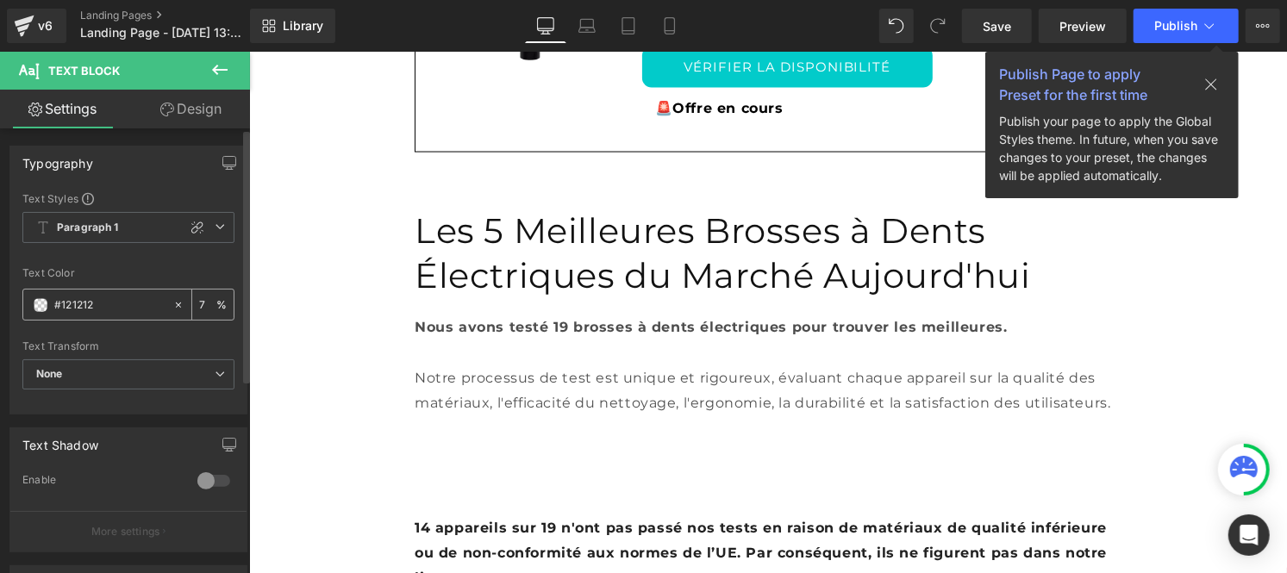
type input "75"
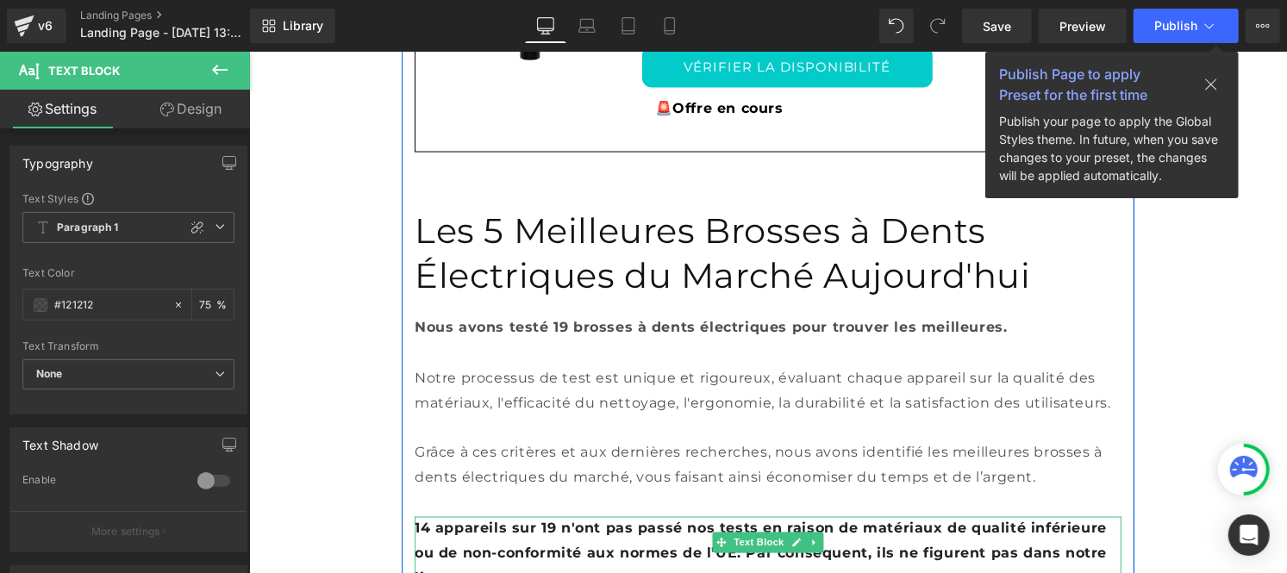
click at [510, 516] on p "14 appareils sur 19 n'ont pas passé nos tests en raison de matériaux de qualité…" at bounding box center [767, 553] width 707 height 74
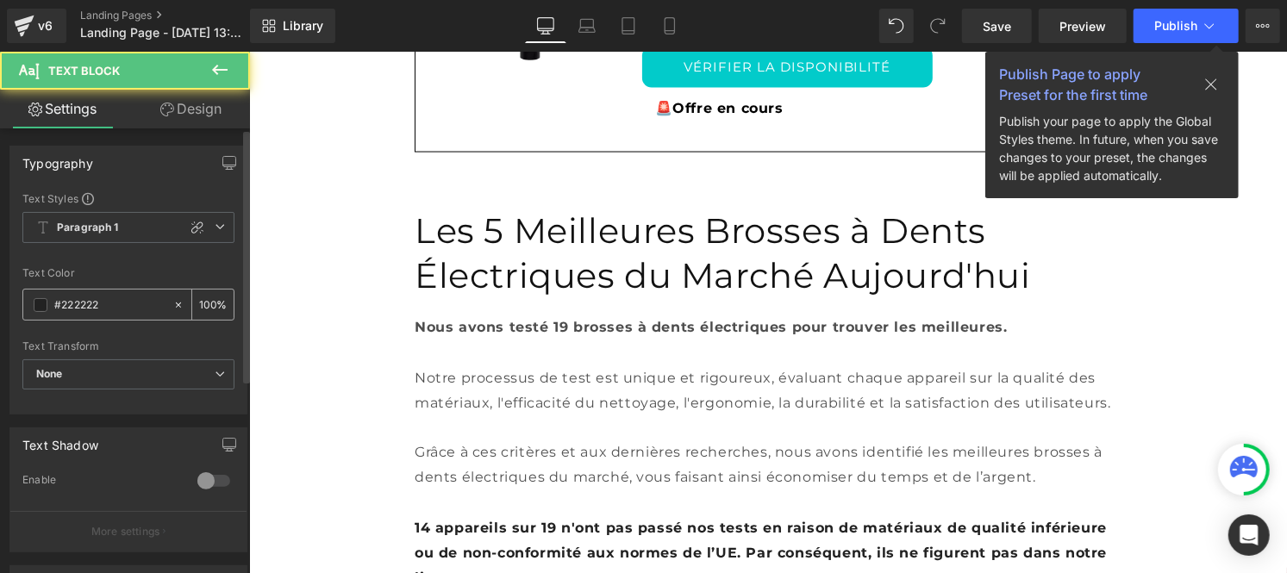
click at [127, 314] on input "#222222" at bounding box center [109, 305] width 110 height 19
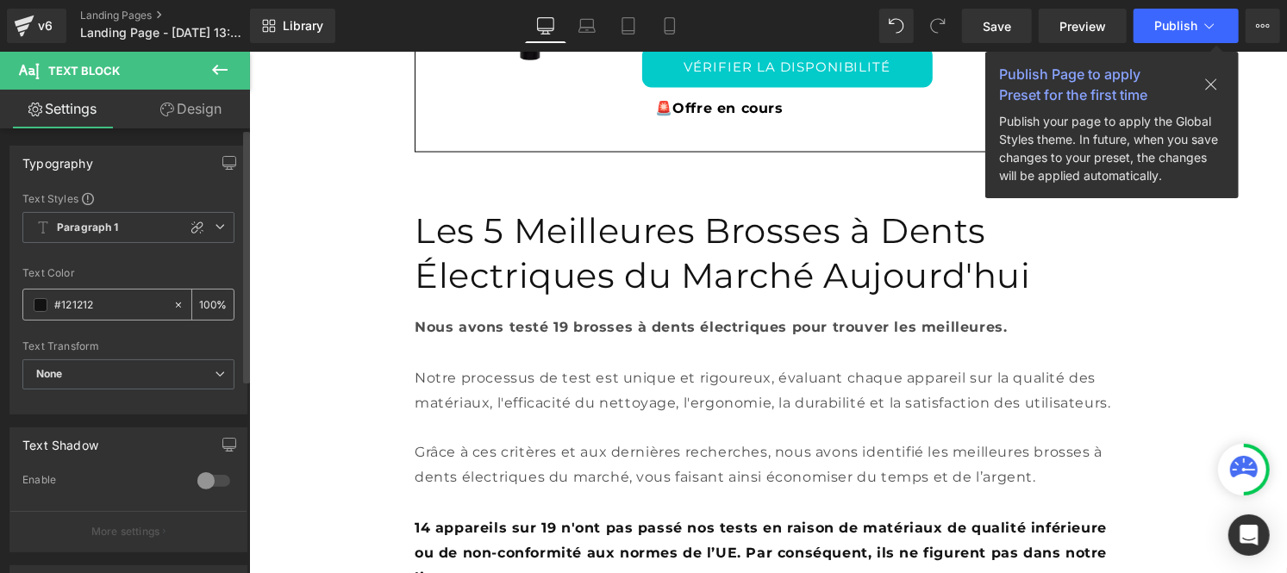
type input "#121212"
click at [211, 304] on div "100 %" at bounding box center [212, 305] width 41 height 30
click at [207, 297] on input "100" at bounding box center [207, 304] width 17 height 19
type input "1"
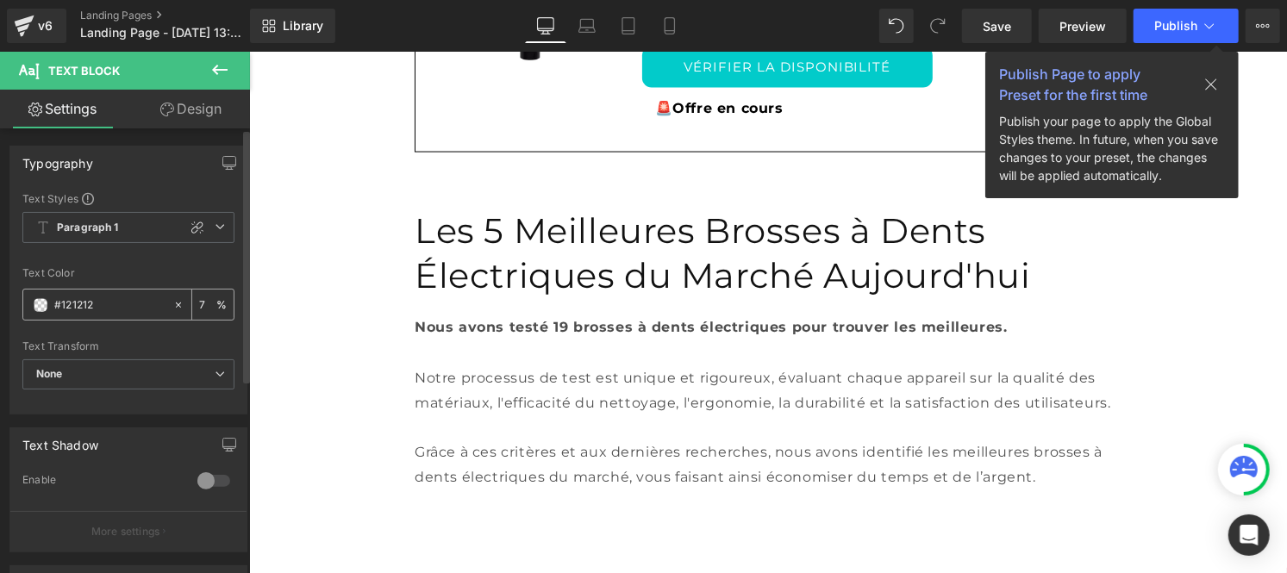
type input "75"
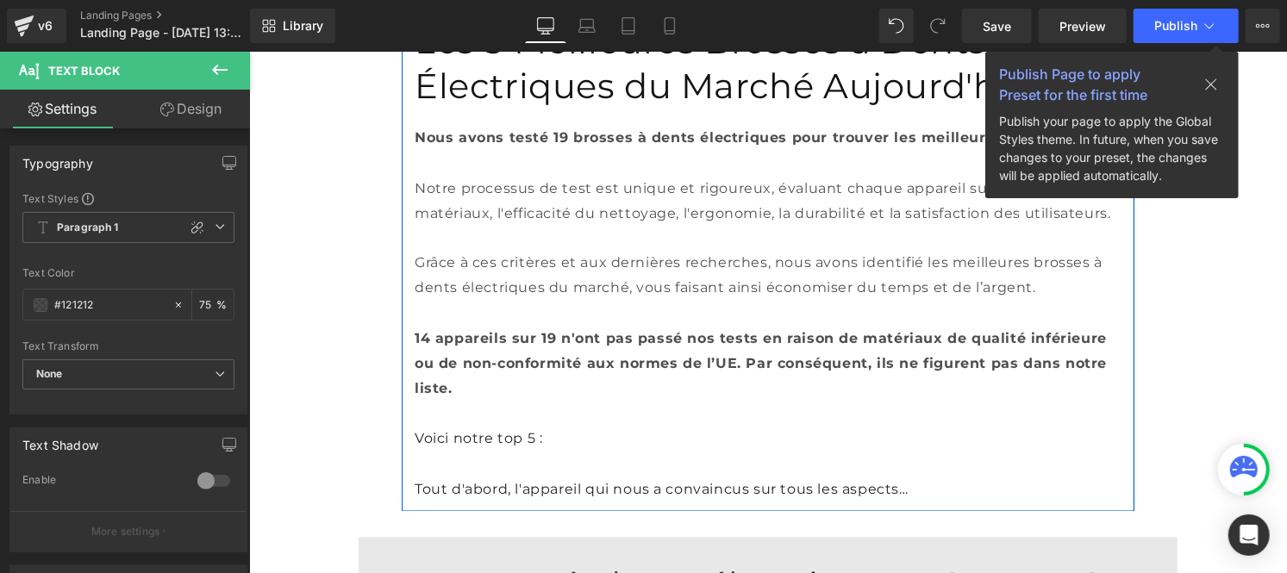
scroll to position [1777, 0]
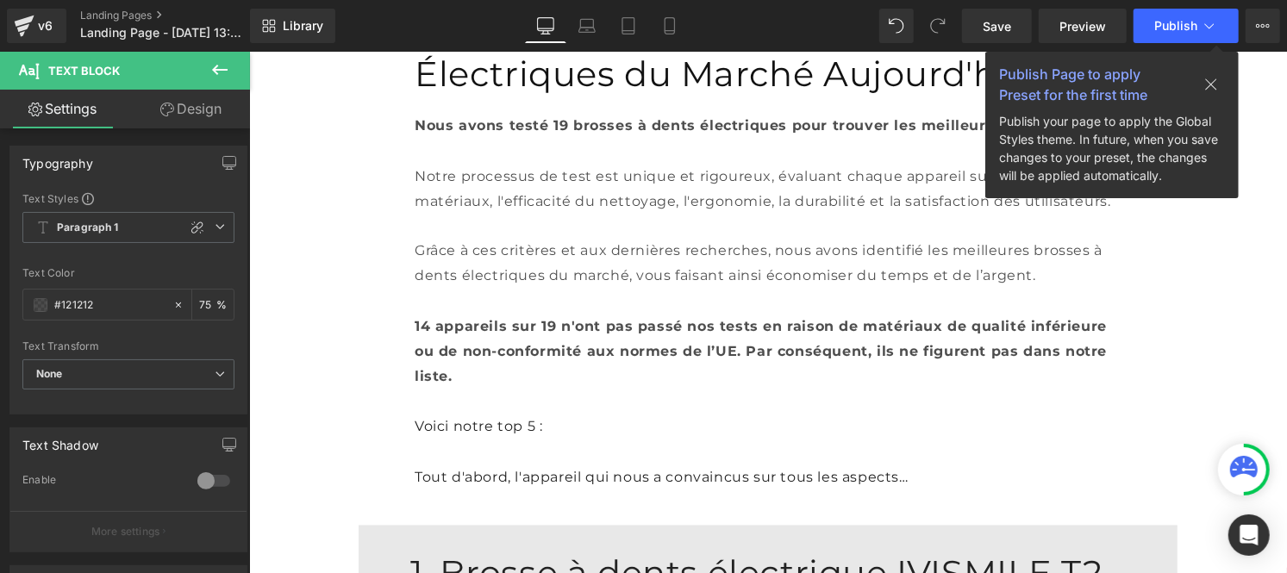
click at [470, 415] on p "Voici notre top 5 :" at bounding box center [767, 427] width 707 height 25
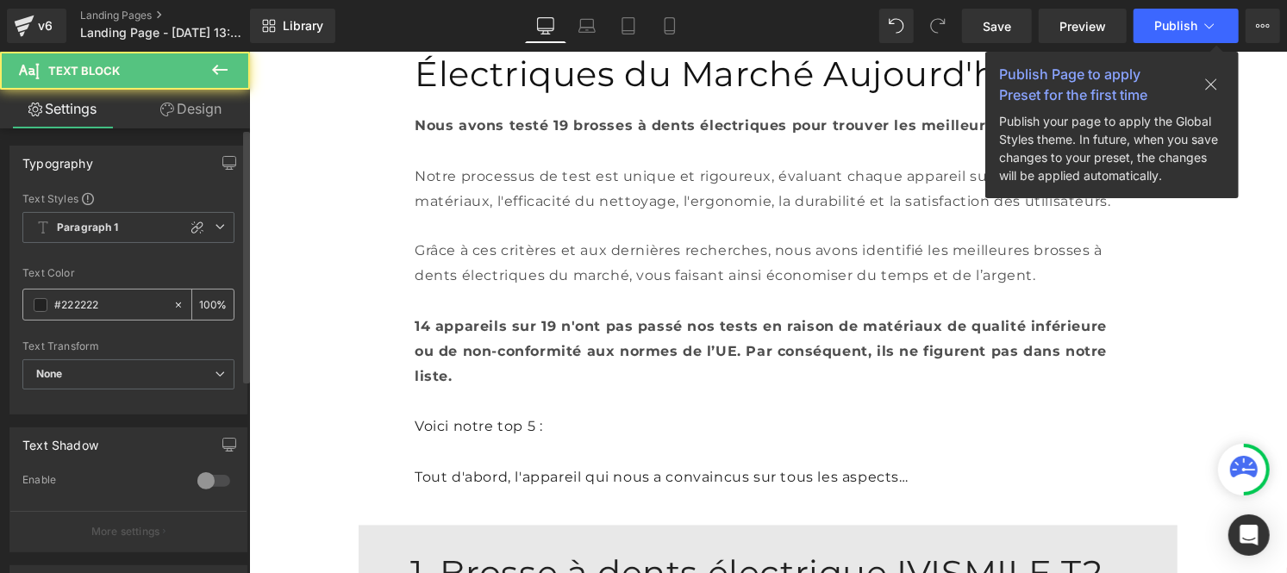
click at [107, 308] on input "#222222" at bounding box center [109, 305] width 110 height 19
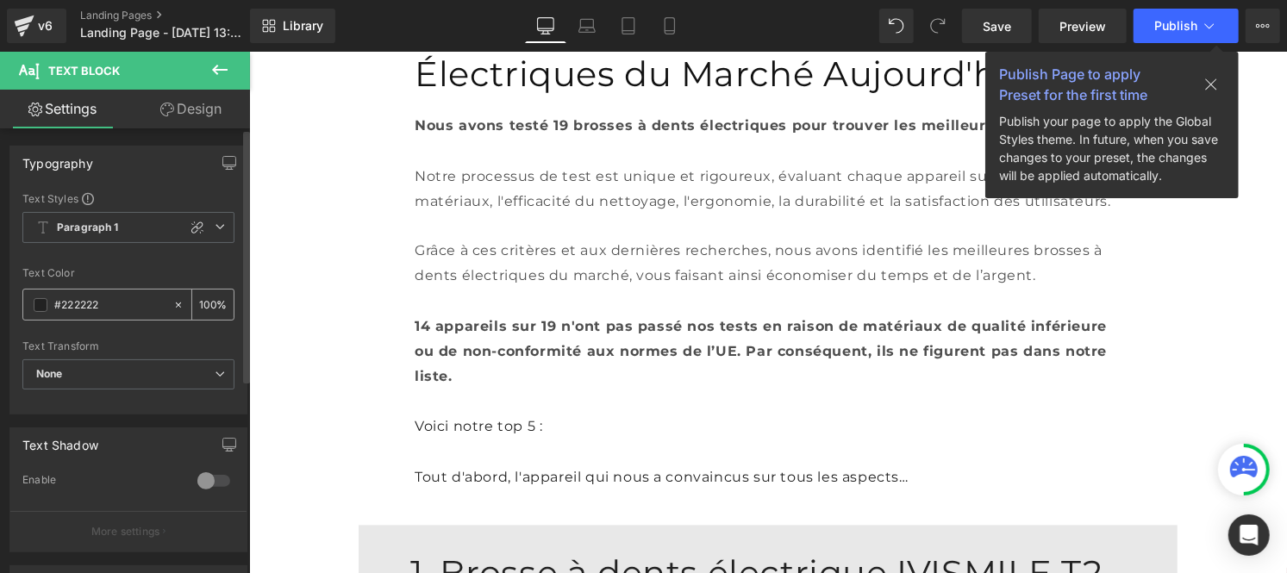
paste input "12121"
type input "#121212"
click at [203, 302] on input "100" at bounding box center [207, 304] width 17 height 19
type input "0"
type input "75"
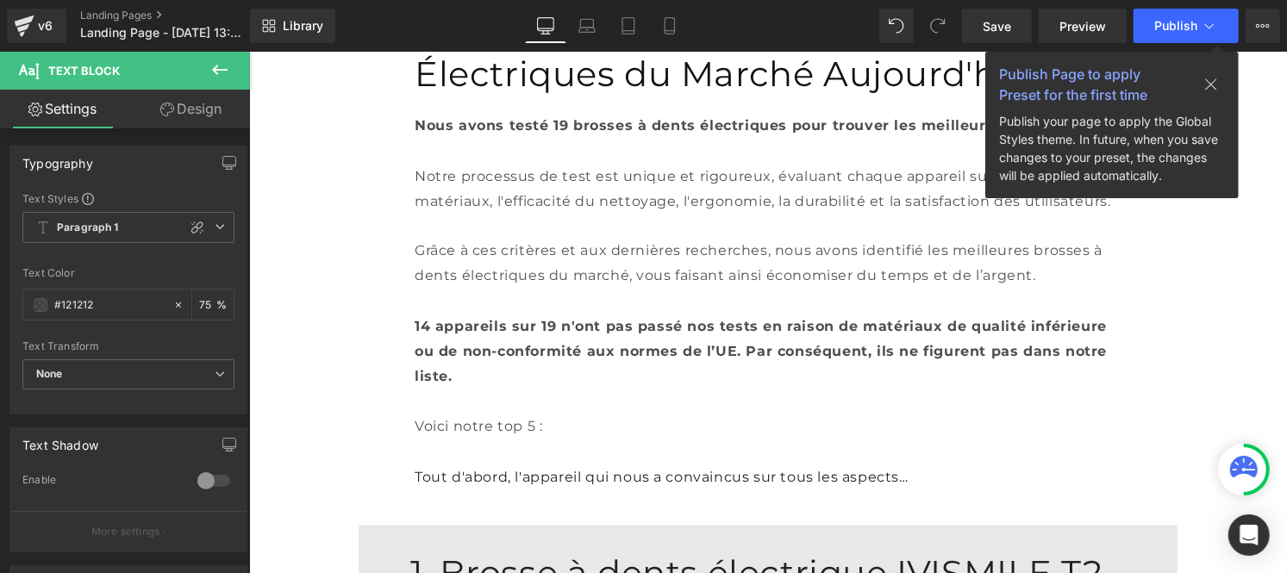
click at [473, 466] on p "Tout d'abord, l'appareil qui nous a convaincus sur tous les aspects…" at bounding box center [767, 478] width 707 height 25
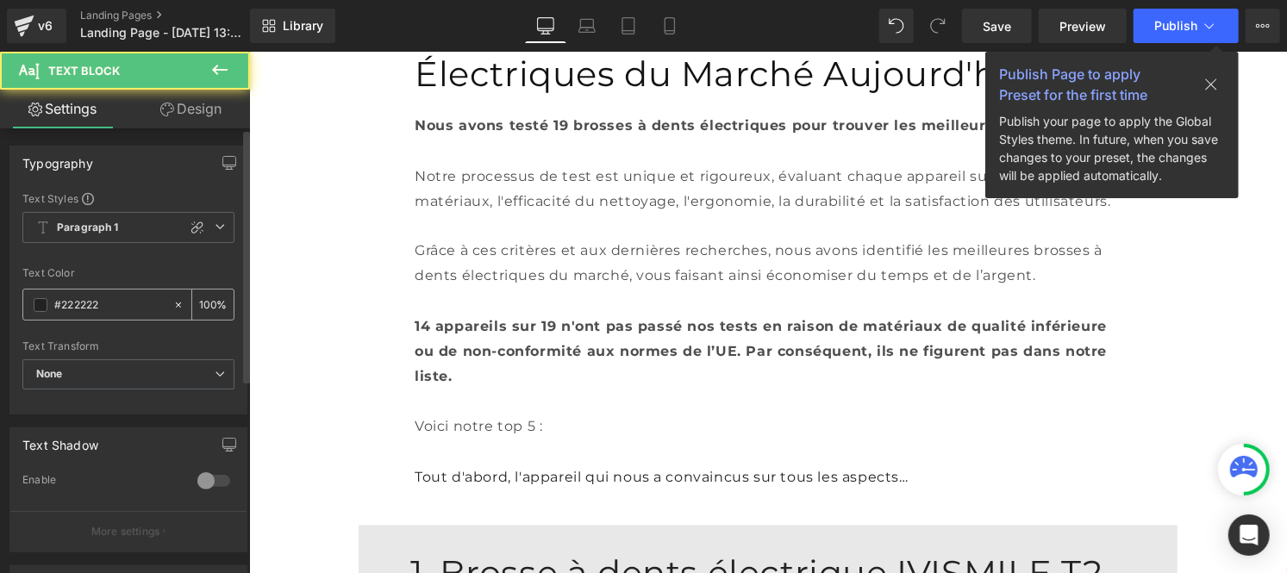
click at [110, 312] on input "#222222" at bounding box center [109, 305] width 110 height 19
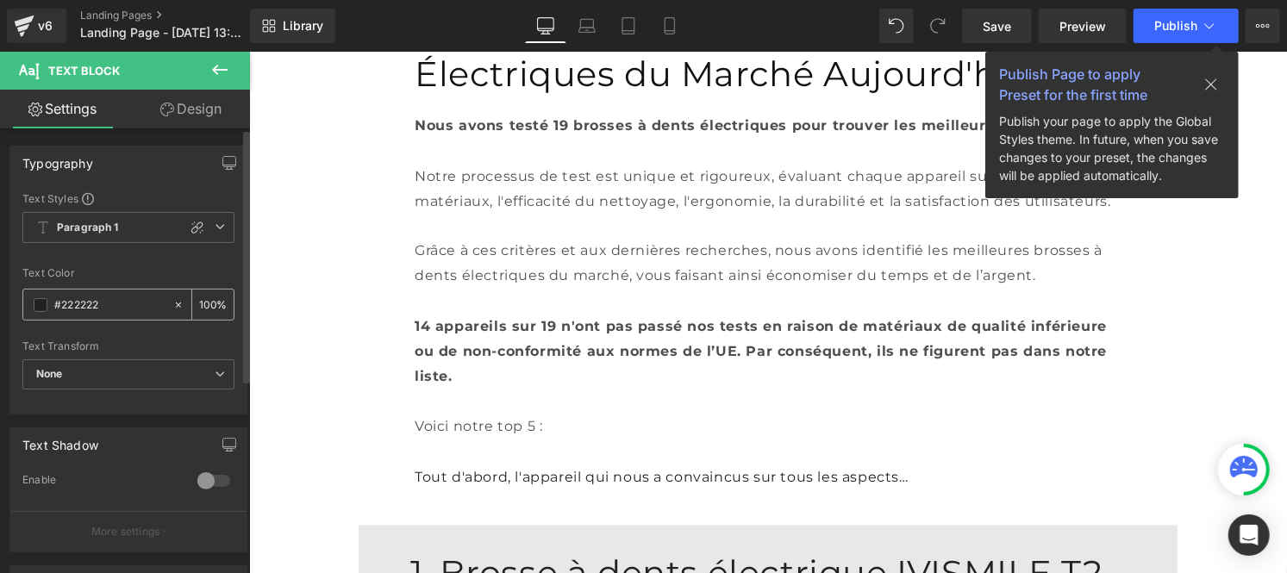
paste input "12121"
type input "#121212"
click at [207, 297] on input "100" at bounding box center [207, 304] width 17 height 19
type input "1"
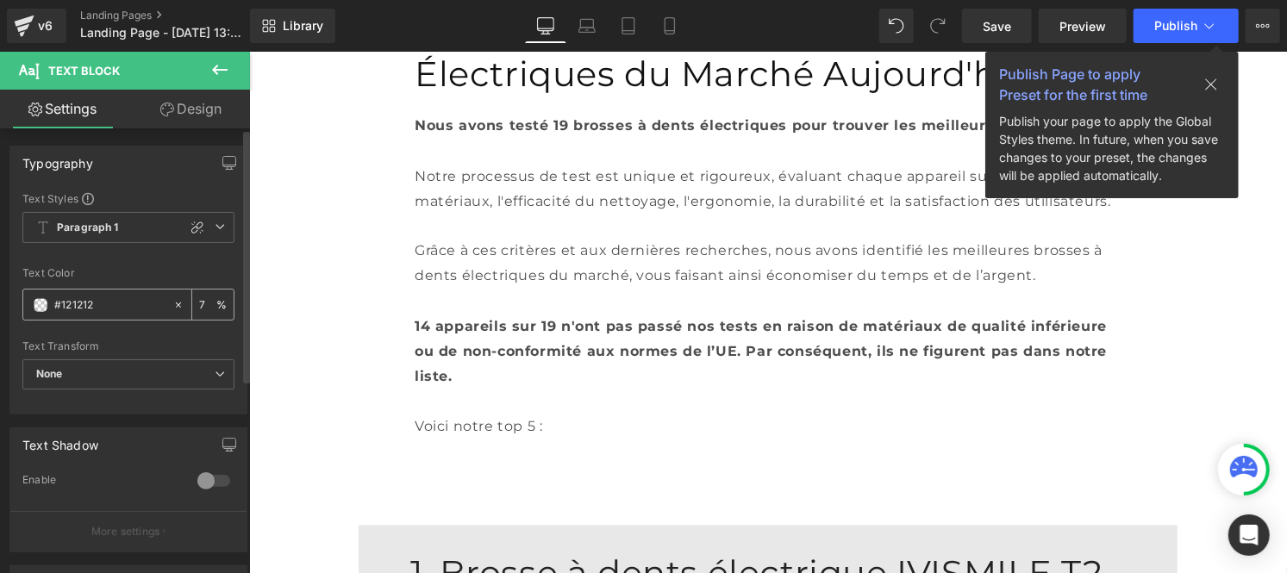
type input "75"
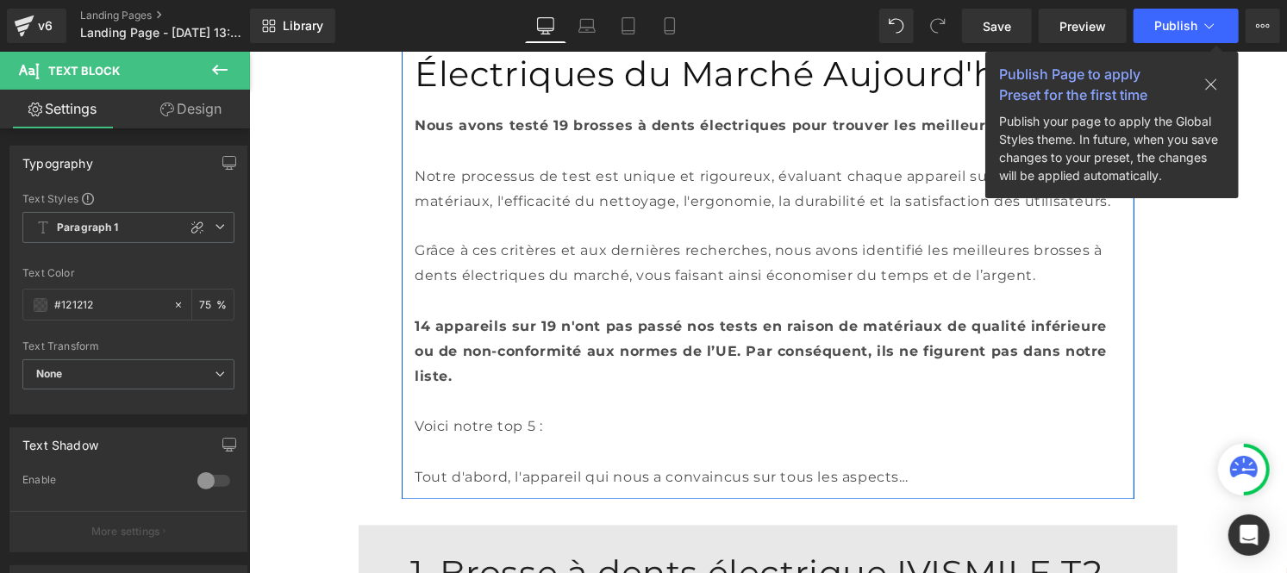
scroll to position [1908, 0]
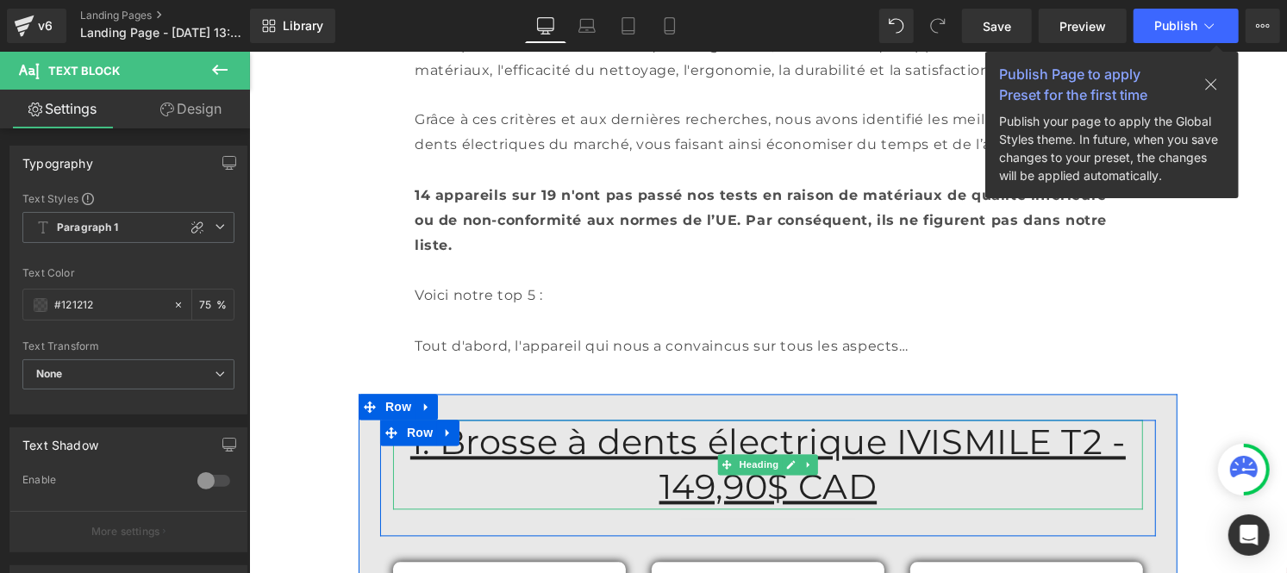
click at [613, 421] on u "1. Brosse à dents électrique IVISMILE T2 - 149,90$ CAD" at bounding box center [768, 464] width 716 height 87
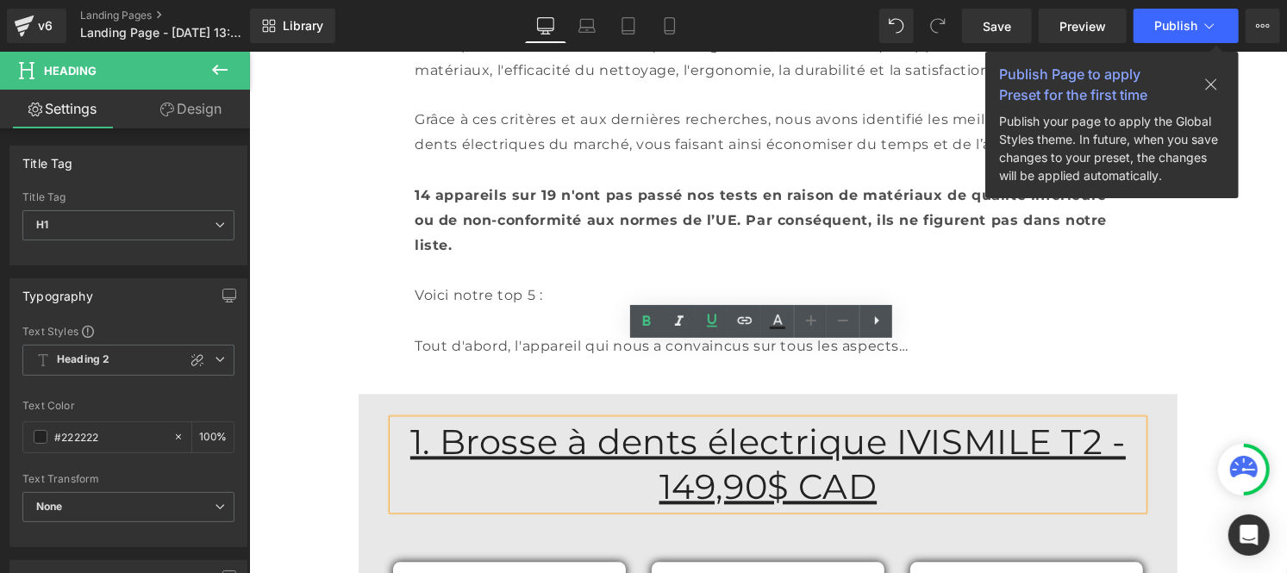
click at [971, 421] on u "1. Brosse à dents électrique IVISMILE T2 - 149,90$ CAD" at bounding box center [768, 464] width 716 height 87
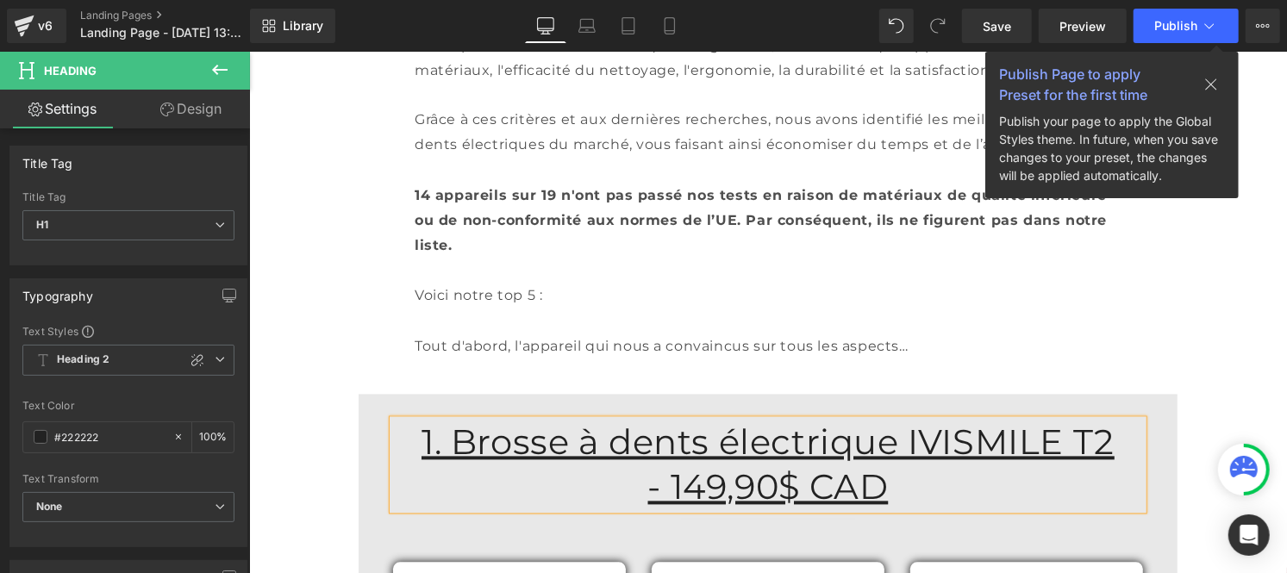
click at [702, 421] on u "1. Brosse à dents électrique IVISMILE T2" at bounding box center [767, 442] width 693 height 42
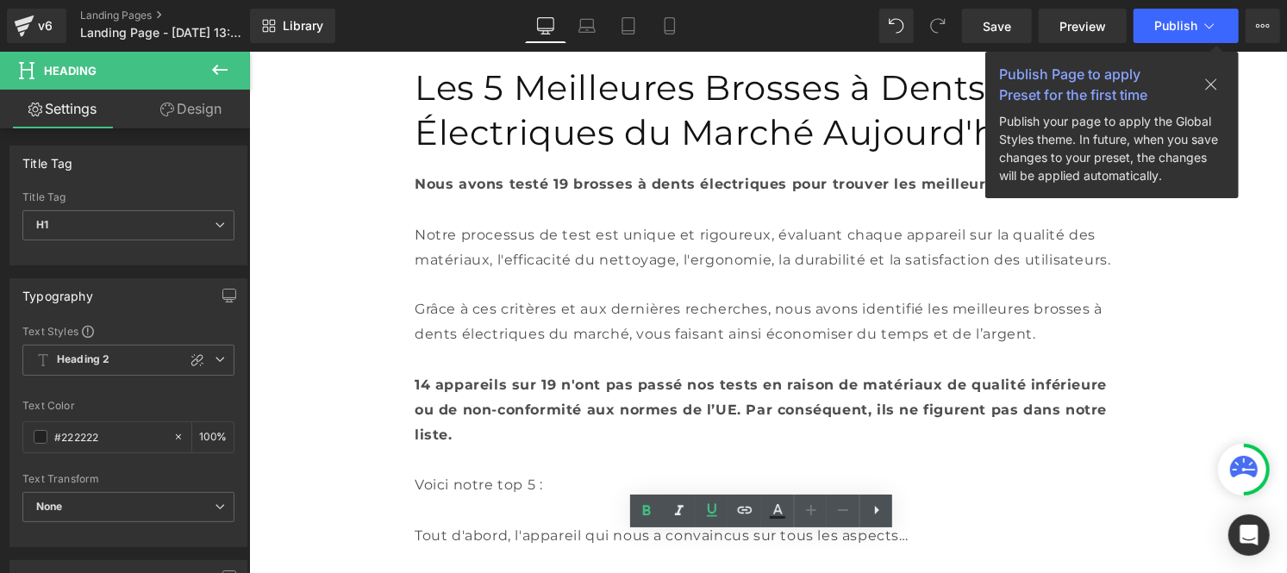
scroll to position [1718, 0]
click at [995, 29] on span "Save" at bounding box center [997, 26] width 28 height 18
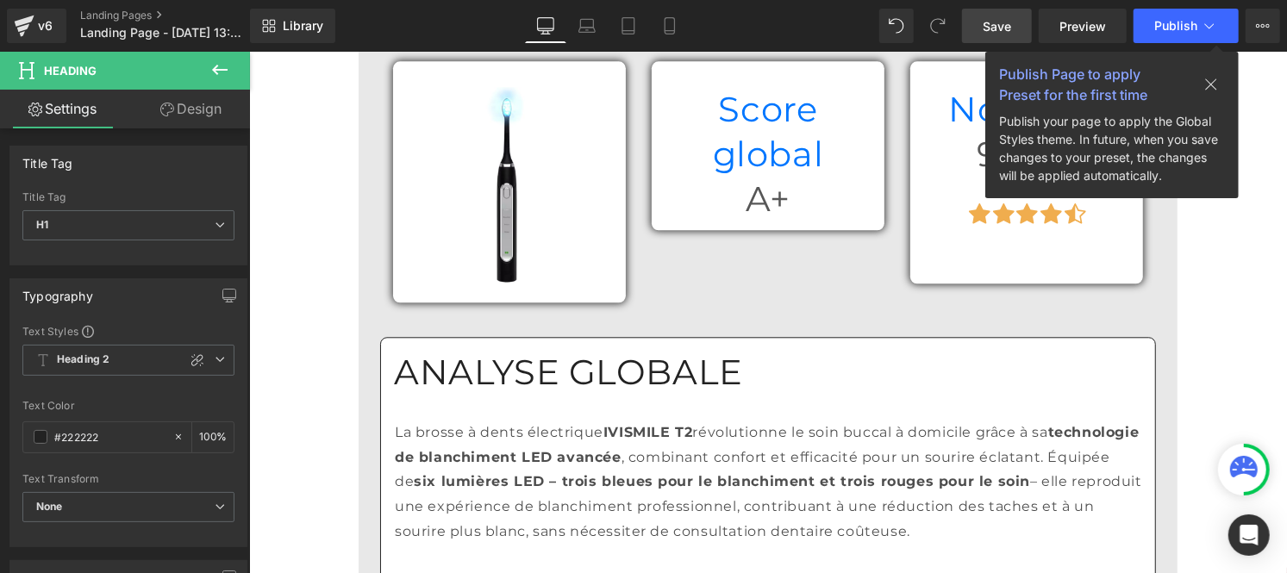
scroll to position [2434, 0]
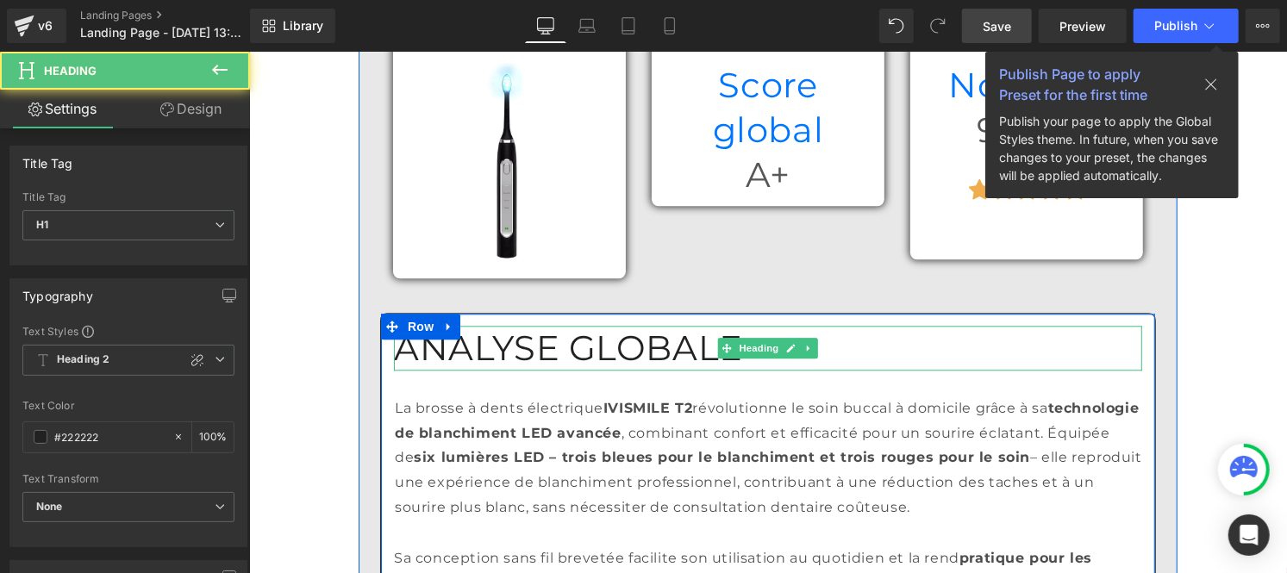
click at [569, 325] on h1 "ANALYSE GLOBALE" at bounding box center [767, 347] width 748 height 45
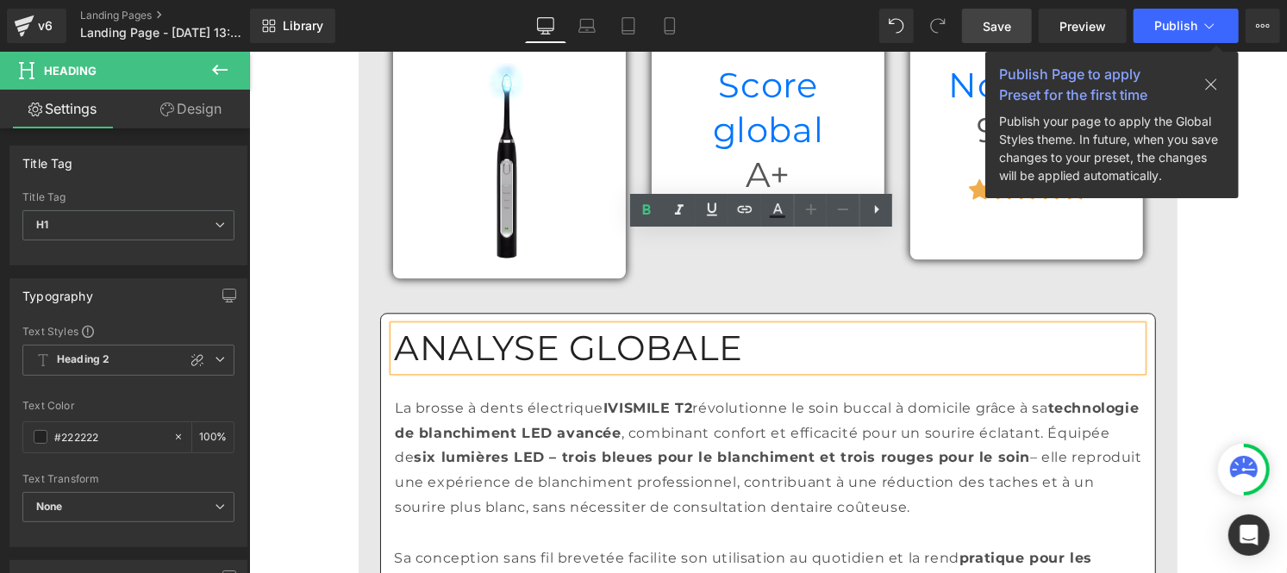
click at [551, 396] on p "La brosse à dents électrique IVISMILE T2 révolutionne le soin buccal à domicile…" at bounding box center [768, 458] width 748 height 124
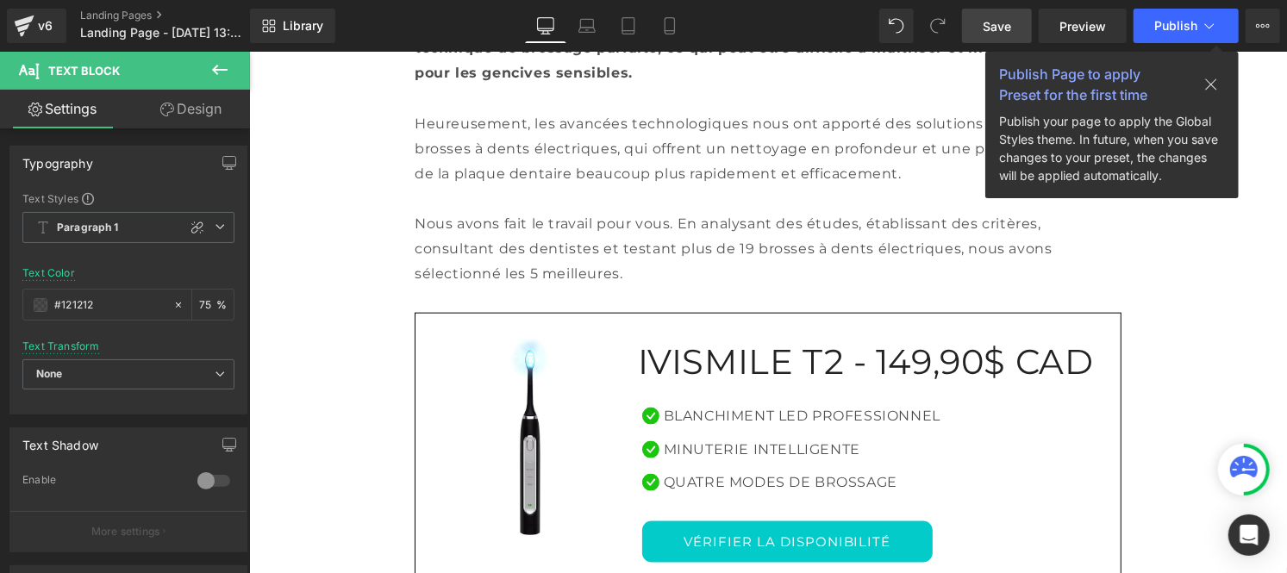
scroll to position [1099, 0]
click at [688, 340] on h1 "IVISMILE T2 - 149,90$ CAD" at bounding box center [872, 362] width 470 height 45
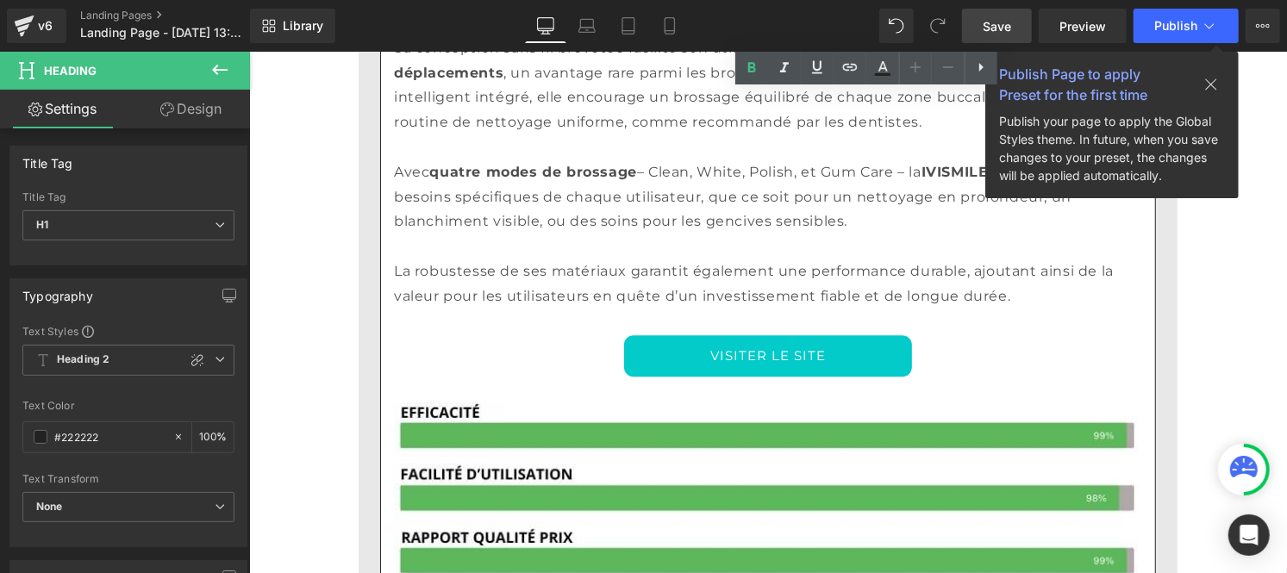
scroll to position [2945, 0]
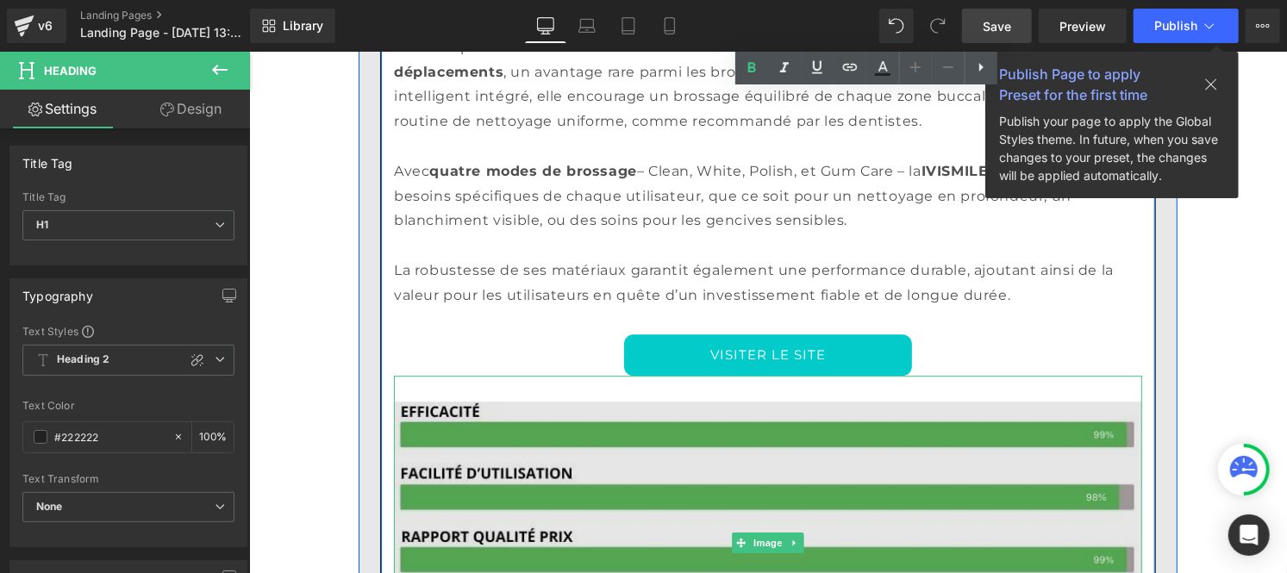
click at [590, 467] on img at bounding box center [767, 542] width 748 height 335
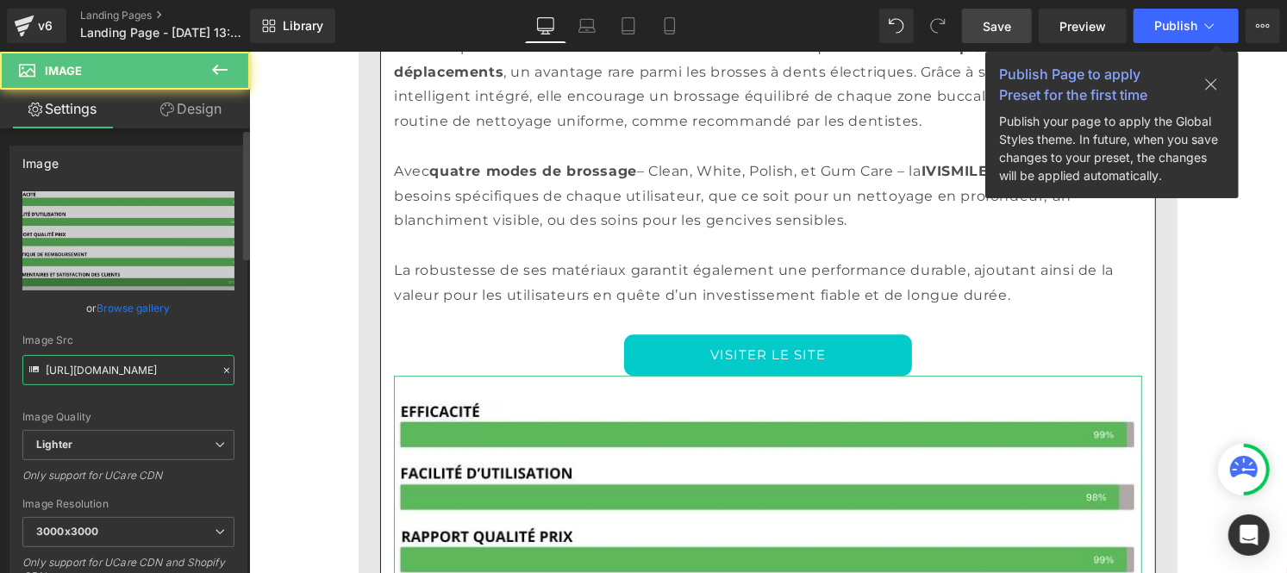
click at [130, 373] on input "https://ucarecdn.com/bd3f03a7-a45d-4e99-9b87-1cbc0aaa2eac/-/format/auto/-/previ…" at bounding box center [128, 370] width 212 height 30
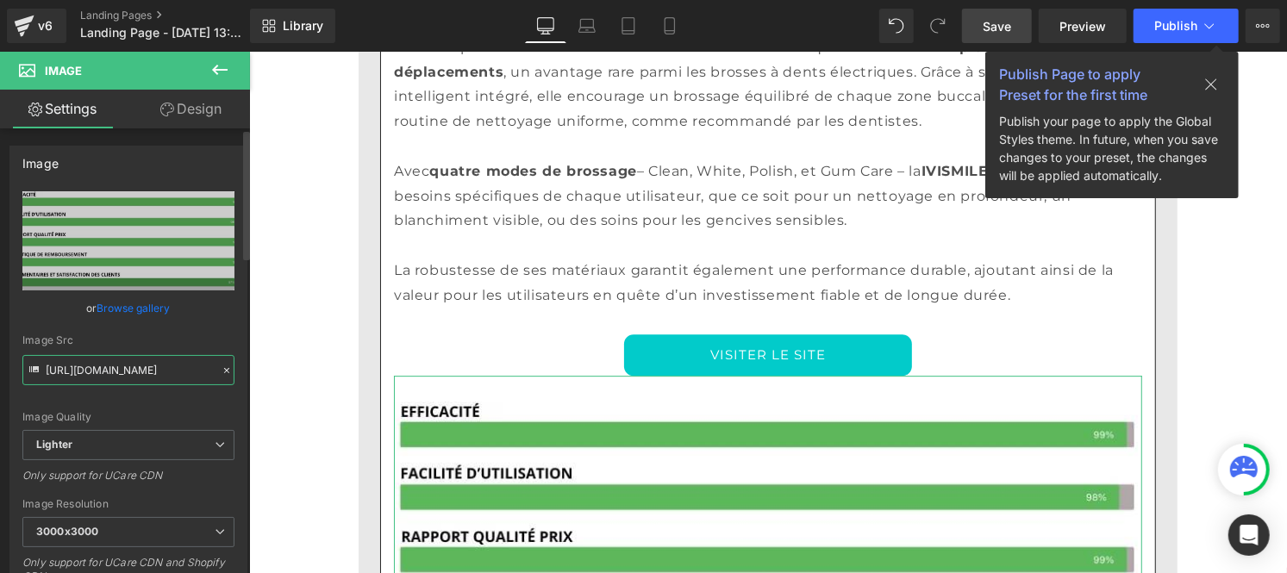
type input "https://cdn.shopify.com/s/files/1/0953/5953/3403/files/Pourcentage_produit_1.jp…"
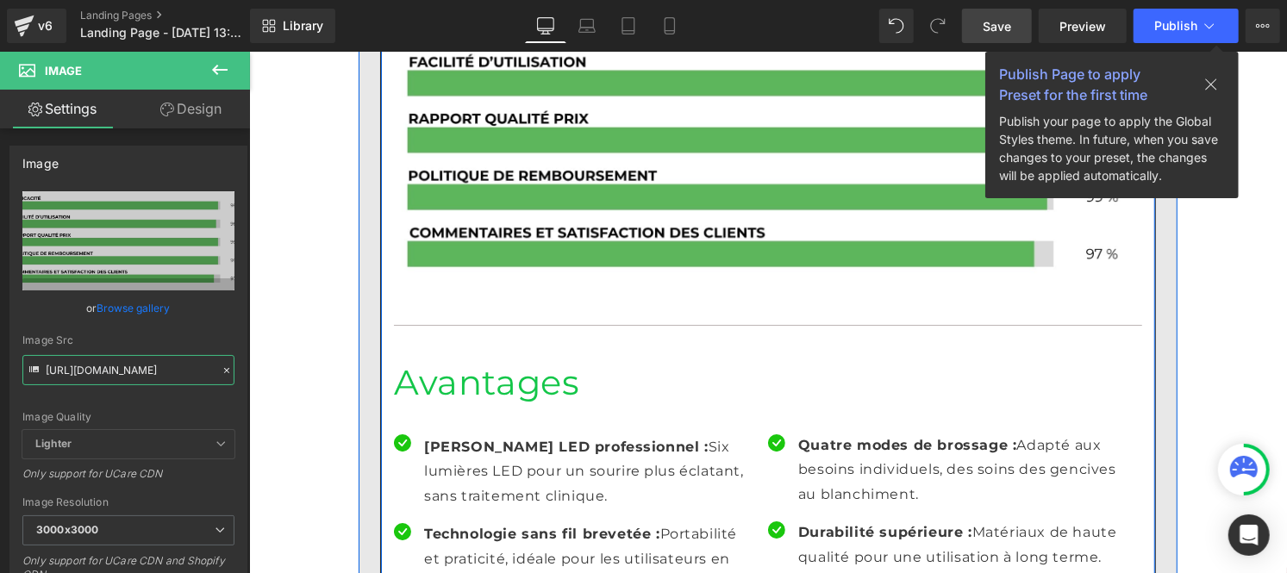
scroll to position [3367, 0]
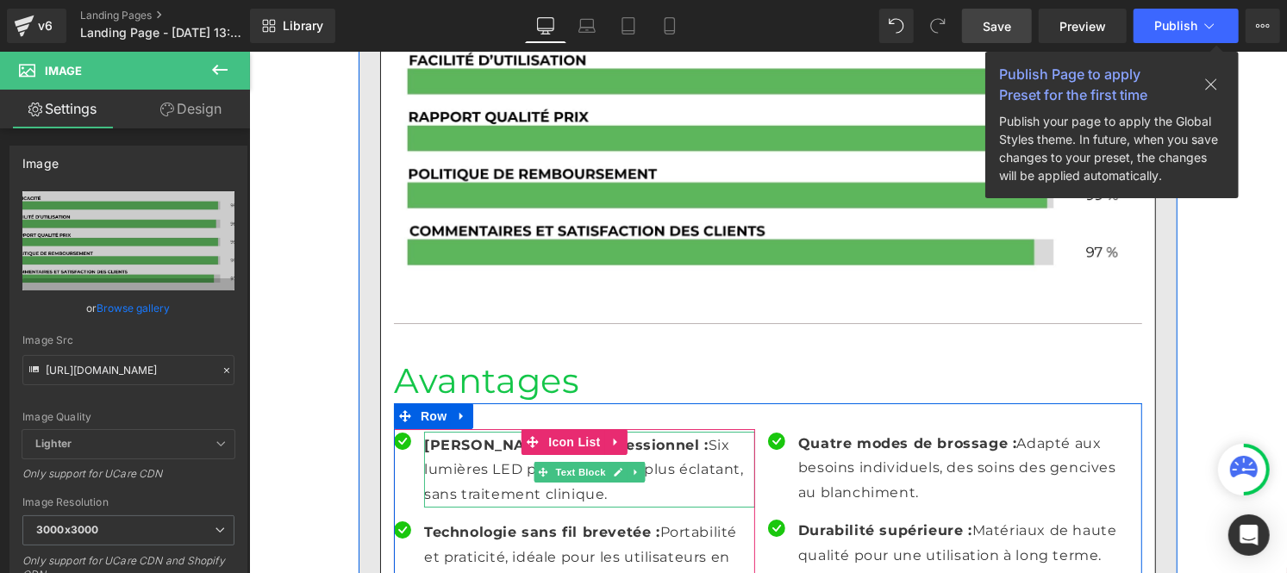
click at [501, 433] on p "Blanchiment LED professionnel : Six lumières LED pour un sourire plus éclatant,…" at bounding box center [588, 470] width 331 height 74
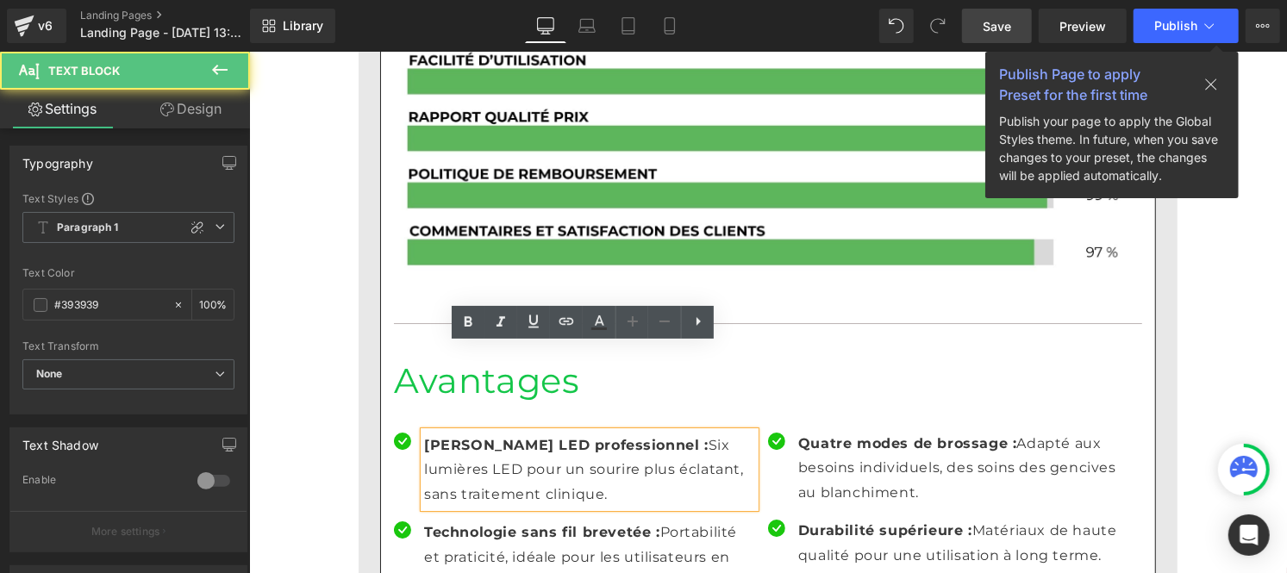
click at [501, 433] on p "Blanchiment LED professionnel : Six lumières LED pour un sourire plus éclatant,…" at bounding box center [588, 470] width 331 height 74
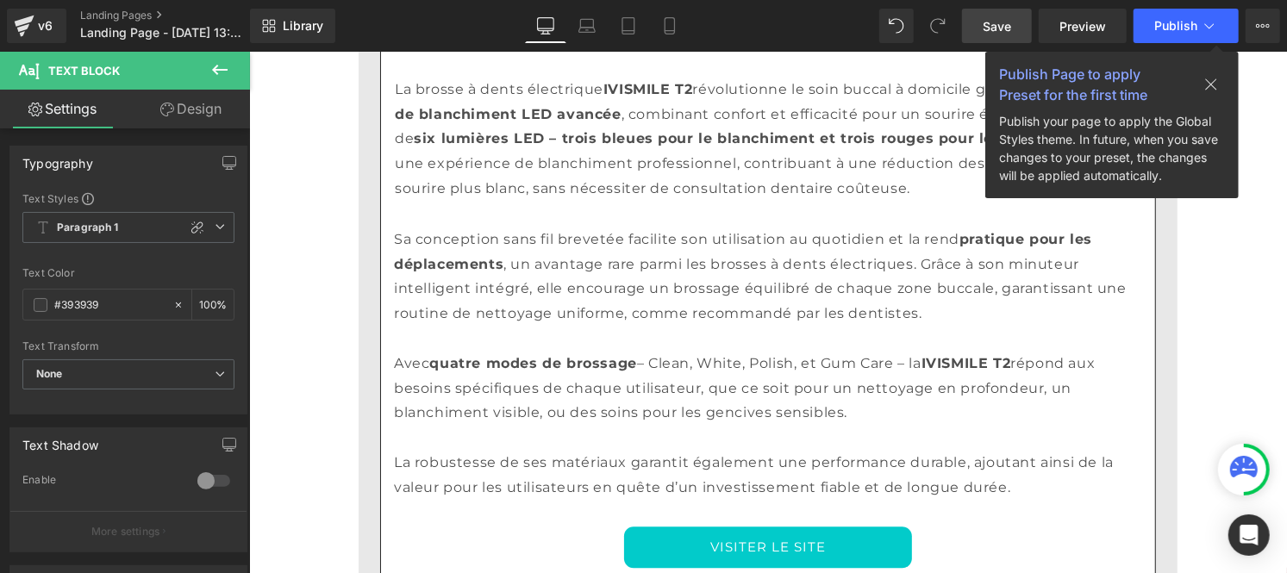
scroll to position [2747, 0]
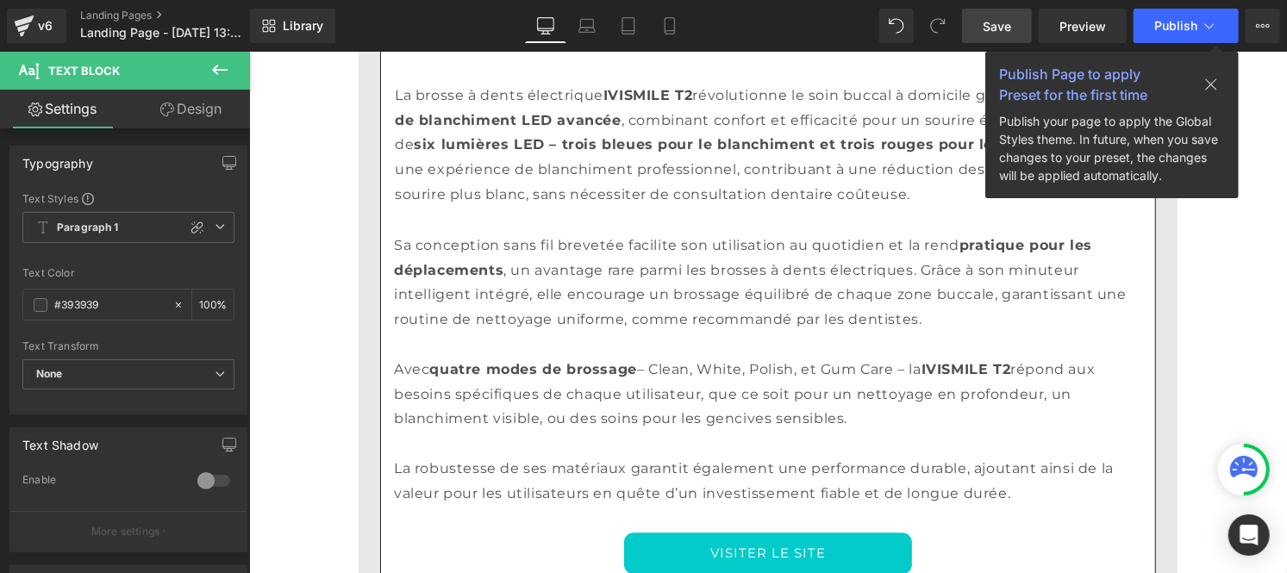
click at [583, 233] on p "Sa conception sans fil brevetée facilite son utilisation au quotidien et la ren…" at bounding box center [767, 332] width 748 height 198
click at [5, 280] on div "Typography Text Styles Custom Paragraph 1 Paragraph 2 Paragraph 3 Paragraph 4 P…" at bounding box center [129, 274] width 258 height 282
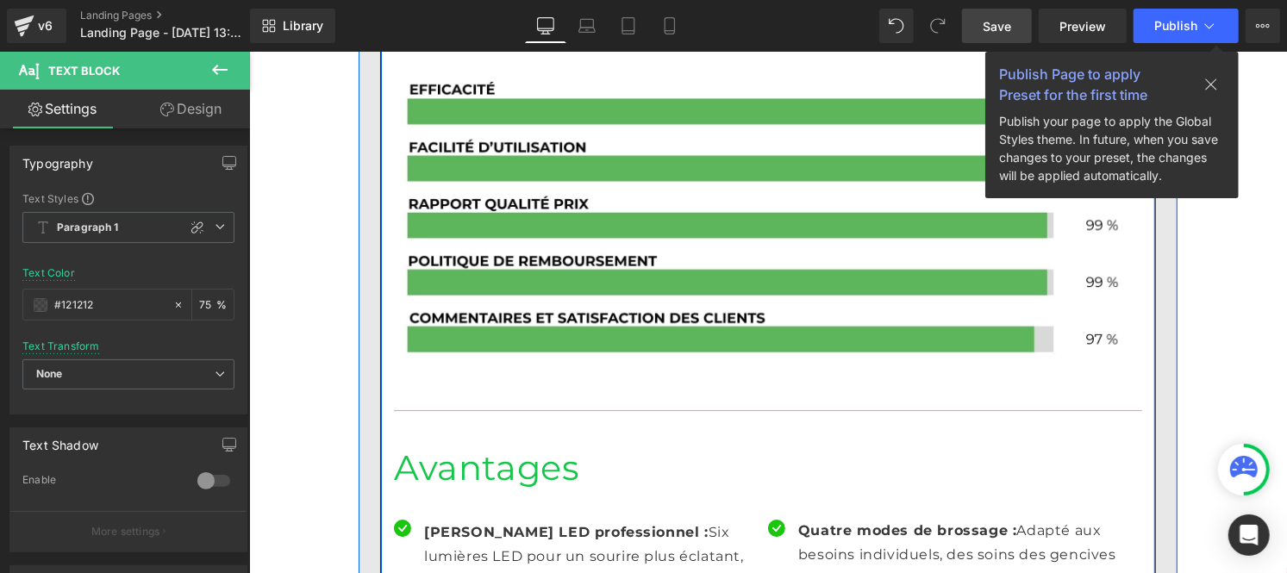
scroll to position [3281, 0]
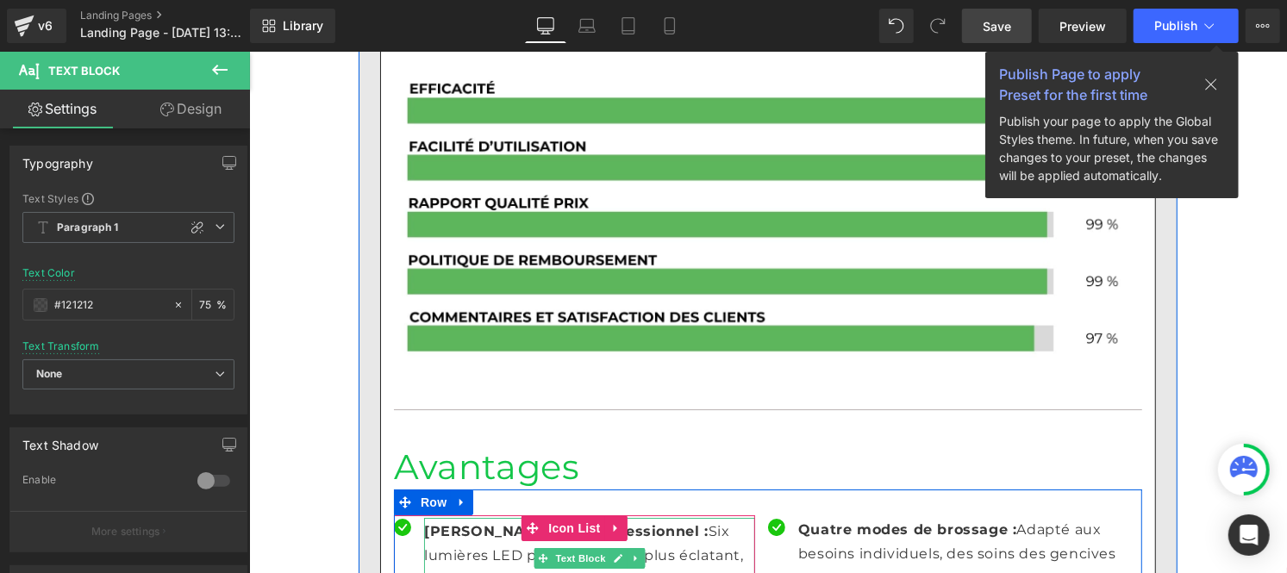
click at [447, 519] on p "Blanchiment LED professionnel : Six lumières LED pour un sourire plus éclatant,…" at bounding box center [588, 556] width 331 height 74
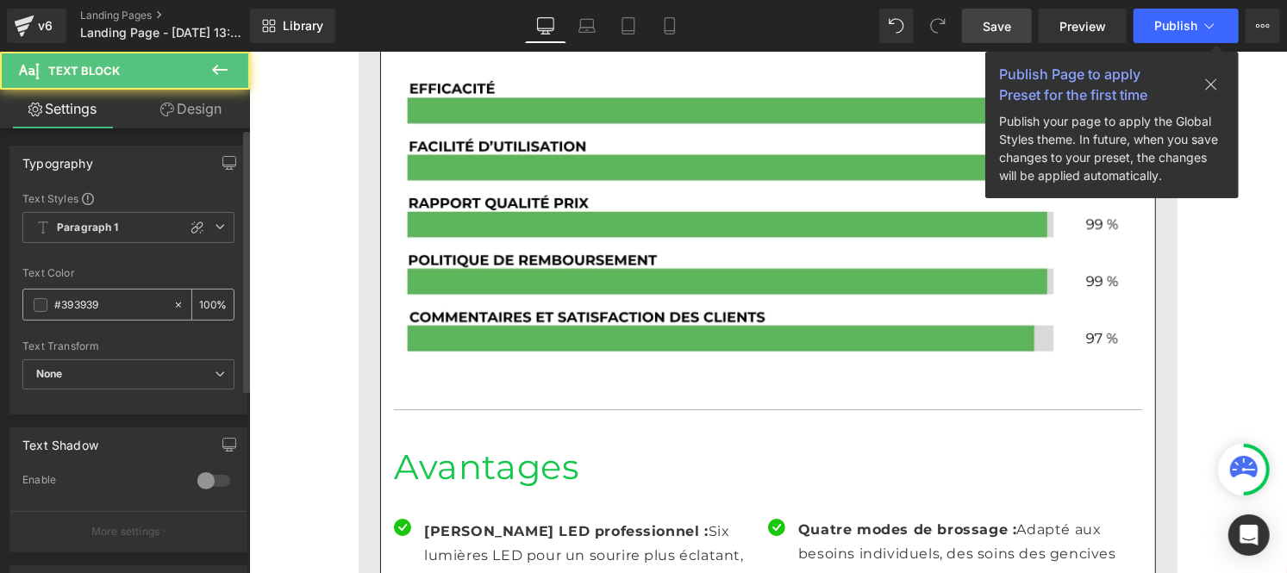
click at [91, 312] on input "#393939" at bounding box center [109, 305] width 110 height 19
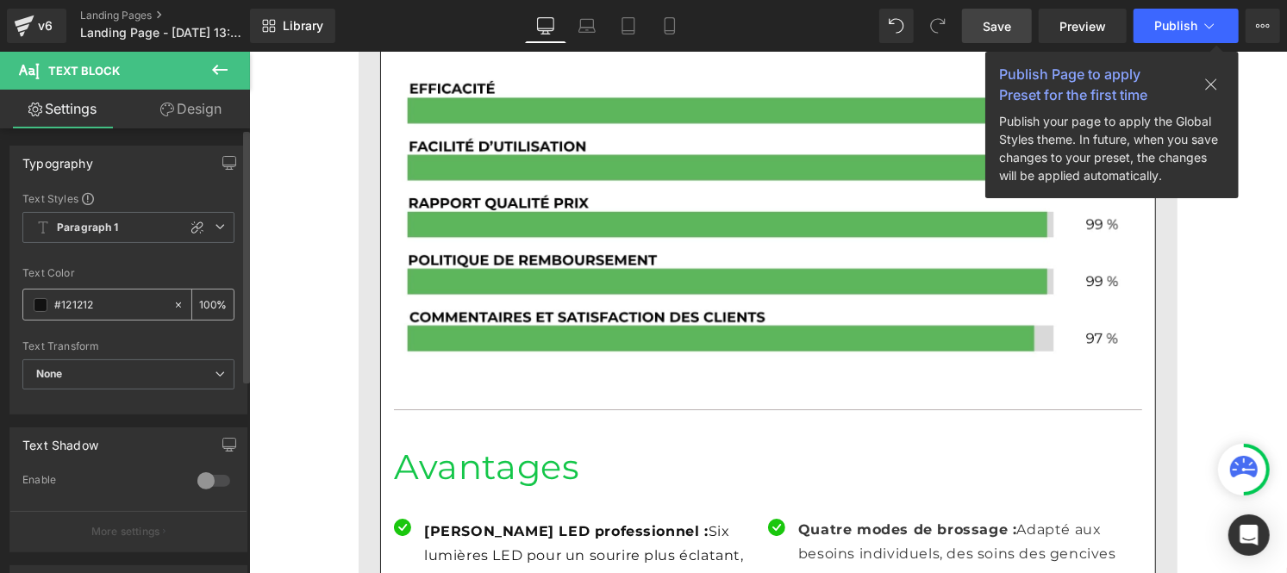
type input "#121212"
click at [209, 297] on input "100" at bounding box center [207, 304] width 17 height 19
type input "1"
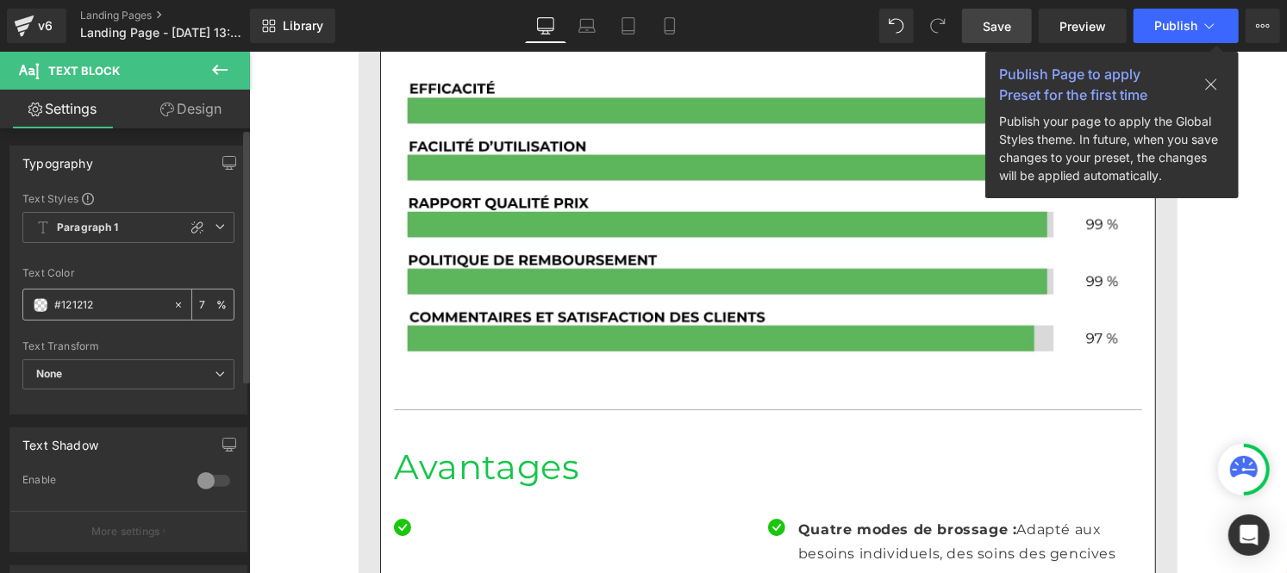
type input "75"
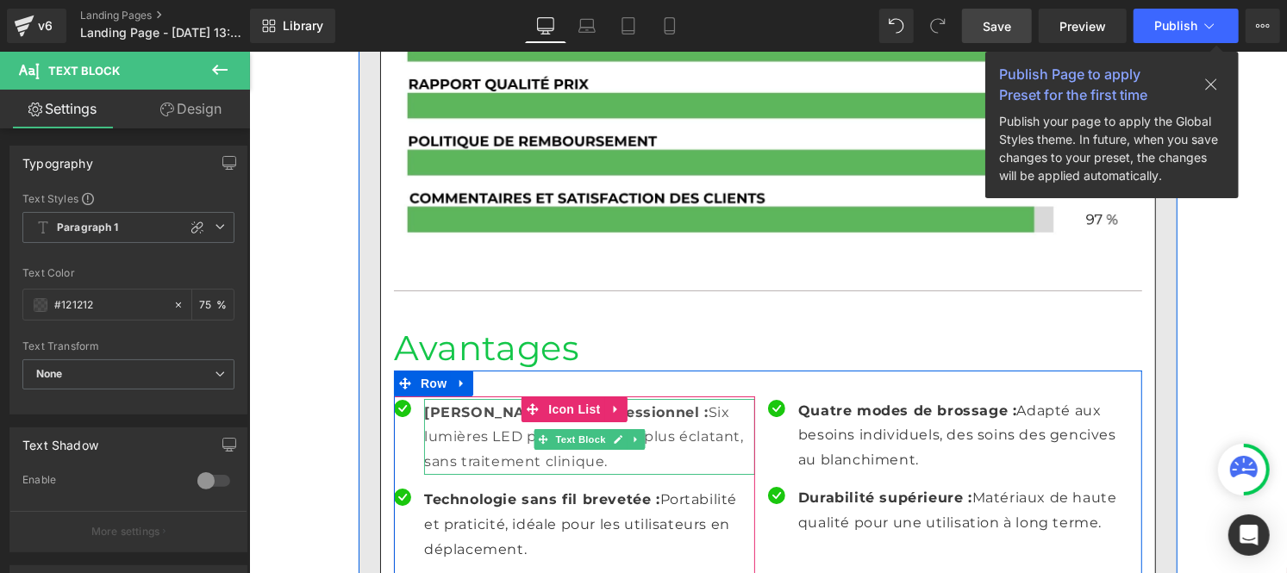
scroll to position [3403, 0]
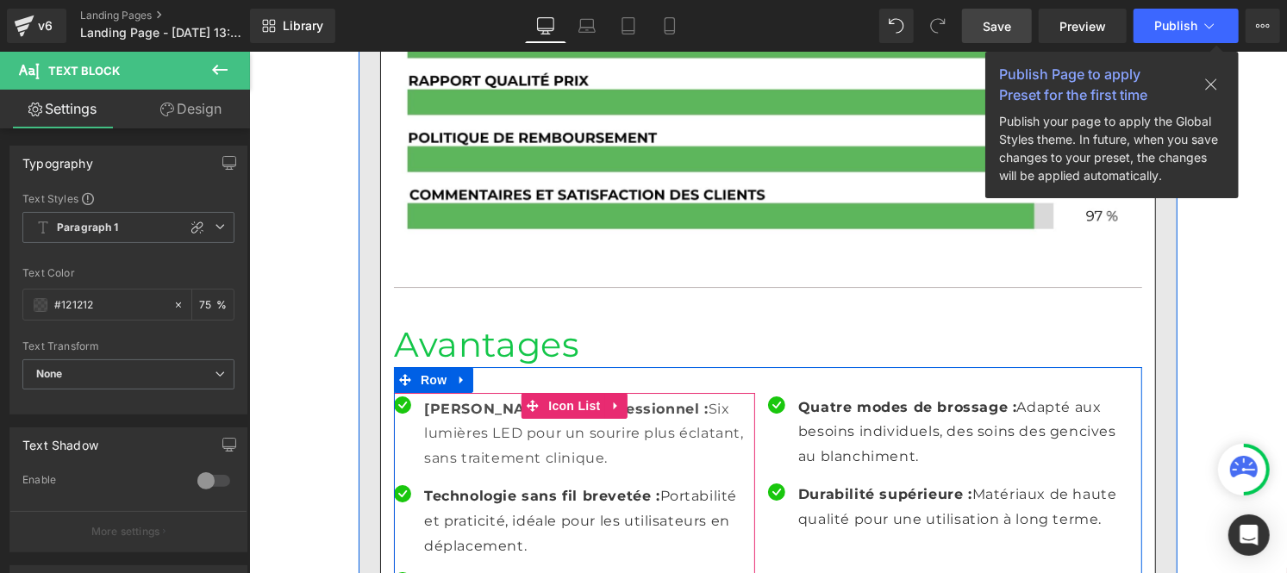
click at [495, 484] on p "Technologie sans fil brevetée : Portabilité et praticité, idéale pour les utili…" at bounding box center [588, 521] width 331 height 74
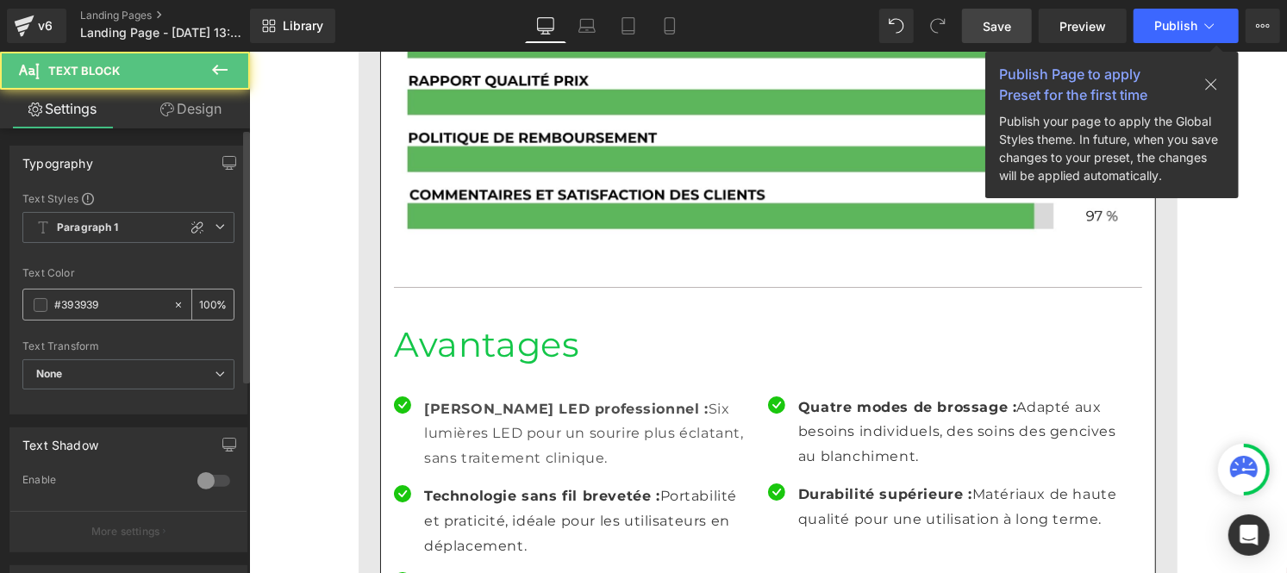
click at [110, 314] on input "#393939" at bounding box center [109, 305] width 110 height 19
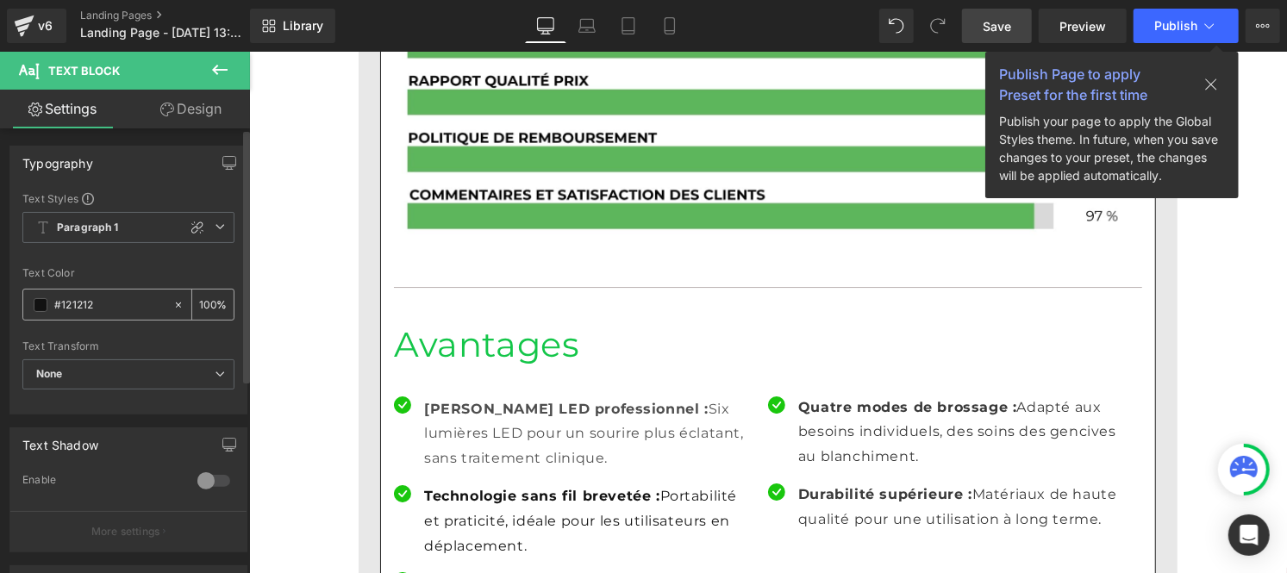
type input "#121212"
click at [208, 303] on input "100" at bounding box center [207, 304] width 17 height 19
type input "1"
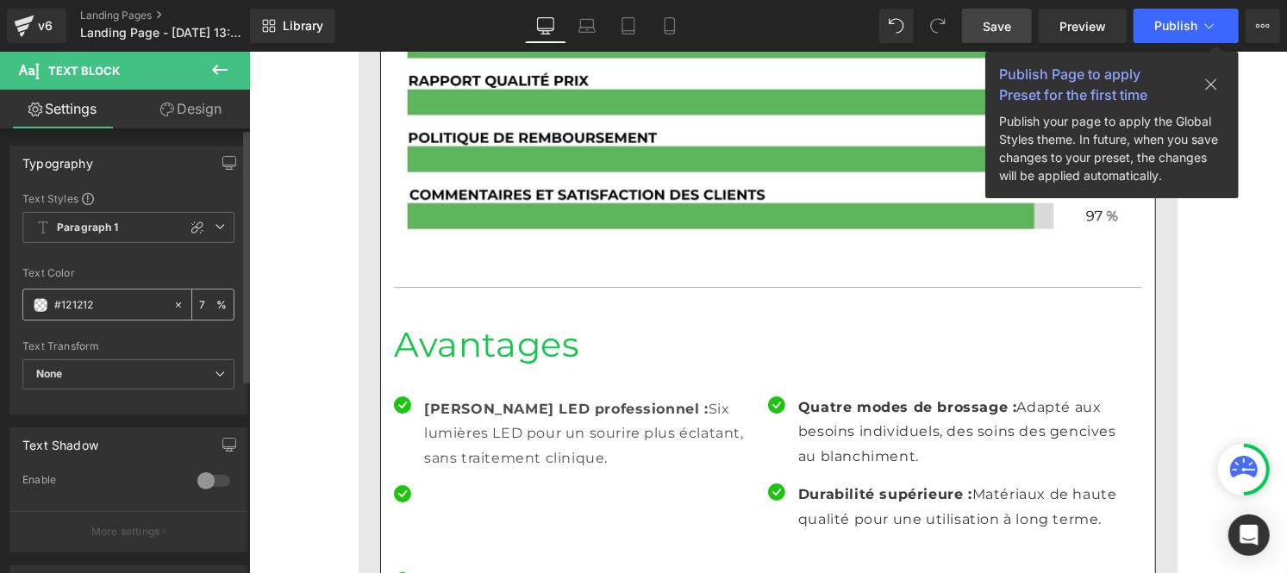
type input "75"
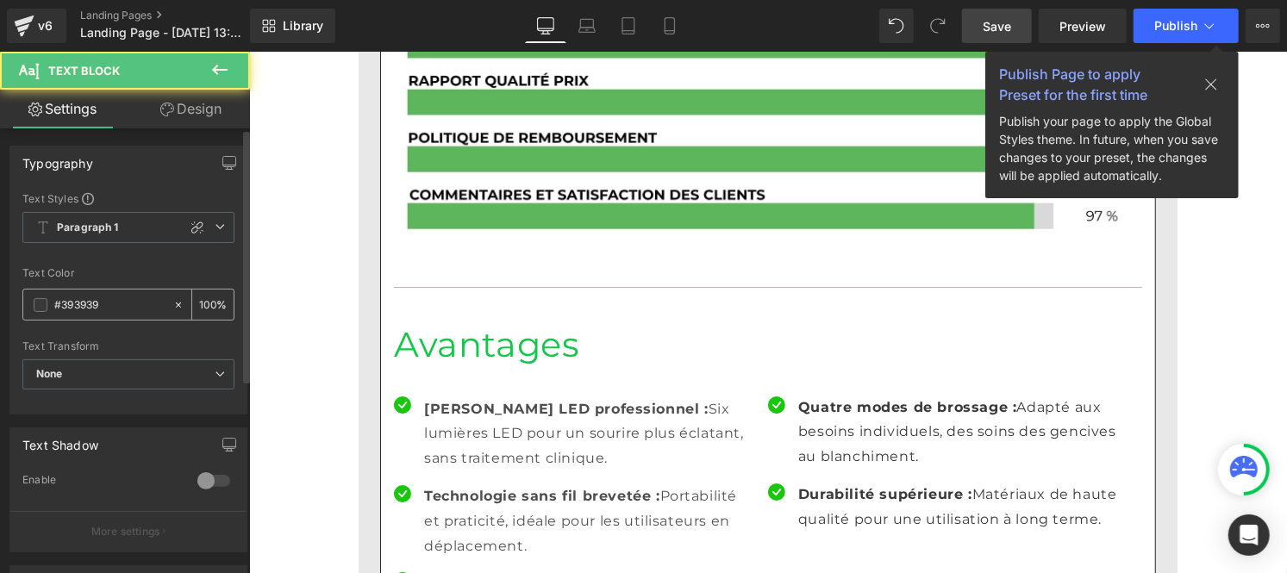
click at [125, 307] on input "#393939" at bounding box center [109, 305] width 110 height 19
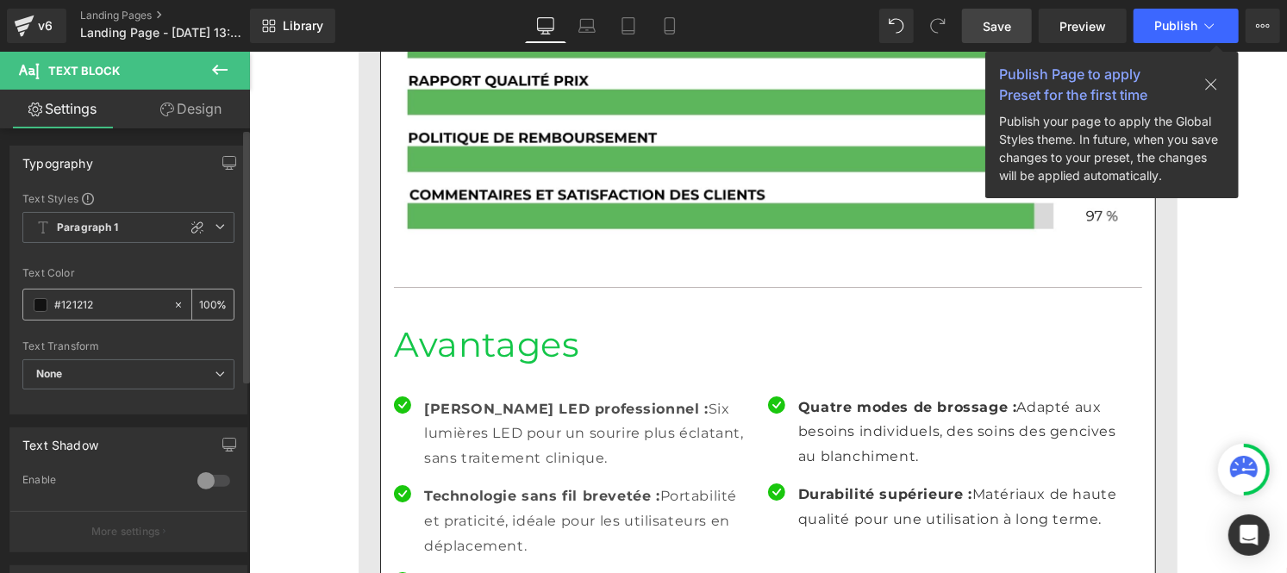
type input "#121212"
click at [207, 298] on input "100" at bounding box center [207, 304] width 17 height 19
type input "1"
type input "75"
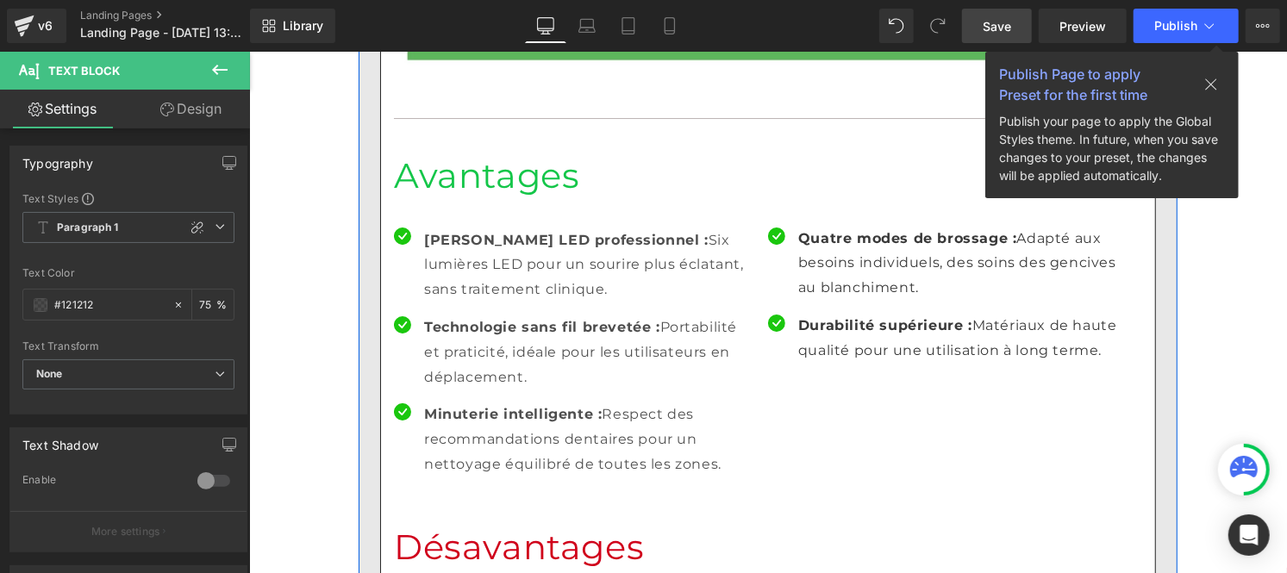
scroll to position [3573, 0]
click at [839, 225] on p "Quatre modes de brossage : Adapté aux besoins individuels, des soins des genciv…" at bounding box center [963, 262] width 331 height 74
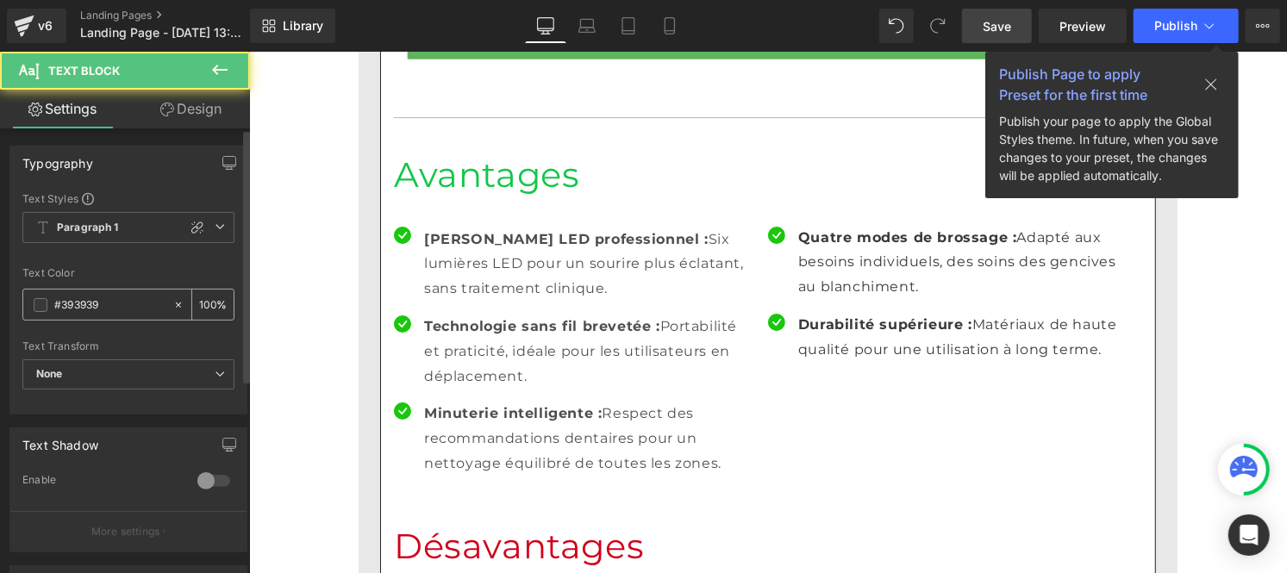
click at [109, 304] on input "#393939" at bounding box center [109, 305] width 110 height 19
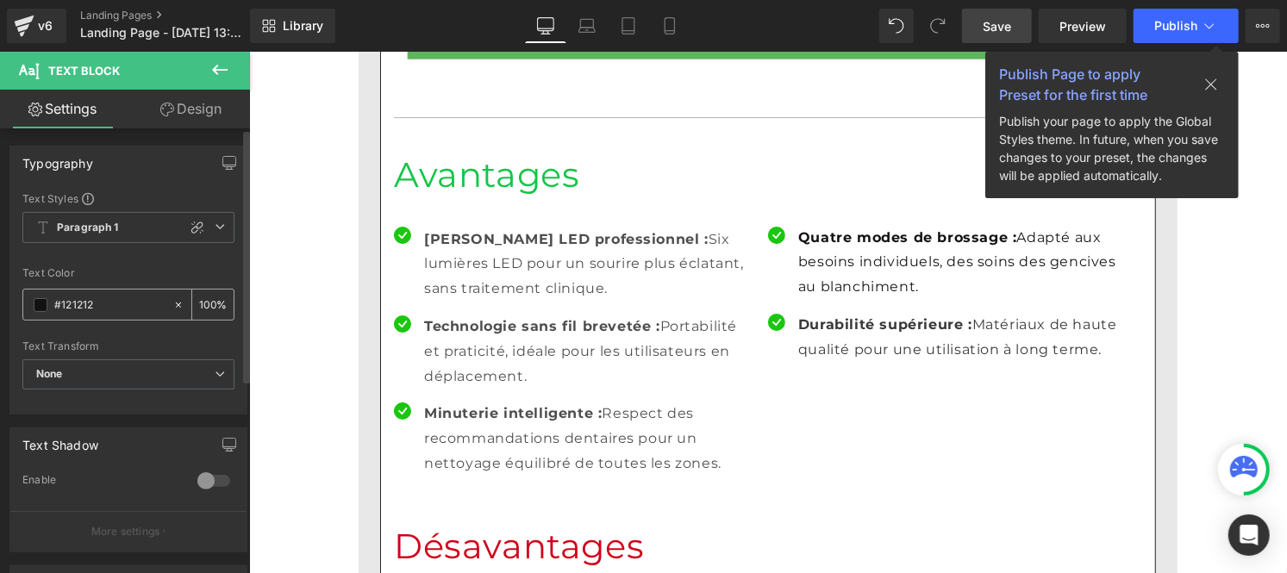
type input "#121212"
click at [210, 297] on div "100 %" at bounding box center [212, 305] width 41 height 30
click at [207, 297] on input "100" at bounding box center [207, 304] width 17 height 19
type input "1"
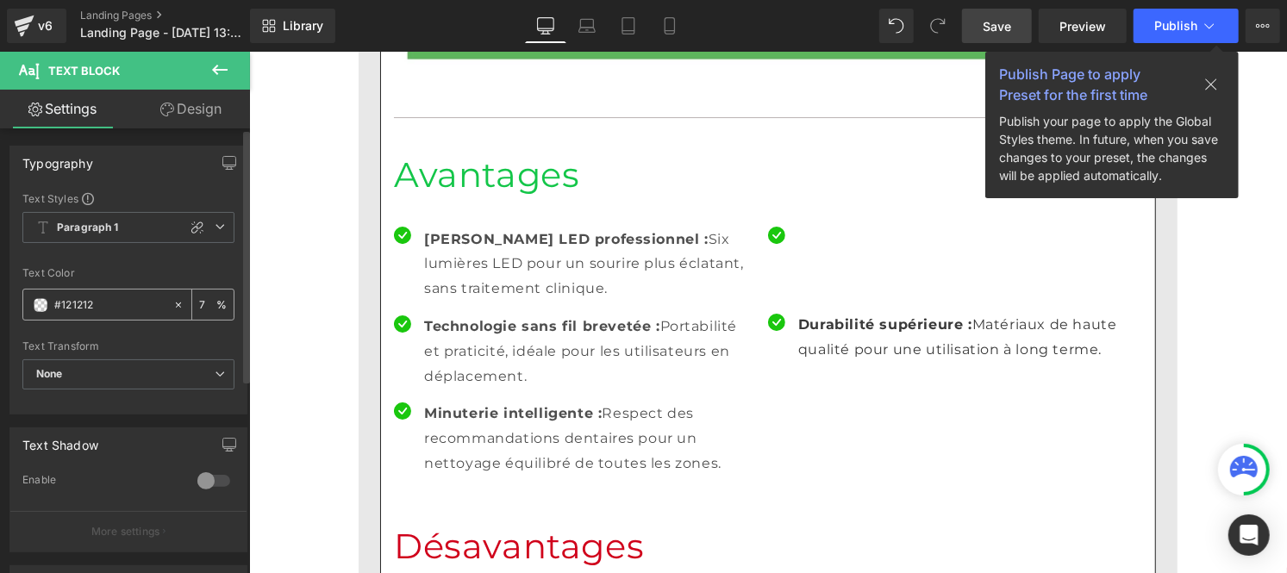
type input "75"
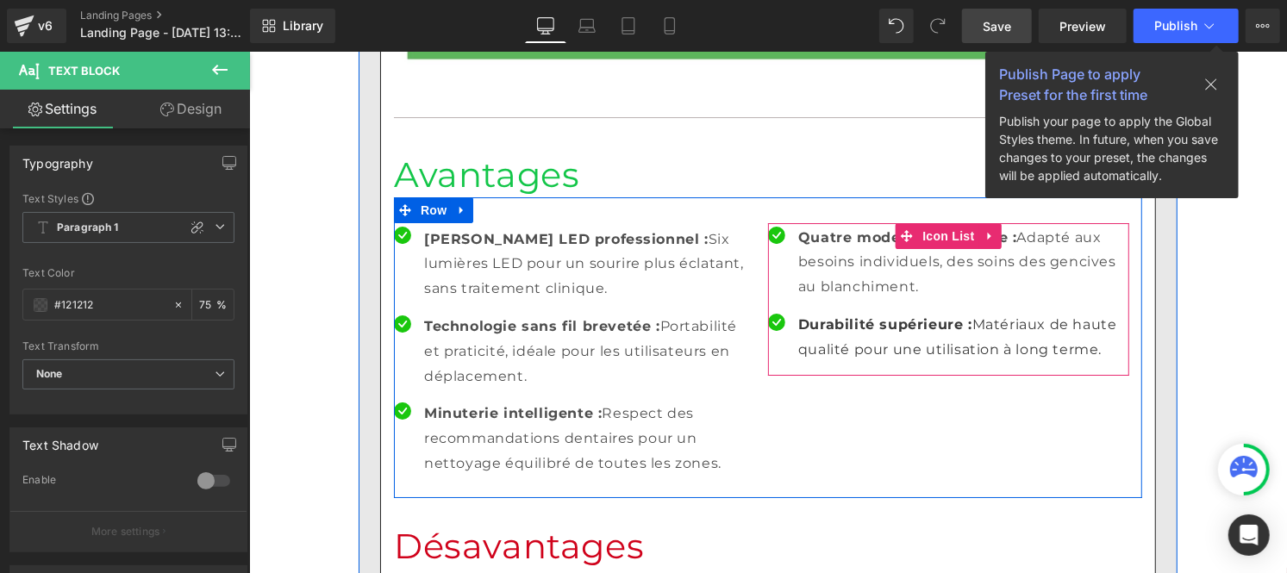
click at [825, 316] on strong "Durabilité supérieure :" at bounding box center [885, 324] width 174 height 16
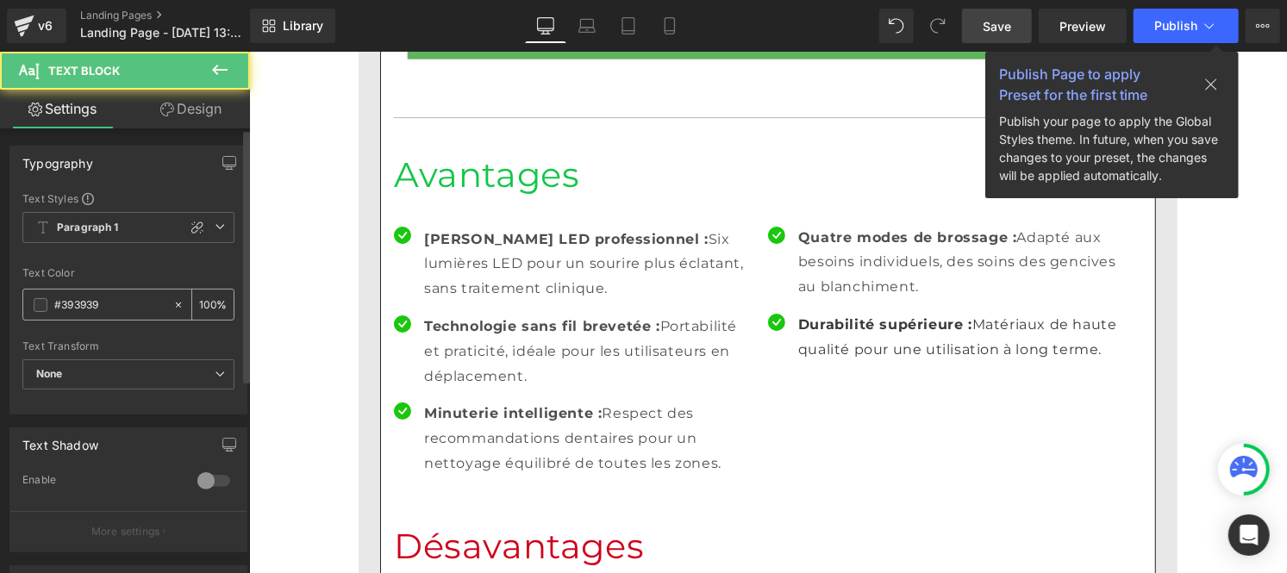
click at [119, 303] on input "#393939" at bounding box center [109, 305] width 110 height 19
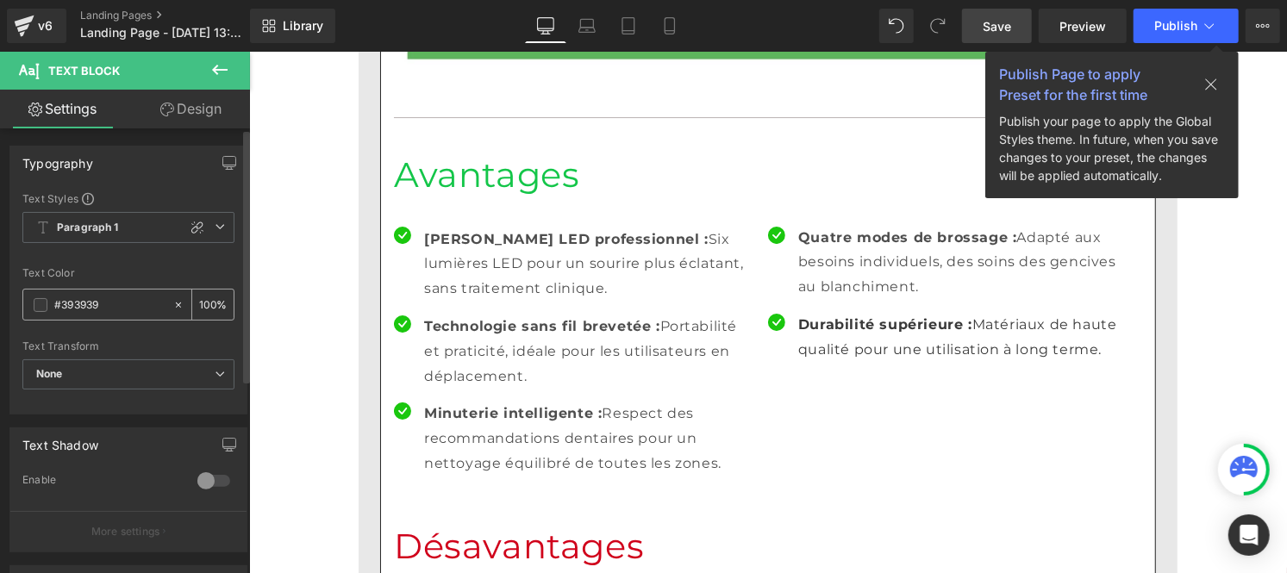
paste input "121212"
type input "#121212"
click at [205, 305] on input "100" at bounding box center [207, 304] width 17 height 19
type input "0"
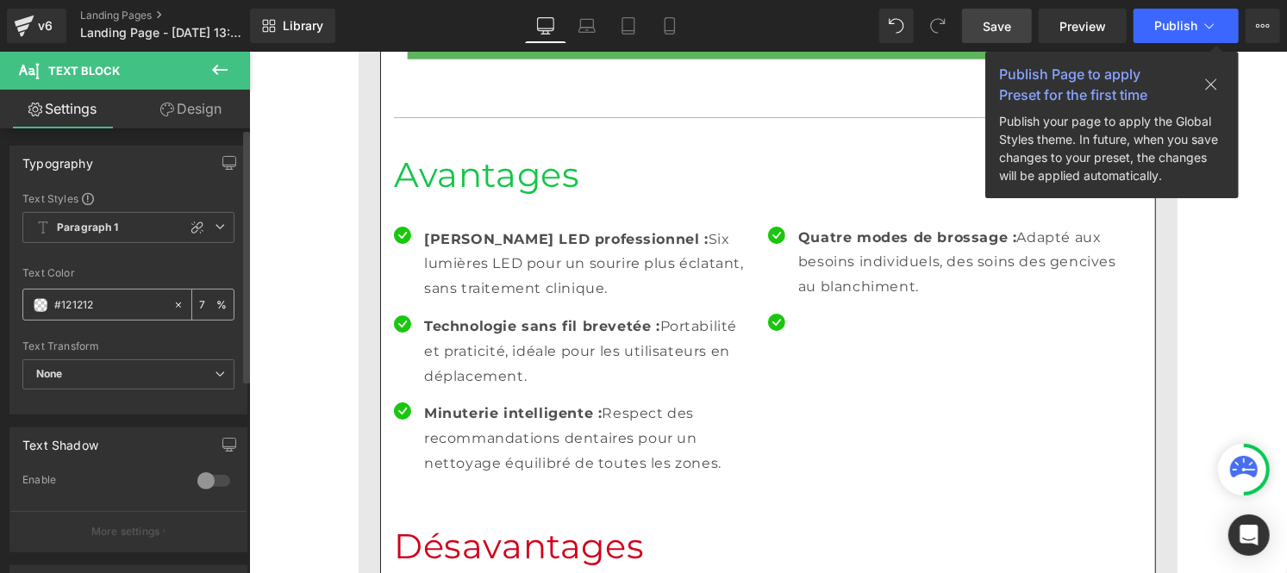
type input "75"
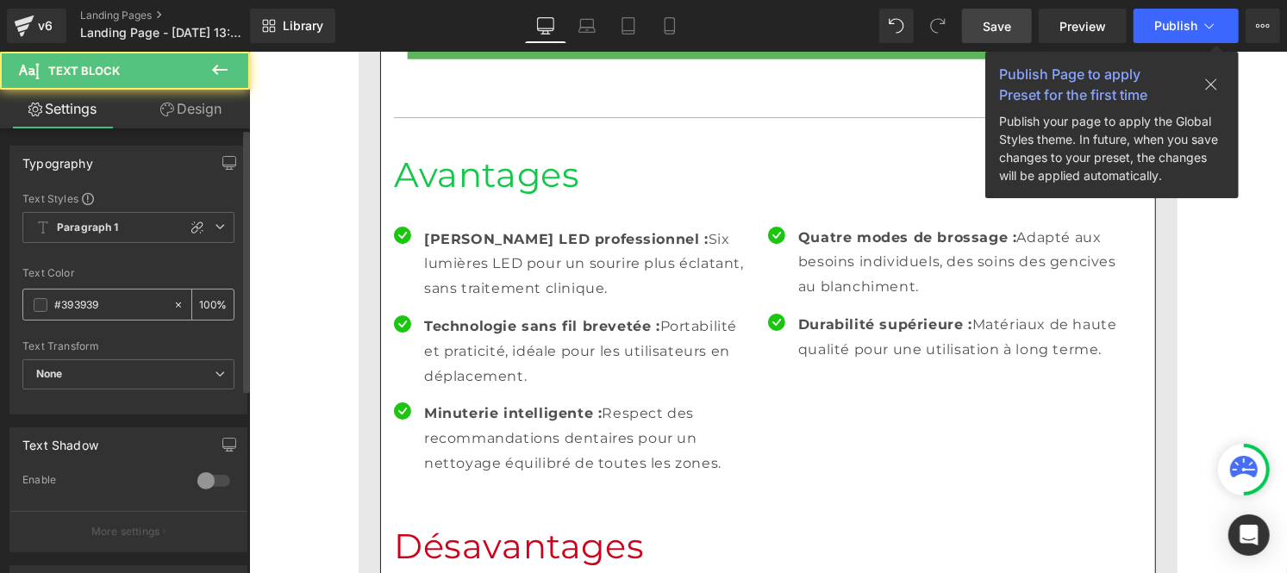
click at [106, 306] on input "#393939" at bounding box center [109, 305] width 110 height 19
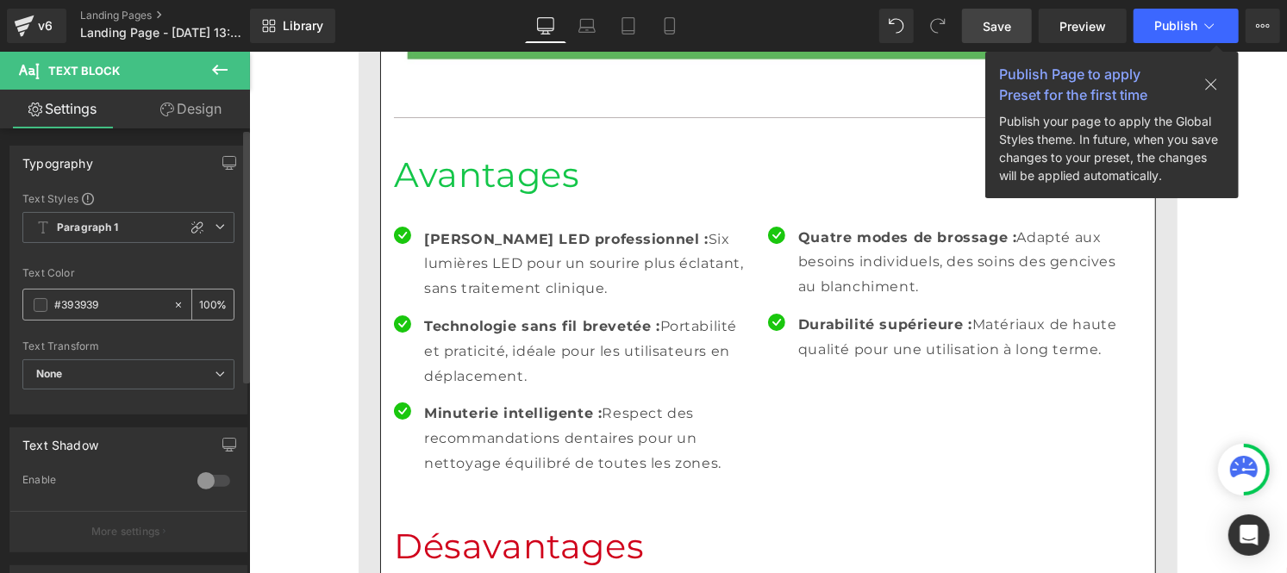
paste input "121212"
type input "#121212"
click at [207, 304] on input "100" at bounding box center [207, 304] width 17 height 19
type input "1"
type input "75"
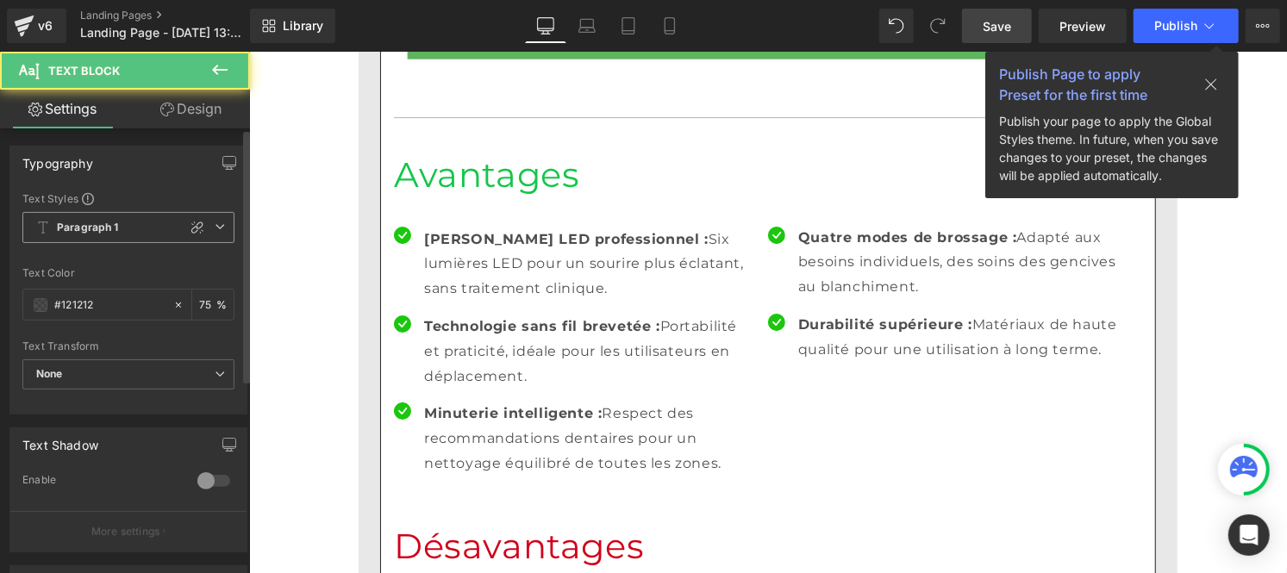
click at [99, 227] on b "Paragraph 1" at bounding box center [88, 228] width 62 height 15
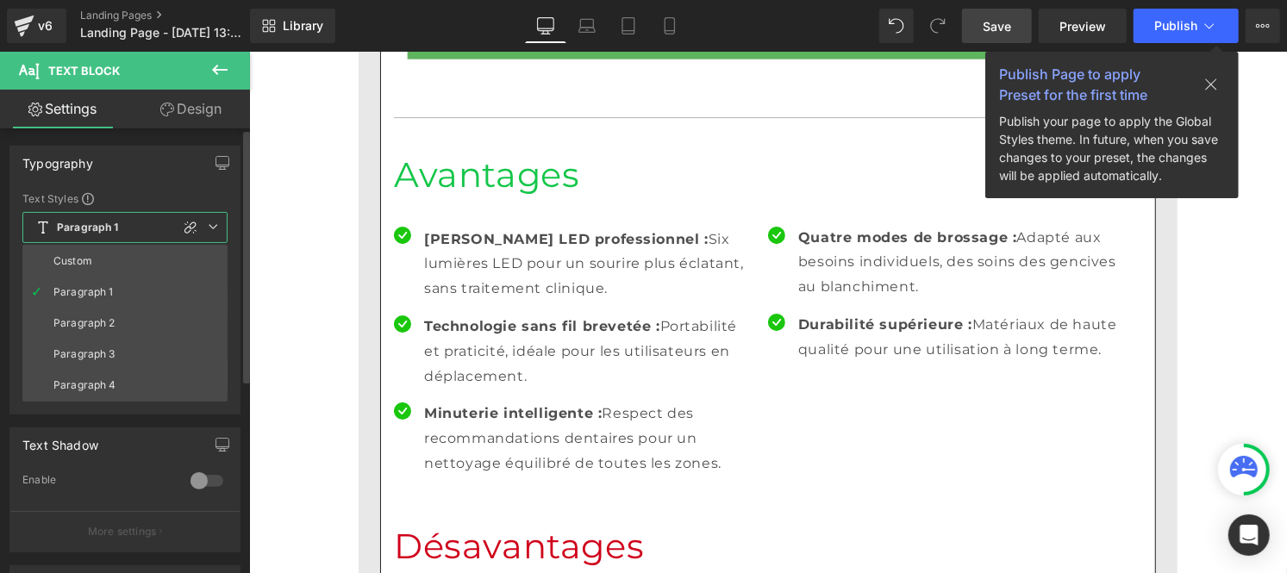
click at [98, 259] on li "Custom" at bounding box center [124, 261] width 205 height 31
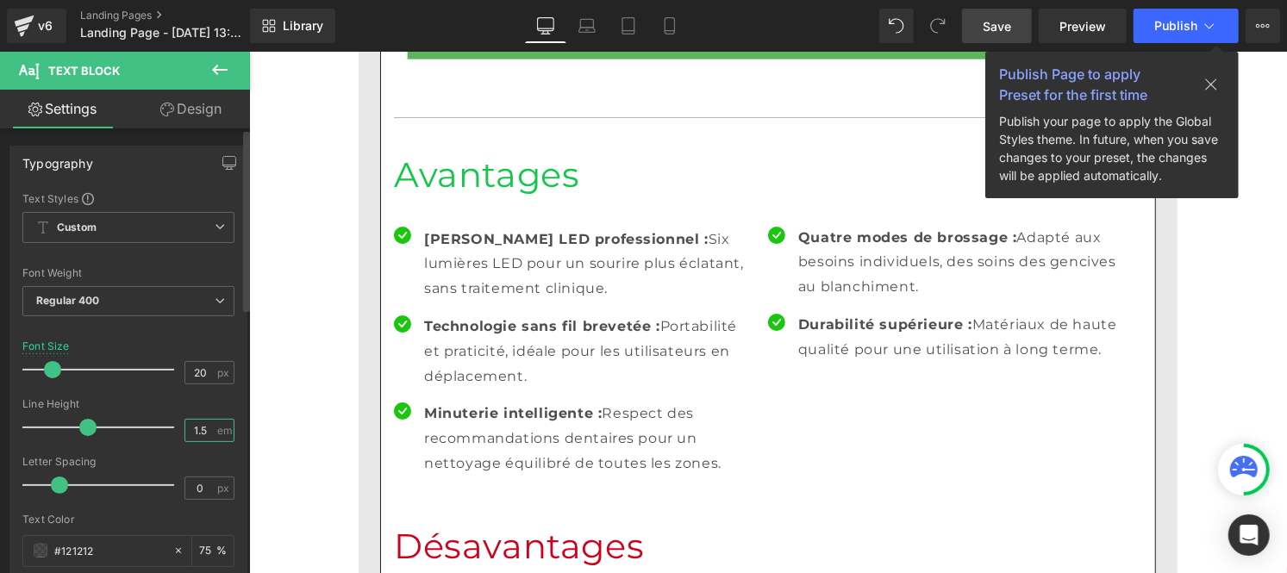
click at [207, 431] on input "1.5" at bounding box center [200, 431] width 30 height 22
type input "1"
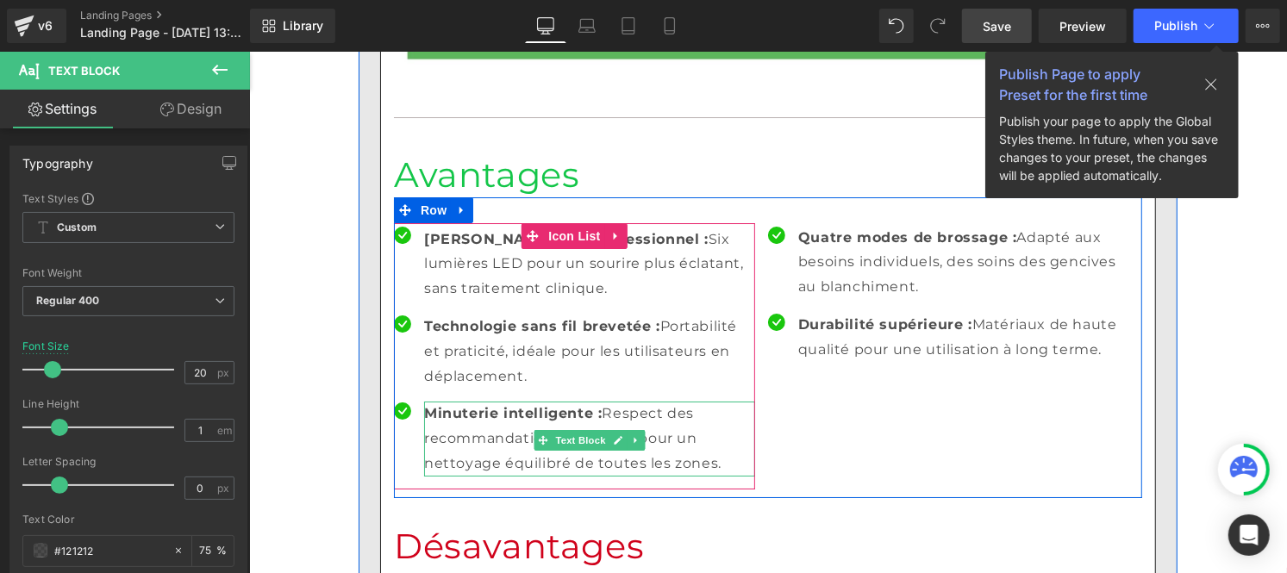
click at [481, 401] on p "Minuterie intelligente : Respect des recommandations dentaires pour un nettoyag…" at bounding box center [588, 438] width 331 height 74
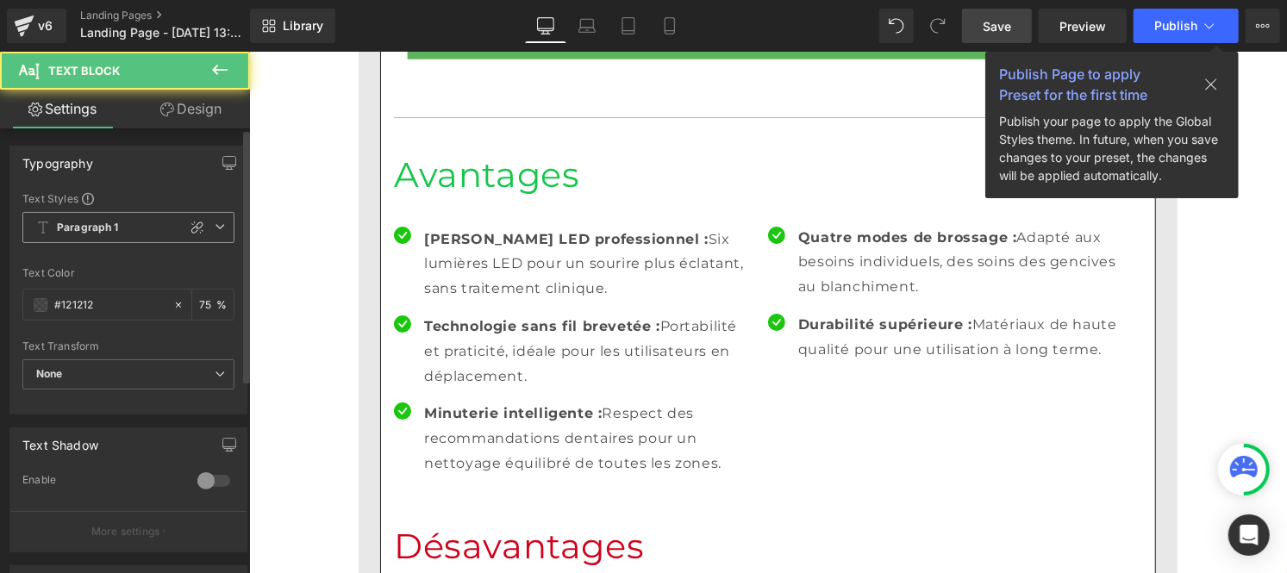
click at [62, 228] on b "Paragraph 1" at bounding box center [88, 228] width 62 height 15
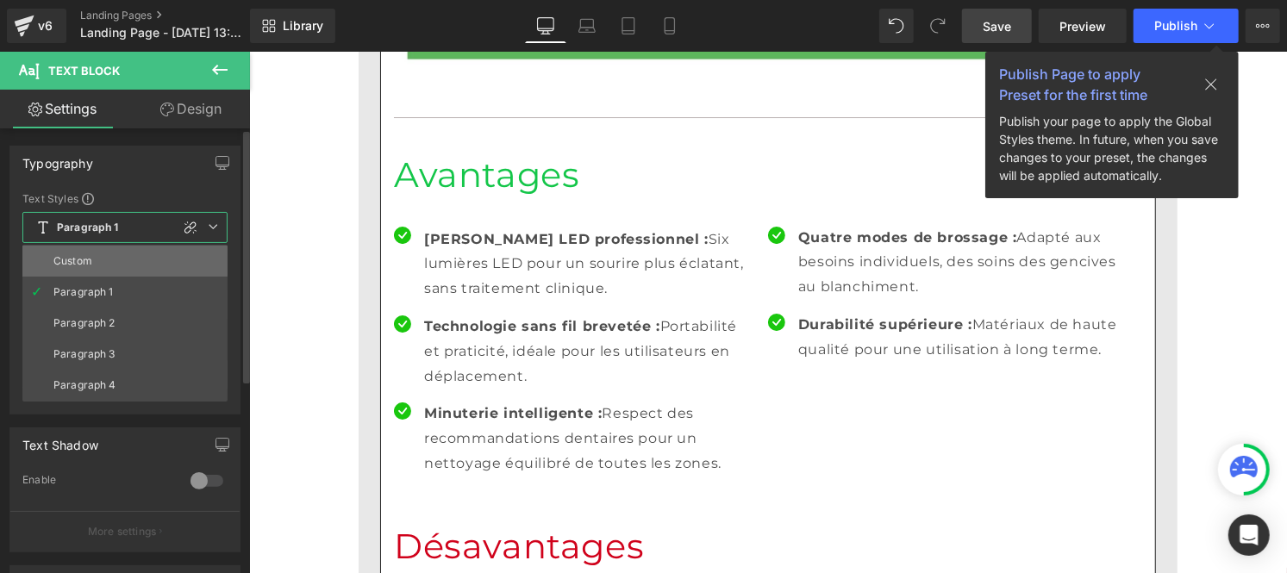
drag, startPoint x: 65, startPoint y: 260, endPoint x: 27, endPoint y: 377, distance: 122.4
click at [65, 260] on div "Custom" at bounding box center [72, 261] width 39 height 12
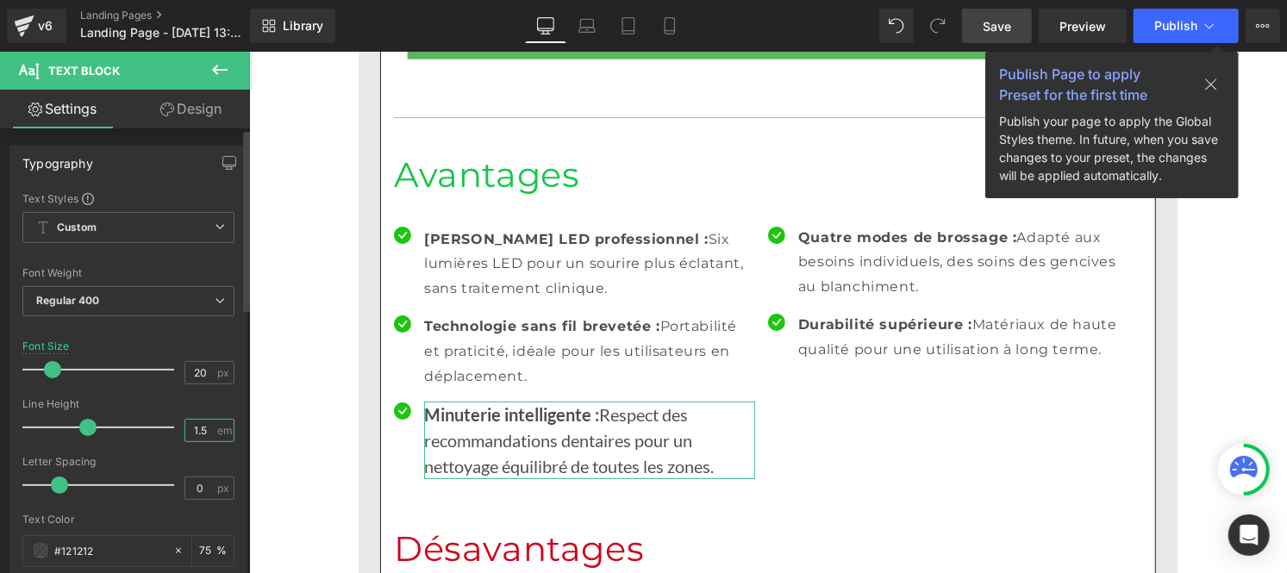
click at [207, 428] on input "1.5" at bounding box center [200, 431] width 30 height 22
type input "1"
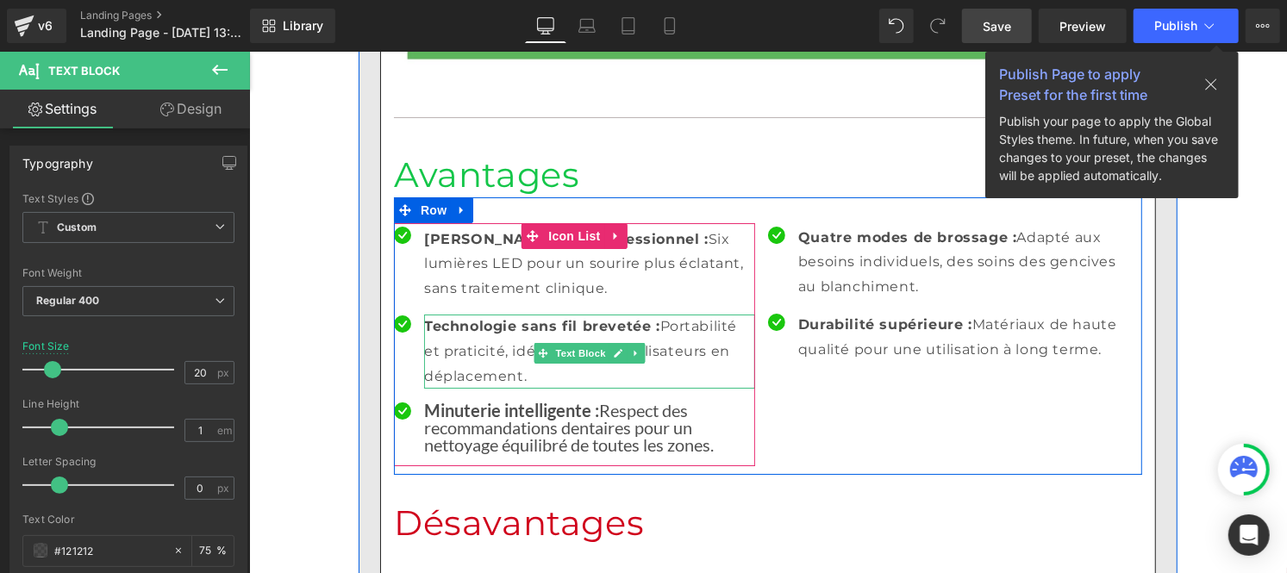
click at [468, 314] on p "Technologie sans fil brevetée : Portabilité et praticité, idéale pour les utili…" at bounding box center [588, 351] width 331 height 74
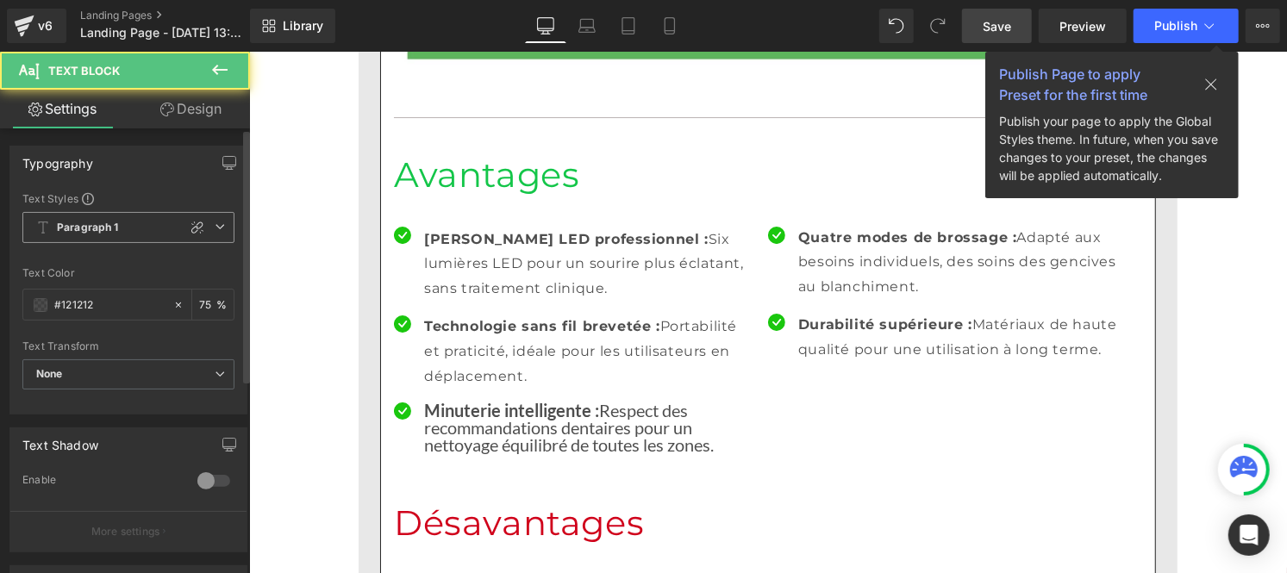
click at [71, 225] on b "Paragraph 1" at bounding box center [88, 228] width 62 height 15
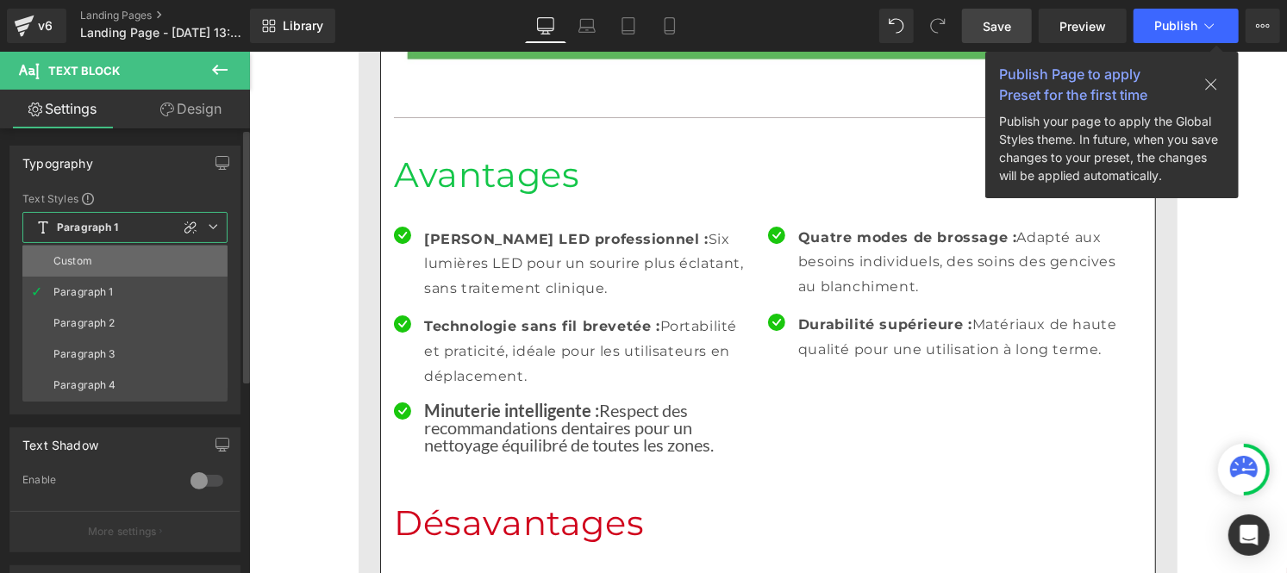
click at [90, 270] on li "Custom" at bounding box center [124, 261] width 205 height 31
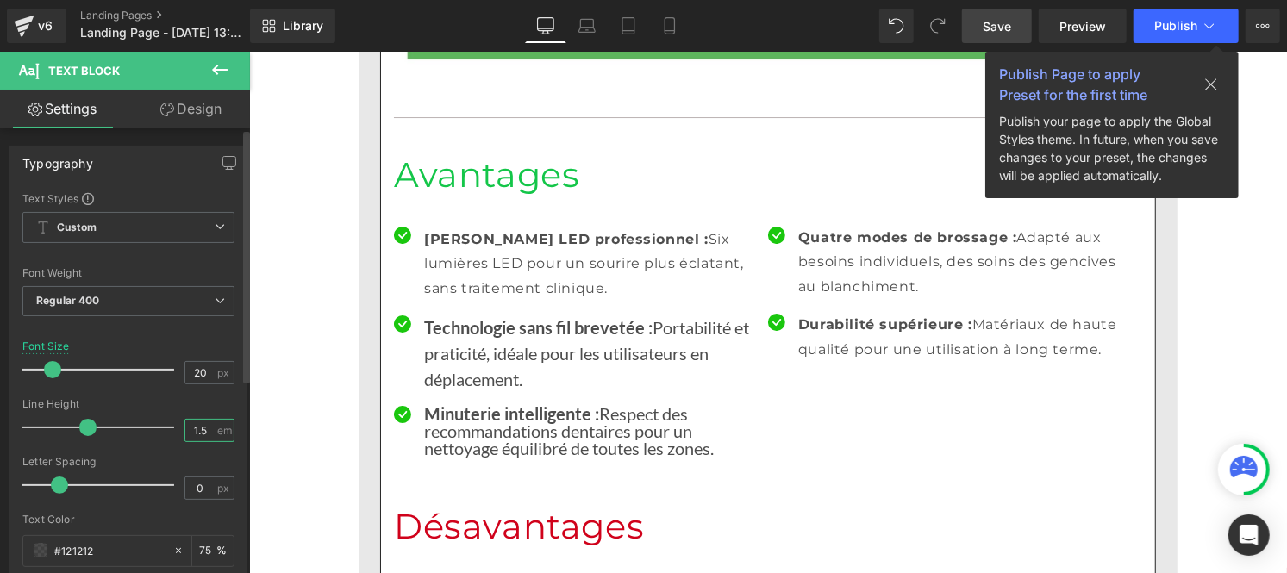
click at [207, 434] on input "1.5" at bounding box center [200, 431] width 30 height 22
type input "1"
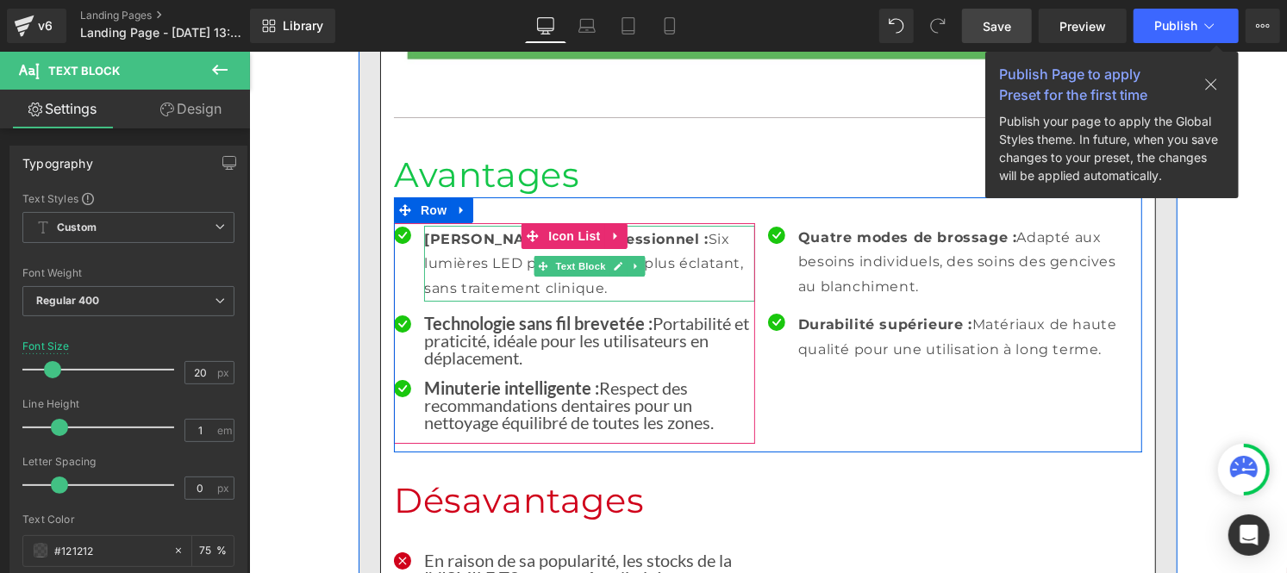
click at [478, 227] on p "Blanchiment LED professionnel : Six lumières LED pour un sourire plus éclatant,…" at bounding box center [588, 264] width 331 height 74
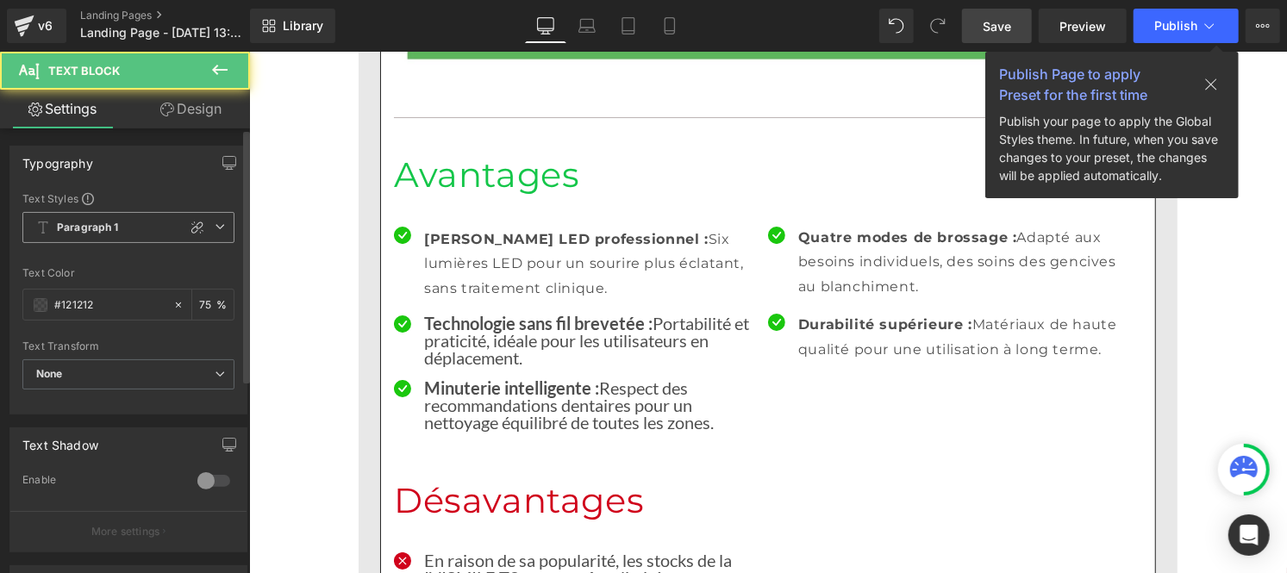
click at [95, 226] on b "Paragraph 1" at bounding box center [88, 228] width 62 height 15
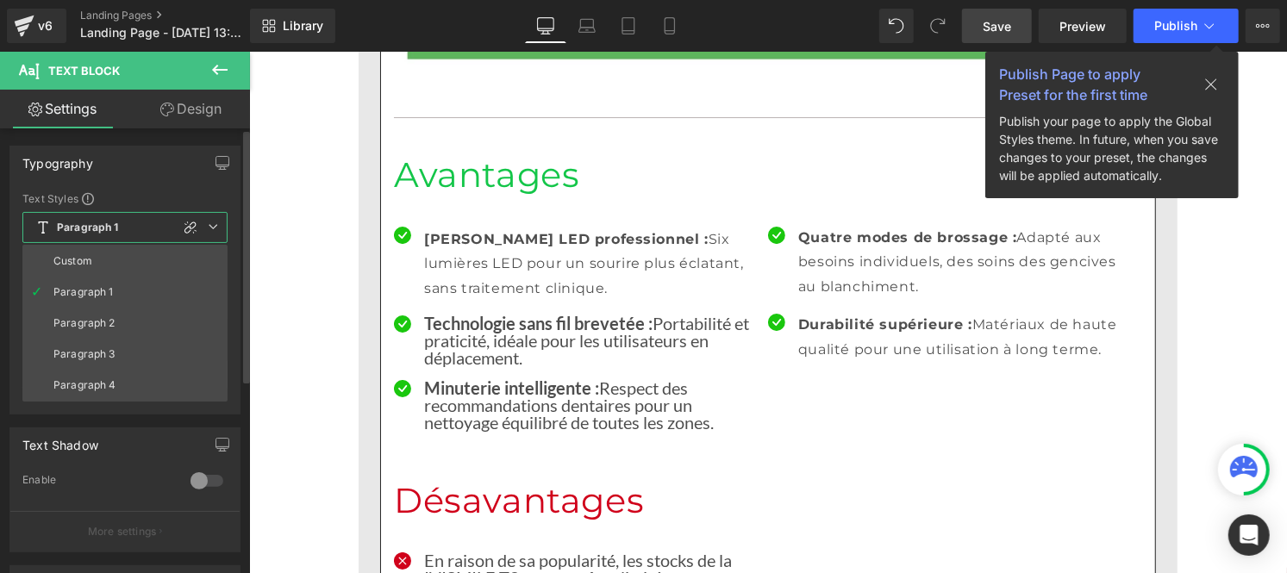
click at [91, 260] on li "Custom" at bounding box center [124, 261] width 205 height 31
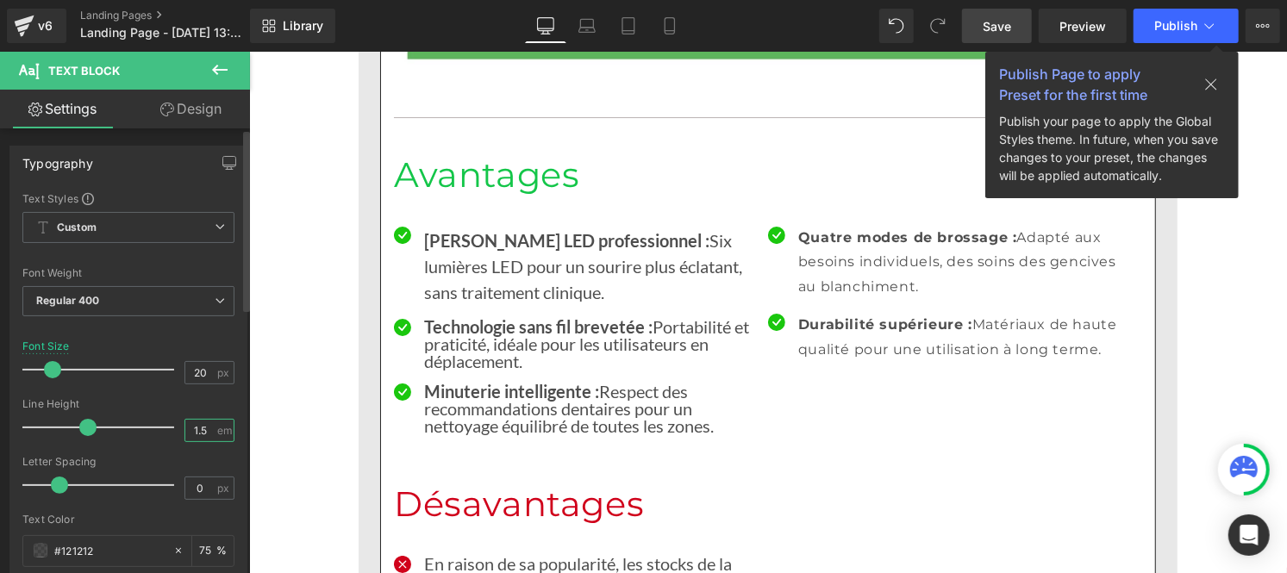
click at [203, 440] on input "1.5" at bounding box center [200, 431] width 30 height 22
type input "1"
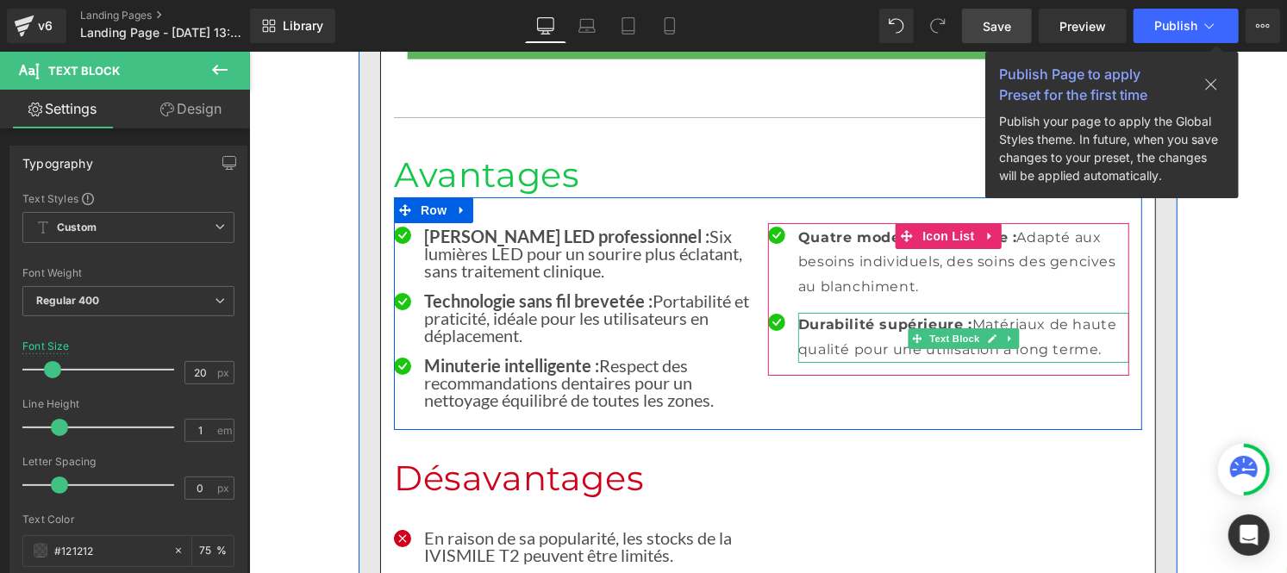
click at [834, 316] on strong "Durabilité supérieure :" at bounding box center [885, 324] width 174 height 16
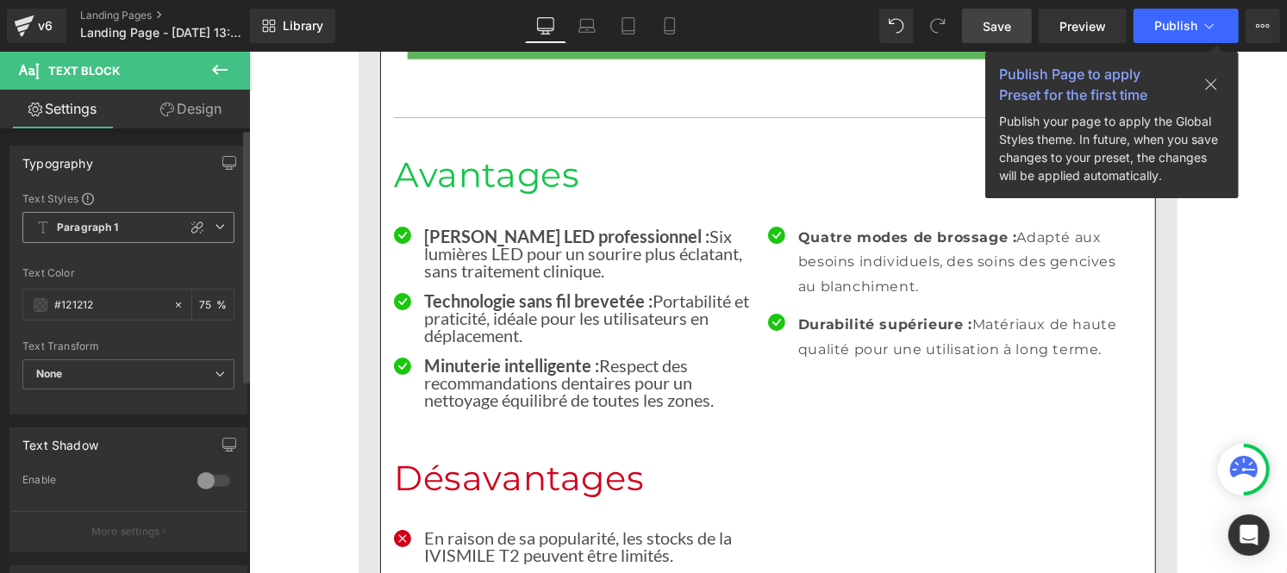
click at [110, 235] on b "Paragraph 1" at bounding box center [88, 228] width 62 height 15
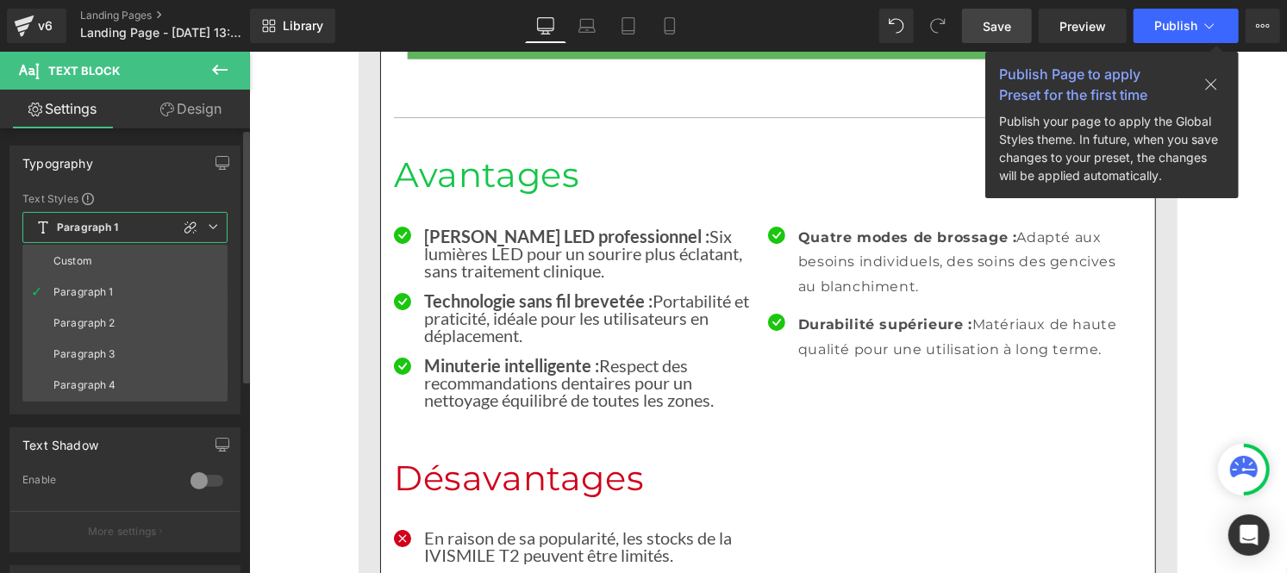
click at [110, 235] on b "Paragraph 1" at bounding box center [88, 228] width 62 height 15
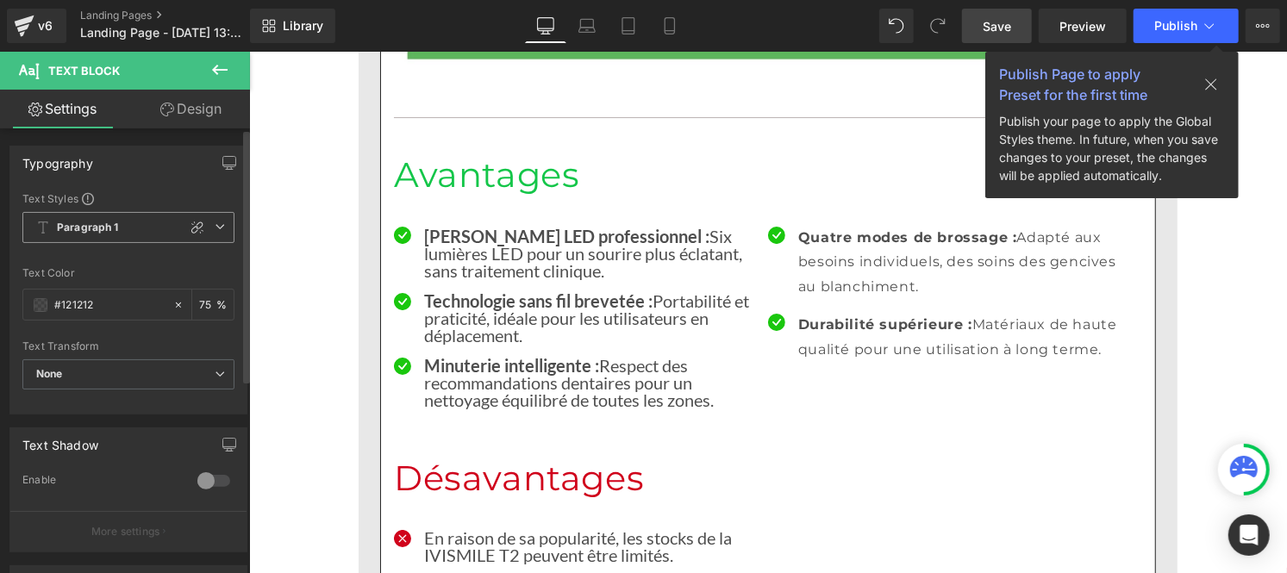
click at [98, 234] on b "Paragraph 1" at bounding box center [88, 228] width 62 height 15
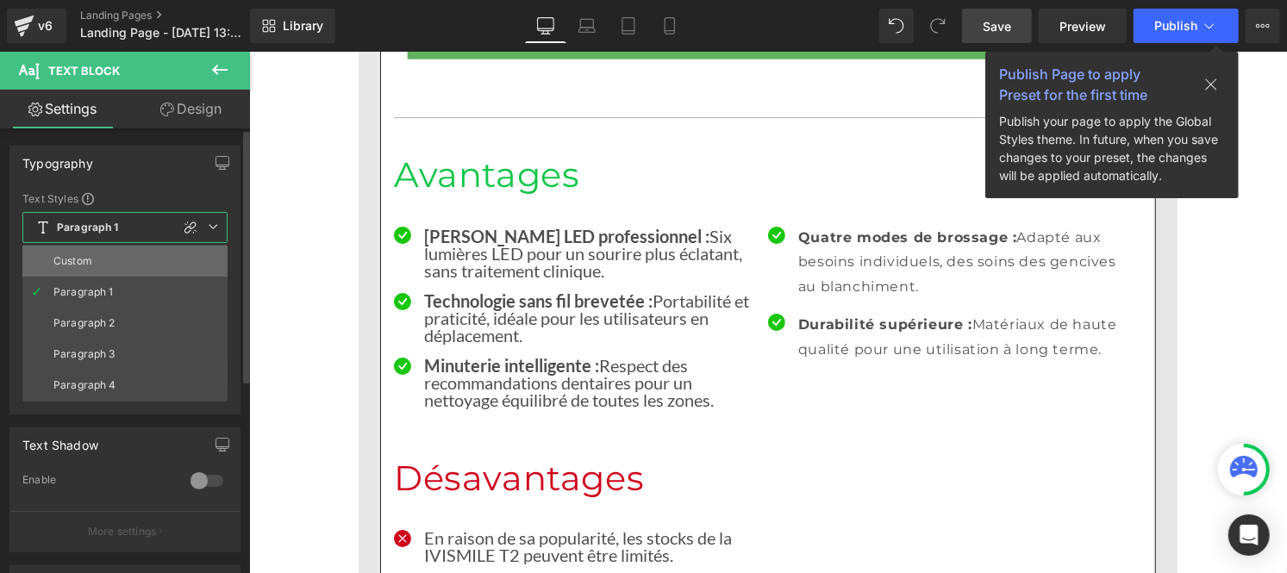
click at [95, 272] on li "Custom" at bounding box center [124, 261] width 205 height 31
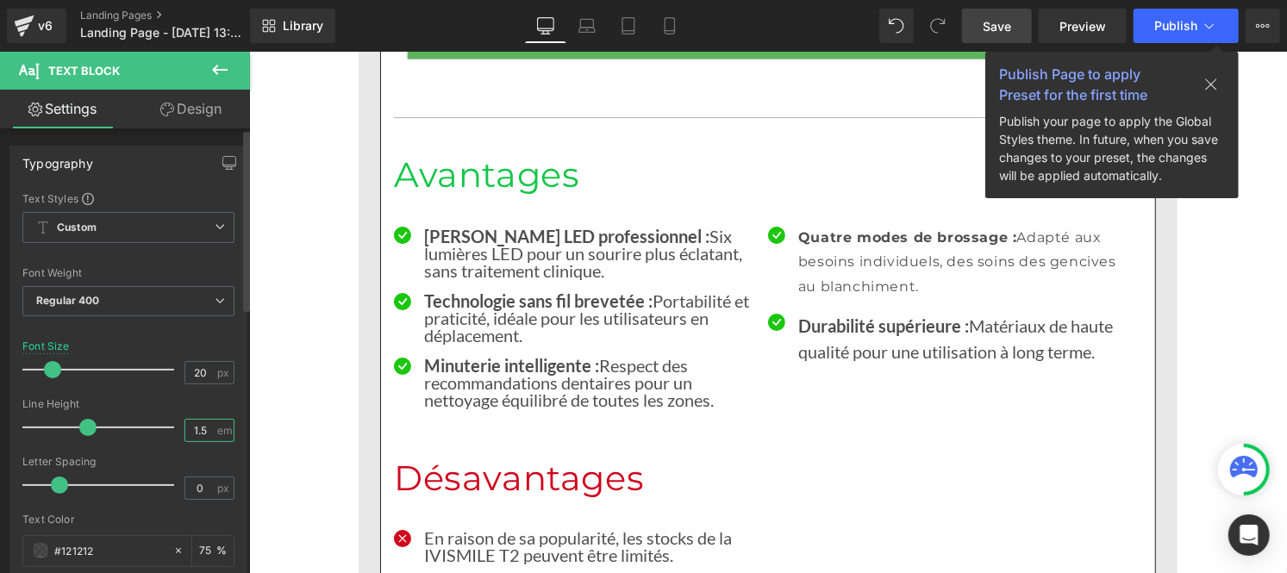
click at [205, 432] on input "1.5" at bounding box center [200, 431] width 30 height 22
type input "1"
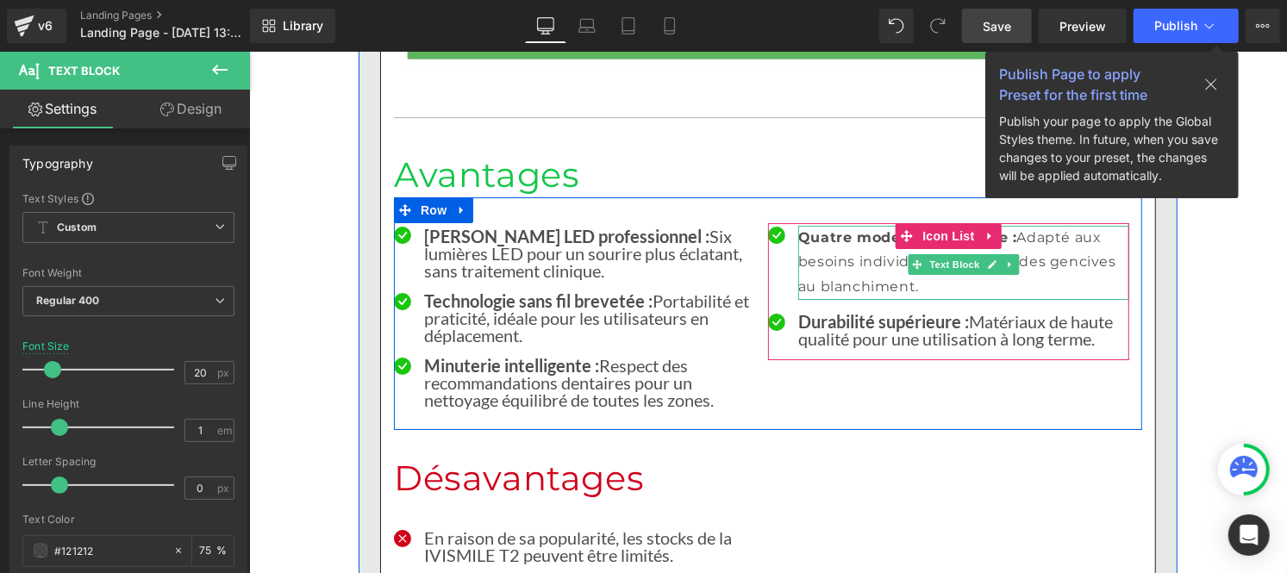
click at [827, 225] on p "Quatre modes de brossage : Adapté aux besoins individuels, des soins des genciv…" at bounding box center [963, 262] width 331 height 74
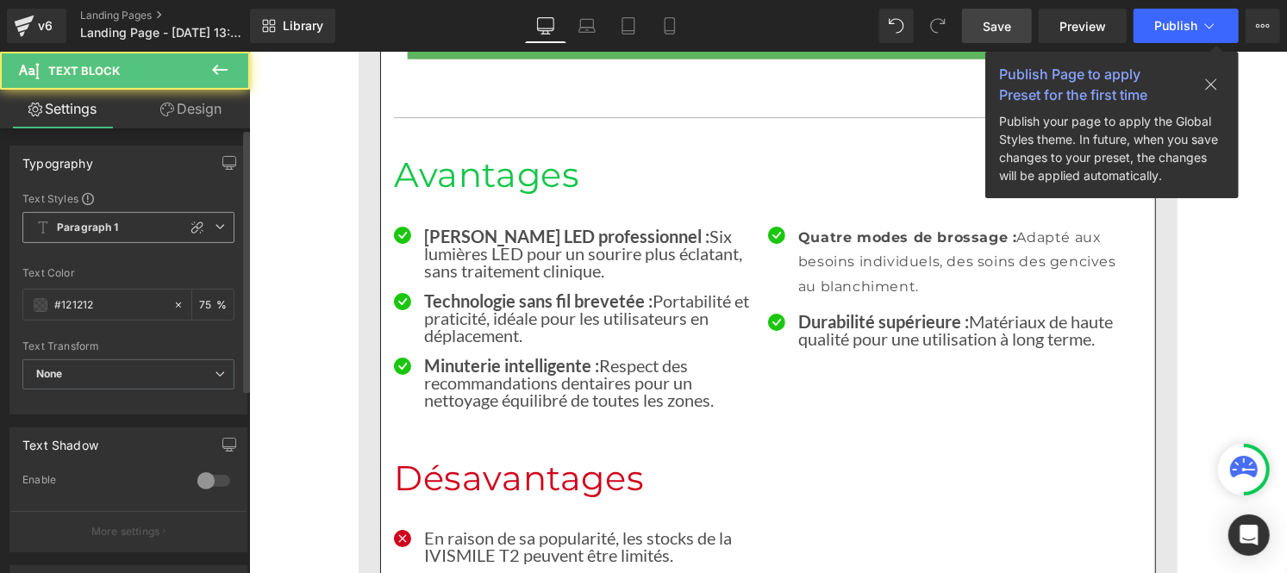
click at [122, 237] on span "Paragraph 1" at bounding box center [128, 227] width 212 height 31
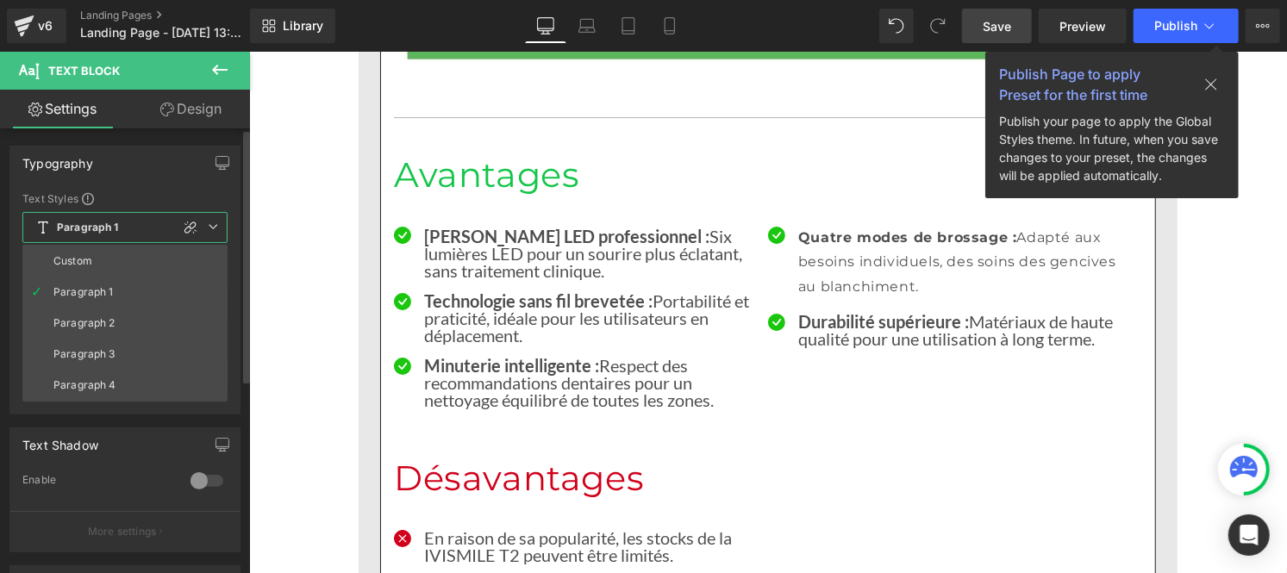
click at [105, 267] on li "Custom" at bounding box center [124, 261] width 205 height 31
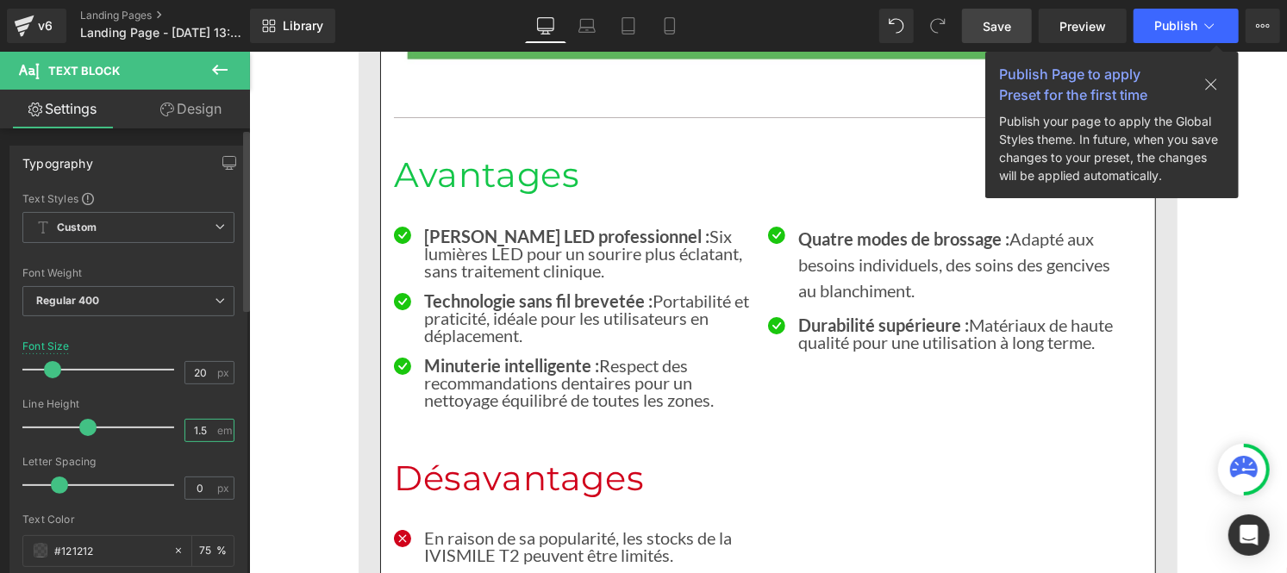
click at [203, 435] on input "1.5" at bounding box center [200, 431] width 30 height 22
type input "1"
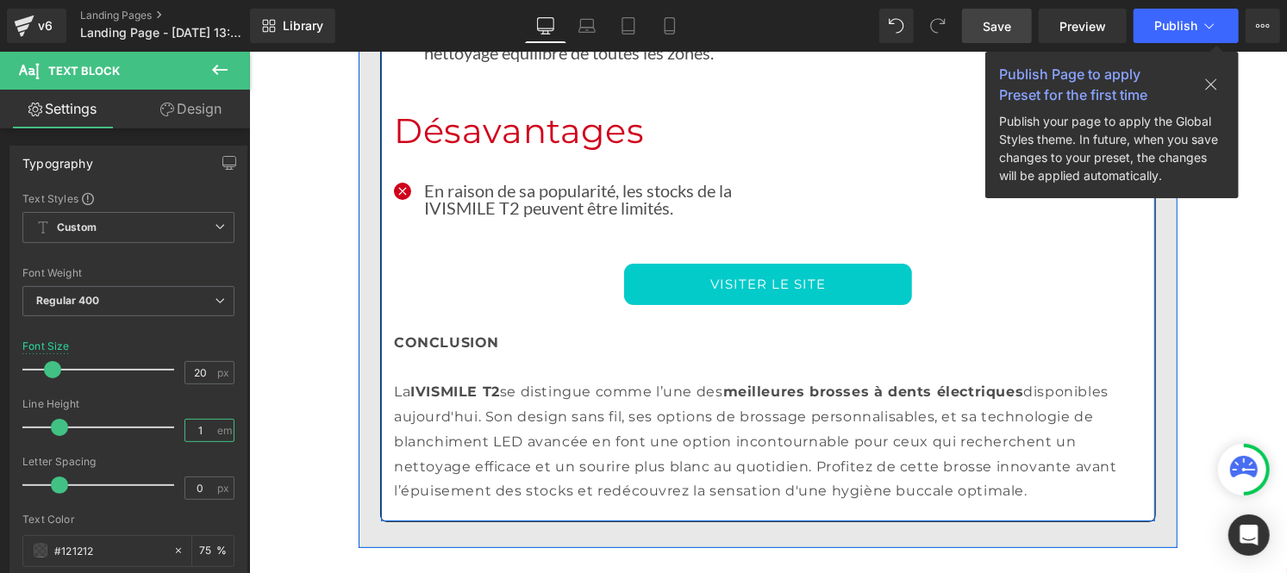
scroll to position [3921, 0]
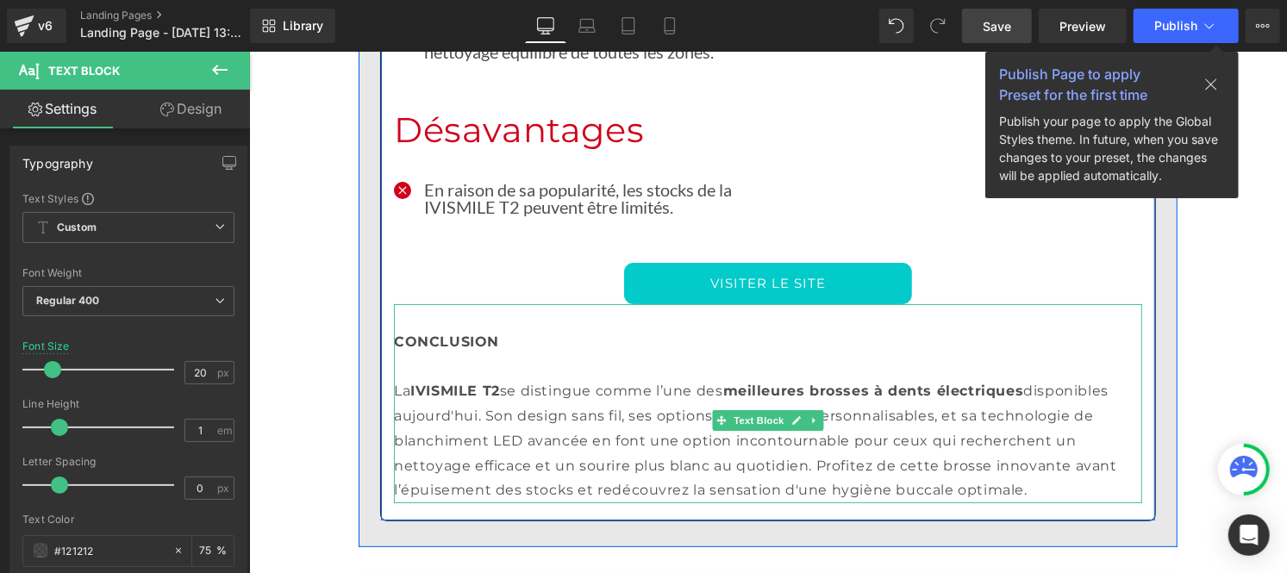
click at [452, 333] on strong "CONCLUSION" at bounding box center [445, 341] width 105 height 16
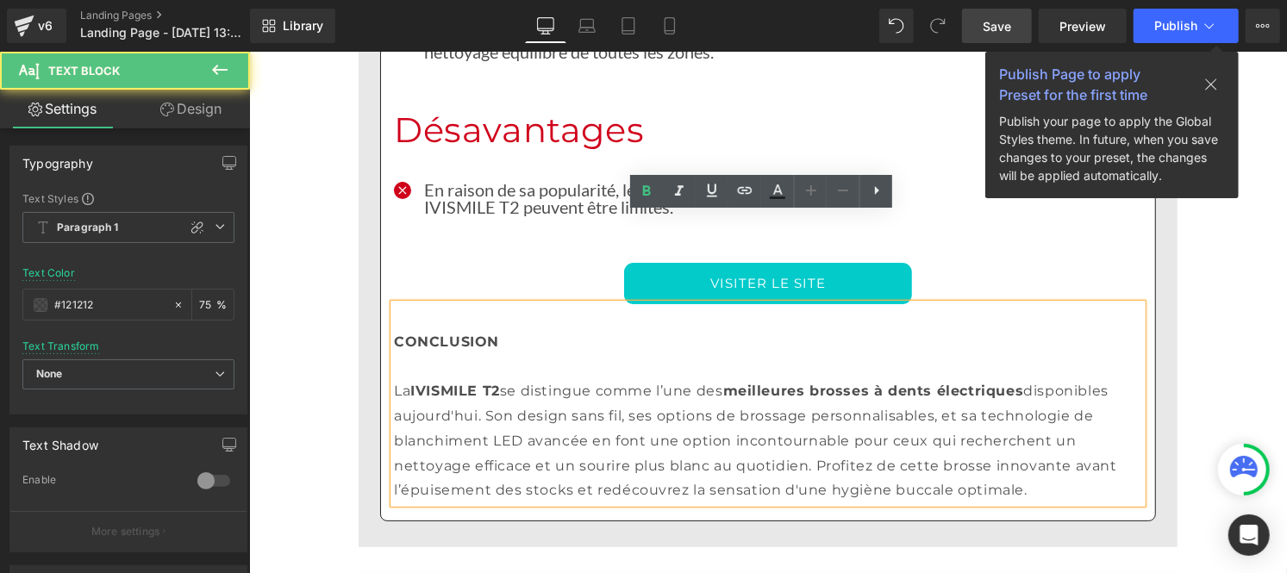
click at [473, 379] on p "La IVISMILE T2 se distingue comme l’une des meilleures brosses à dents électriq…" at bounding box center [767, 441] width 748 height 124
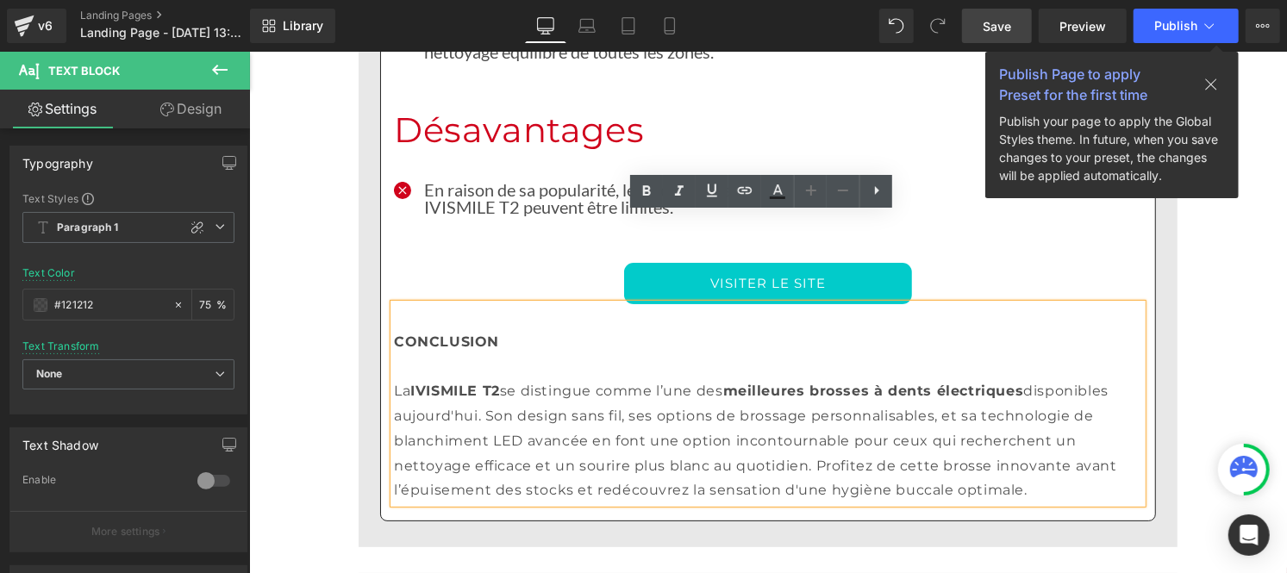
click at [997, 21] on span "Save" at bounding box center [997, 26] width 28 height 18
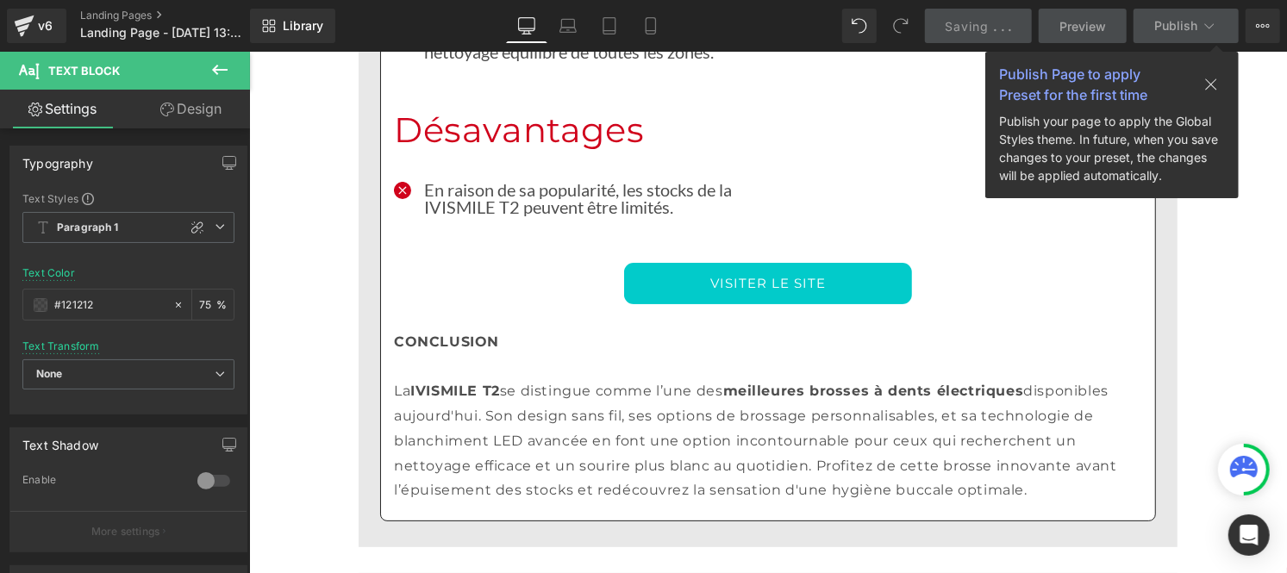
click at [1217, 84] on icon at bounding box center [1212, 85] width 14 height 14
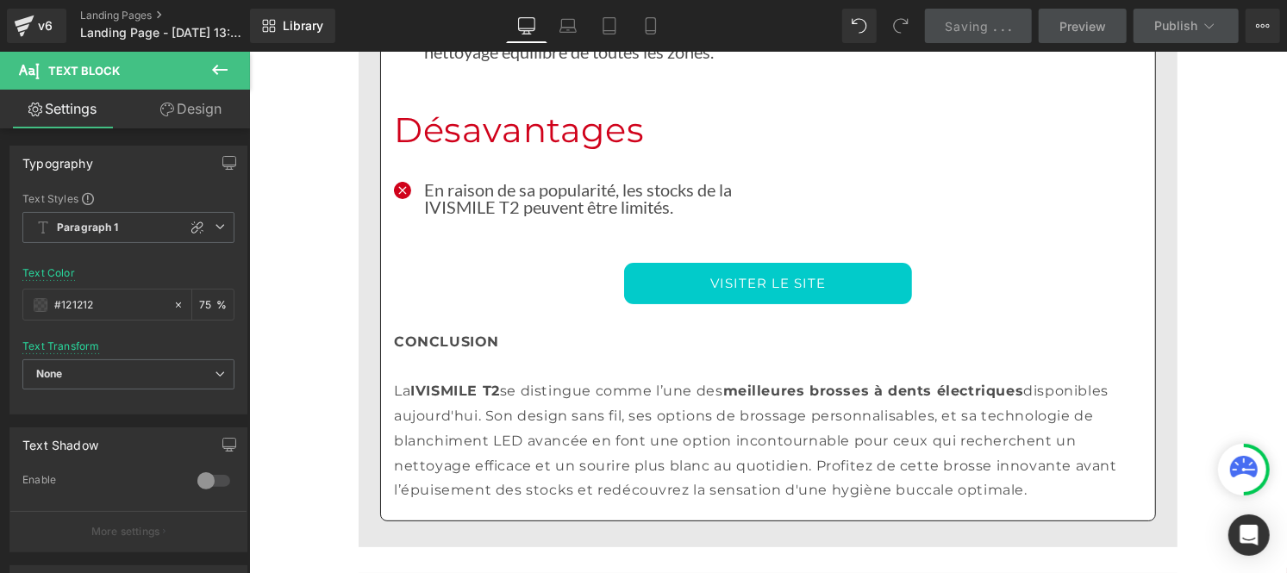
scroll to position [4144, 0]
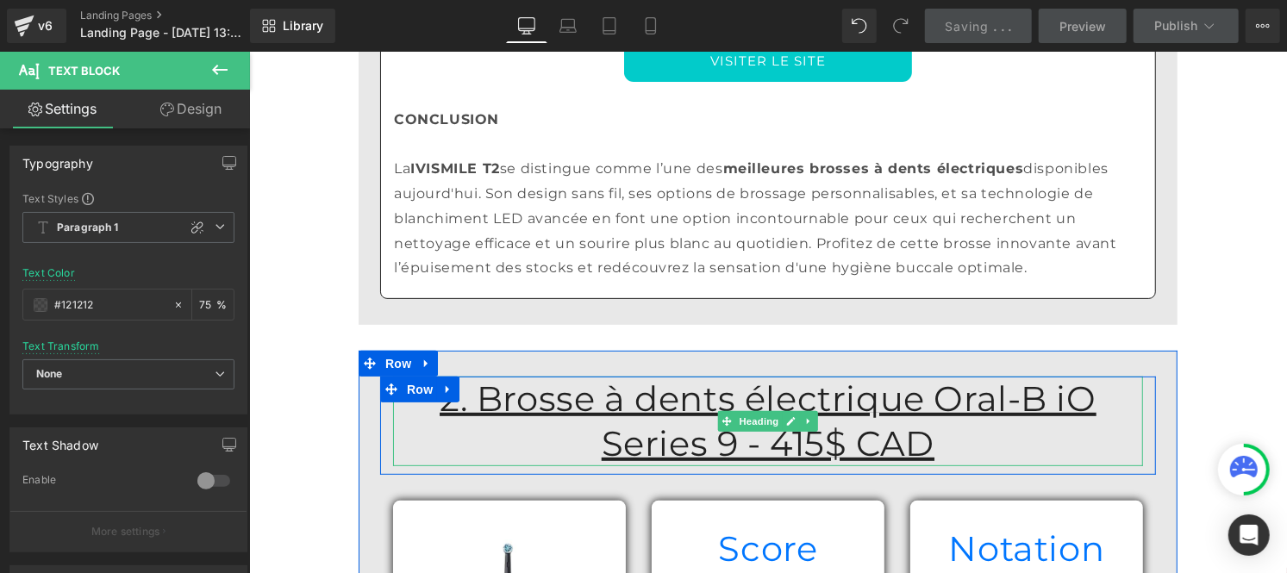
click at [1030, 377] on u "2. Brosse à dents électrique Oral-B iO Series 9 - 415$ CAD" at bounding box center [767, 420] width 657 height 87
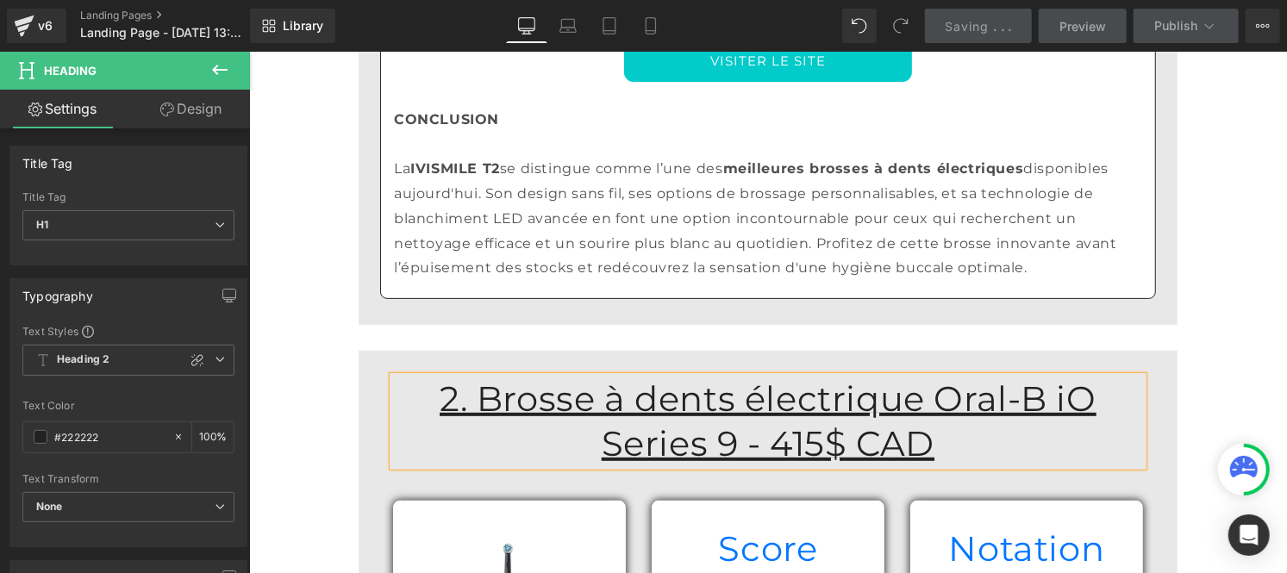
click at [1030, 377] on u "2. Brosse à dents électrique Oral-B iO Series 9 - 415$ CAD" at bounding box center [767, 420] width 657 height 87
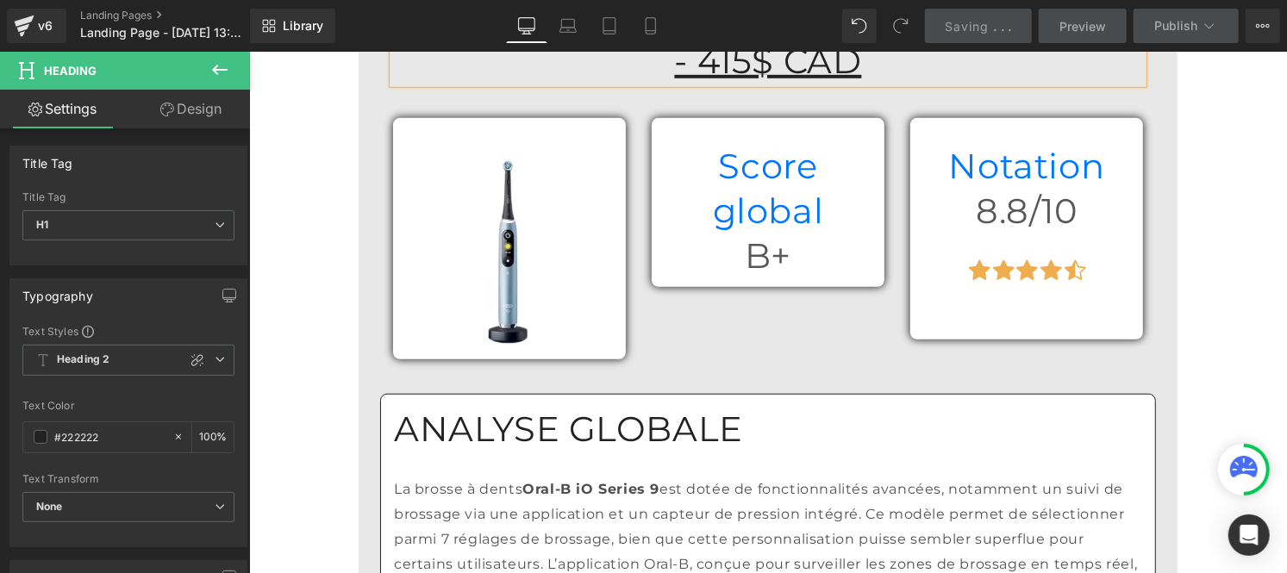
scroll to position [4637, 0]
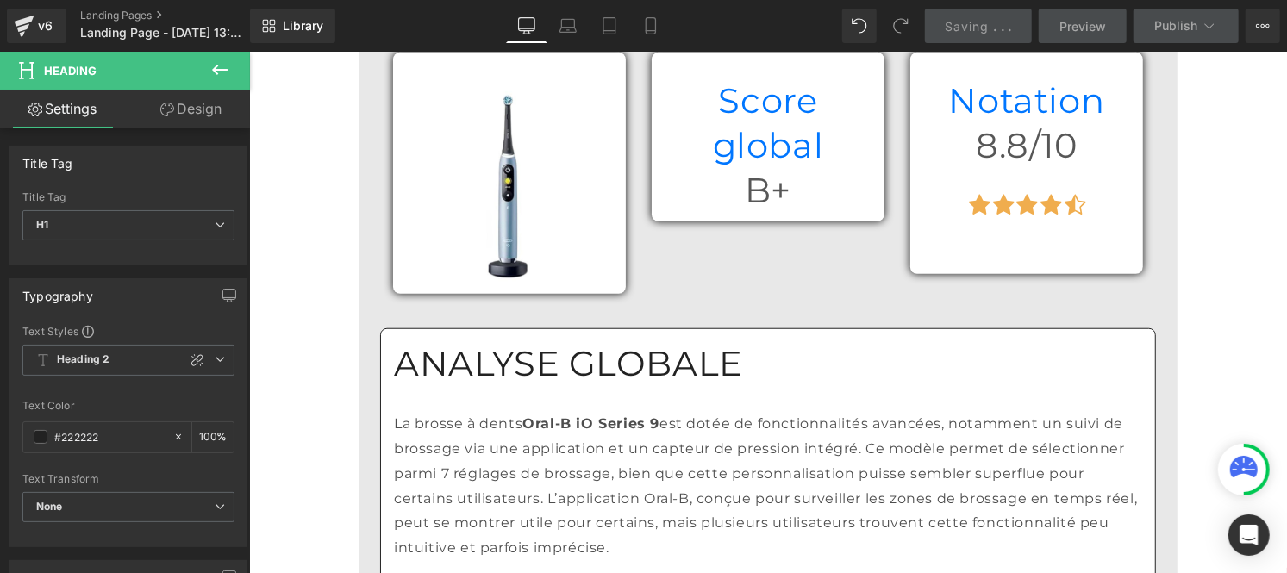
click at [648, 411] on p "La brosse à dents Oral-B iO Series 9 est dotée de fonctionnalités avancées, not…" at bounding box center [767, 485] width 748 height 149
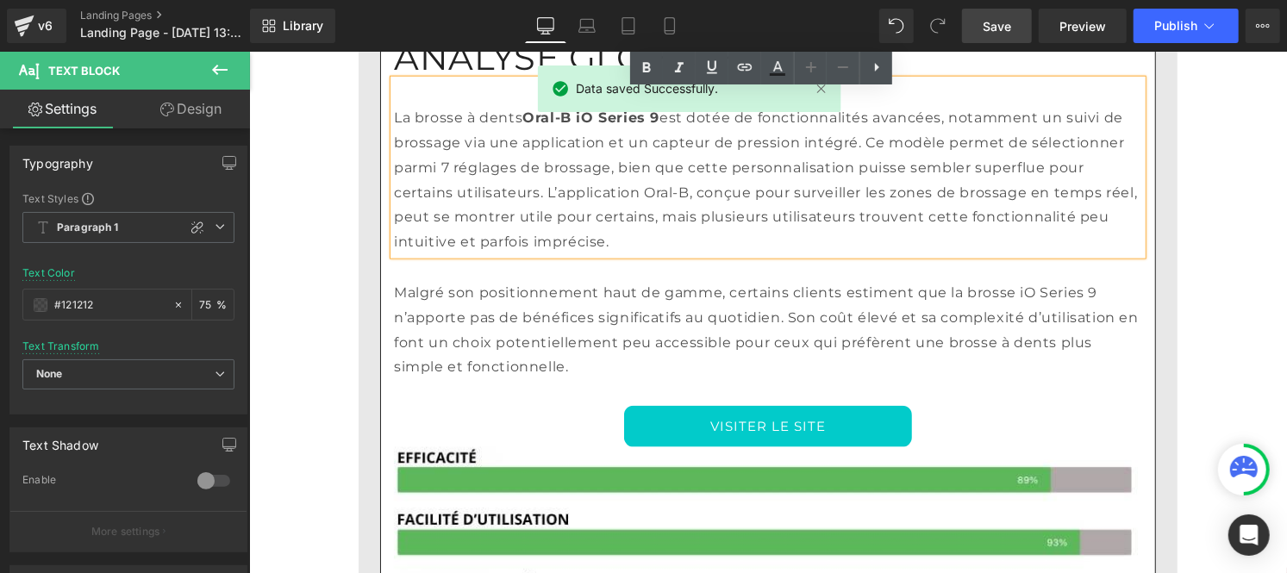
scroll to position [4969, 0]
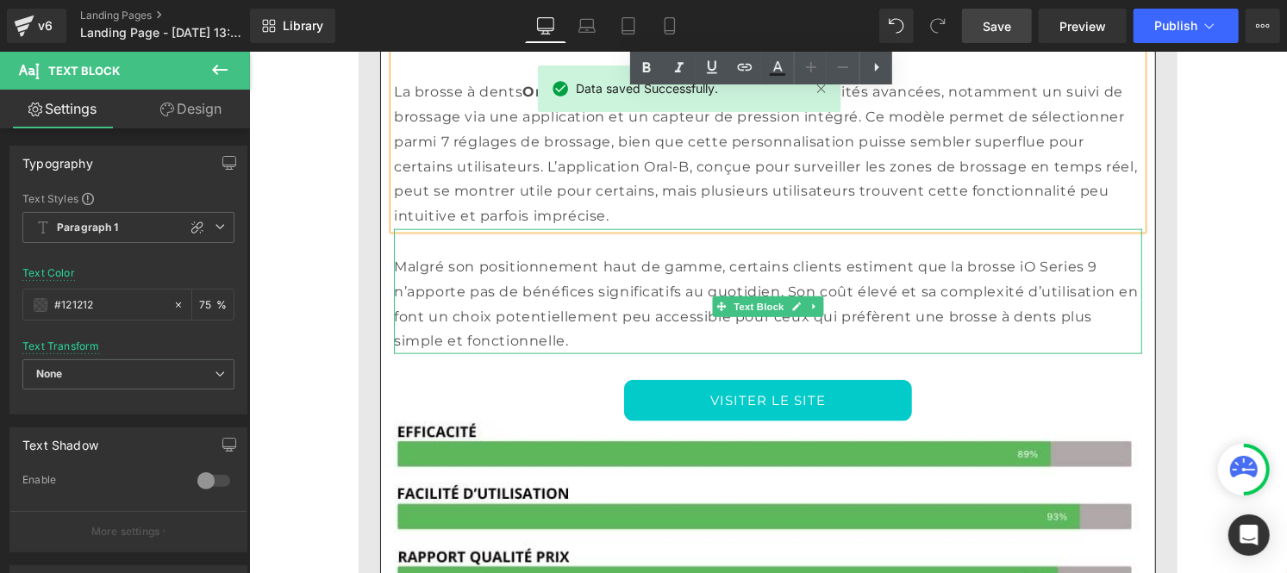
click at [484, 254] on p "Malgré son positionnement haut de gamme, certains clients estiment que la bross…" at bounding box center [767, 303] width 748 height 99
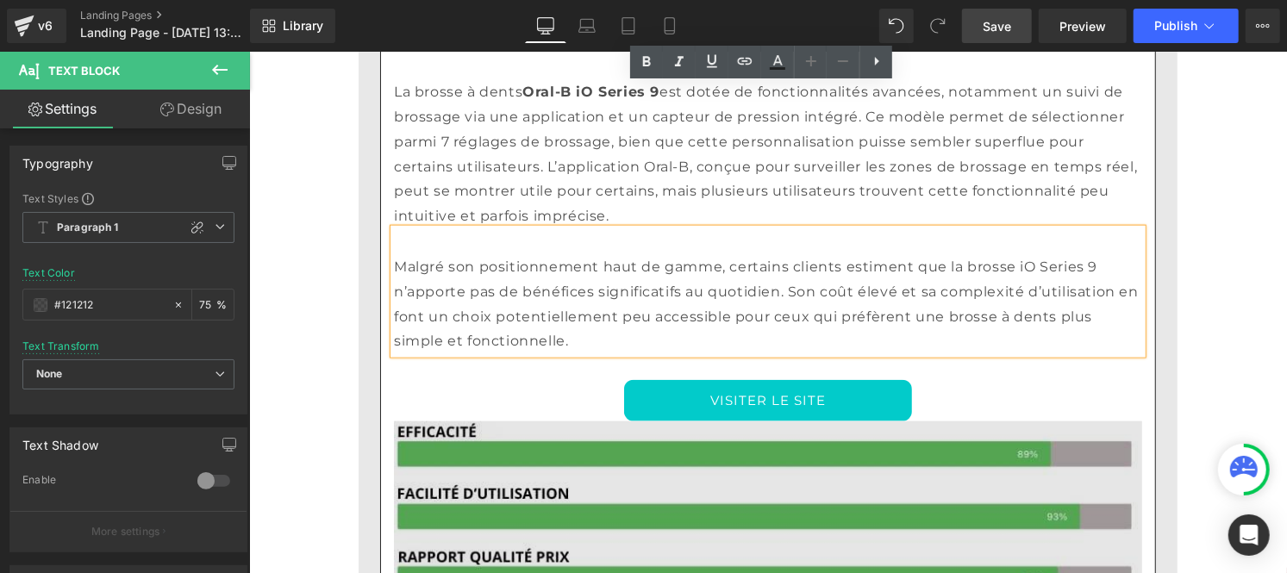
click at [654, 421] on img at bounding box center [767, 575] width 748 height 309
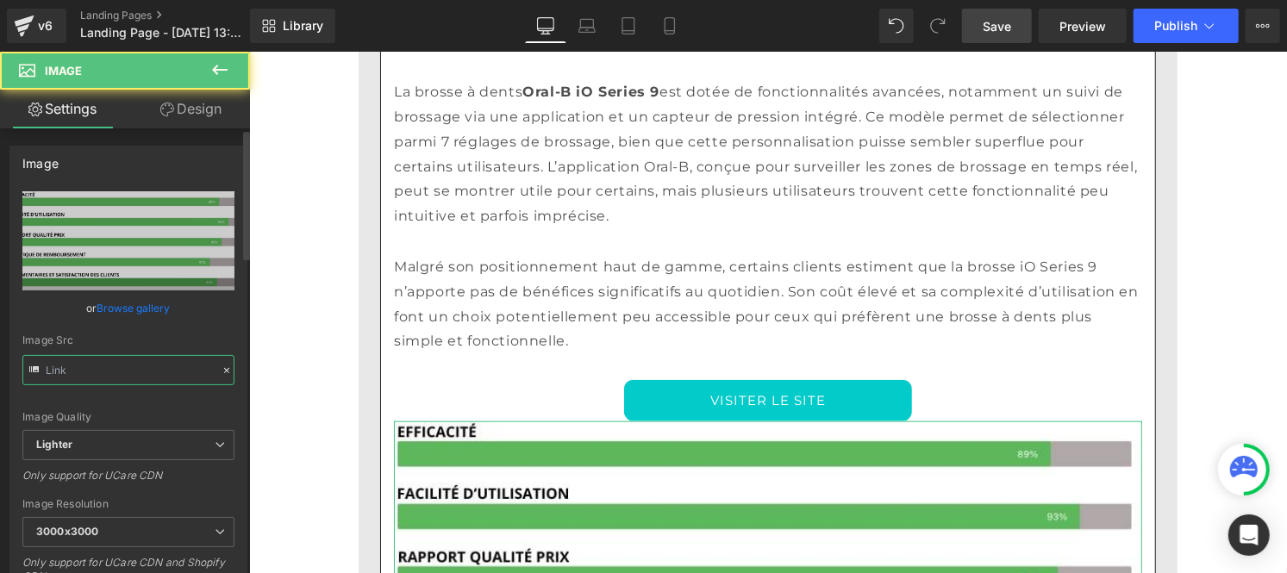
click at [133, 381] on input "text" at bounding box center [128, 370] width 212 height 30
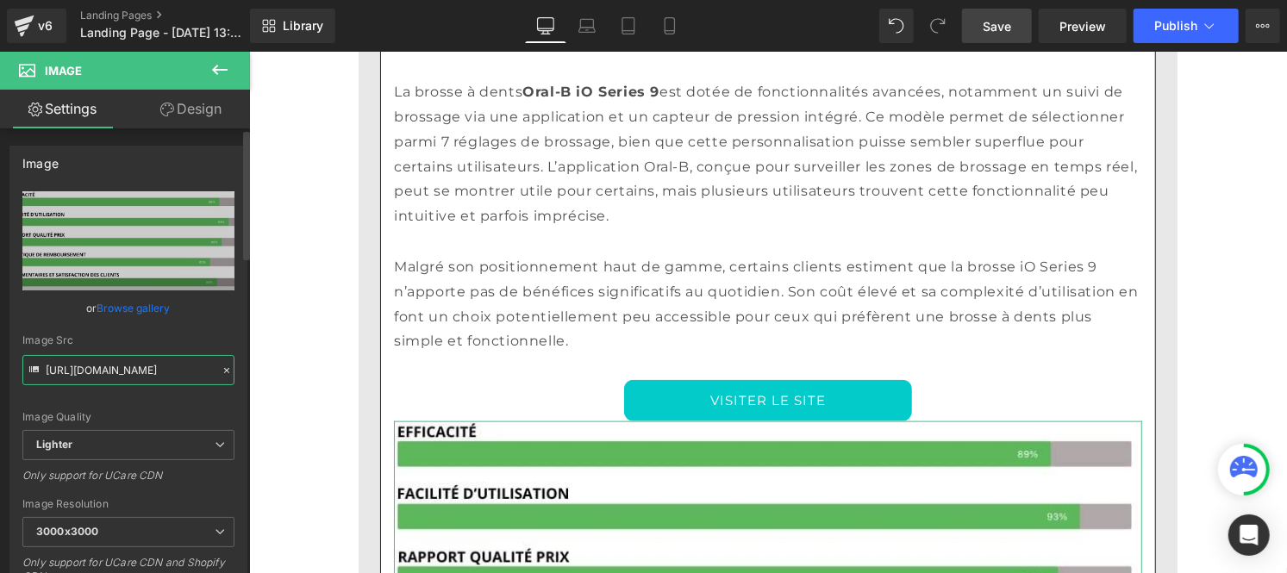
type input "https://cdn.shopify.com/s/files/1/0953/5953/3403/files/Pourcentage_produit_2.jp…"
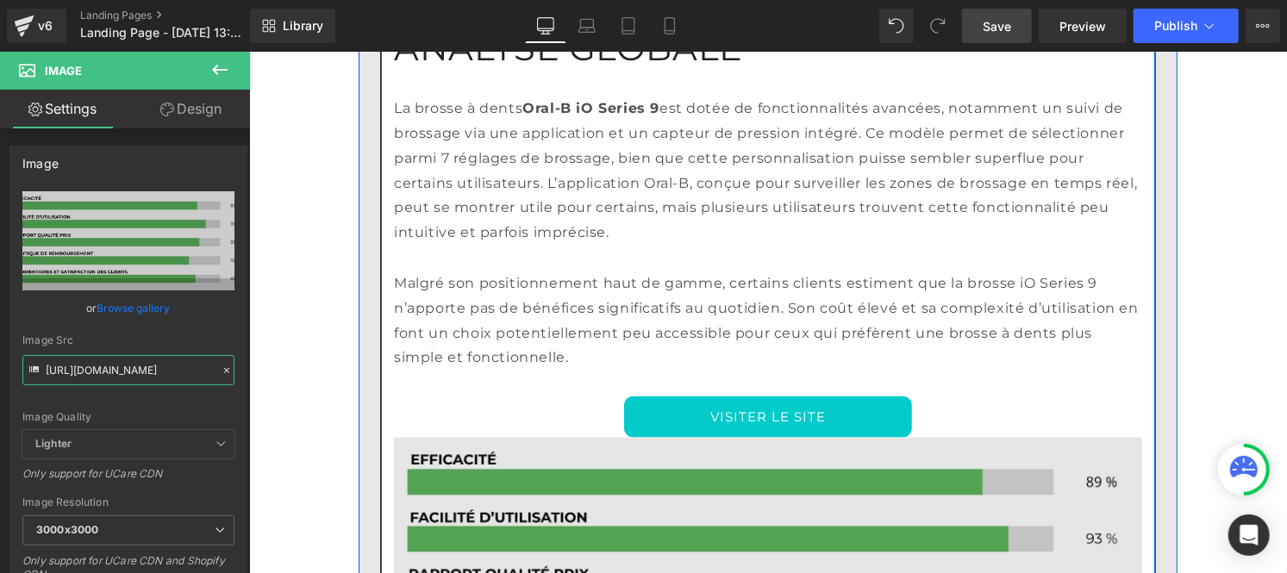
scroll to position [4949, 0]
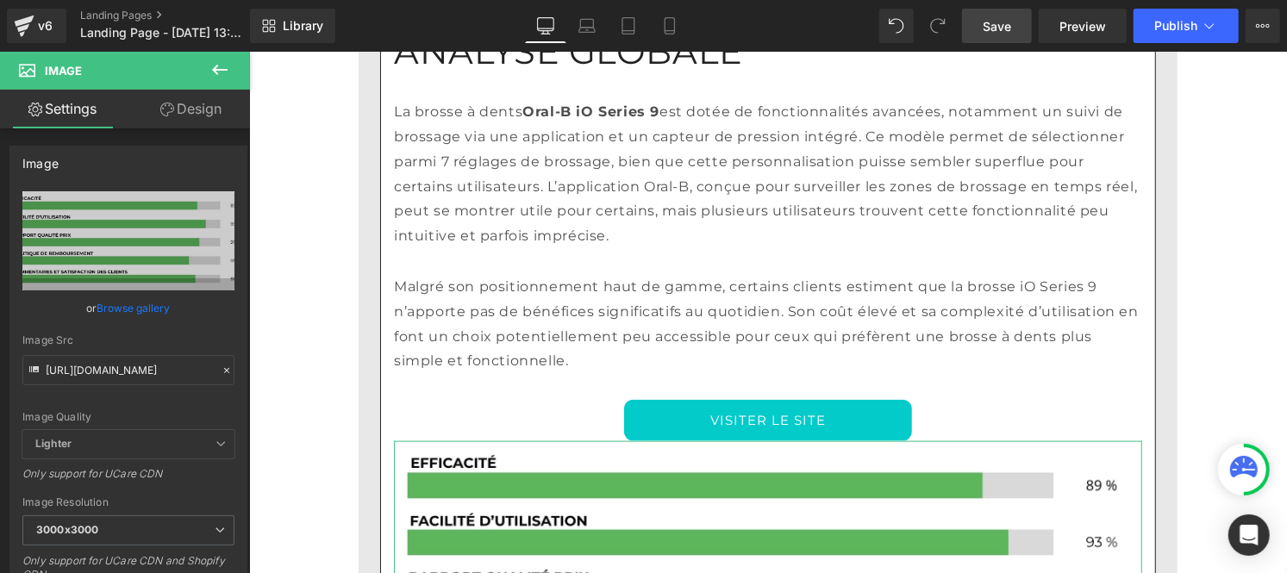
click at [203, 102] on link "Design" at bounding box center [190, 109] width 125 height 39
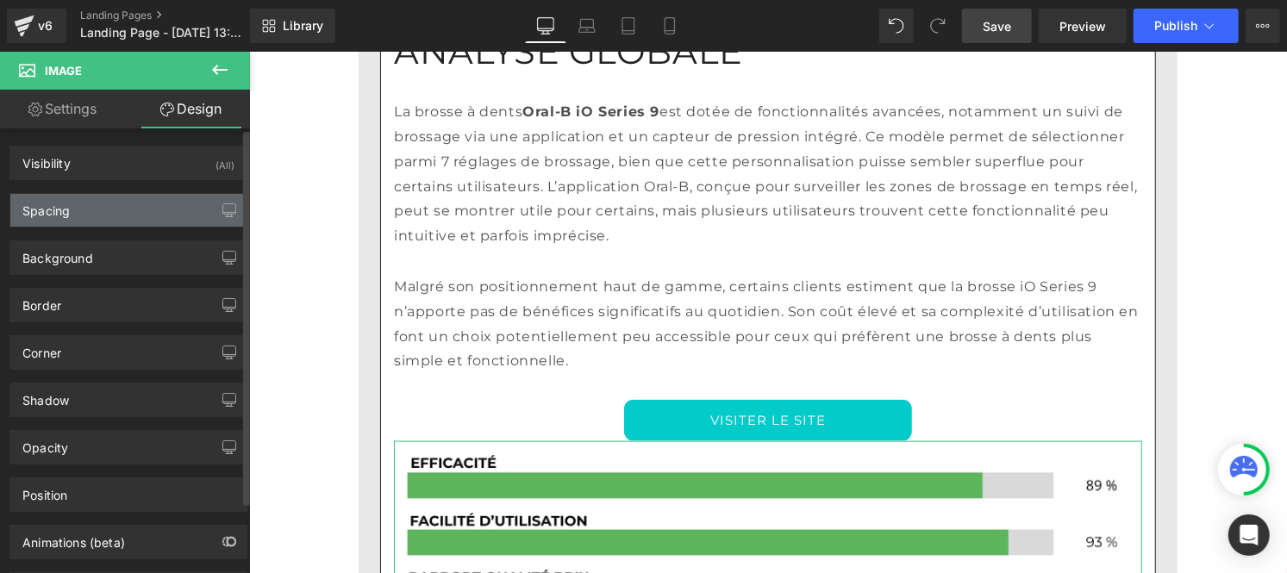
scroll to position [0, 0]
click at [61, 213] on div "Spacing" at bounding box center [45, 206] width 47 height 24
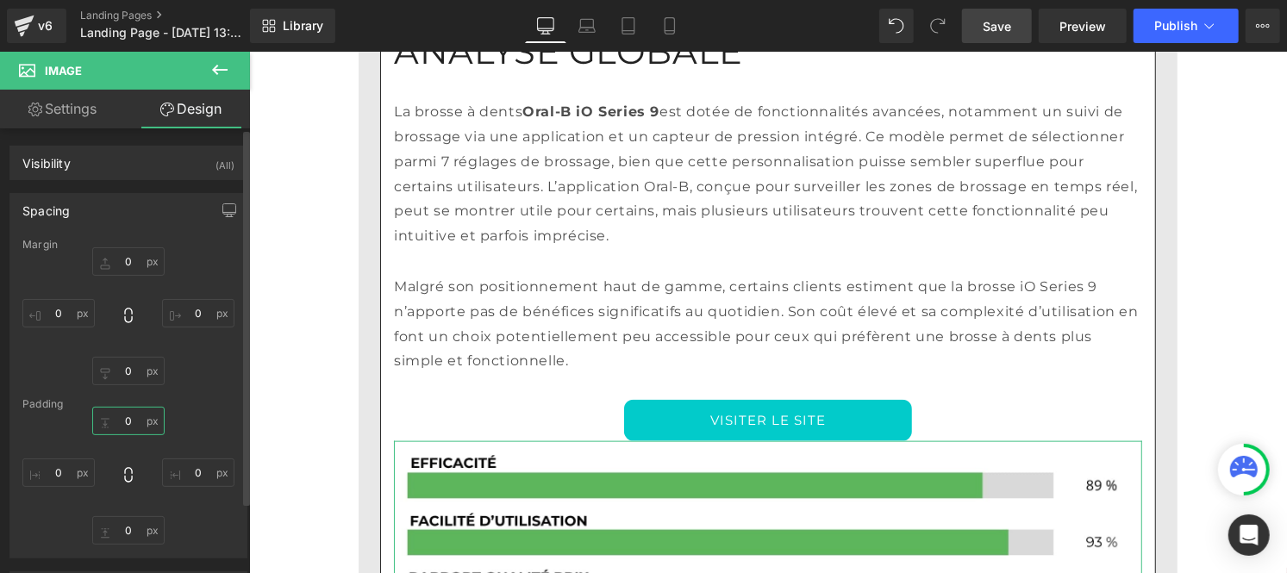
click at [129, 423] on input "text" at bounding box center [128, 421] width 72 height 28
type input "30"
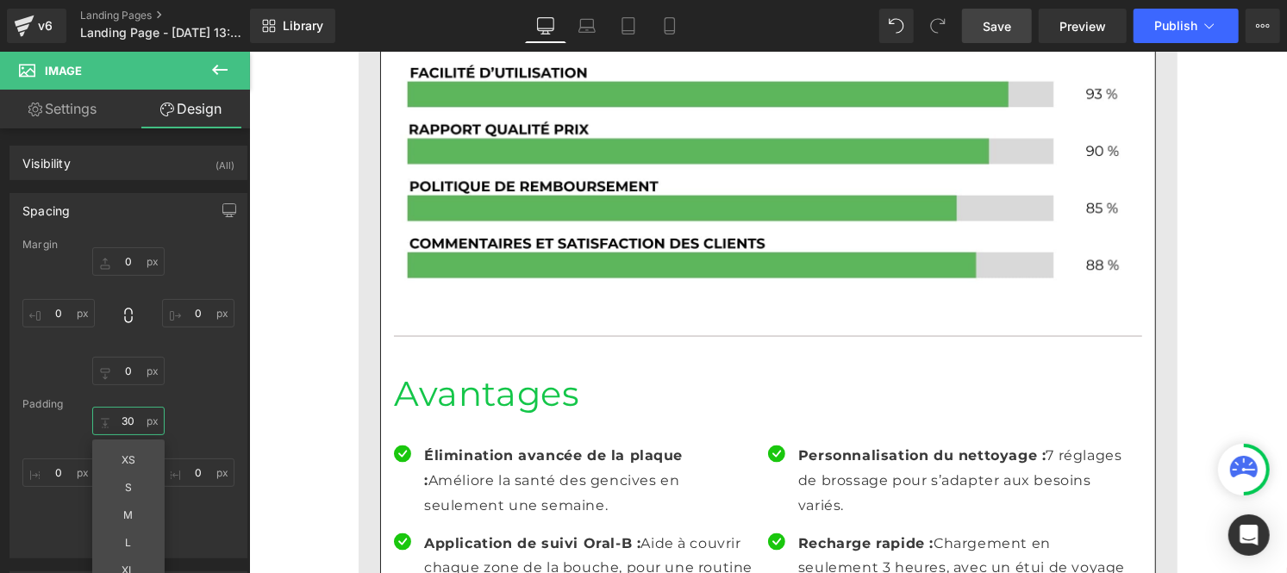
scroll to position [5425, 0]
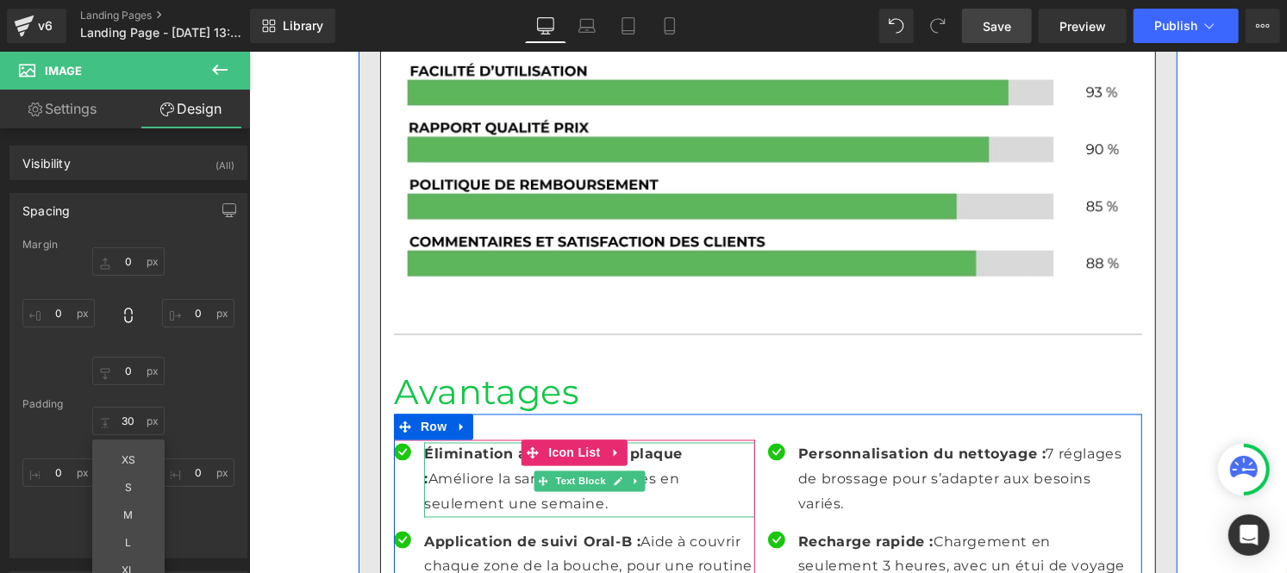
click at [491, 442] on p "Élimination avancée de la plaque : Améliore la santé des gencives en seulement …" at bounding box center [588, 479] width 331 height 74
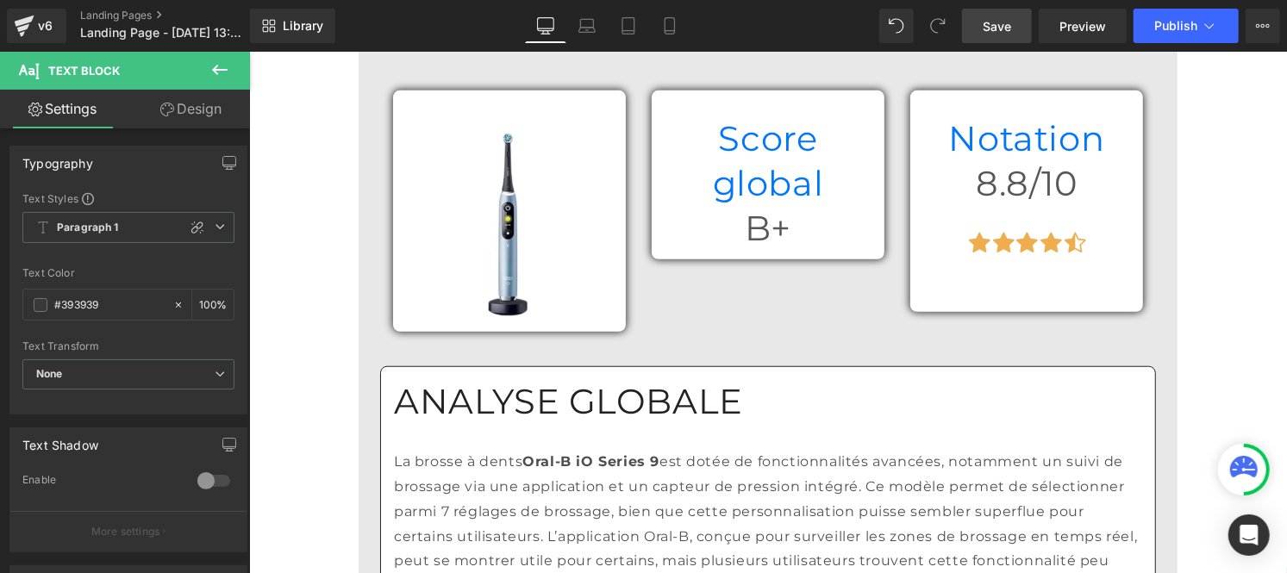
scroll to position [4585, 0]
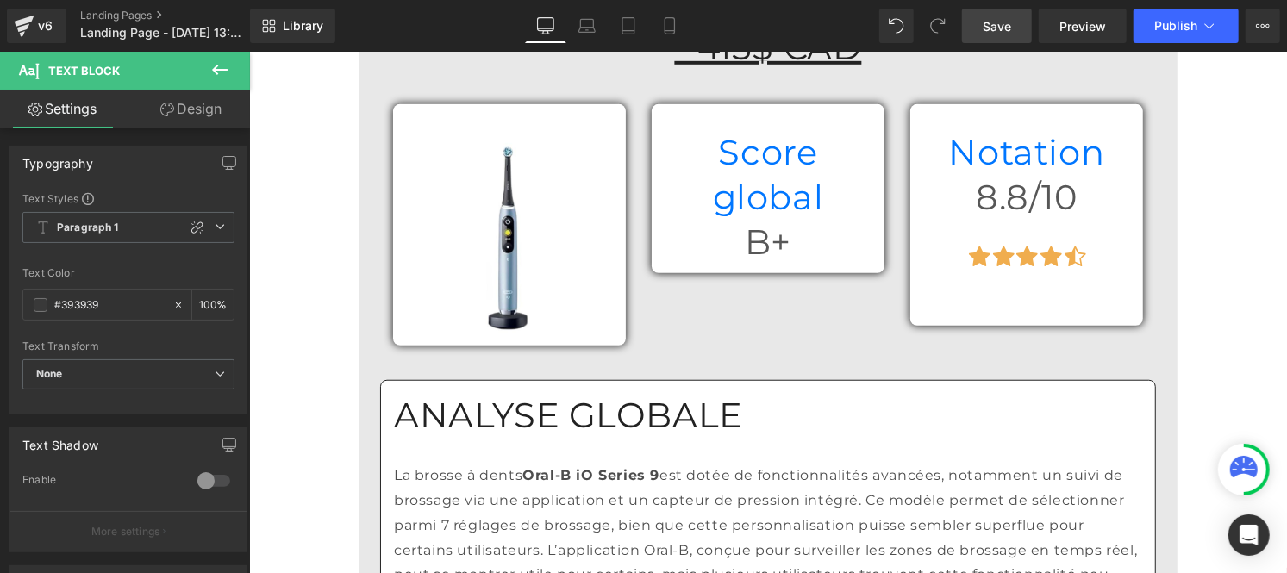
click at [460, 463] on p "La brosse à dents Oral-B iO Series 9 est dotée de fonctionnalités avancées, not…" at bounding box center [767, 537] width 748 height 149
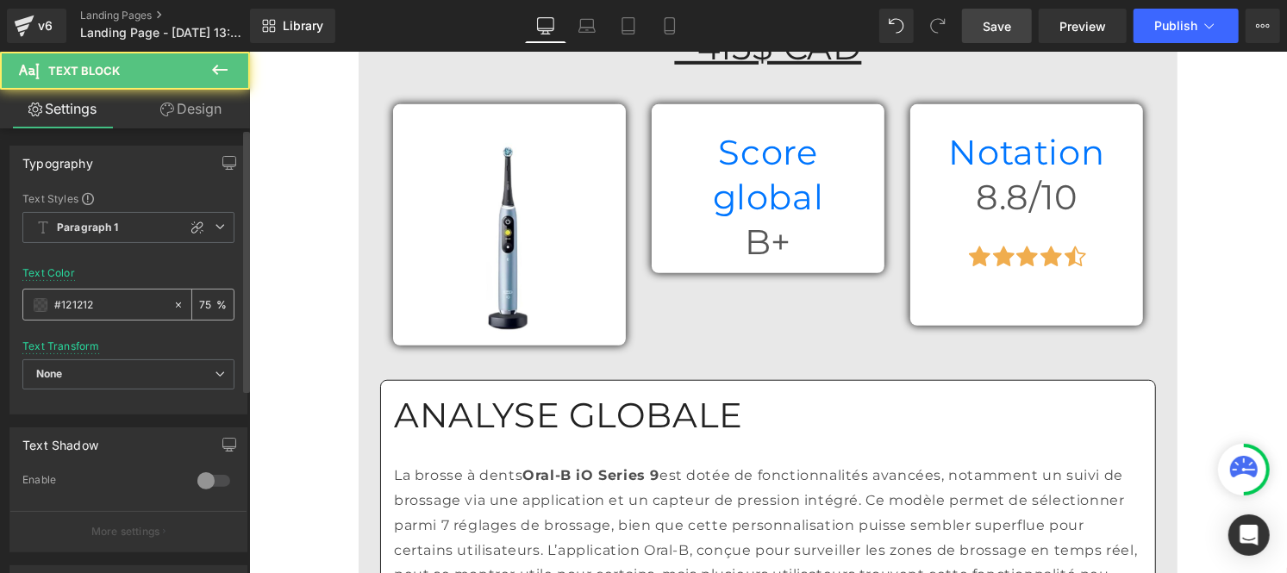
click at [116, 315] on div "#121212" at bounding box center [97, 305] width 149 height 30
drag, startPoint x: 116, startPoint y: 315, endPoint x: 98, endPoint y: 315, distance: 17.2
click at [98, 315] on div "#121212" at bounding box center [97, 305] width 149 height 30
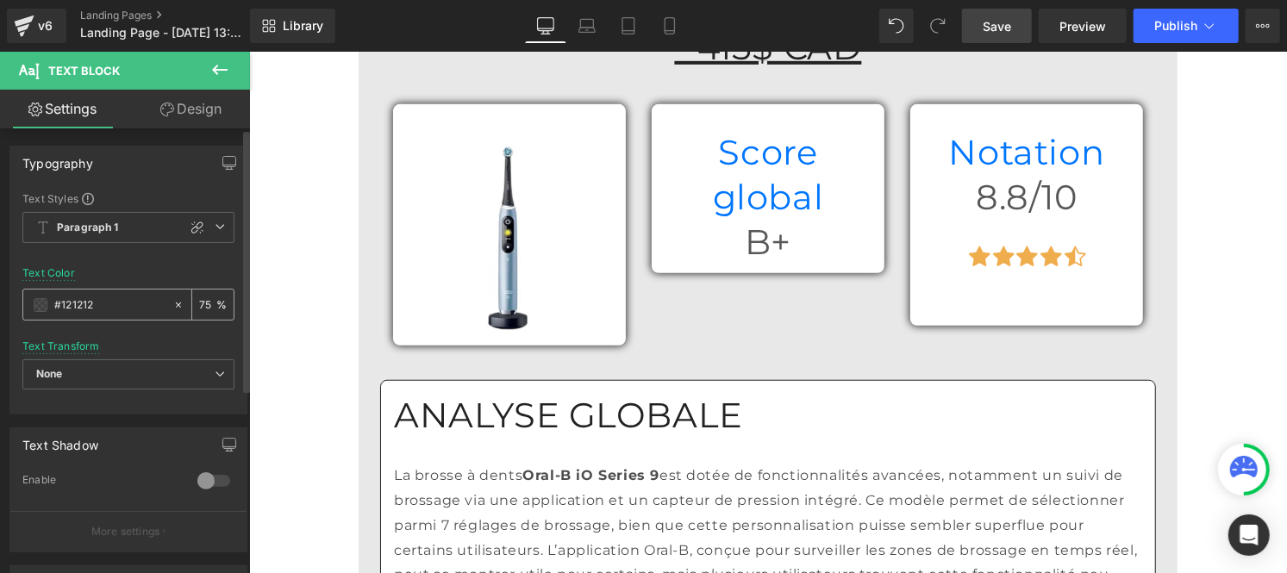
drag, startPoint x: 105, startPoint y: 304, endPoint x: 22, endPoint y: 303, distance: 82.8
click at [23, 303] on div "#121212" at bounding box center [97, 305] width 149 height 30
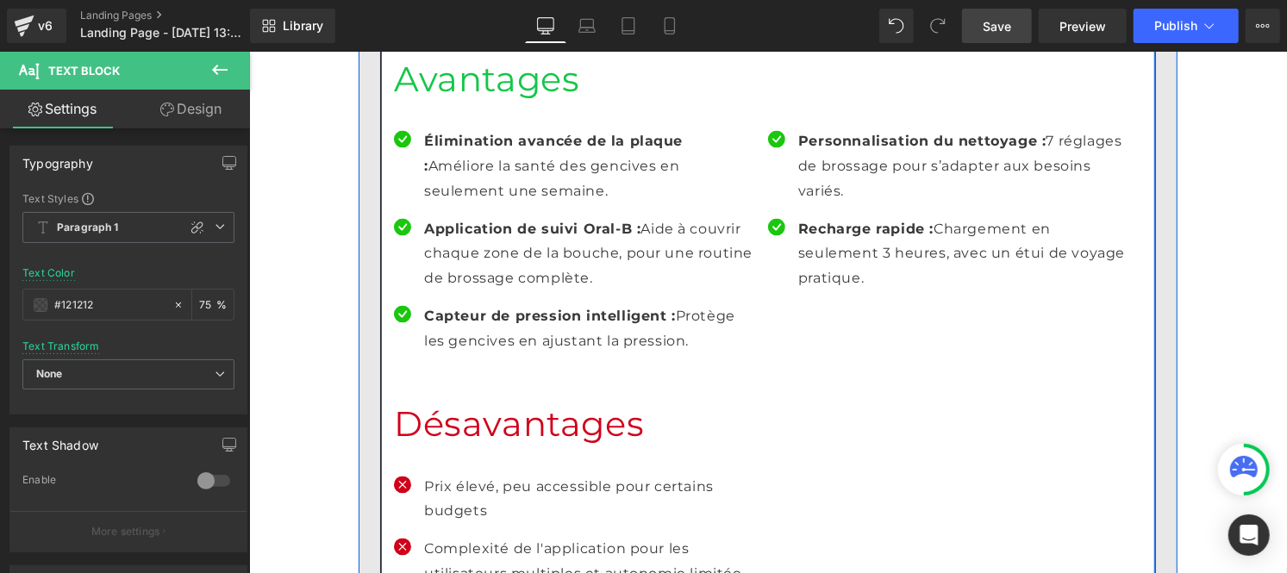
scroll to position [5617, 0]
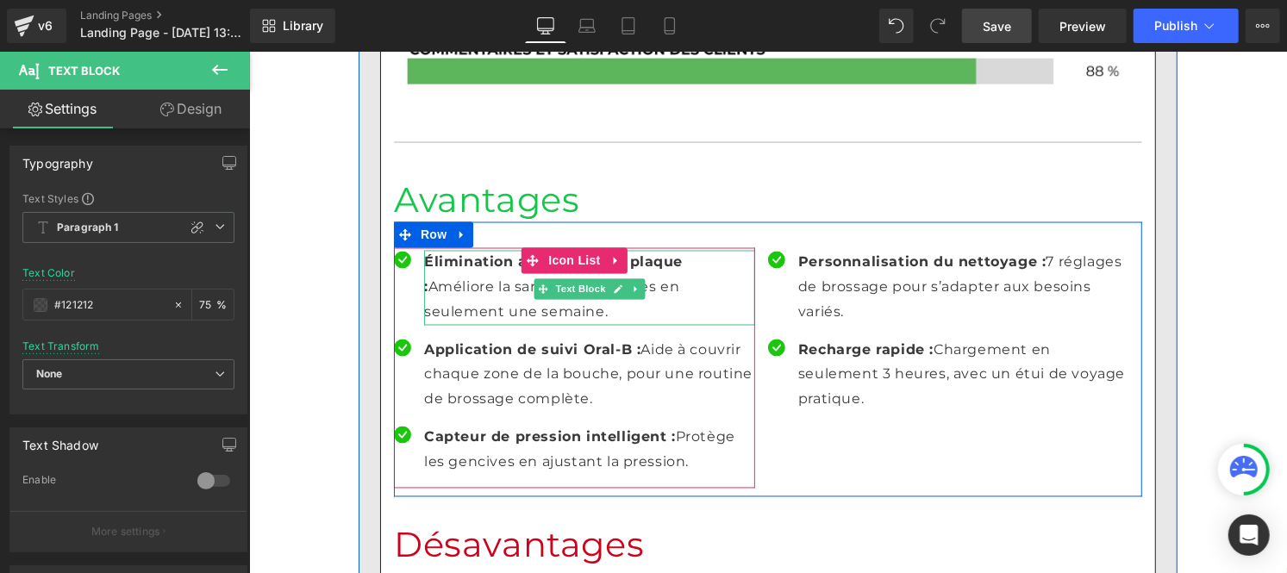
click at [473, 250] on p "Élimination avancée de la plaque : Améliore la santé des gencives en seulement …" at bounding box center [588, 287] width 331 height 74
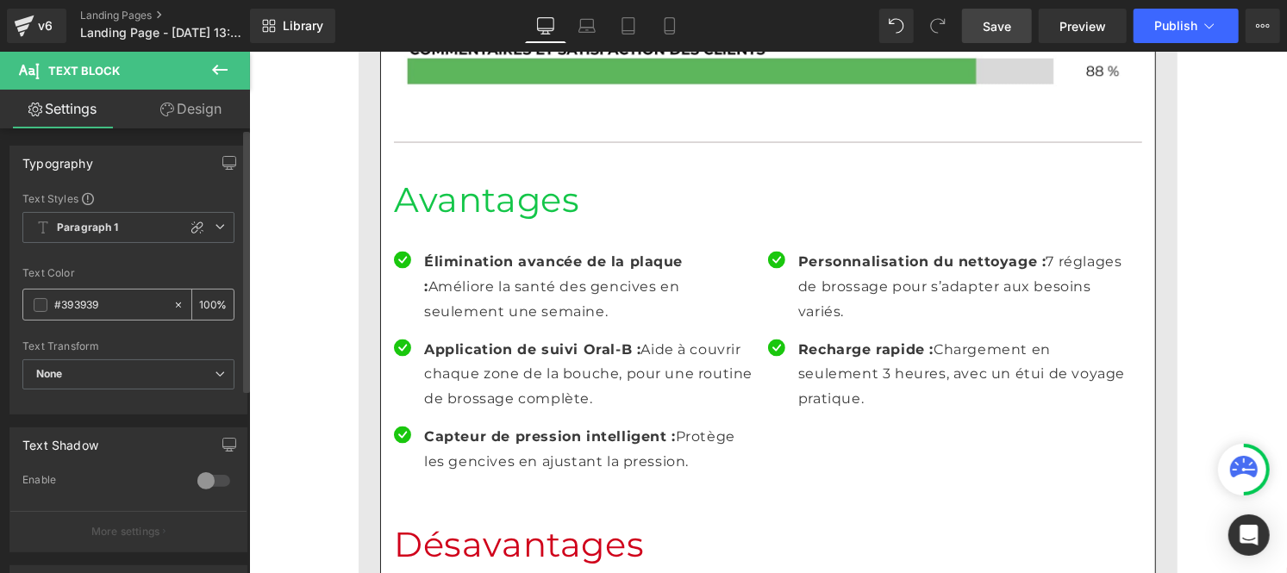
click at [112, 306] on input "#393939" at bounding box center [109, 305] width 110 height 19
type input "#121212"
click at [203, 300] on input "100" at bounding box center [207, 304] width 17 height 19
type input "0"
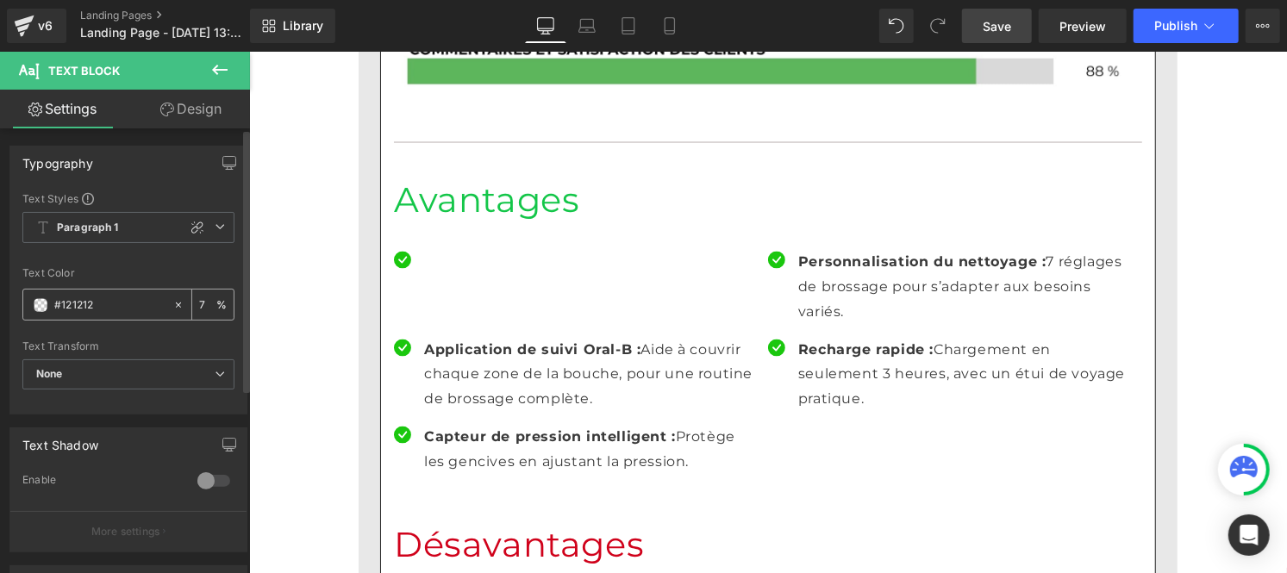
type input "75"
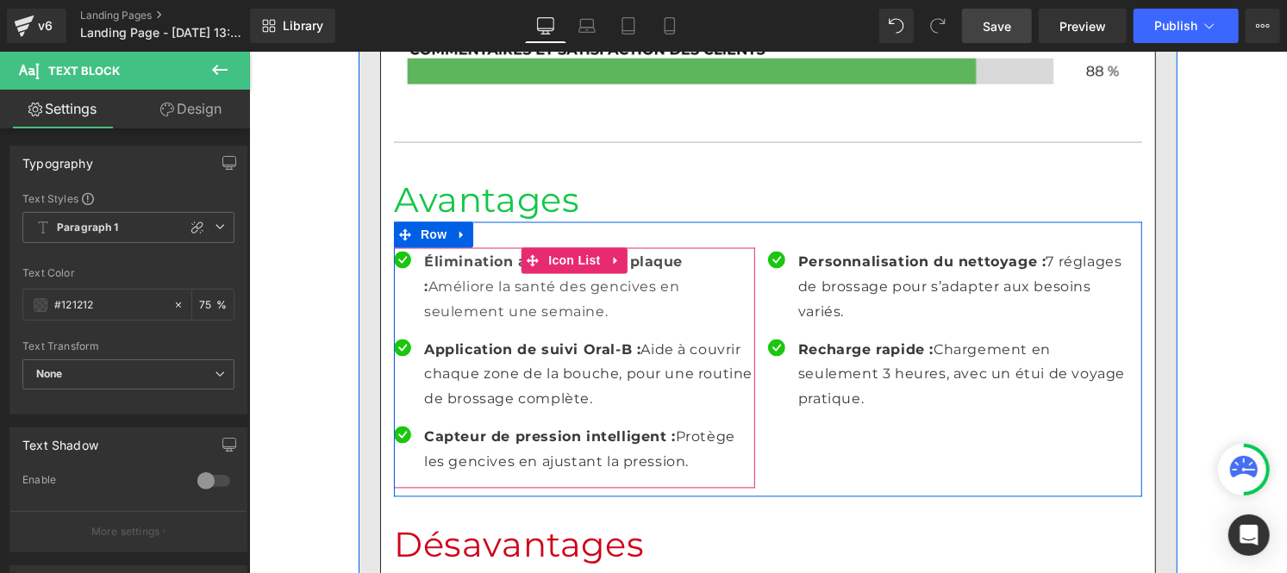
click at [511, 338] on p "Application de suivi Oral-B : Aide à couvrir chaque zone de la bouche, pour une…" at bounding box center [588, 375] width 331 height 74
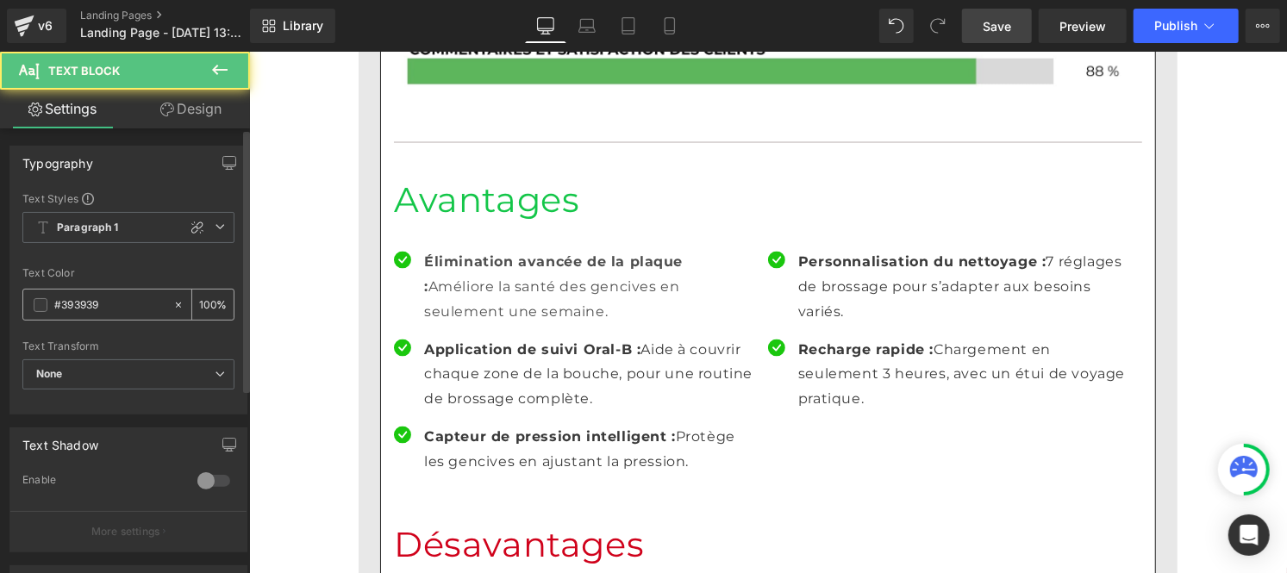
click at [126, 297] on input "#393939" at bounding box center [109, 305] width 110 height 19
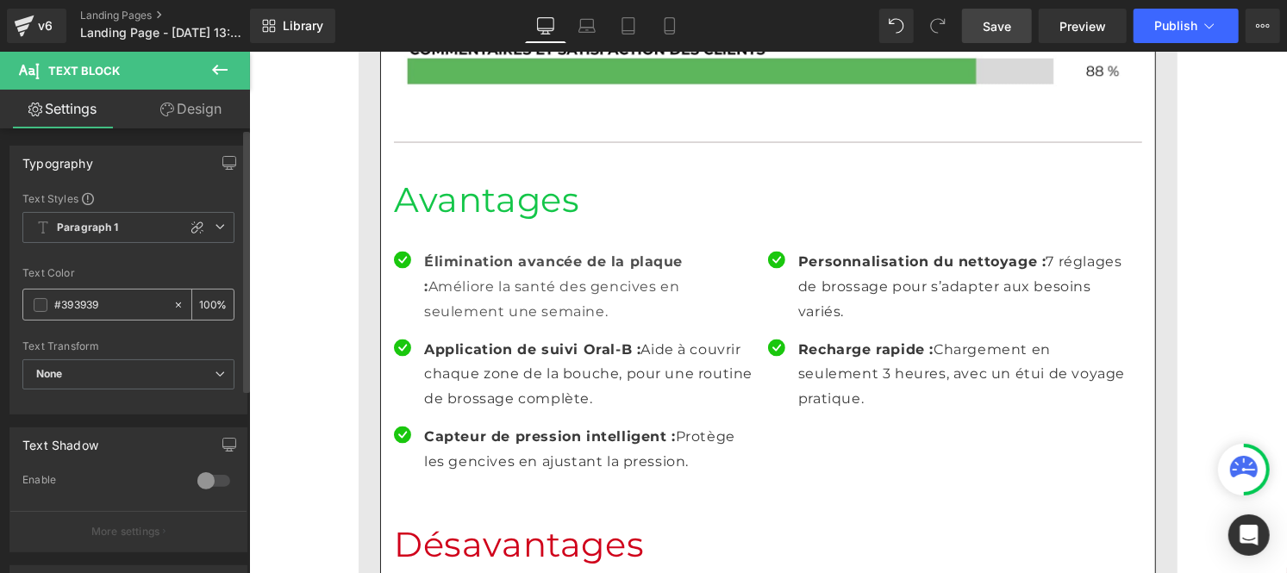
paste input "121212"
type input "#121212"
click at [209, 299] on div "100 %" at bounding box center [212, 305] width 41 height 30
click at [204, 300] on input "100" at bounding box center [207, 304] width 17 height 19
type input "0"
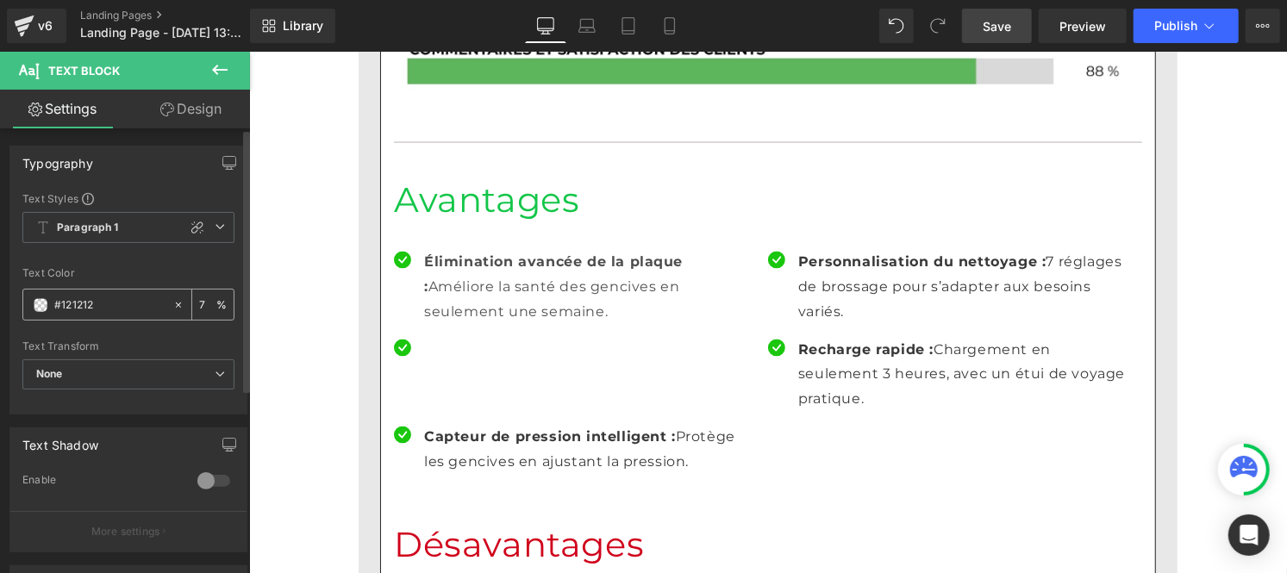
type input "75"
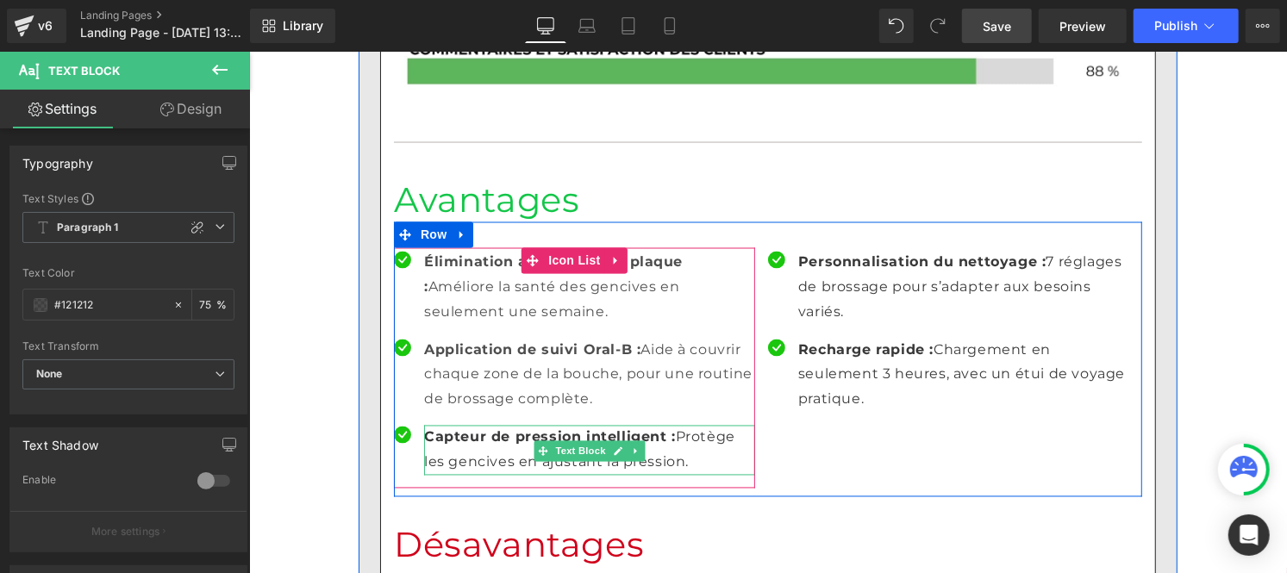
click at [456, 425] on p "Capteur de pression intelligent : Protège les gencives en ajustant la pression." at bounding box center [588, 450] width 331 height 50
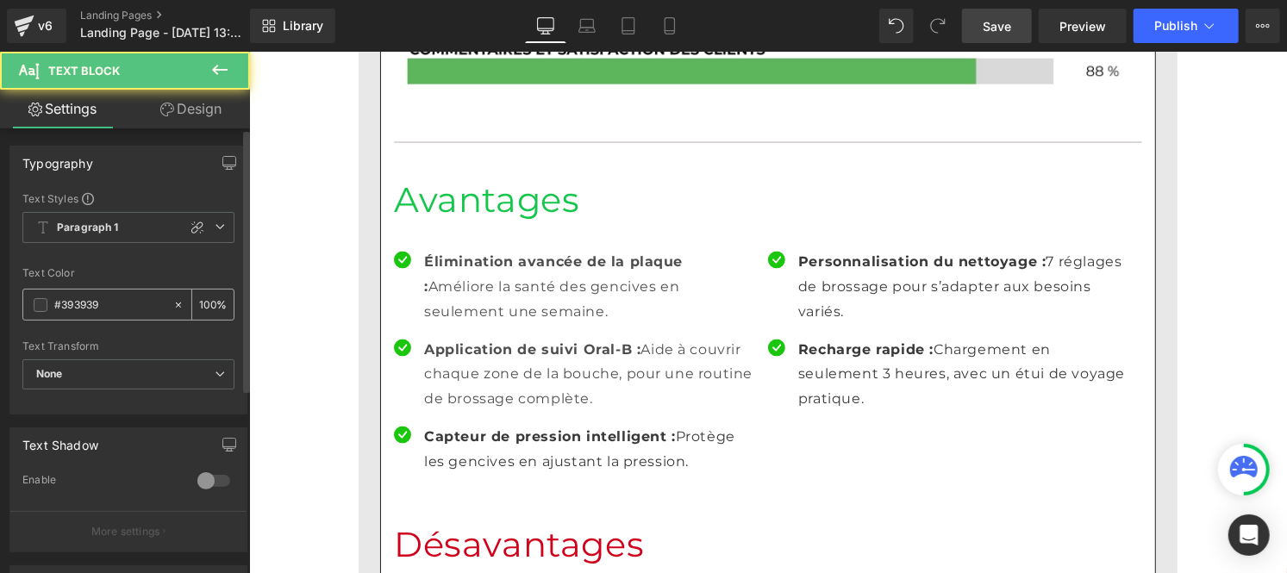
click at [129, 307] on input "#393939" at bounding box center [109, 305] width 110 height 19
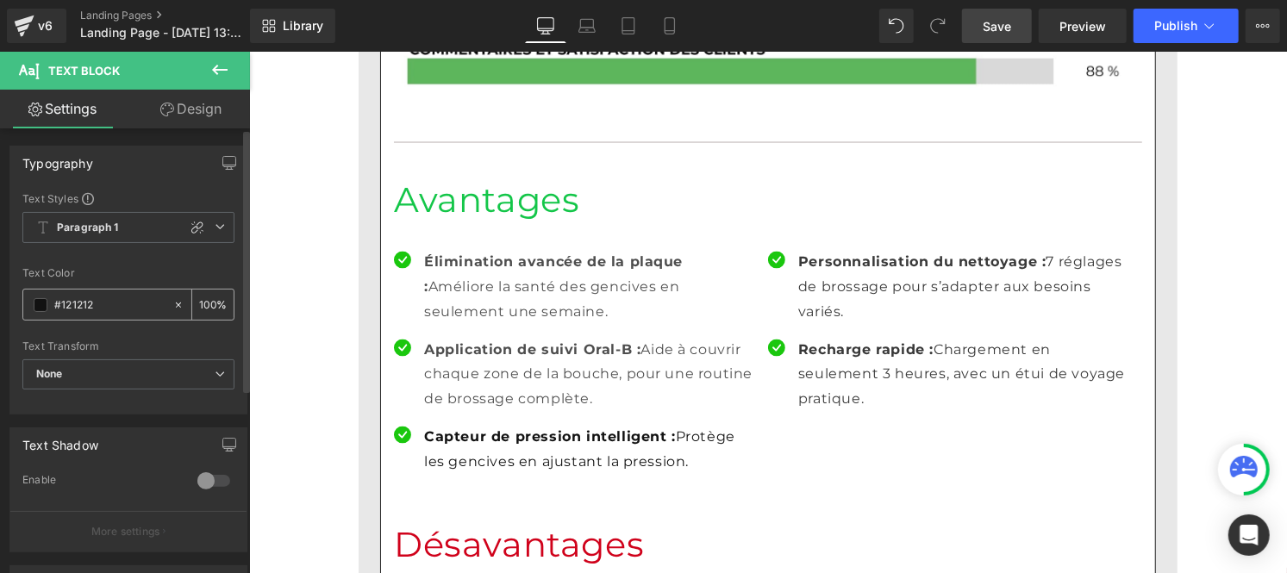
type input "#121212"
click at [203, 303] on input "100" at bounding box center [207, 304] width 17 height 19
type input "0"
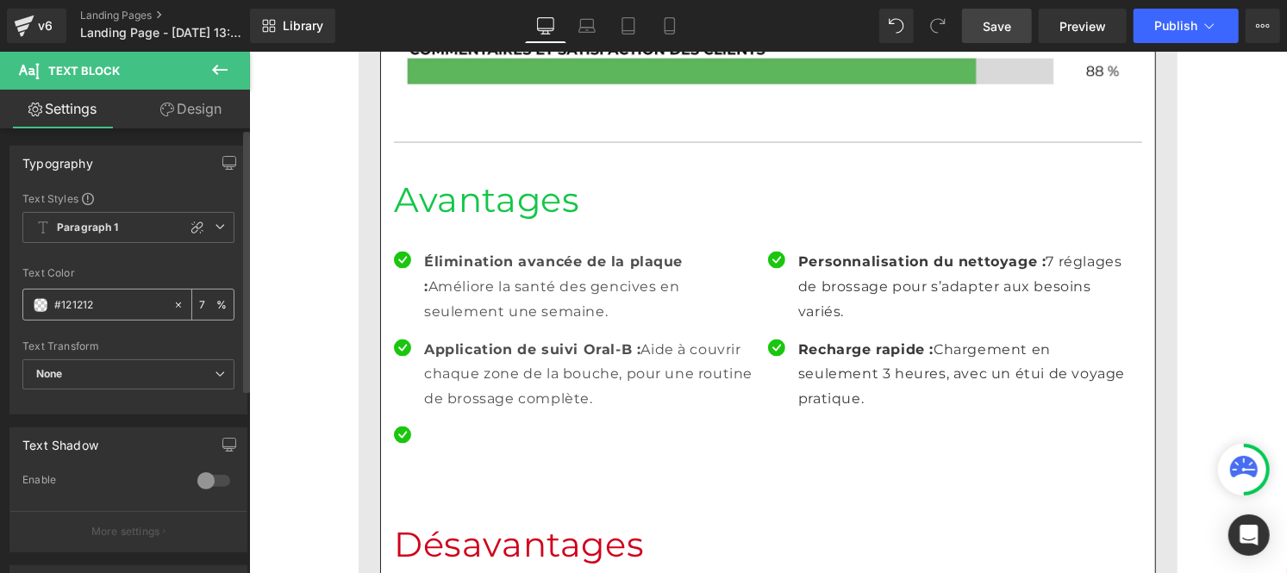
type input "75"
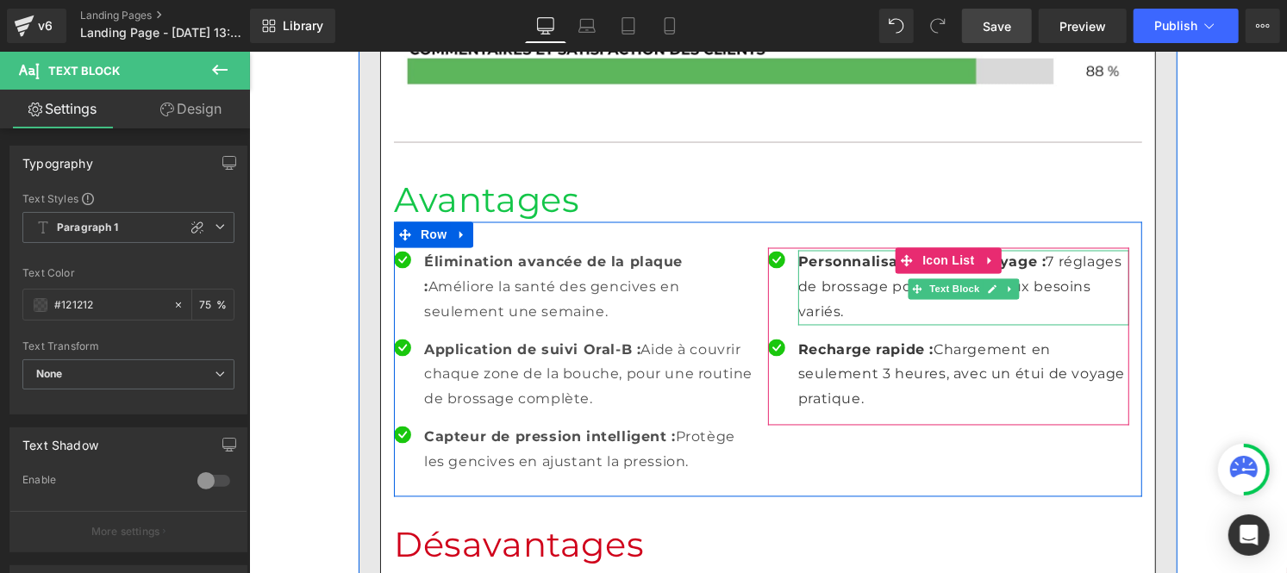
click at [833, 250] on p "Personnalisation du nettoyage : 7 réglages de brossage pour s’adapter aux besoi…" at bounding box center [963, 287] width 331 height 74
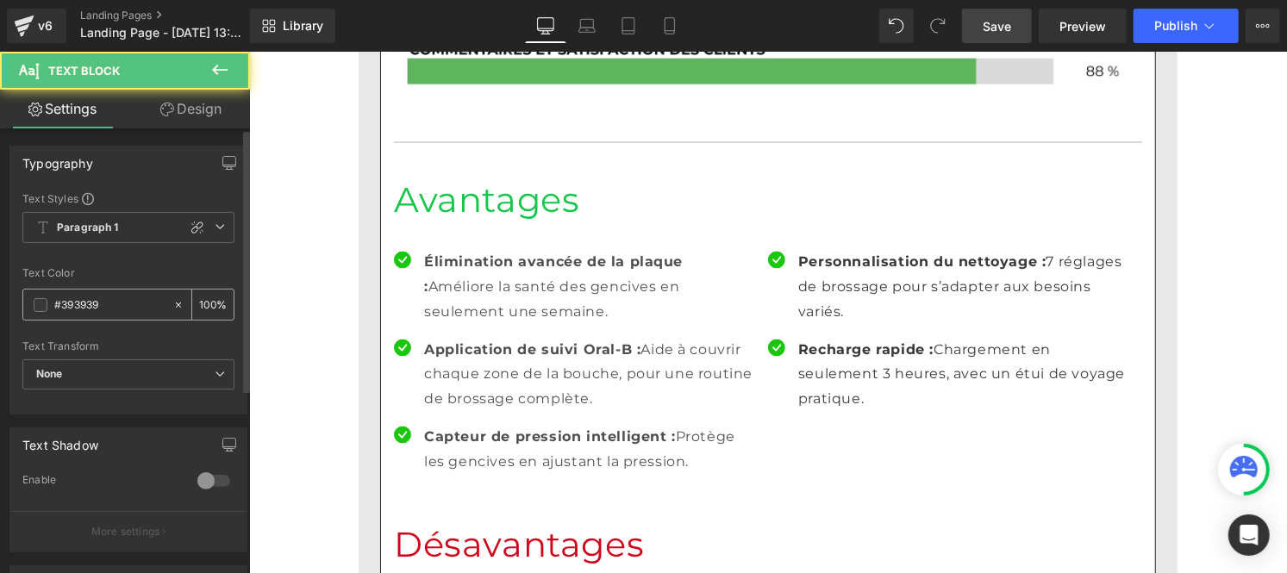
click at [128, 298] on input "#393939" at bounding box center [109, 305] width 110 height 19
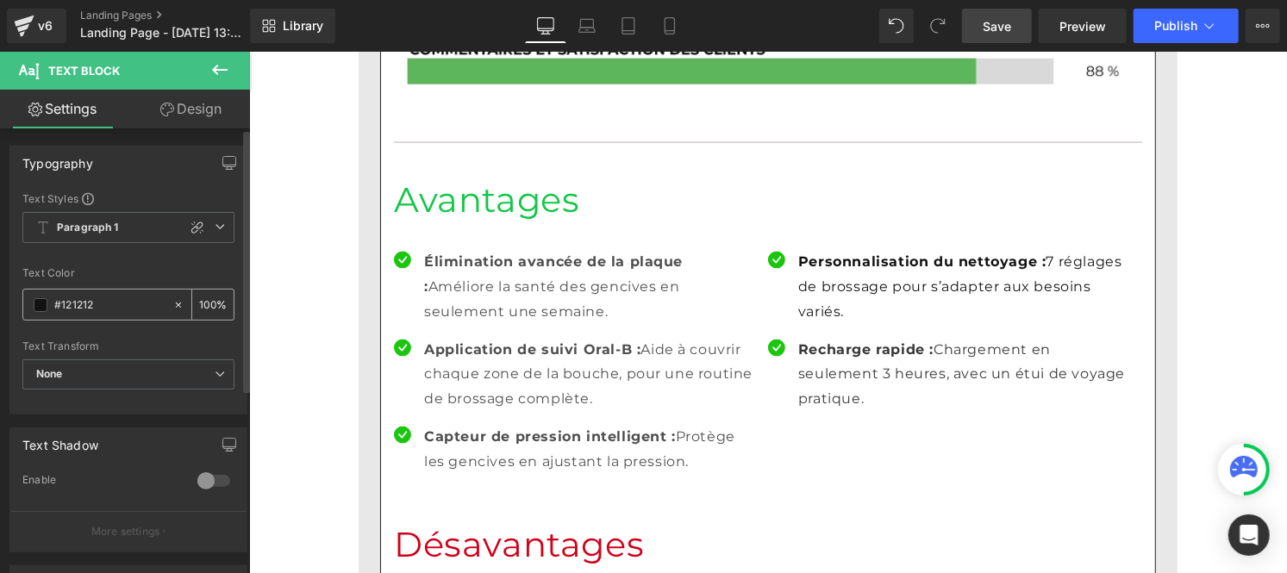
type input "#121212"
click at [210, 298] on div "100 %" at bounding box center [212, 305] width 41 height 30
click at [208, 297] on input "100" at bounding box center [207, 304] width 17 height 19
type input "1"
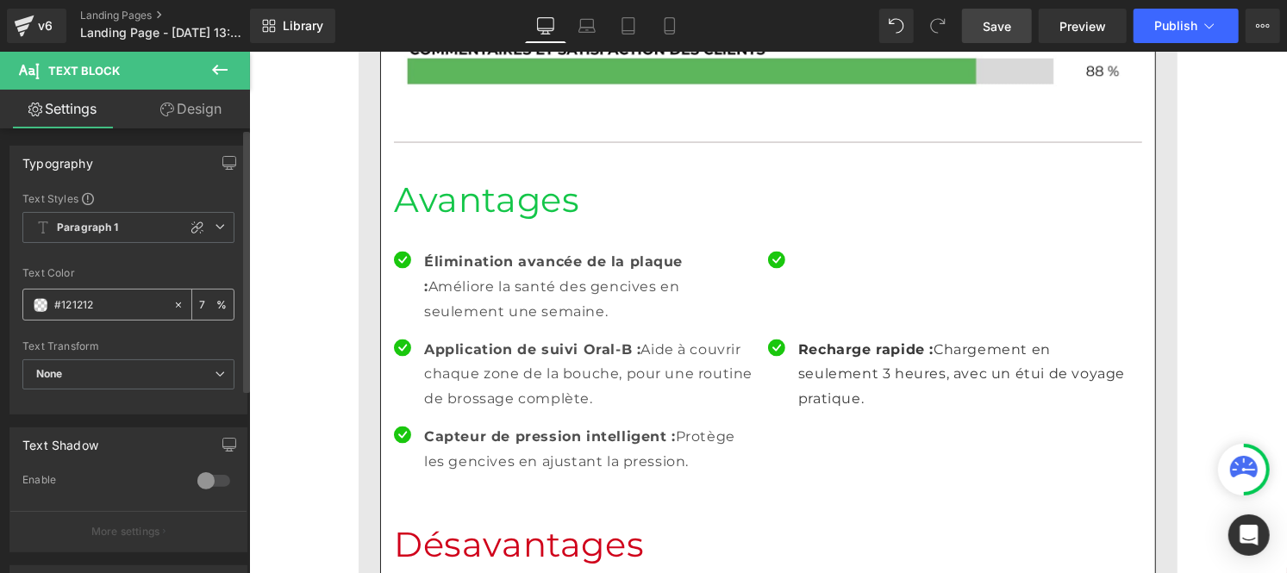
type input "75"
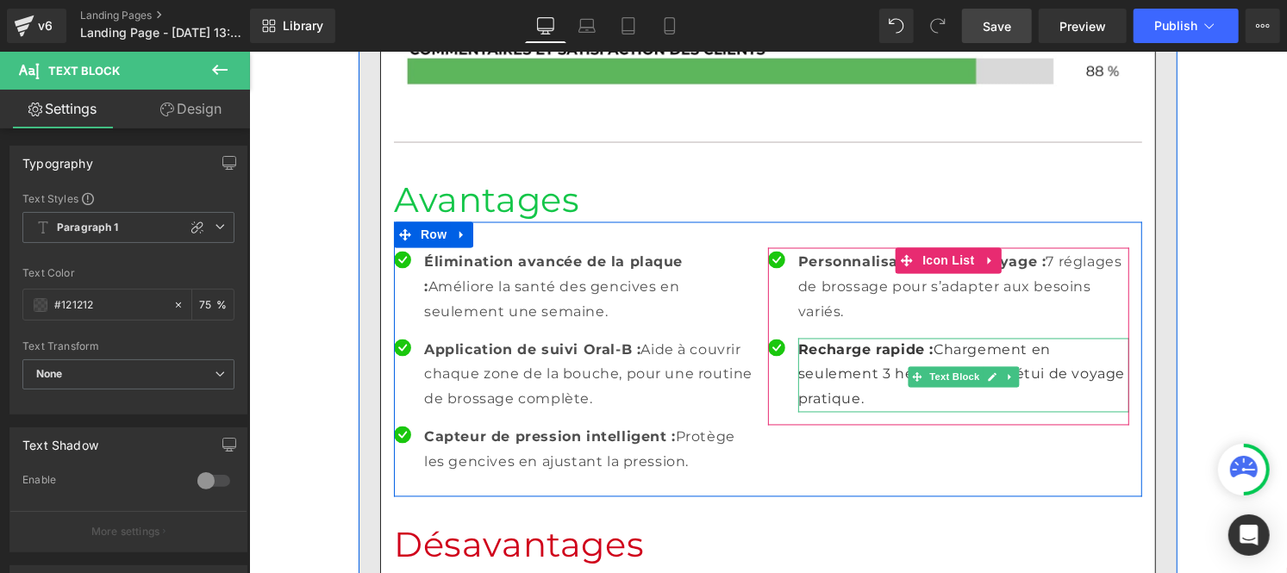
click at [843, 338] on p "Recharge rapide : Chargement en seulement 3 heures, avec un étui de voyage prat…" at bounding box center [963, 375] width 331 height 74
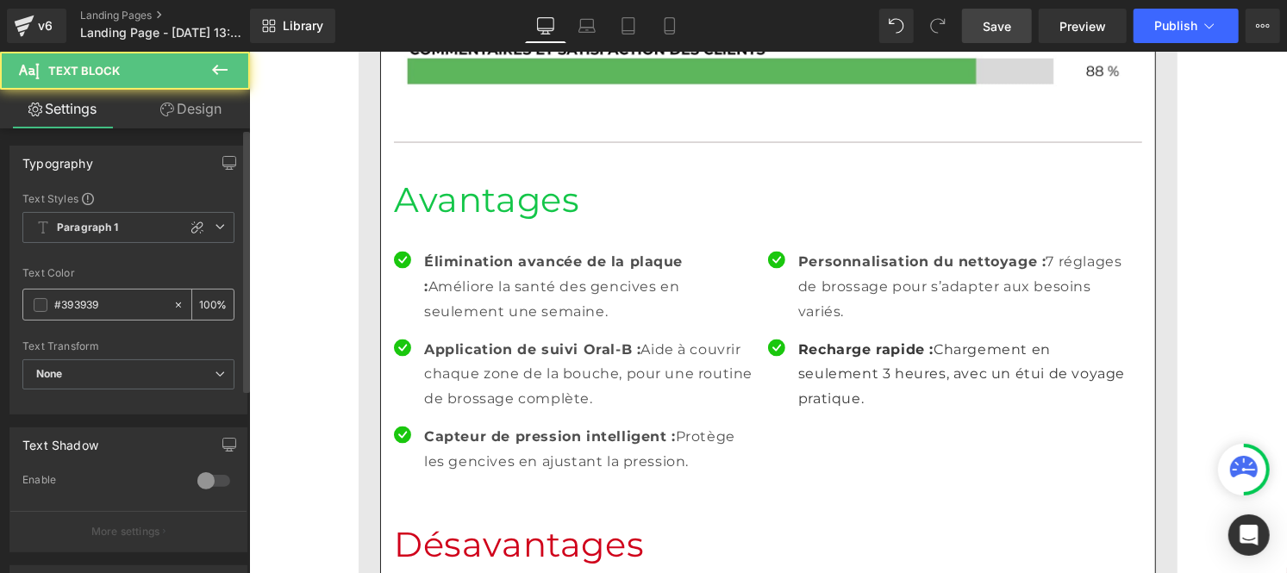
click at [119, 303] on input "#393939" at bounding box center [109, 305] width 110 height 19
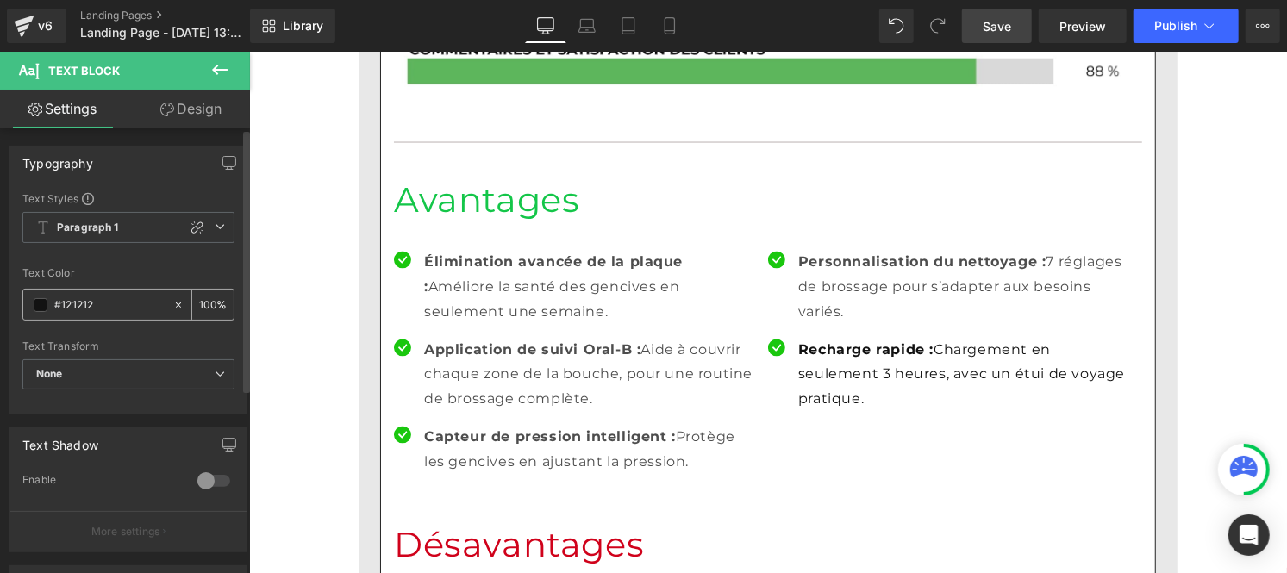
type input "#121212"
click at [205, 300] on input "100" at bounding box center [207, 304] width 17 height 19
type input "0"
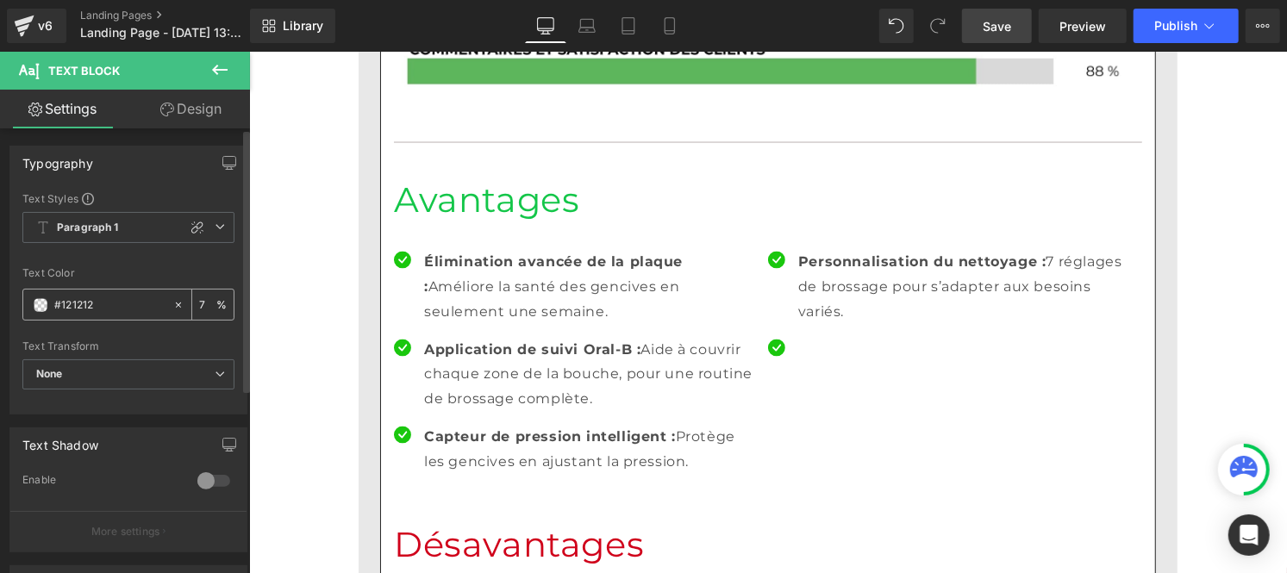
type input "75"
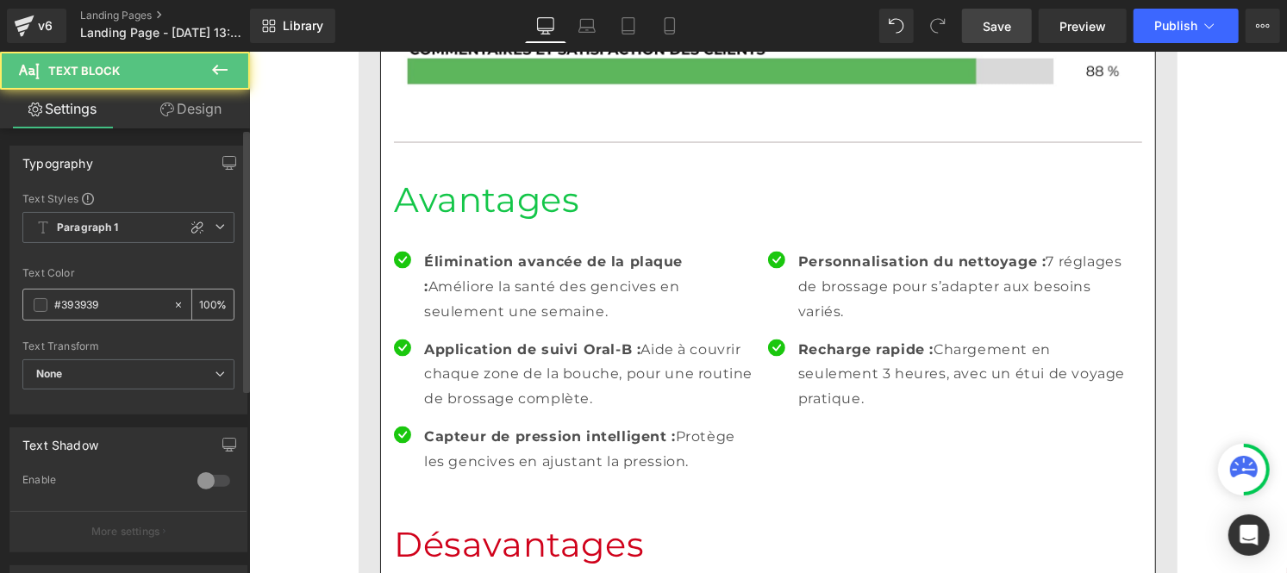
click at [125, 310] on input "#393939" at bounding box center [109, 305] width 110 height 19
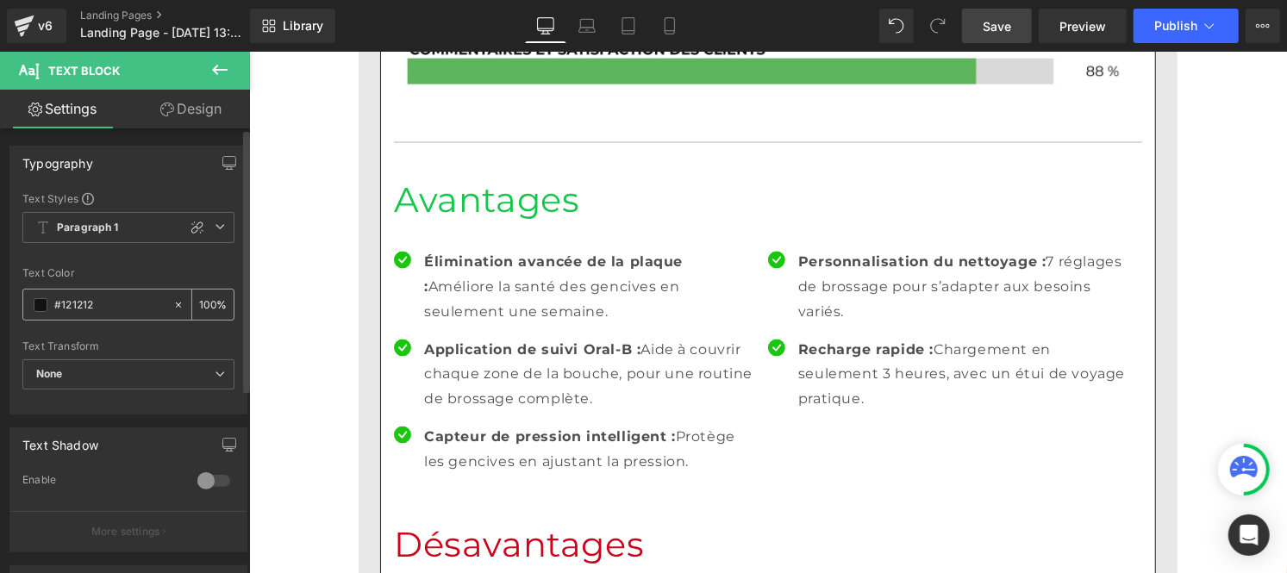
type input "#121212"
click at [208, 295] on input "100" at bounding box center [207, 304] width 17 height 19
type input "1"
type input "75"
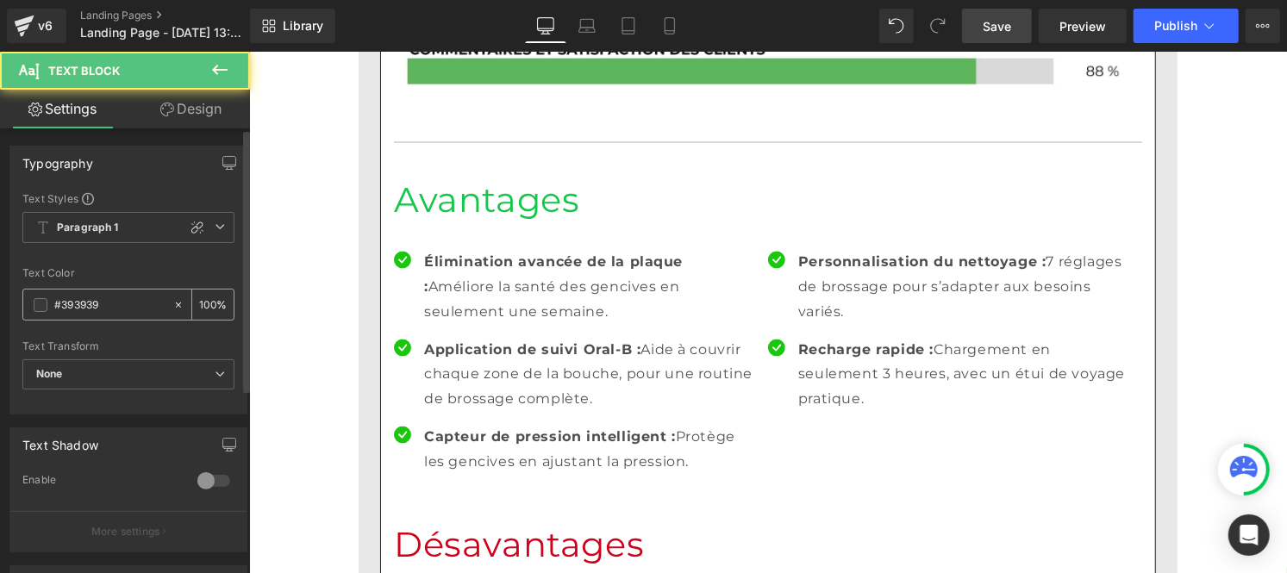
click at [121, 305] on input "#393939" at bounding box center [109, 305] width 110 height 19
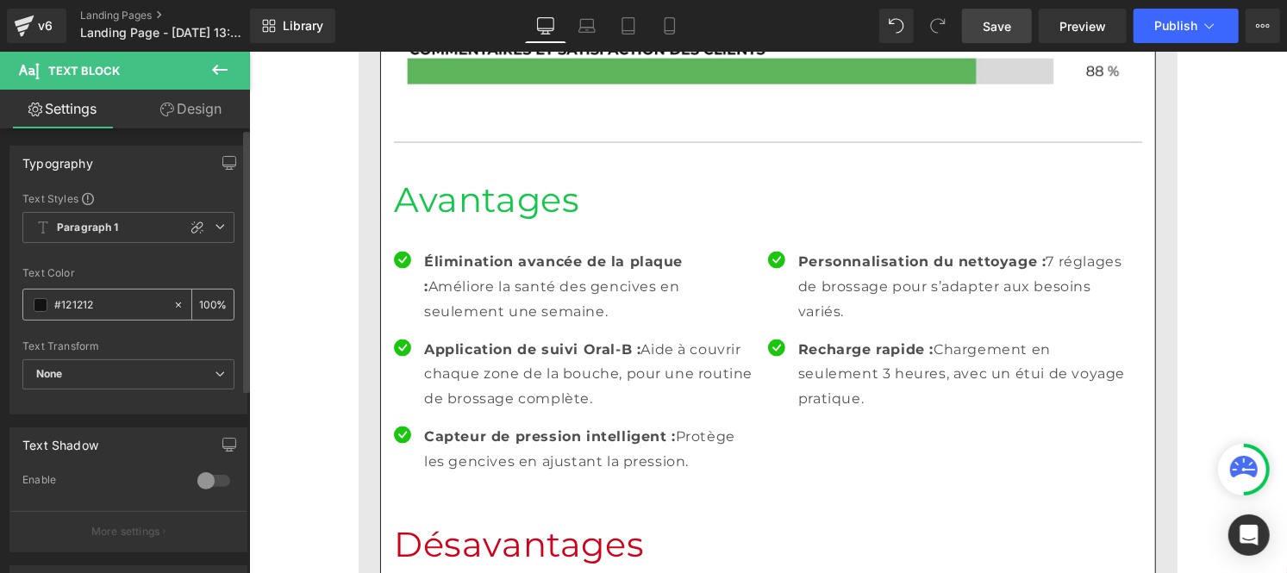
type input "#121212"
click at [210, 304] on div "100 %" at bounding box center [212, 305] width 41 height 30
click at [209, 302] on div "100 %" at bounding box center [212, 305] width 41 height 30
click at [207, 299] on input "100" at bounding box center [207, 304] width 17 height 19
type input "1"
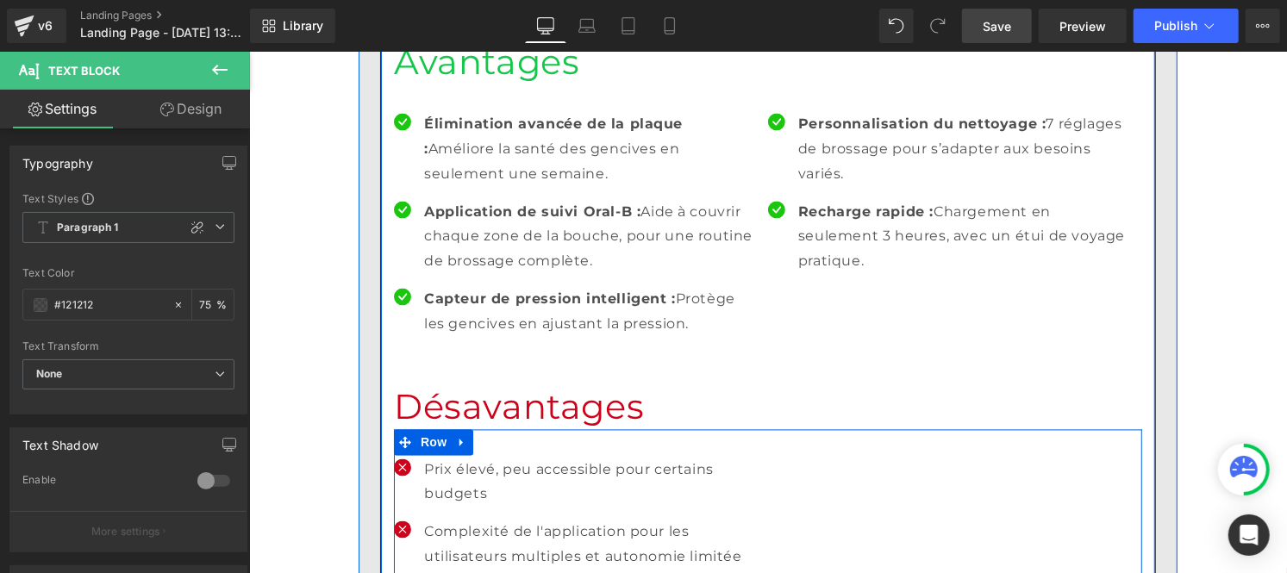
scroll to position [5756, 0]
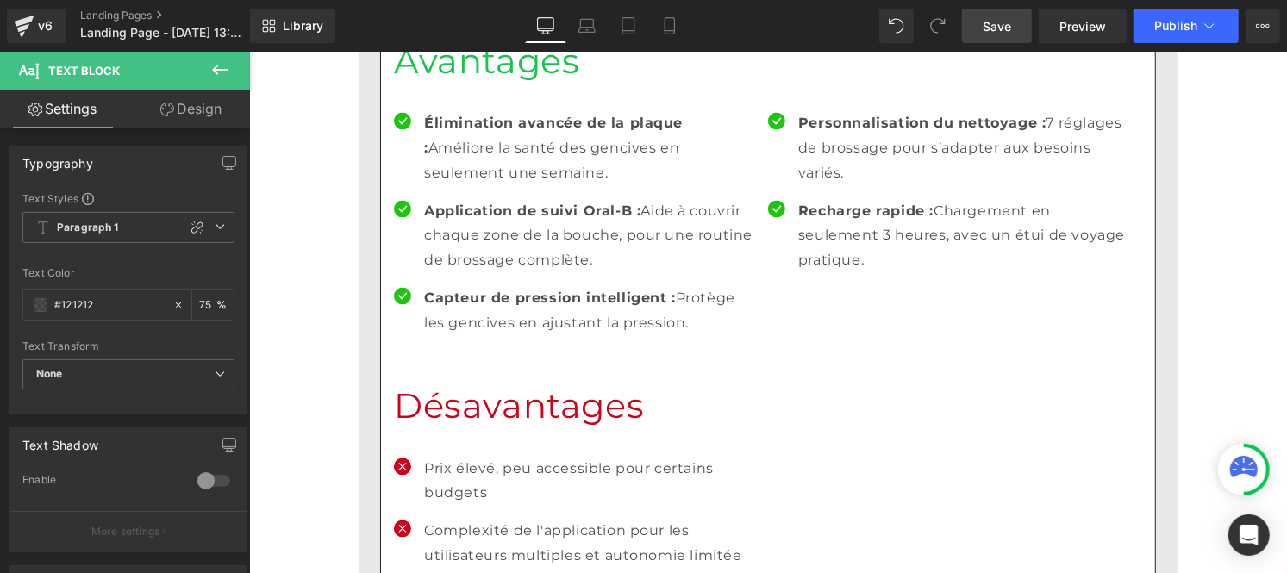
type input "75"
click at [995, 32] on span "Save" at bounding box center [997, 26] width 28 height 18
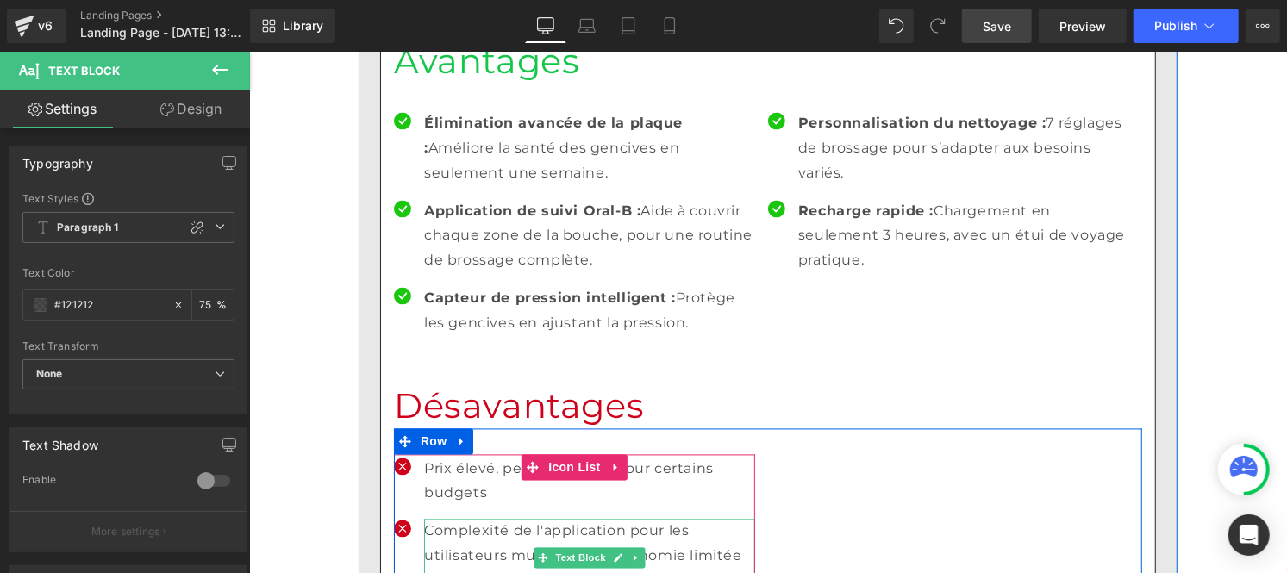
click at [430, 519] on p "Complexité de l'application pour les utilisateurs multiples et autonomie limité…" at bounding box center [588, 556] width 331 height 74
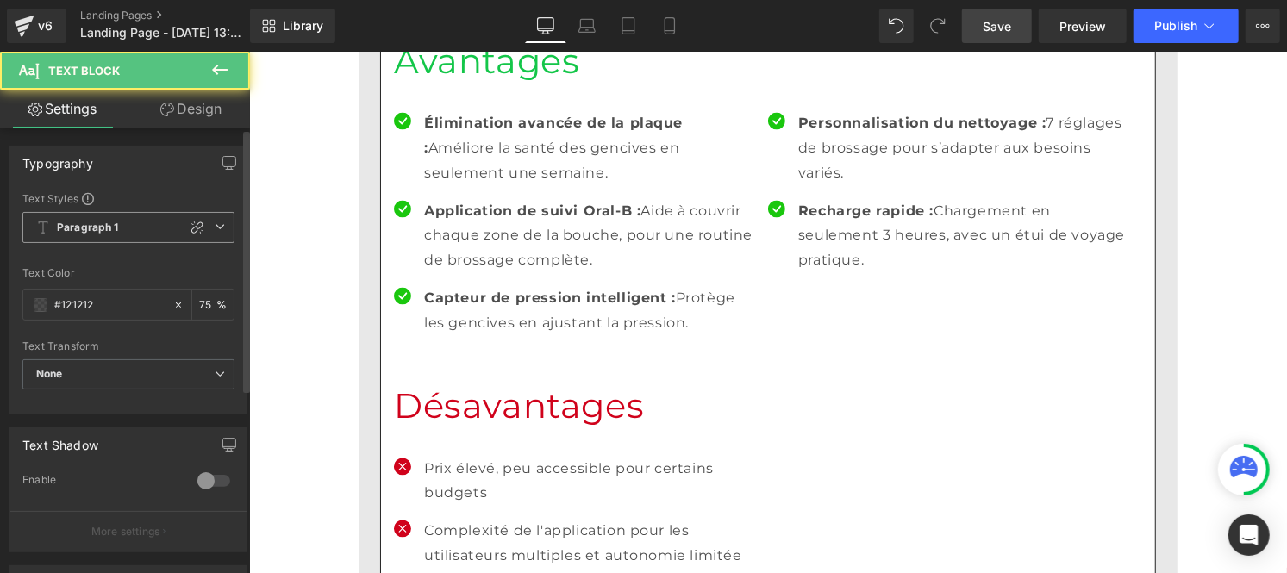
click at [88, 216] on span "Paragraph 1" at bounding box center [128, 227] width 212 height 31
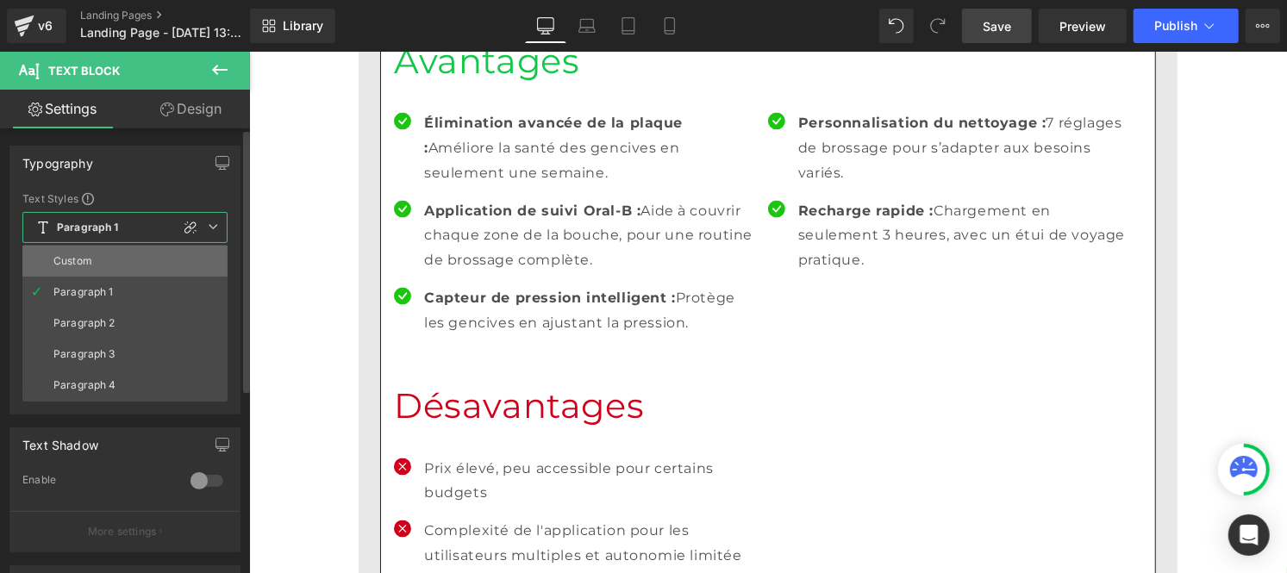
click at [72, 267] on div "Custom" at bounding box center [72, 261] width 39 height 12
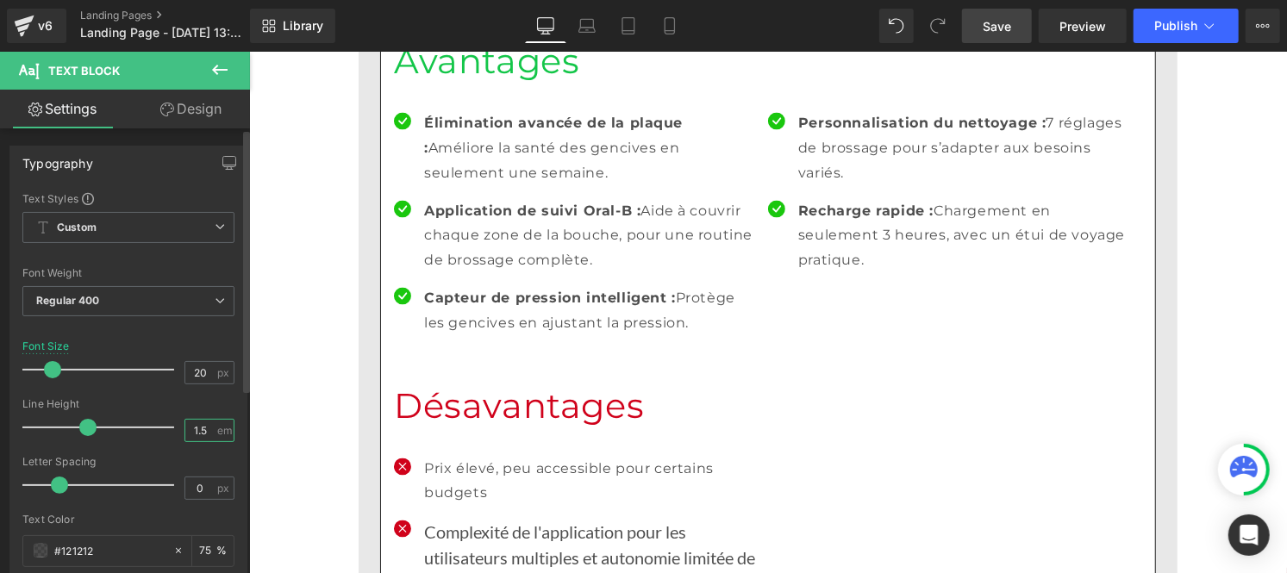
click at [203, 429] on input "1.5" at bounding box center [200, 431] width 30 height 22
type input "1"
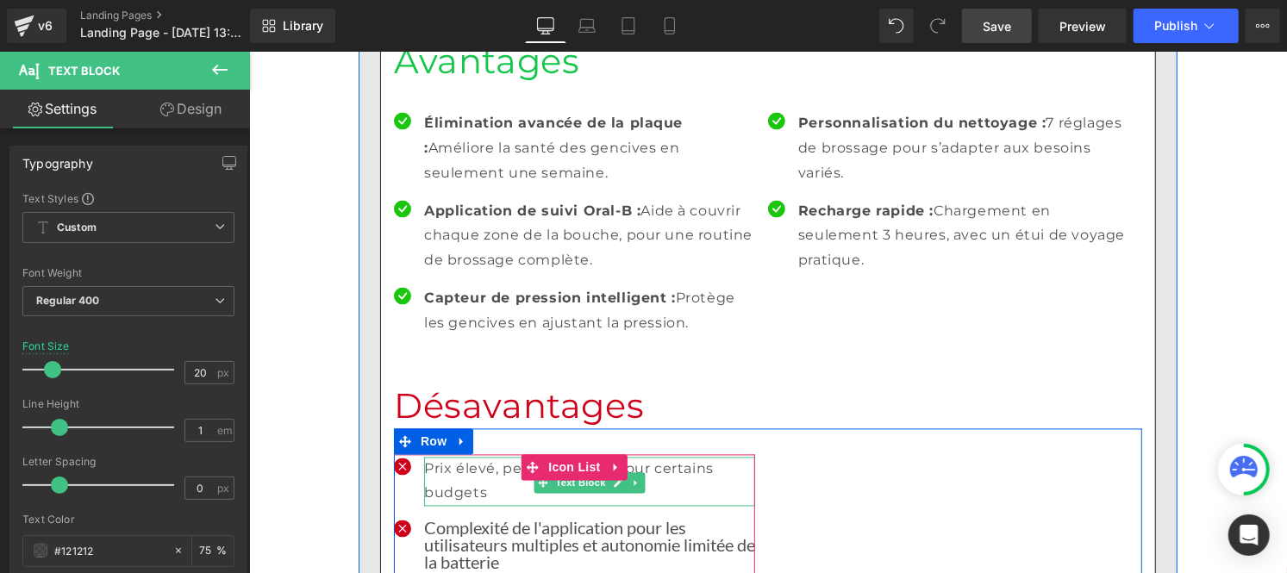
click at [446, 457] on p "Prix élevé, peu accessible pour certains budgets" at bounding box center [588, 482] width 331 height 50
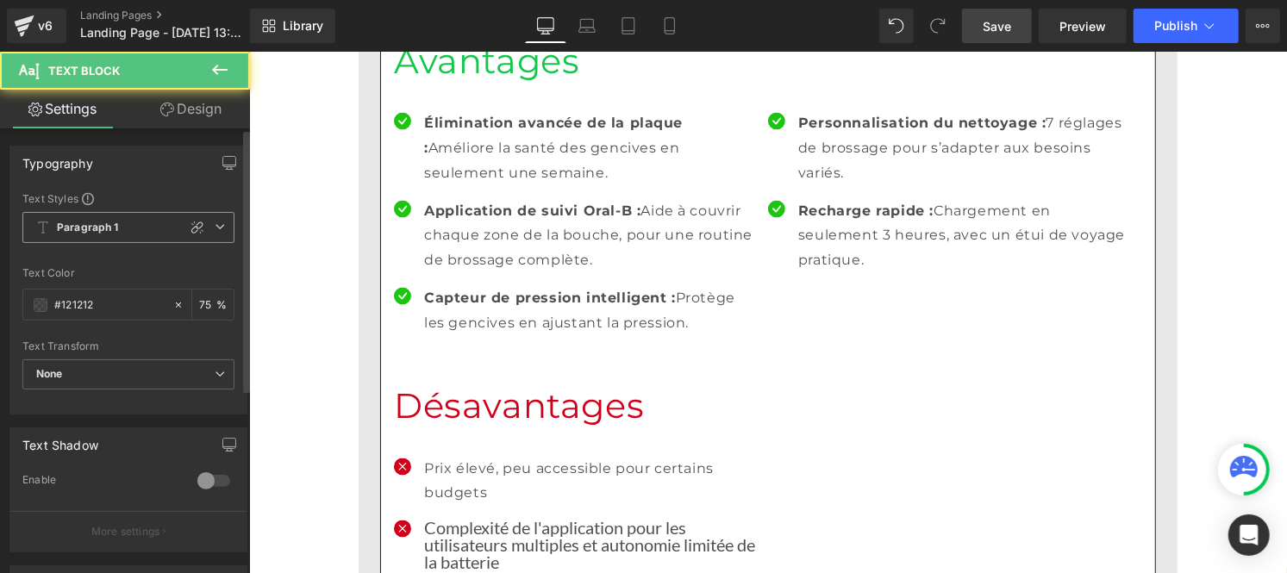
click at [95, 221] on b "Paragraph 1" at bounding box center [88, 228] width 62 height 15
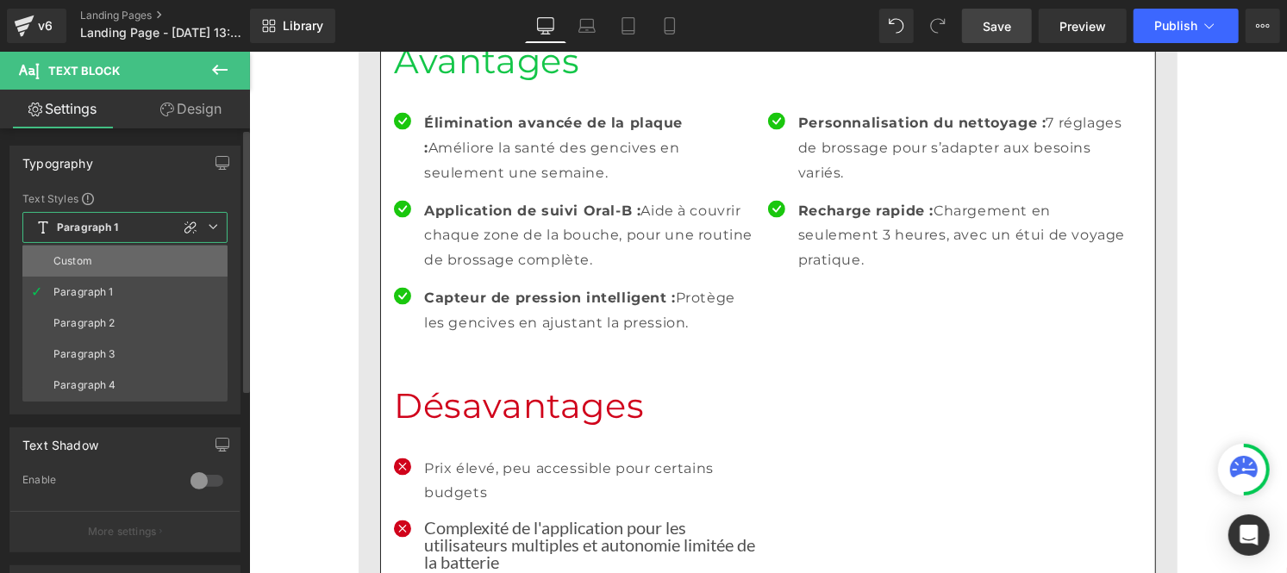
click at [88, 255] on div "Custom" at bounding box center [72, 261] width 39 height 12
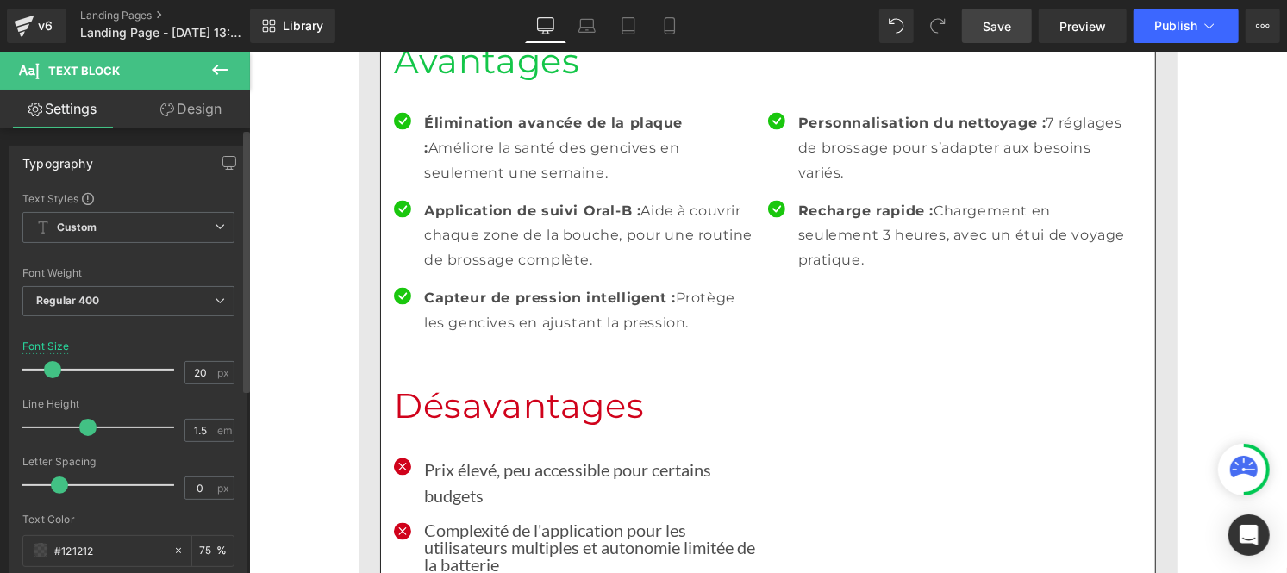
click at [204, 443] on div "Line Height 1.5 em" at bounding box center [128, 427] width 212 height 58
click at [202, 435] on input "1.5" at bounding box center [200, 431] width 30 height 22
type input "1"
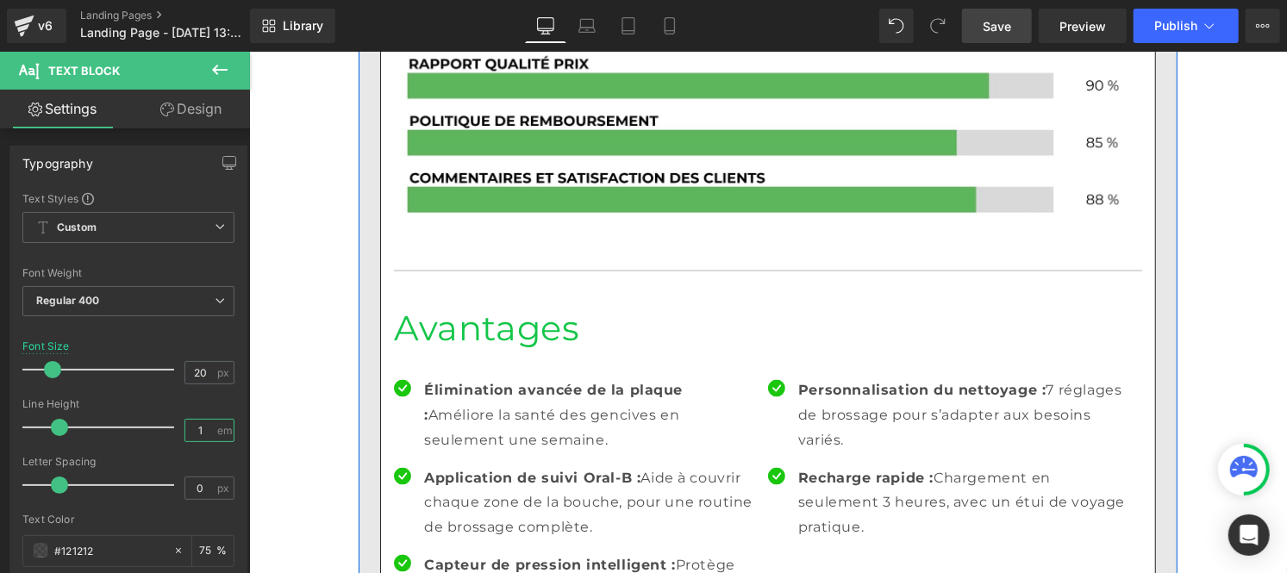
scroll to position [5486, 0]
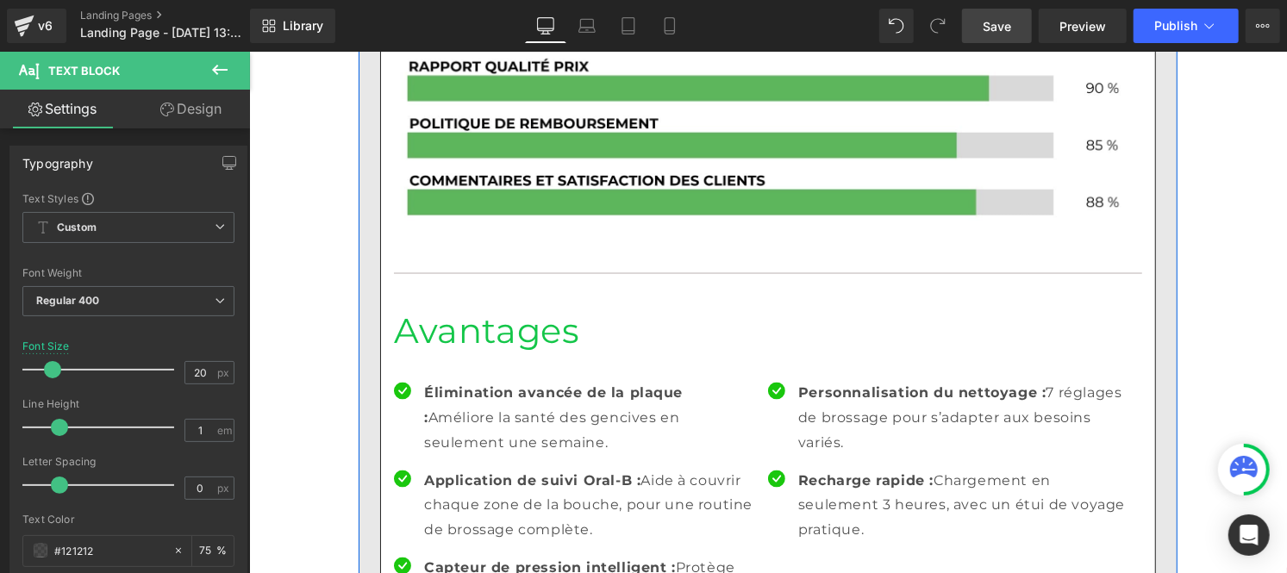
click at [479, 560] on strong "Capteur de pression intelligent :" at bounding box center [549, 568] width 252 height 16
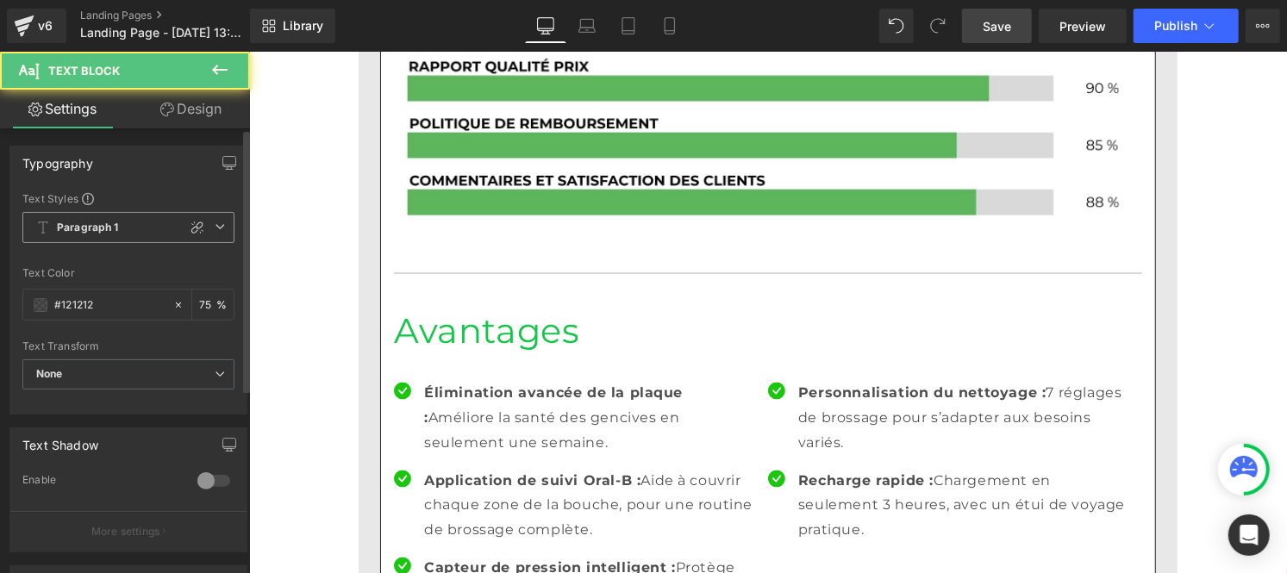
click at [97, 225] on b "Paragraph 1" at bounding box center [88, 228] width 62 height 15
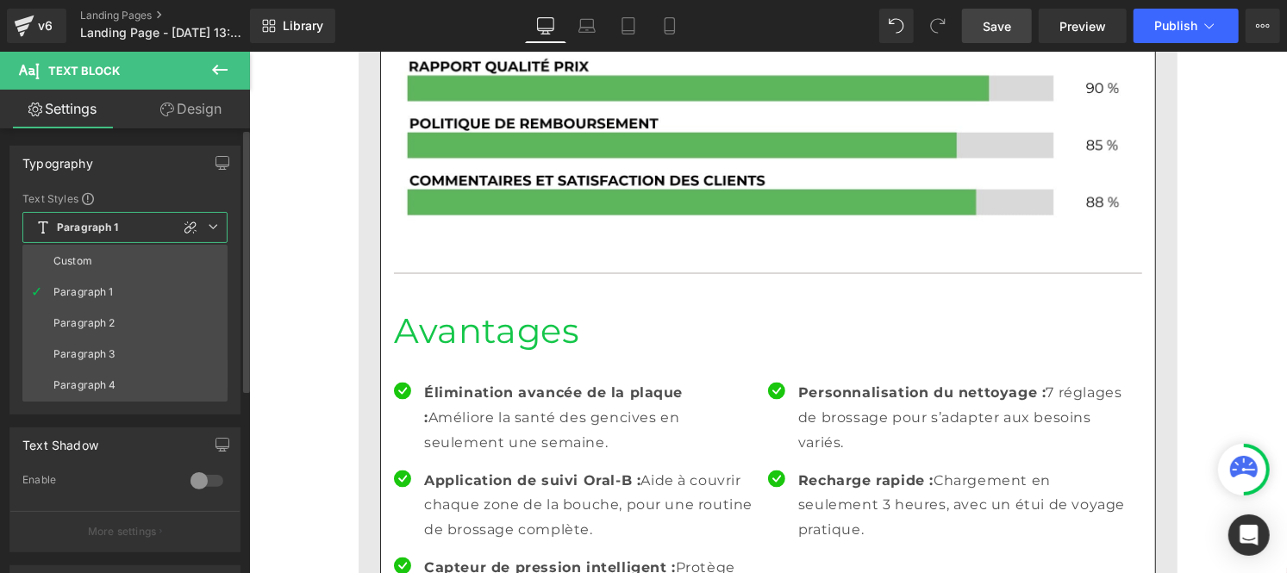
click at [87, 238] on span "Paragraph 1" at bounding box center [124, 227] width 205 height 31
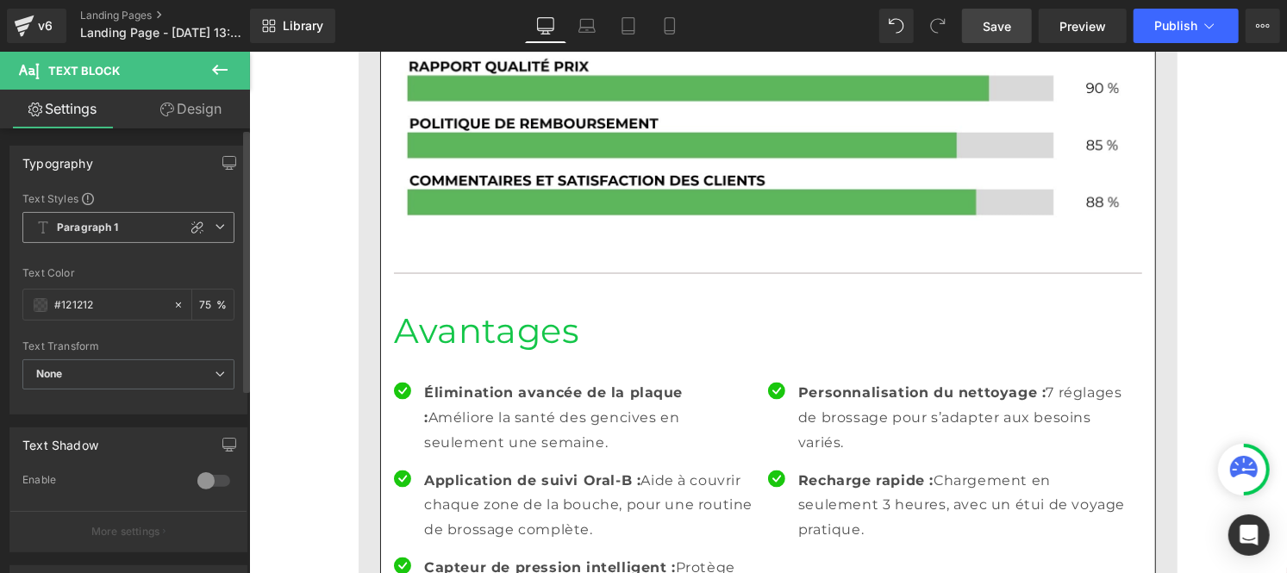
drag, startPoint x: 87, startPoint y: 226, endPoint x: 86, endPoint y: 261, distance: 35.4
click at [87, 238] on span "Paragraph 1" at bounding box center [128, 227] width 212 height 31
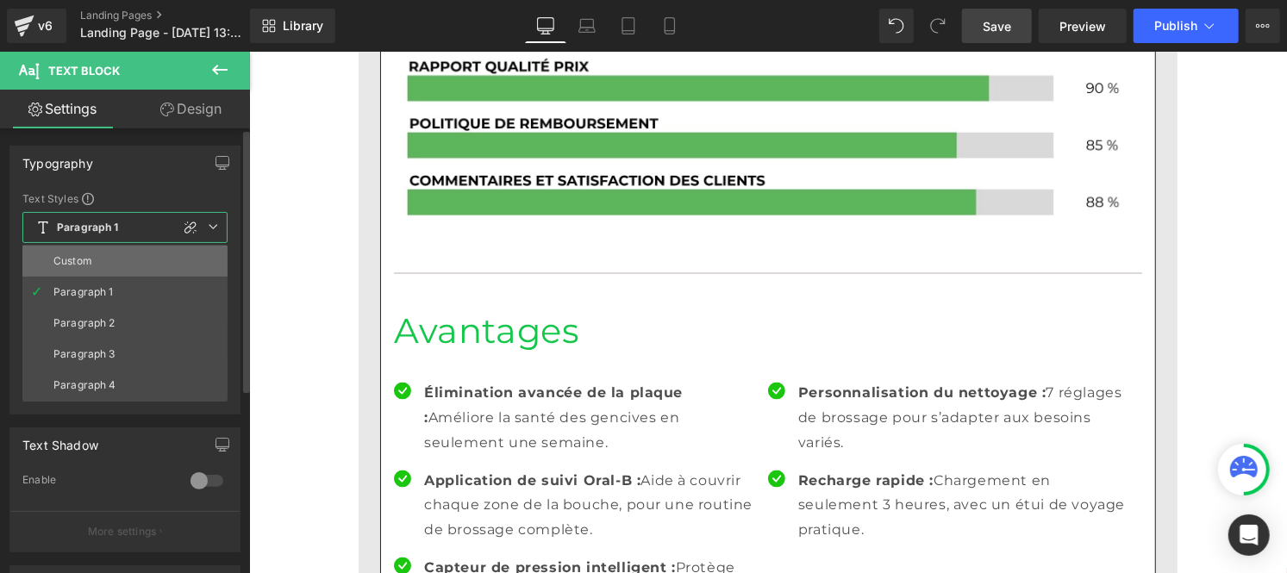
click at [84, 272] on li "Custom" at bounding box center [124, 261] width 205 height 31
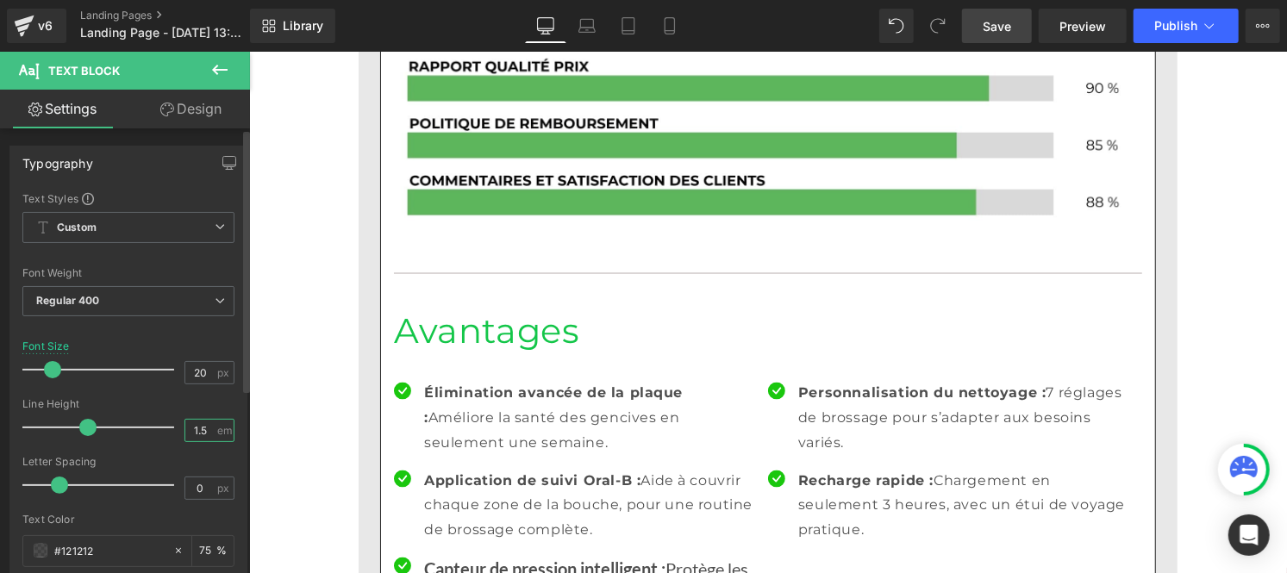
click at [203, 436] on input "1.5" at bounding box center [200, 431] width 30 height 22
type input "1"
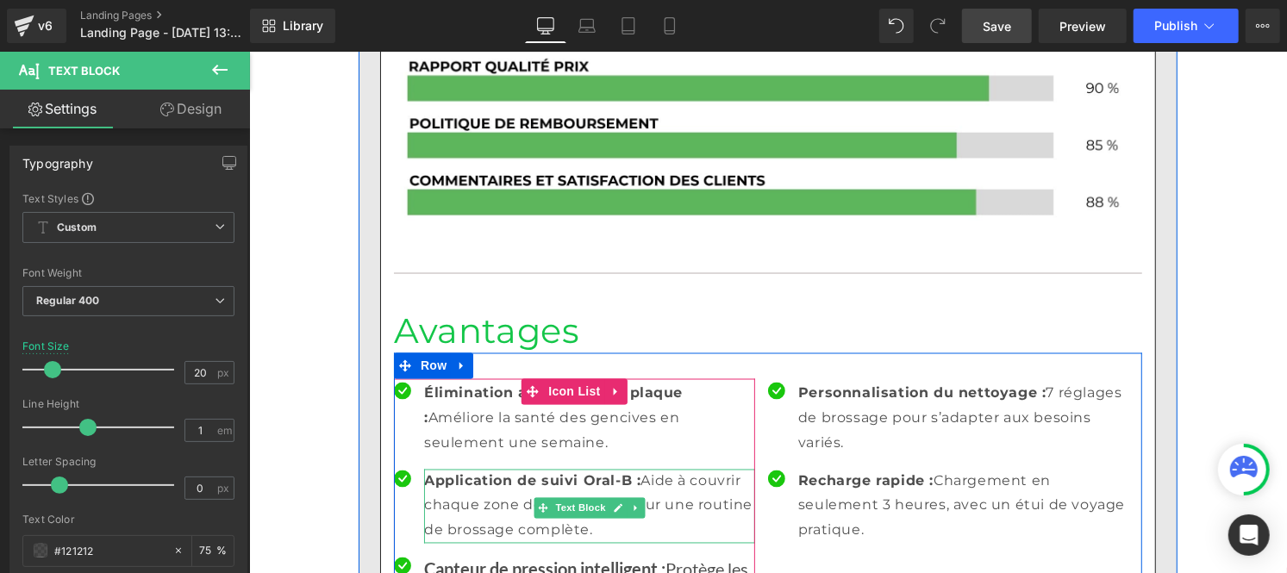
click at [482, 469] on p "Application de suivi Oral-B : Aide à couvrir chaque zone de la bouche, pour une…" at bounding box center [588, 506] width 331 height 74
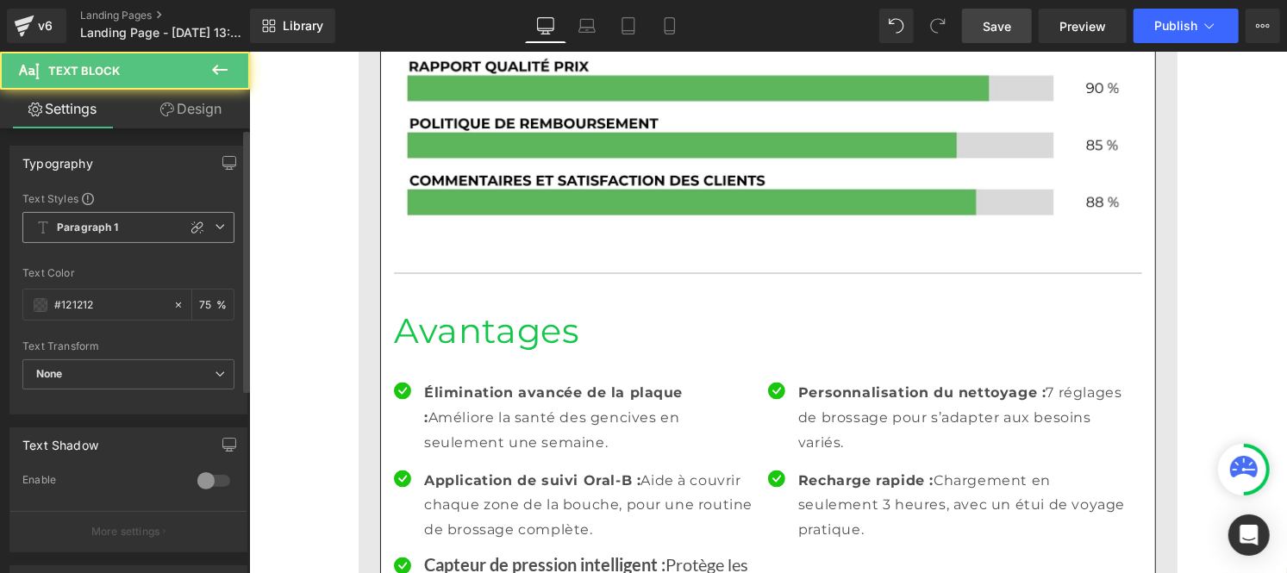
click at [82, 225] on b "Paragraph 1" at bounding box center [88, 228] width 62 height 15
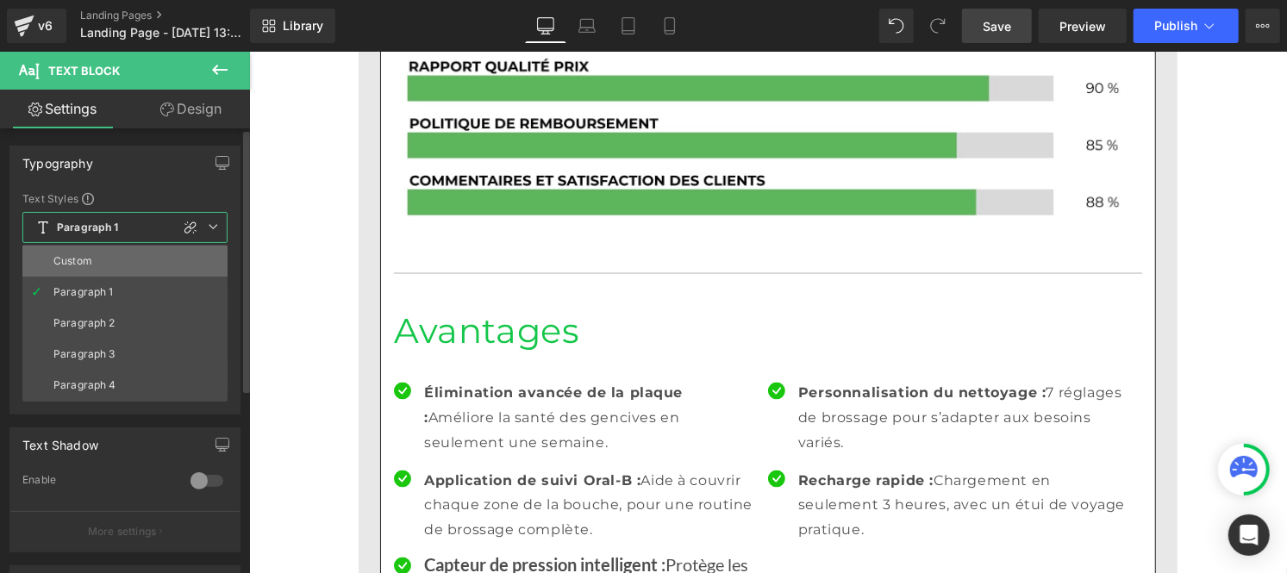
click at [80, 250] on li "Custom" at bounding box center [124, 261] width 205 height 31
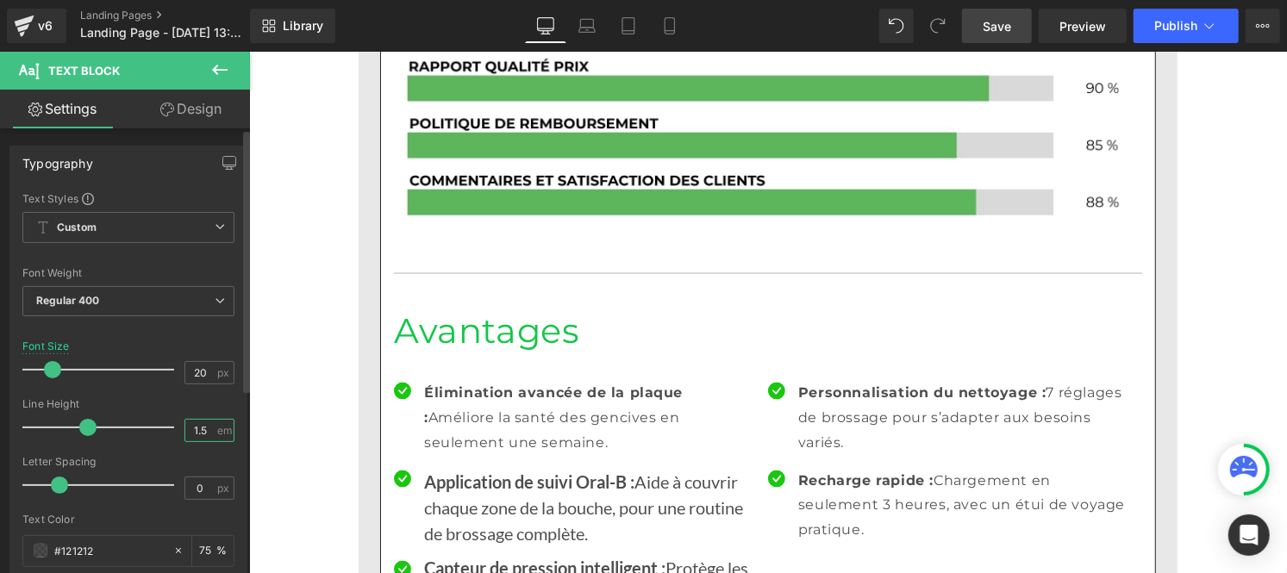
click at [202, 433] on input "1.5" at bounding box center [200, 431] width 30 height 22
type input "1"
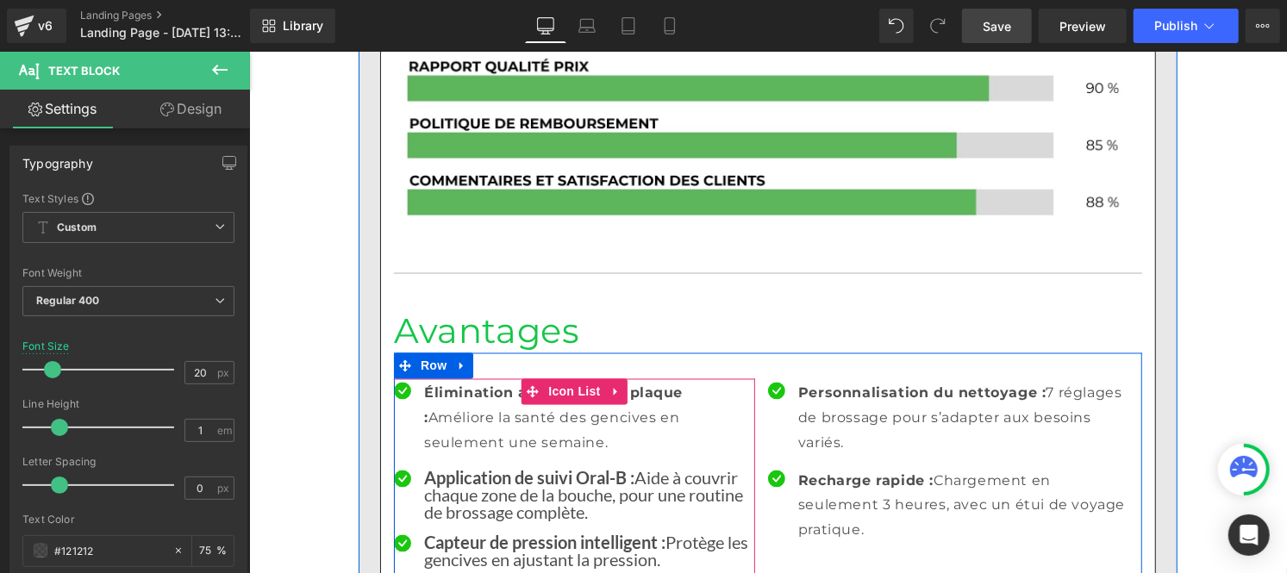
click at [454, 381] on p "Élimination avancée de la plaque : Améliore la santé des gencives en seulement …" at bounding box center [588, 418] width 331 height 74
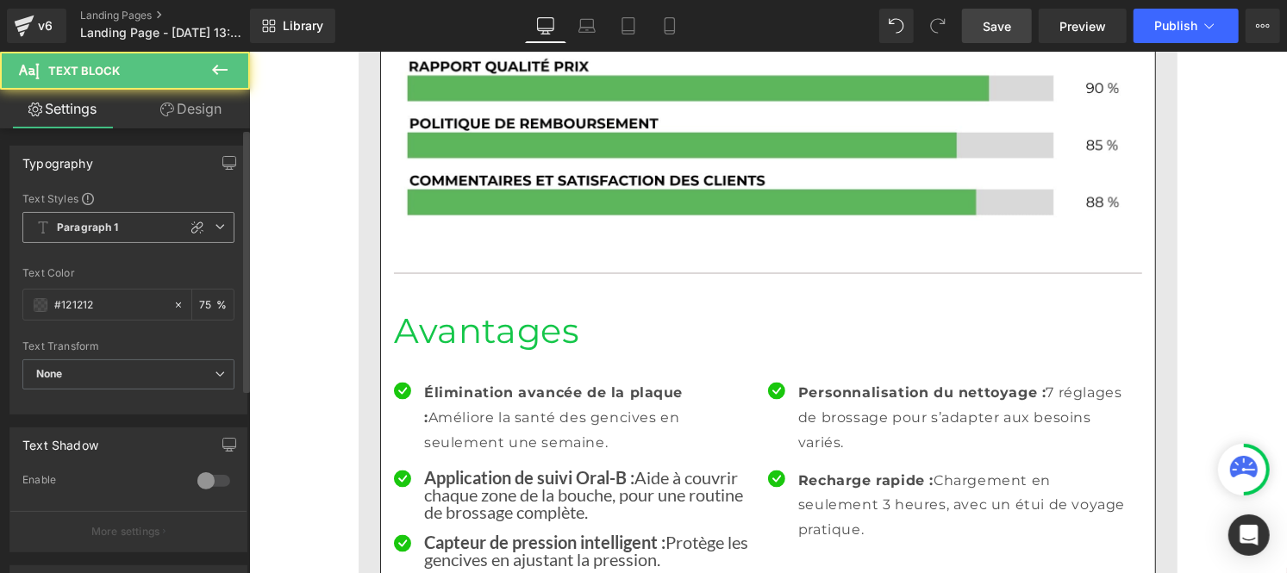
click at [107, 221] on b "Paragraph 1" at bounding box center [88, 228] width 62 height 15
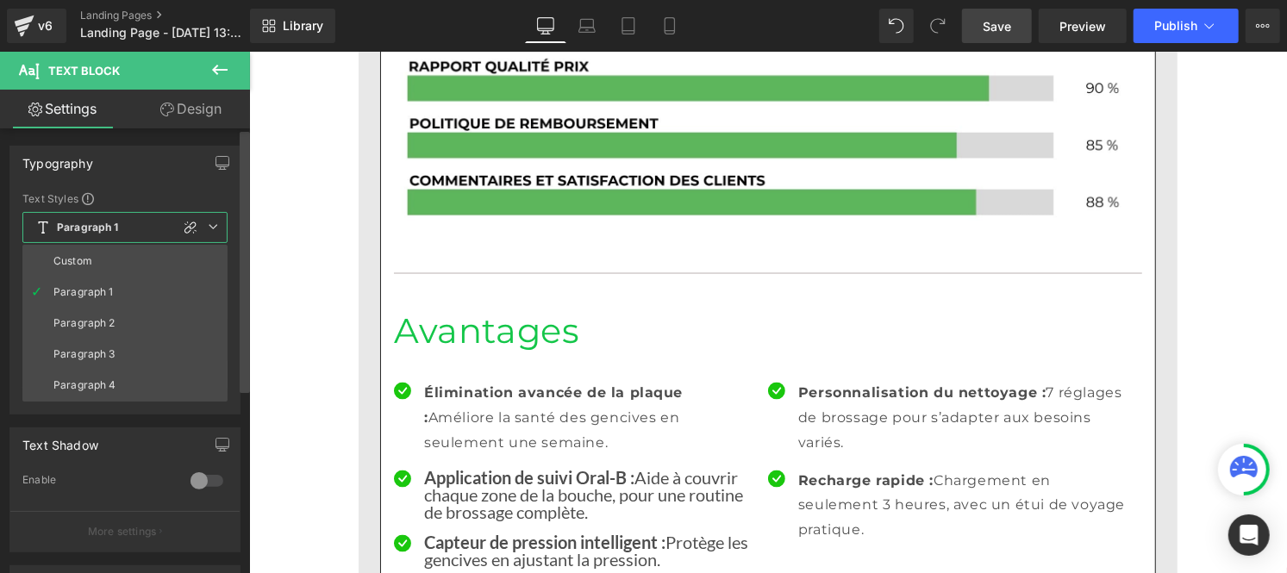
click at [97, 260] on li "Custom" at bounding box center [124, 261] width 205 height 31
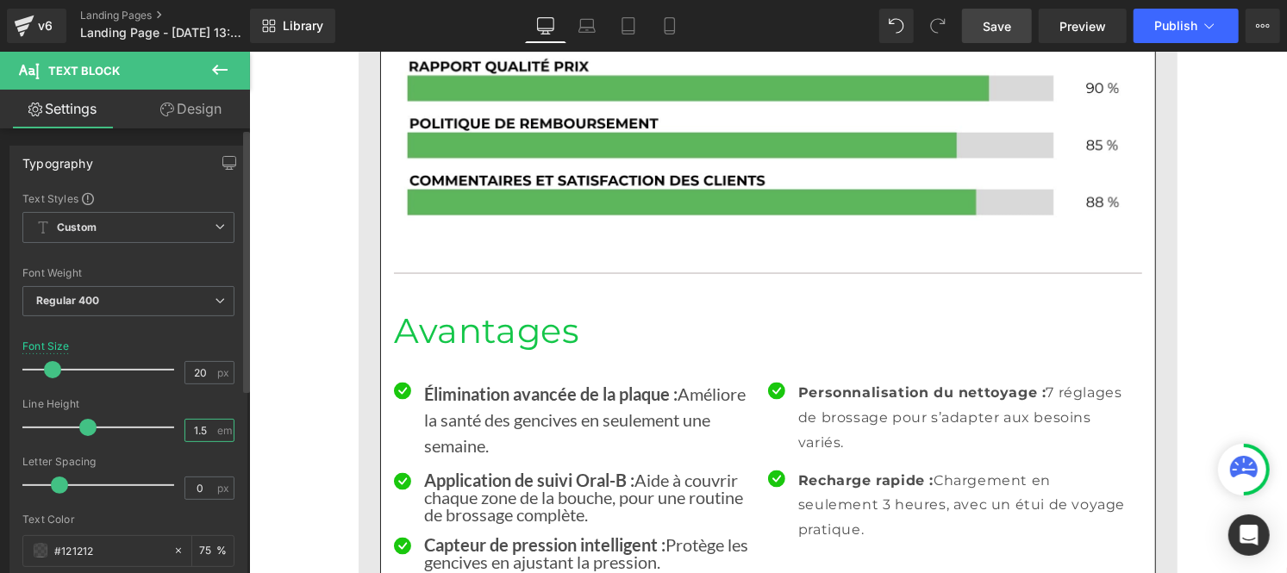
click at [205, 435] on input "1.5" at bounding box center [200, 431] width 30 height 22
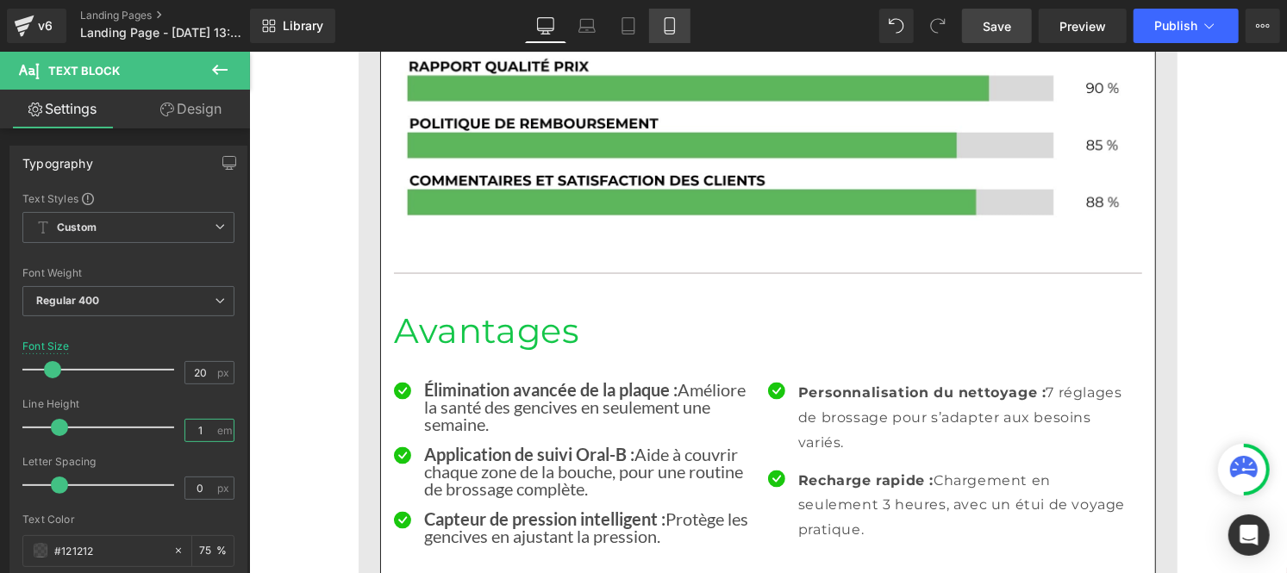
type input "1"
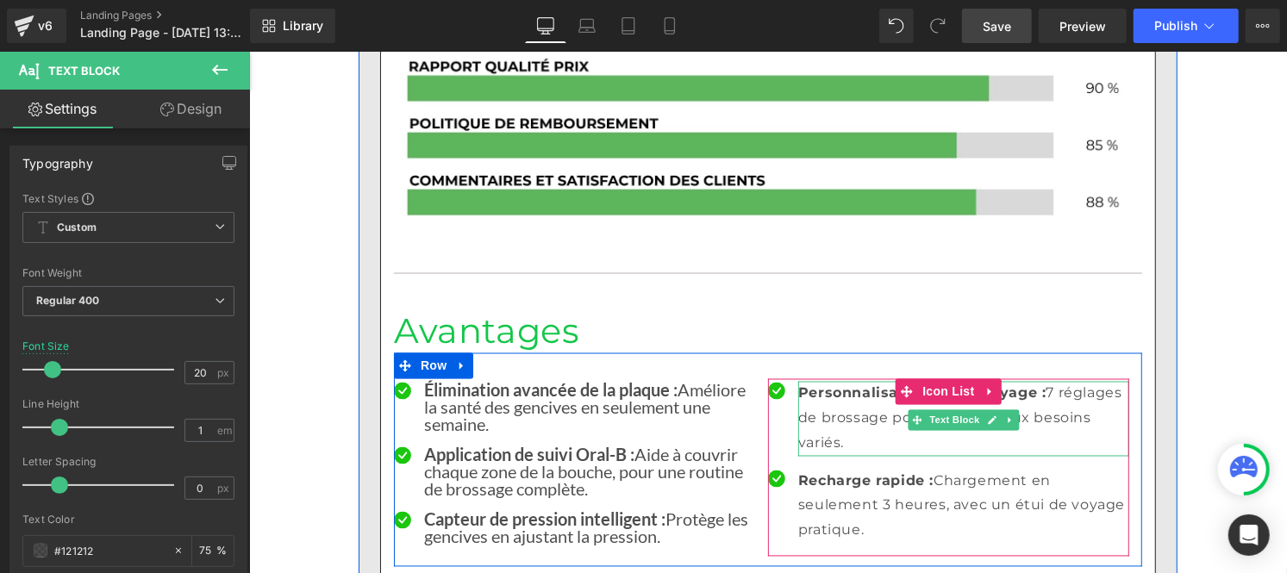
click at [818, 381] on p "Personnalisation du nettoyage : 7 réglages de brossage pour s’adapter aux besoi…" at bounding box center [963, 418] width 331 height 74
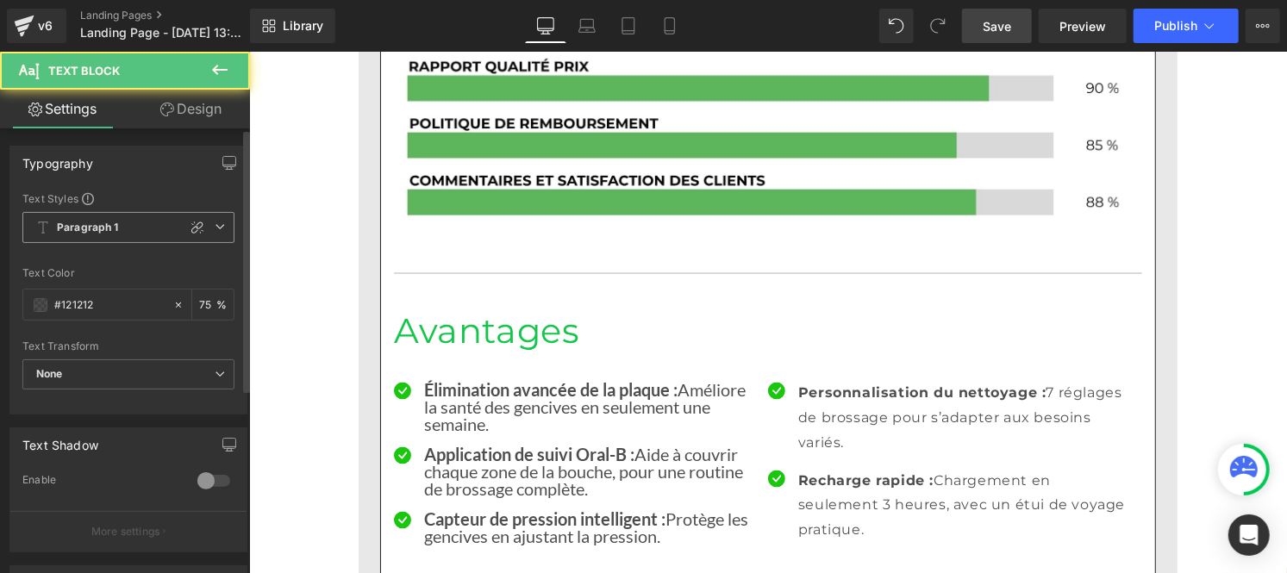
click at [82, 228] on b "Paragraph 1" at bounding box center [88, 228] width 62 height 15
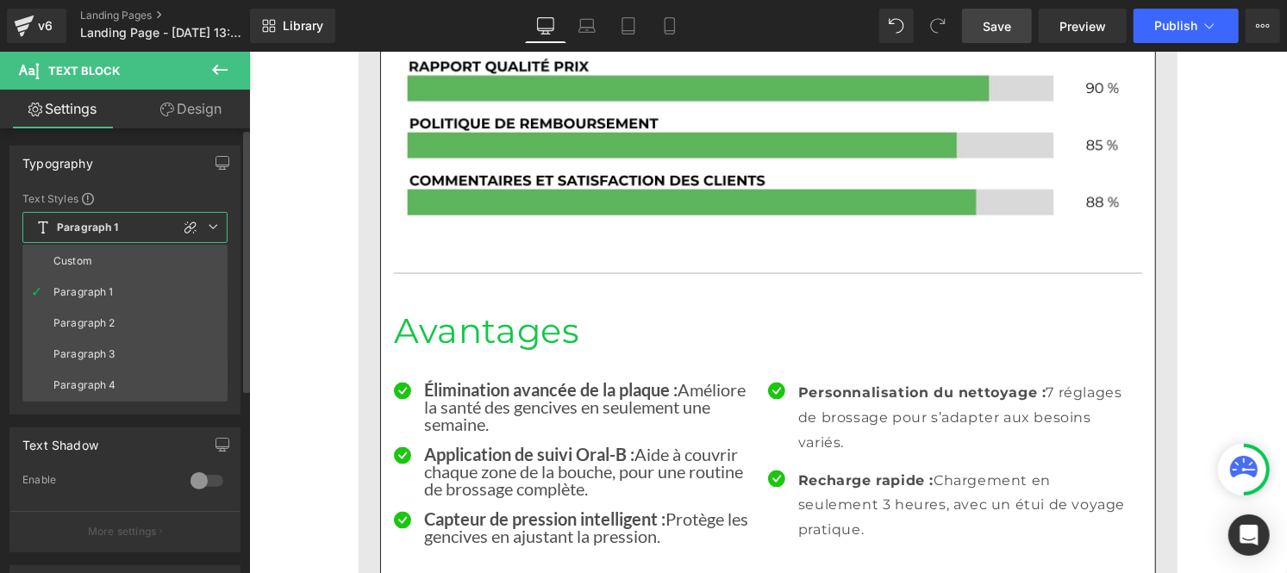
click at [86, 268] on li "Custom" at bounding box center [124, 261] width 205 height 31
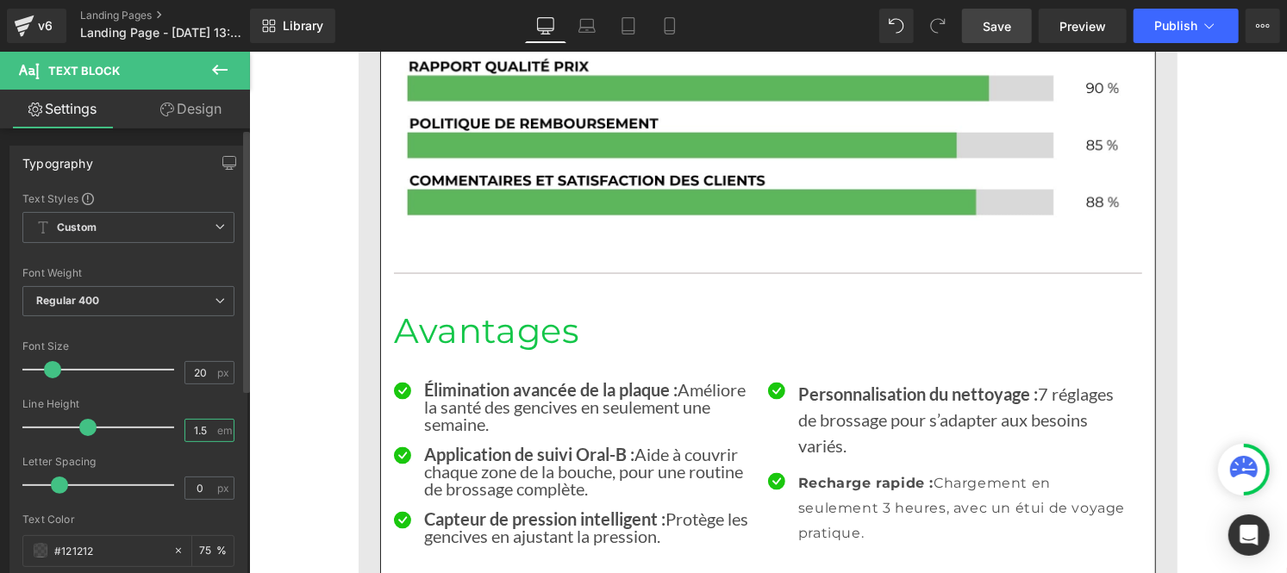
click at [200, 427] on input "1.5" at bounding box center [200, 431] width 30 height 22
type input "1"
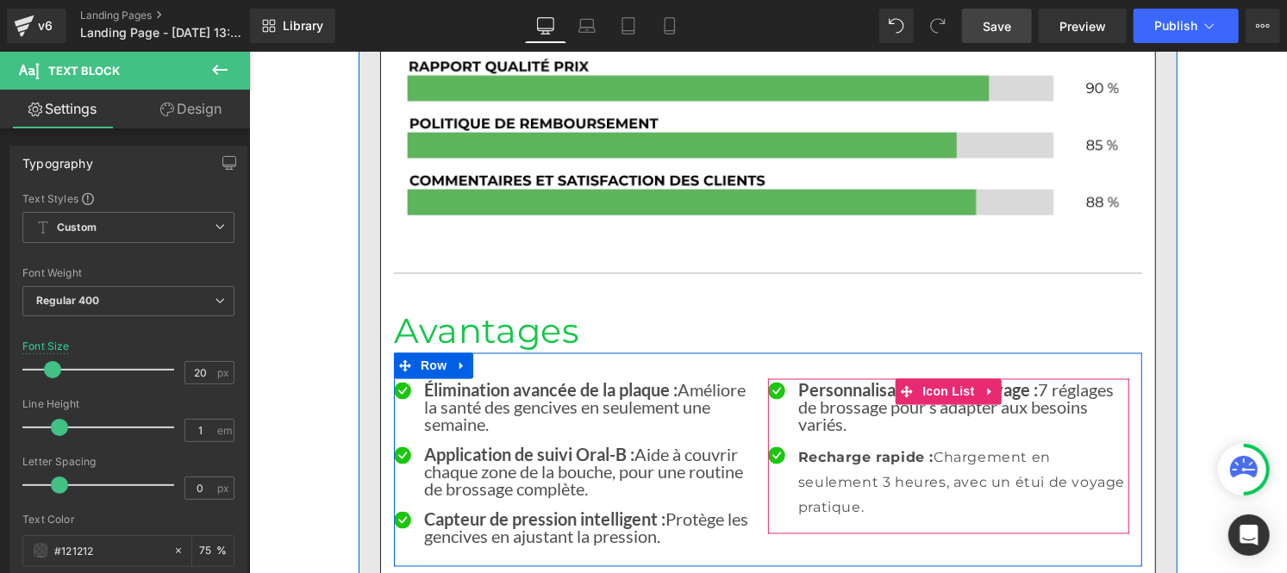
click at [853, 446] on p "Recharge rapide : Chargement en seulement 3 heures, avec un étui de voyage prat…" at bounding box center [963, 483] width 331 height 74
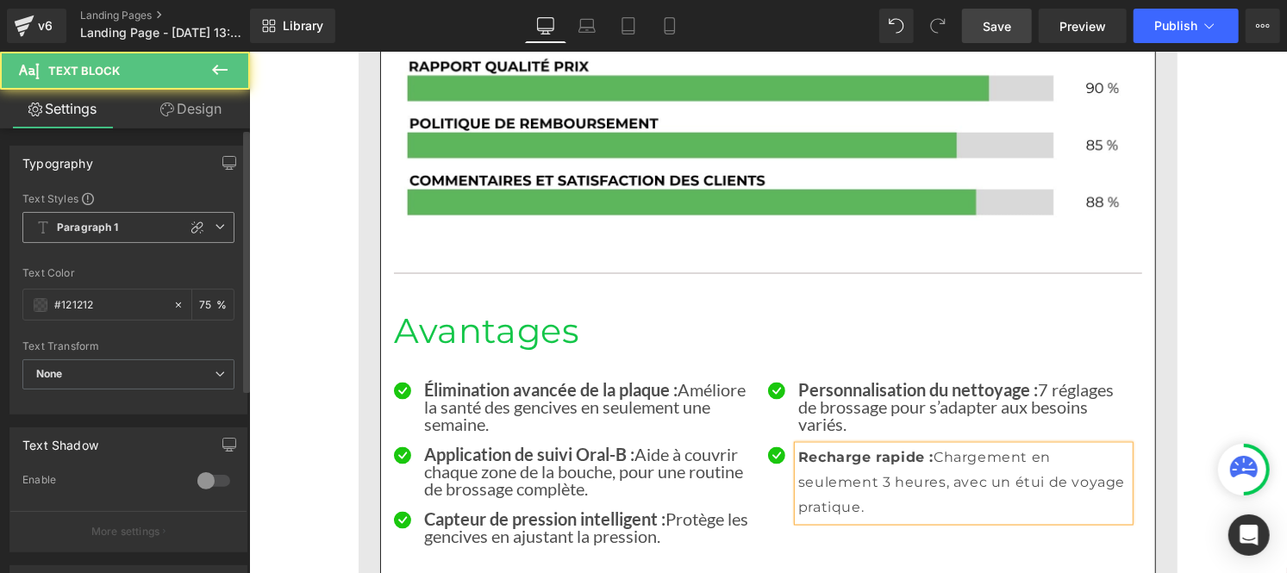
click at [97, 234] on b "Paragraph 1" at bounding box center [88, 228] width 62 height 15
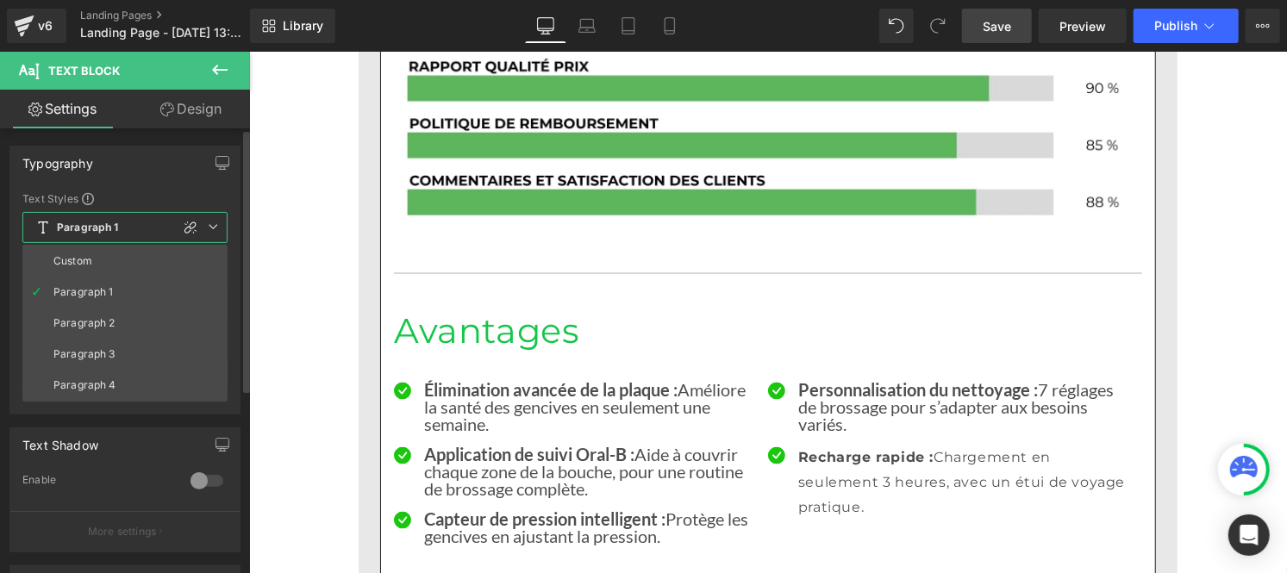
click at [97, 254] on li "Custom" at bounding box center [124, 261] width 205 height 31
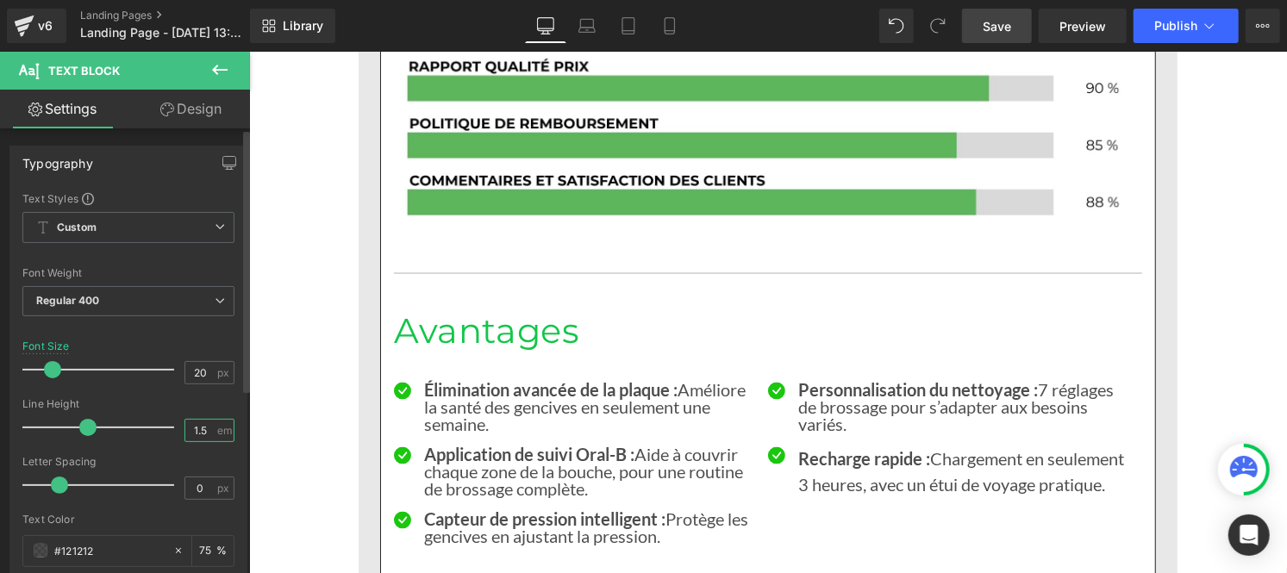
click at [202, 436] on input "1.5" at bounding box center [200, 431] width 30 height 22
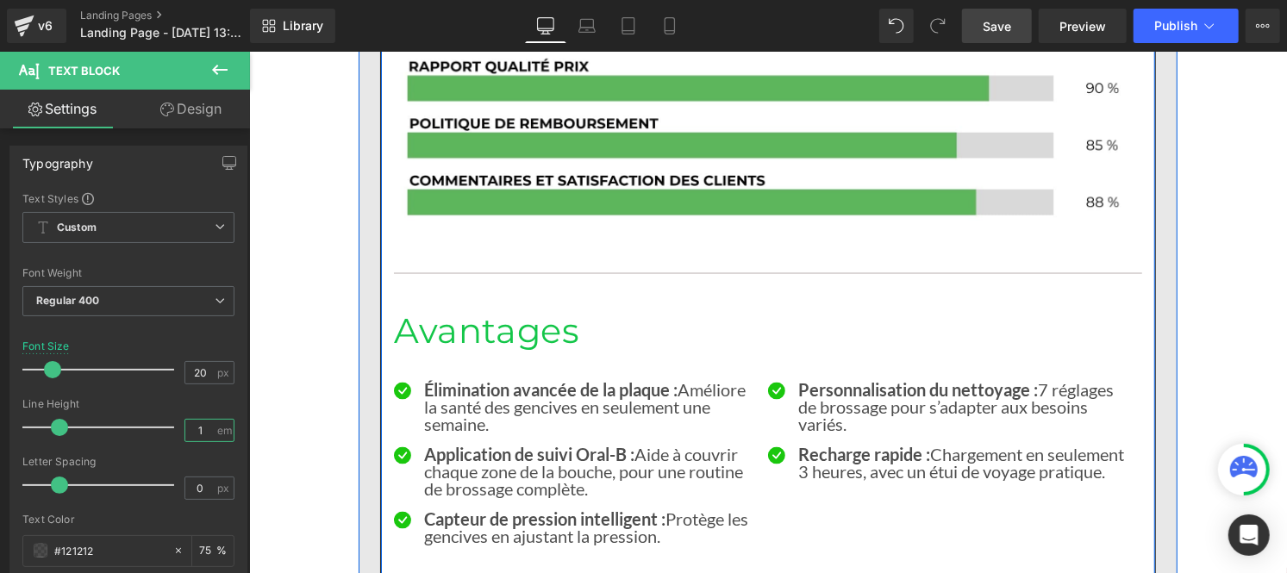
scroll to position [5697, 0]
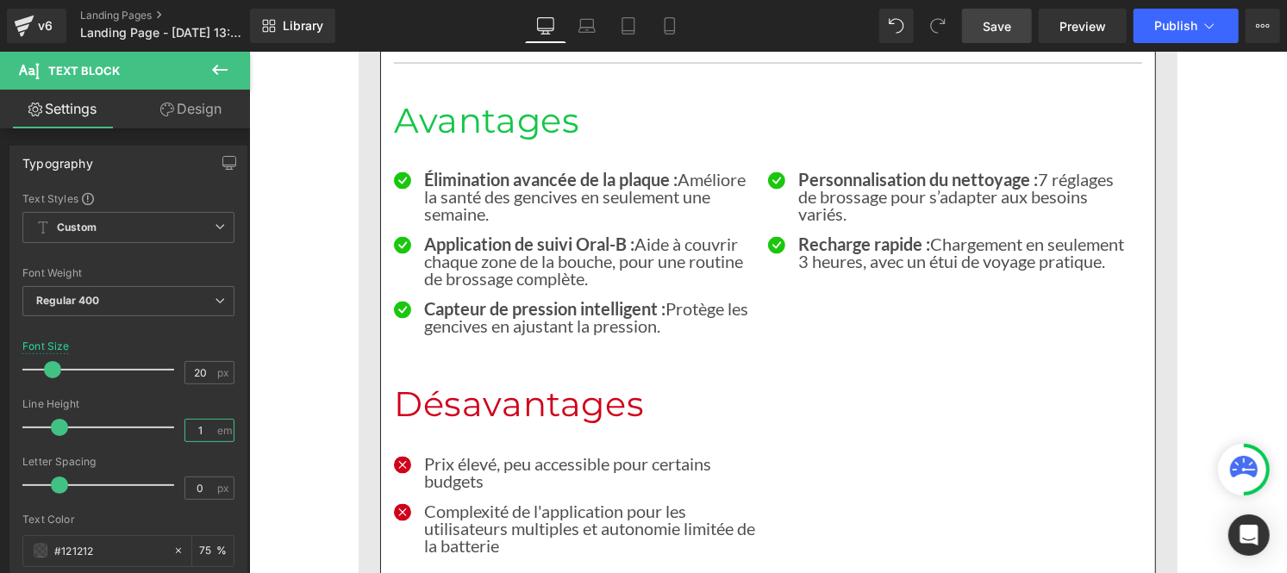
type input "1"
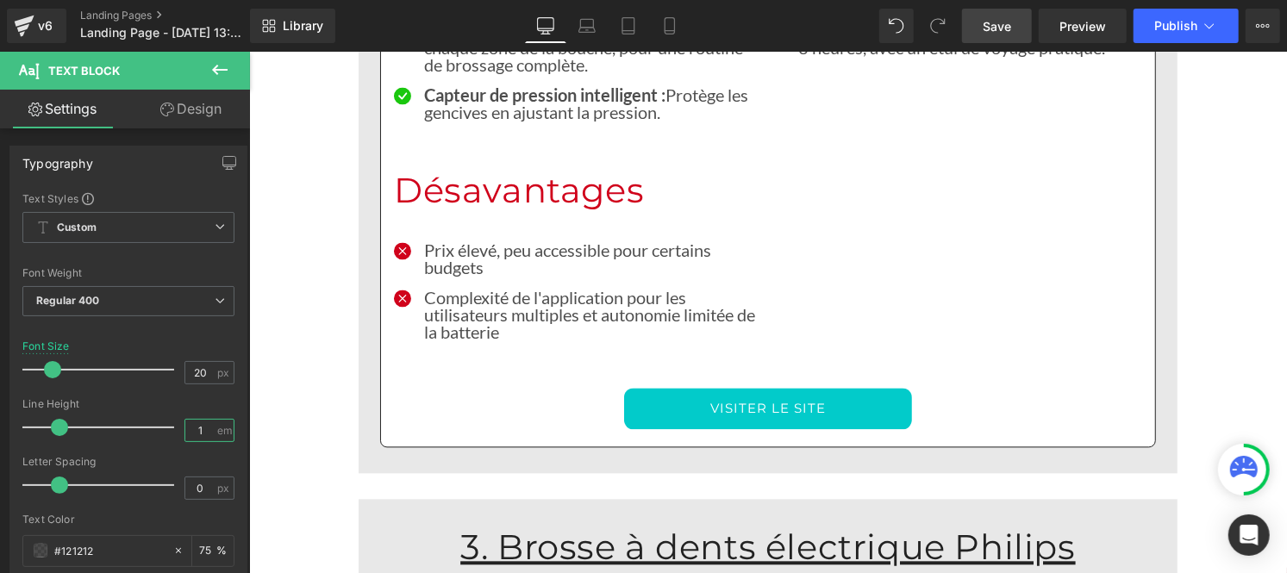
scroll to position [5930, 0]
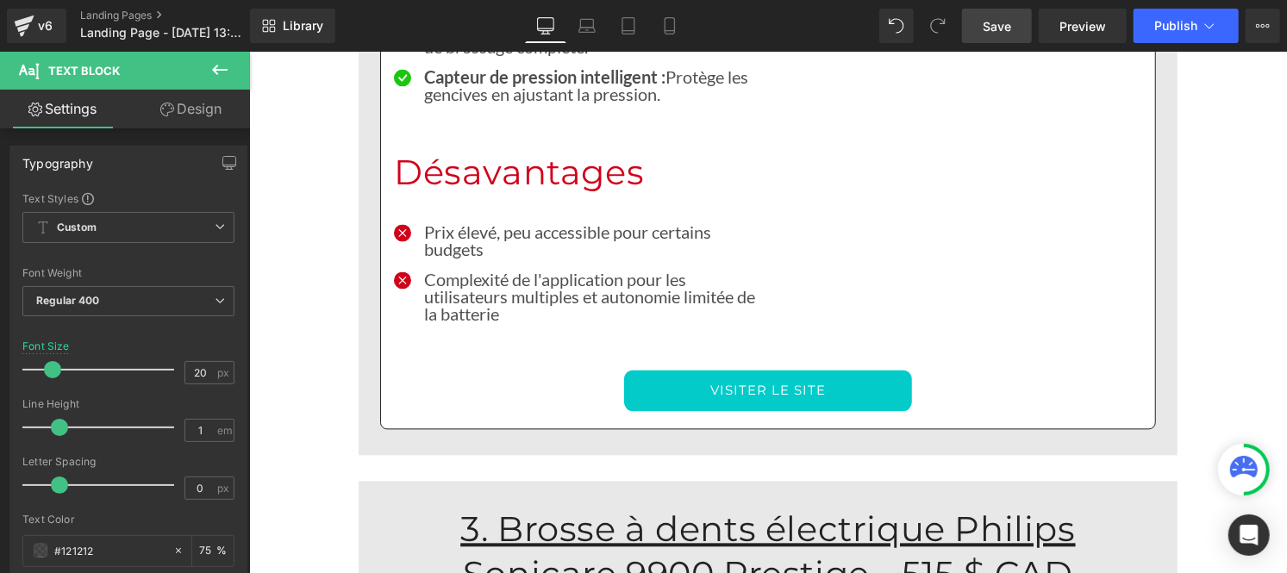
click at [1000, 30] on span "Save" at bounding box center [997, 26] width 28 height 18
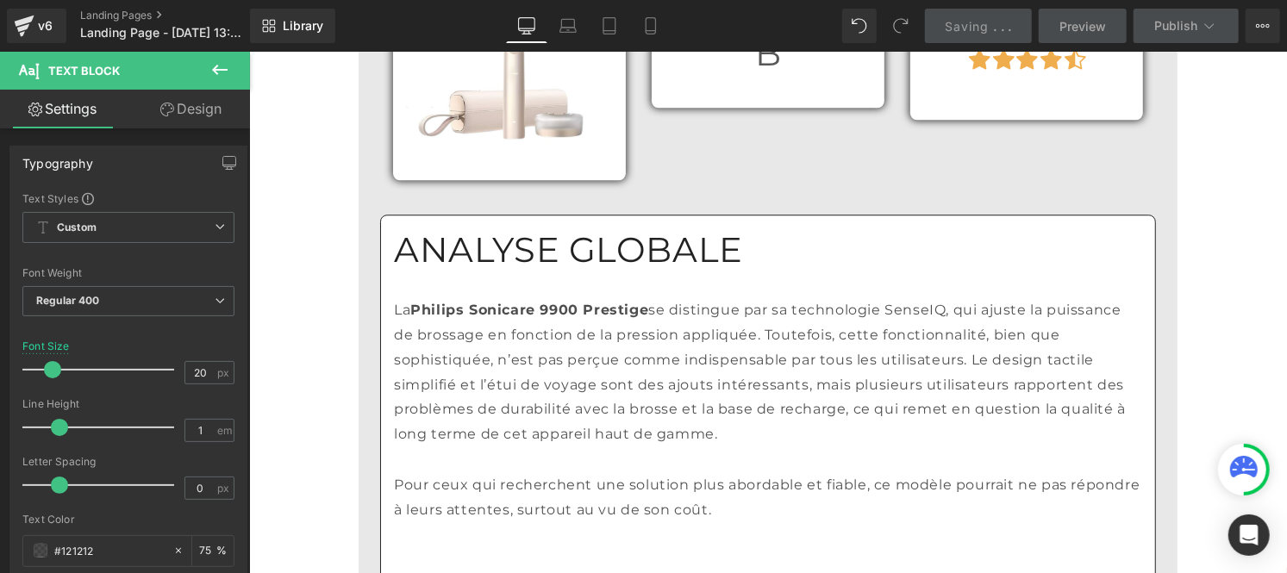
scroll to position [6706, 0]
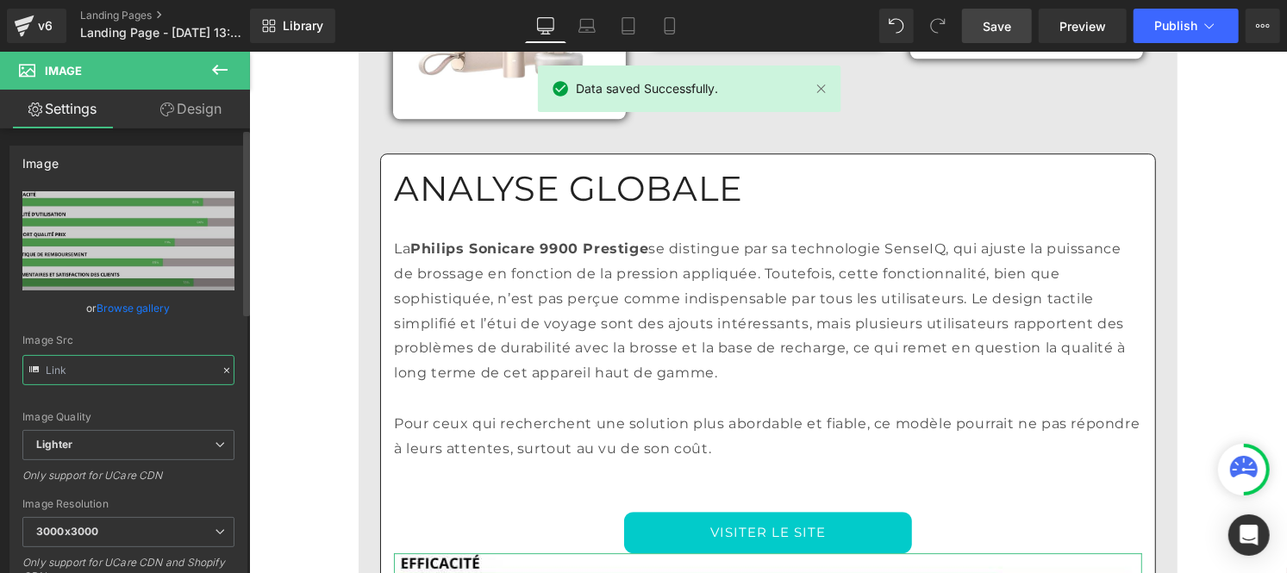
click at [145, 359] on input "text" at bounding box center [128, 370] width 212 height 30
paste input "cdn.shopify.com/s/files/1/0953/5953/3403/files/Pourcentage_produit_3.jpg?v=1755…"
type input "https://cdn.shopify.com/s/files/1/0953/5953/3403/files/Pourcentage_produit_3.jp…"
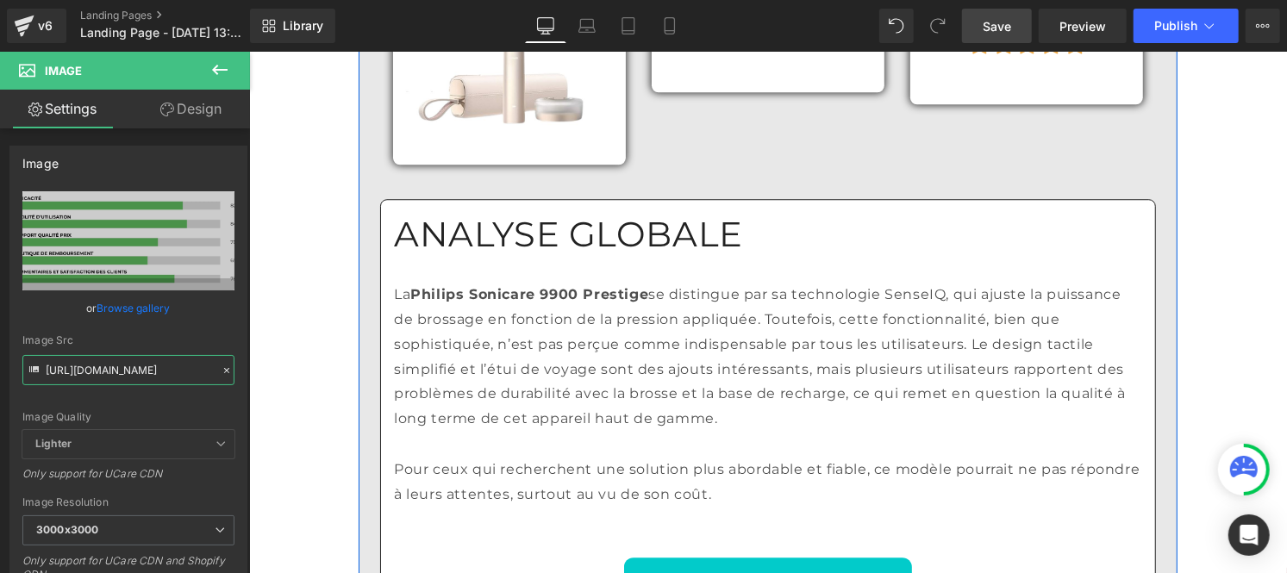
scroll to position [6592, 0]
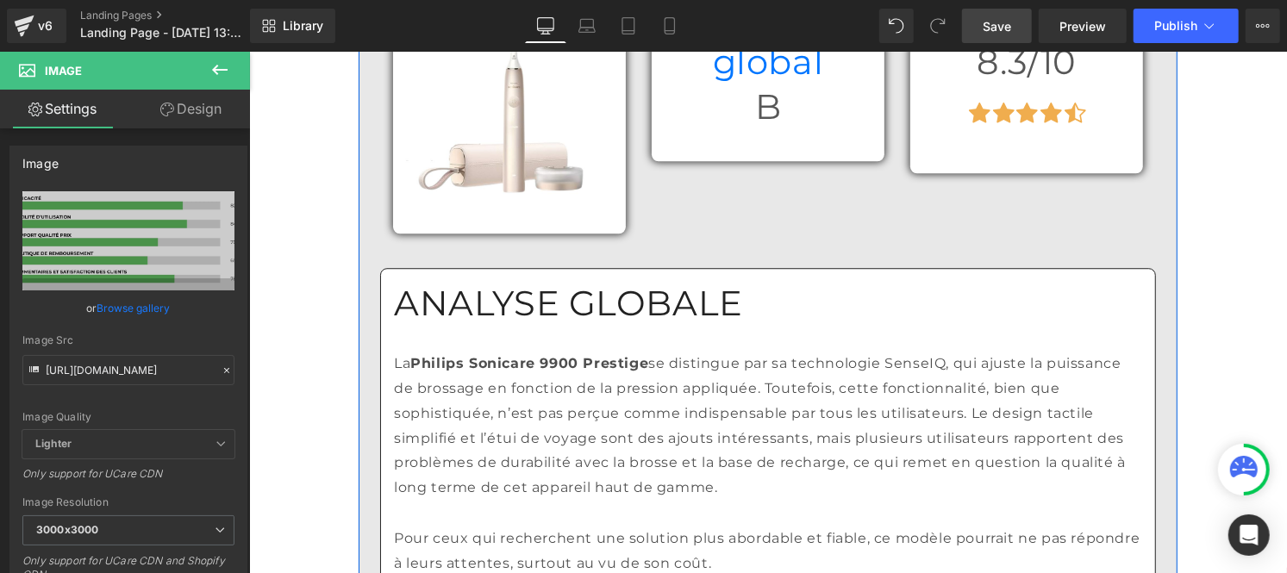
click at [547, 351] on p "La Philips Sonicare 9900 Prestige se distingue par sa technologie SenseIQ, qui …" at bounding box center [767, 425] width 748 height 149
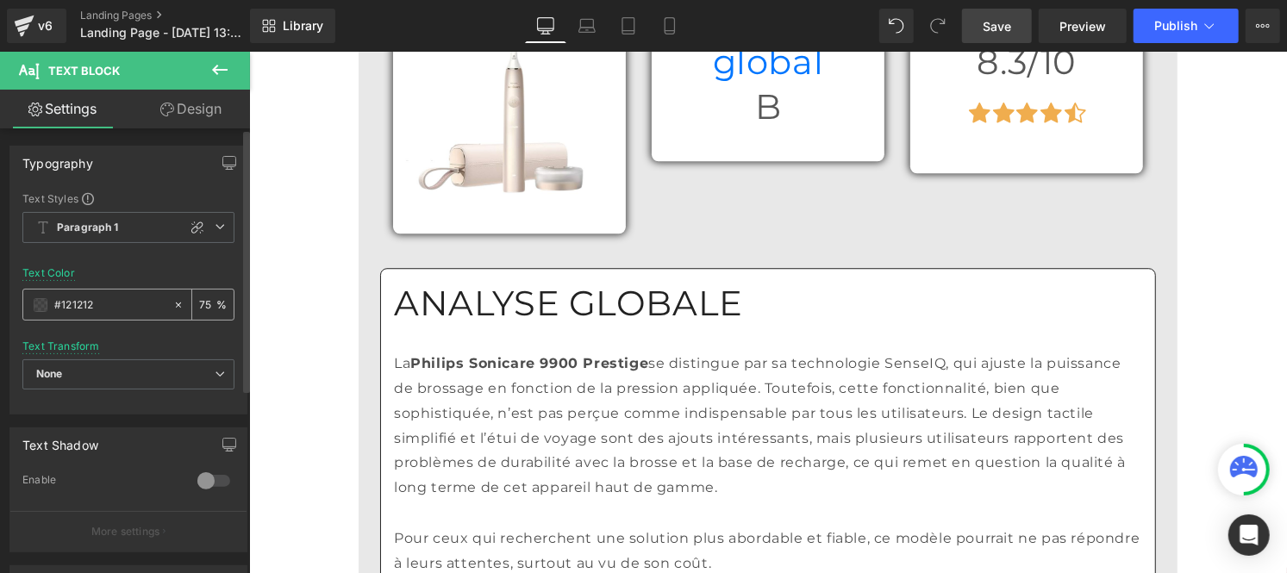
click at [106, 313] on input "#121212" at bounding box center [109, 305] width 110 height 19
type input "#121212"
